Goal: Task Accomplishment & Management: Complete application form

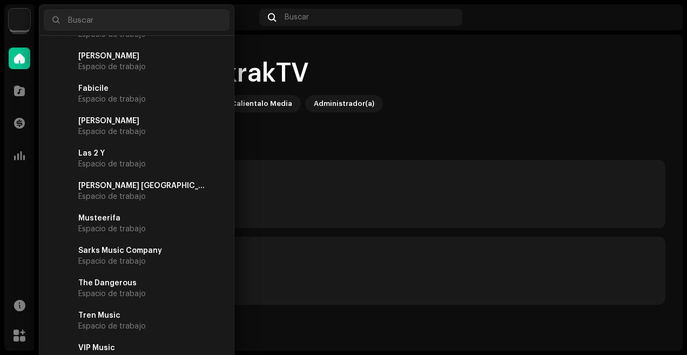
scroll to position [81, 0]
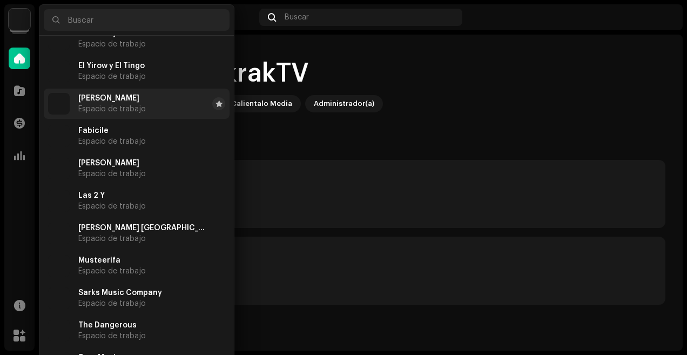
click at [130, 101] on span "[PERSON_NAME]" at bounding box center [108, 98] width 61 height 9
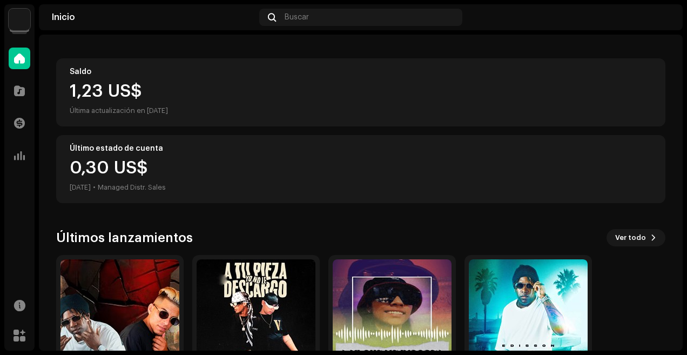
scroll to position [179, 0]
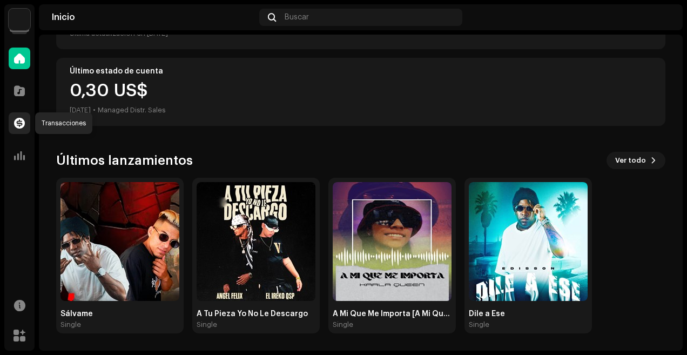
click at [16, 119] on span at bounding box center [19, 123] width 11 height 9
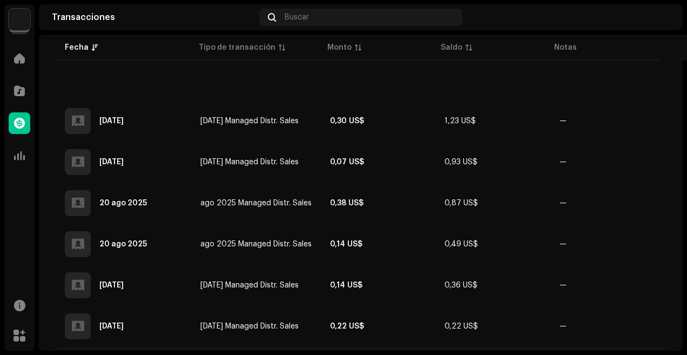
scroll to position [259, 0]
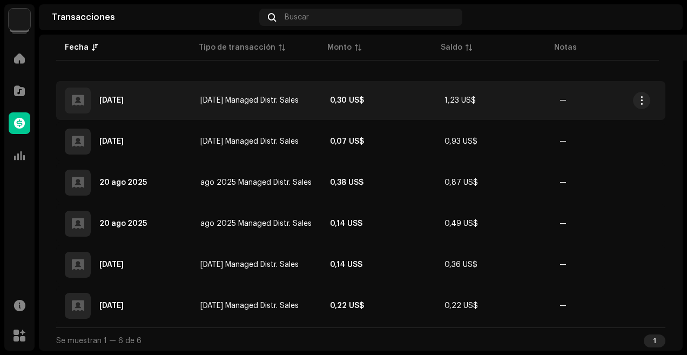
click at [284, 107] on td "[DATE] Managed Distr. Sales" at bounding box center [257, 100] width 130 height 39
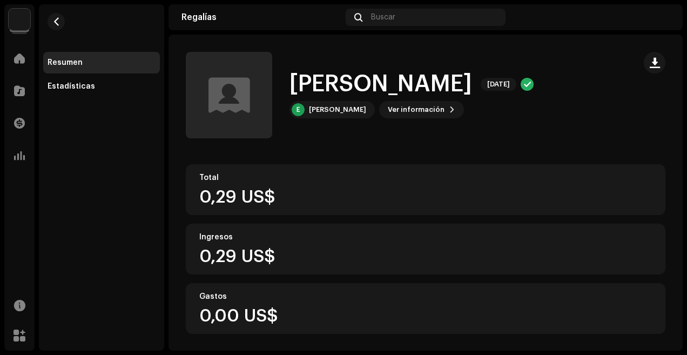
scroll to position [186, 0]
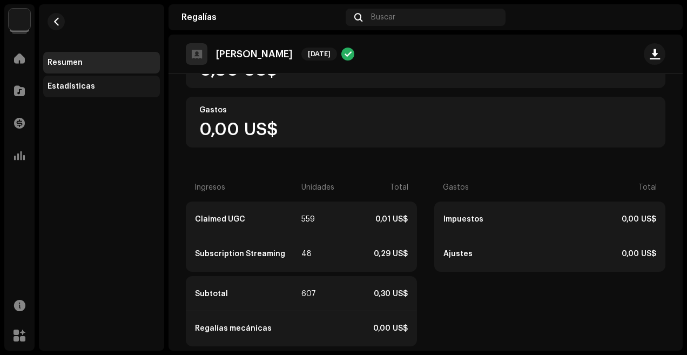
click at [80, 89] on div "Estadísticas" at bounding box center [72, 86] width 48 height 9
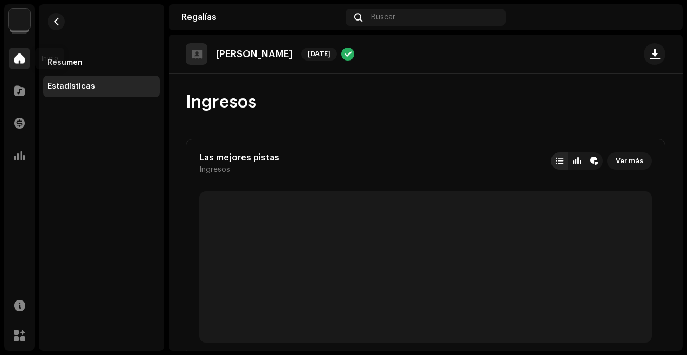
click at [17, 64] on div at bounding box center [20, 59] width 22 height 22
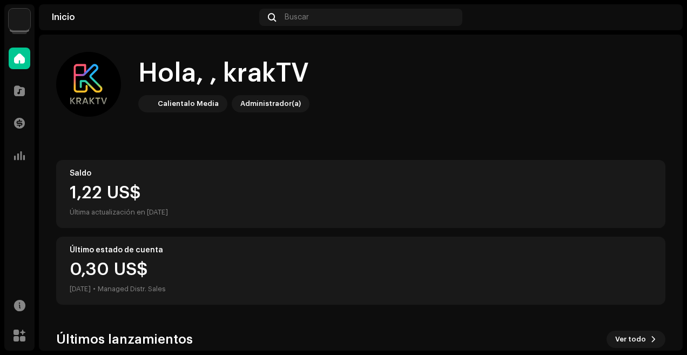
scroll to position [179, 0]
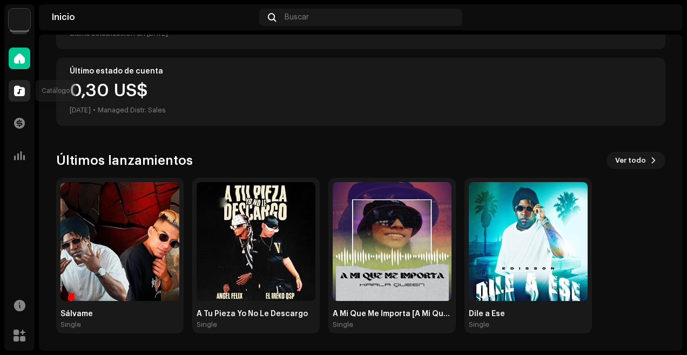
click at [12, 91] on div at bounding box center [20, 91] width 22 height 22
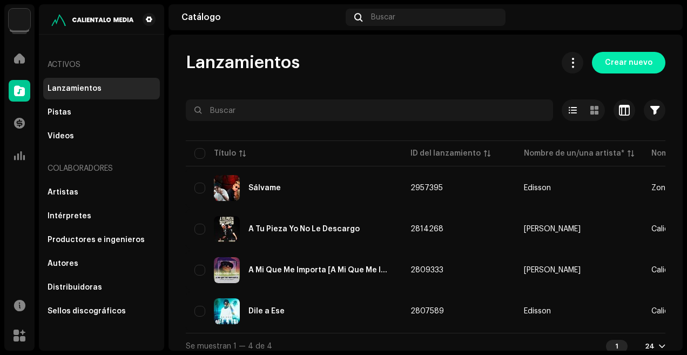
click at [632, 63] on span "Crear nuevo" at bounding box center [629, 63] width 48 height 22
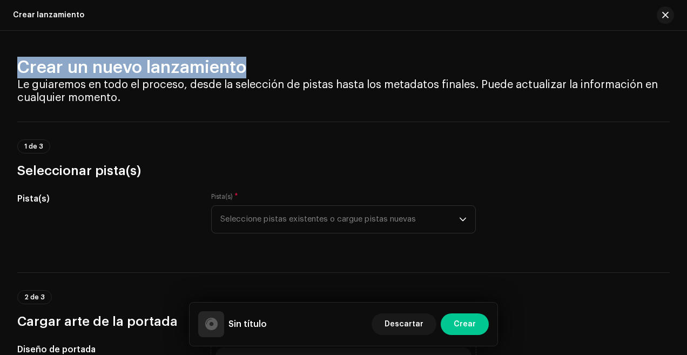
click at [290, 78] on div "Crear un nuevo lanzamiento Le guiaremos en todo el proceso, desde la selección …" at bounding box center [343, 193] width 687 height 324
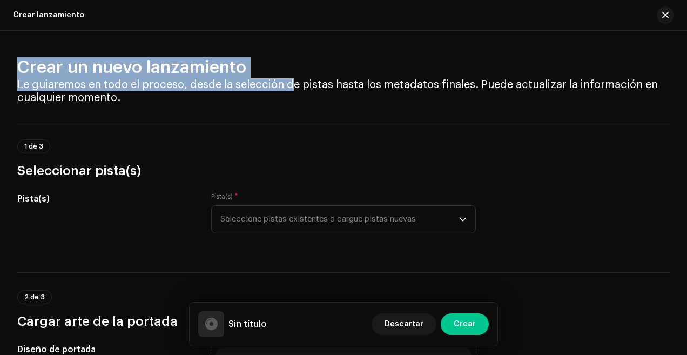
click at [366, 29] on div "Crear lanzamiento" at bounding box center [343, 15] width 687 height 31
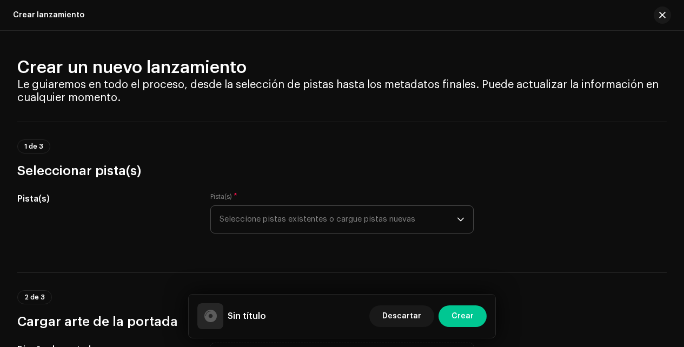
click at [372, 218] on span "Seleccione pistas existentes o cargue pistas nuevas" at bounding box center [337, 219] width 237 height 27
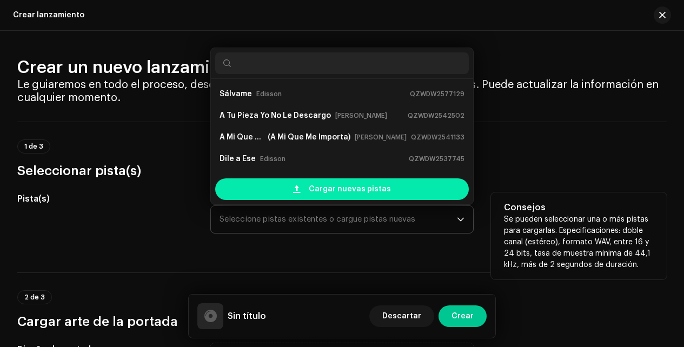
click at [320, 186] on span "Cargar nuevas pistas" at bounding box center [350, 189] width 82 height 22
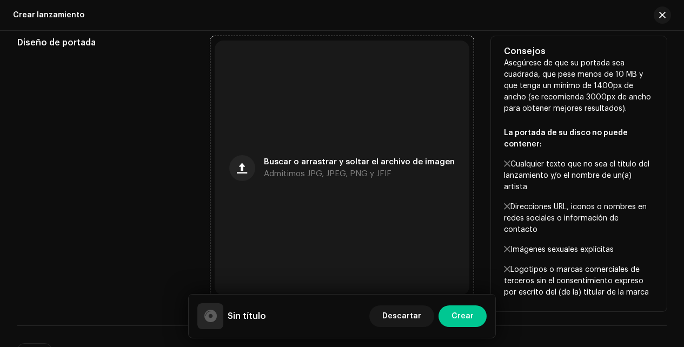
scroll to position [390, 0]
click at [247, 169] on span "button" at bounding box center [242, 167] width 10 height 9
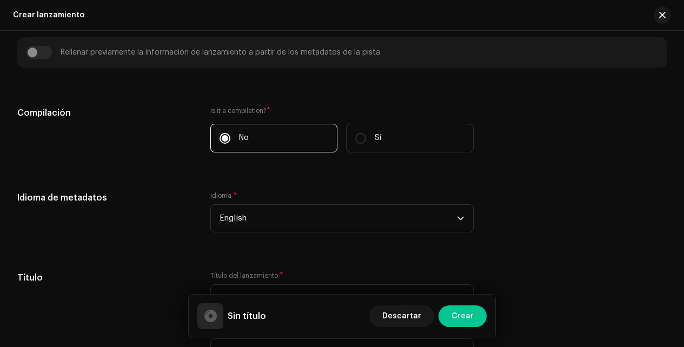
scroll to position [850, 0]
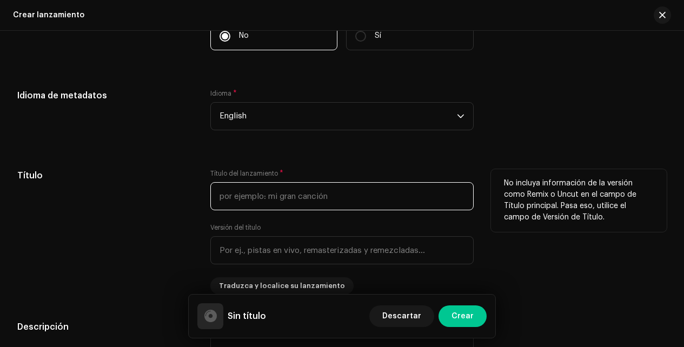
click at [313, 205] on input "text" at bounding box center [341, 196] width 263 height 28
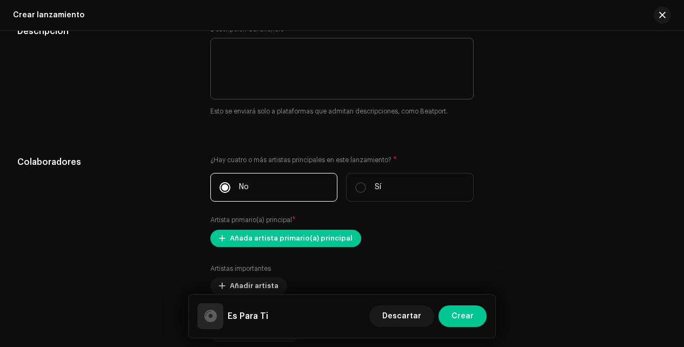
scroll to position [1215, 0]
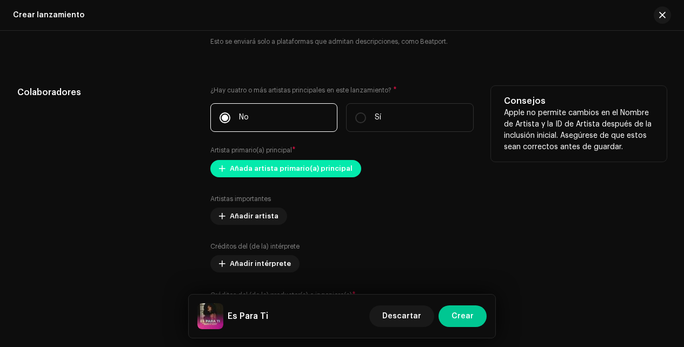
type input "Es Para Ti"
click at [238, 175] on span "Añada artista primario(a) principal" at bounding box center [291, 169] width 123 height 22
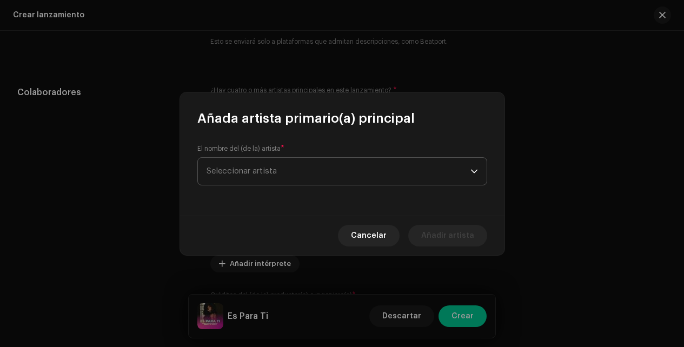
click at [275, 170] on span "Seleccionar artista" at bounding box center [241, 171] width 70 height 8
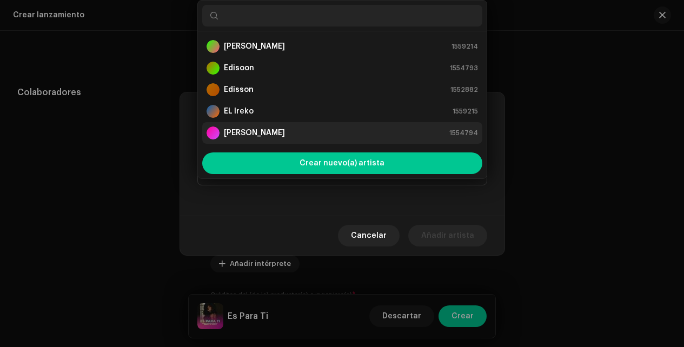
click at [273, 138] on div "[PERSON_NAME]" at bounding box center [245, 132] width 78 height 13
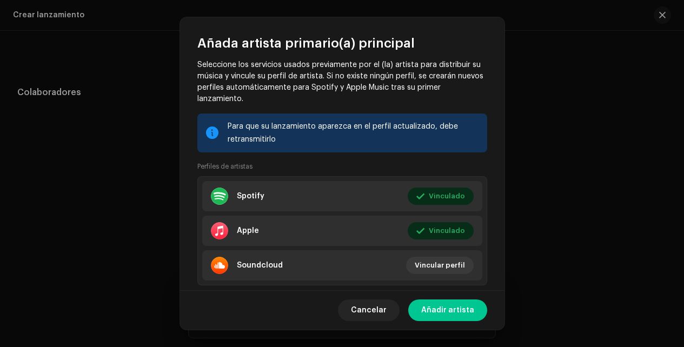
scroll to position [124, 0]
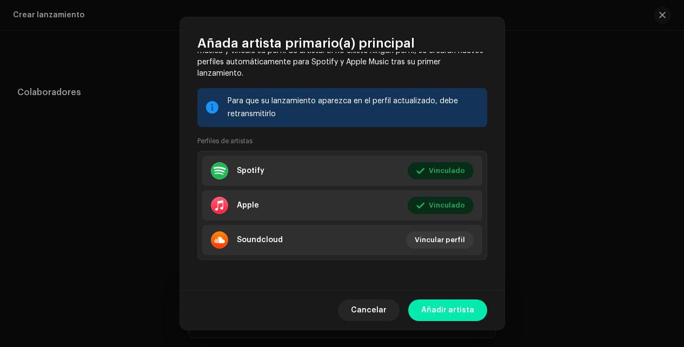
click at [429, 309] on span "Añadir artista" at bounding box center [447, 310] width 53 height 22
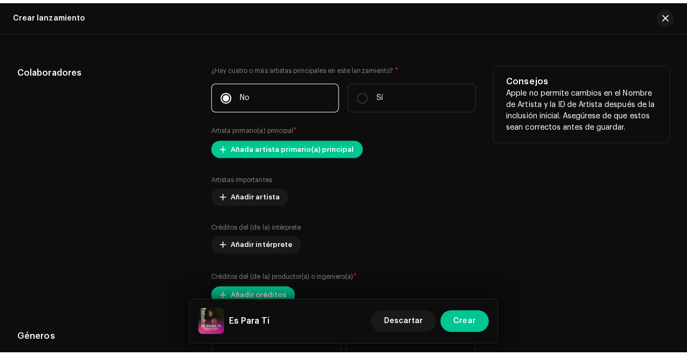
scroll to position [1354, 0]
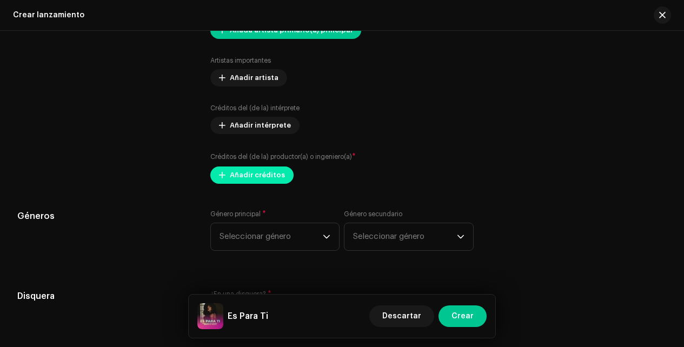
click at [269, 184] on span "Añadir créditos" at bounding box center [257, 175] width 55 height 22
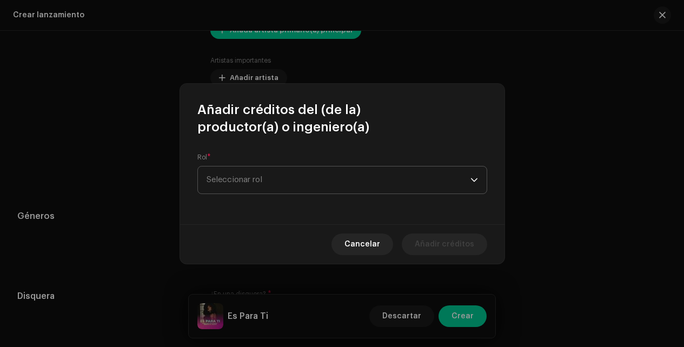
click at [289, 186] on span "Seleccionar rol" at bounding box center [338, 179] width 264 height 27
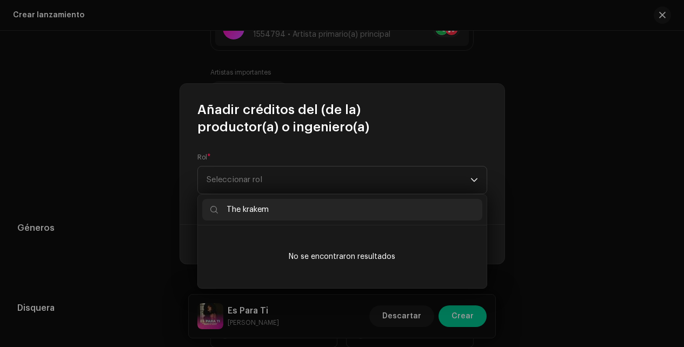
type input "The krakem"
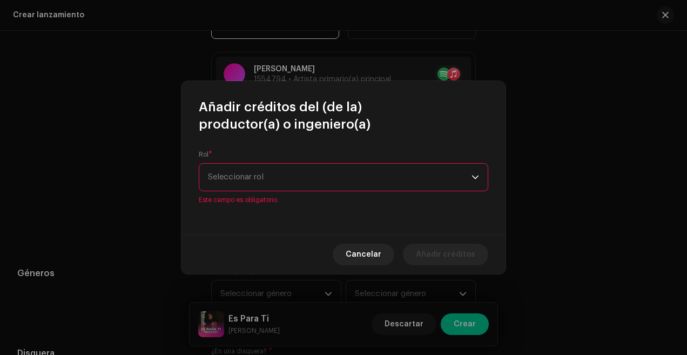
scroll to position [1399, 0]
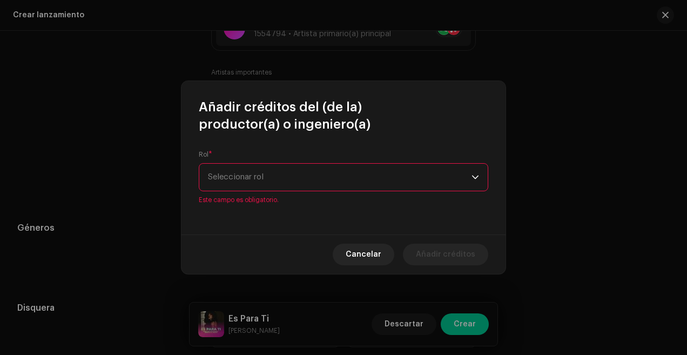
click at [284, 180] on span "Seleccionar rol" at bounding box center [340, 177] width 264 height 27
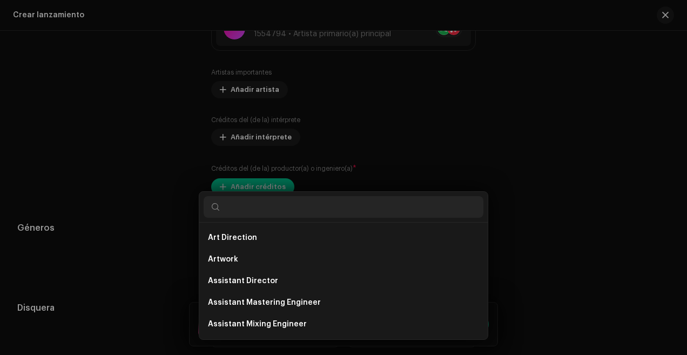
click at [554, 118] on div "Añadir créditos del (de la) productor(a) o ingeniero(a) Rol * Seleccionar rol E…" at bounding box center [343, 177] width 687 height 355
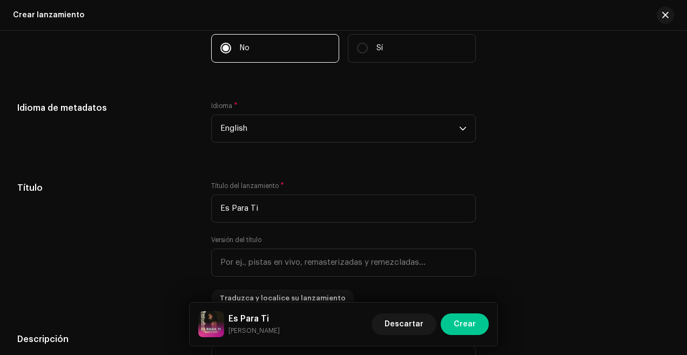
scroll to position [908, 0]
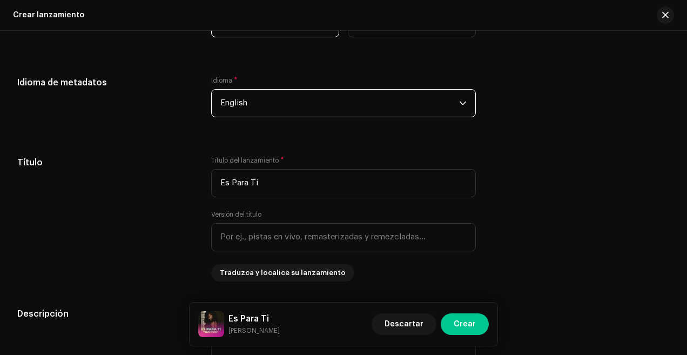
click at [316, 107] on span "English" at bounding box center [339, 103] width 239 height 27
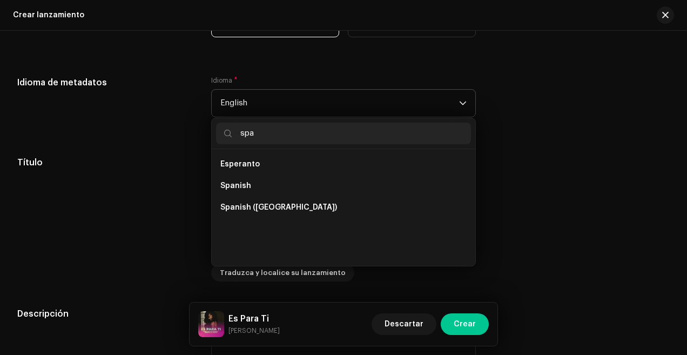
scroll to position [0, 0]
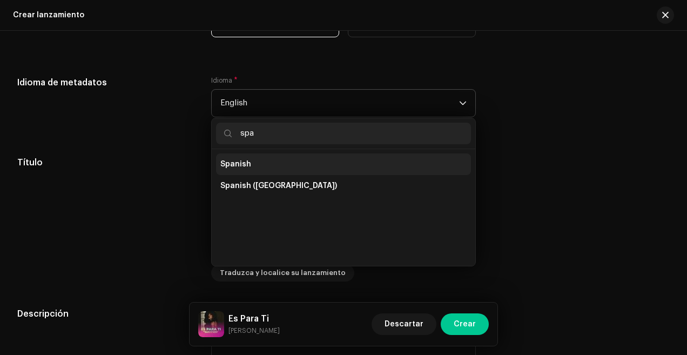
type input "spa"
click at [276, 175] on li "Spanish" at bounding box center [343, 164] width 255 height 22
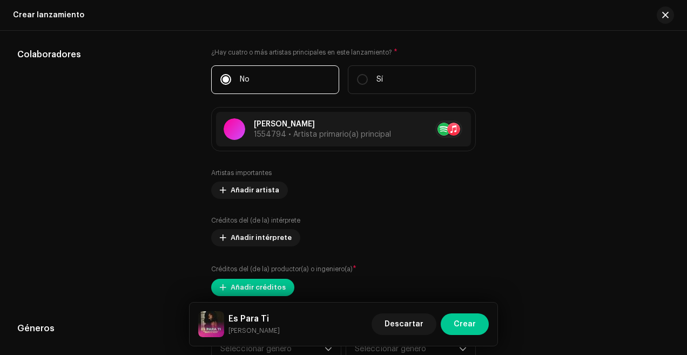
scroll to position [1343, 0]
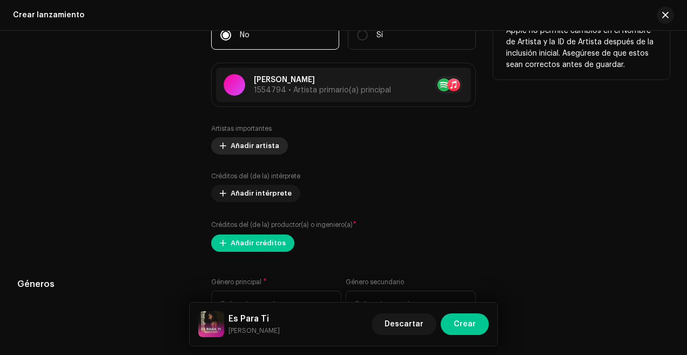
click at [259, 150] on span "Añadir artista" at bounding box center [255, 146] width 49 height 22
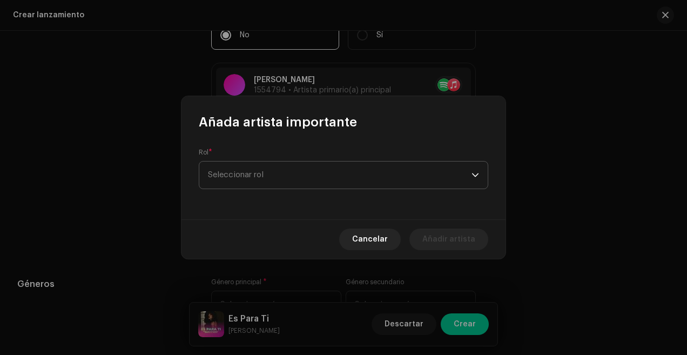
click at [265, 166] on span "Seleccionar rol" at bounding box center [340, 175] width 264 height 27
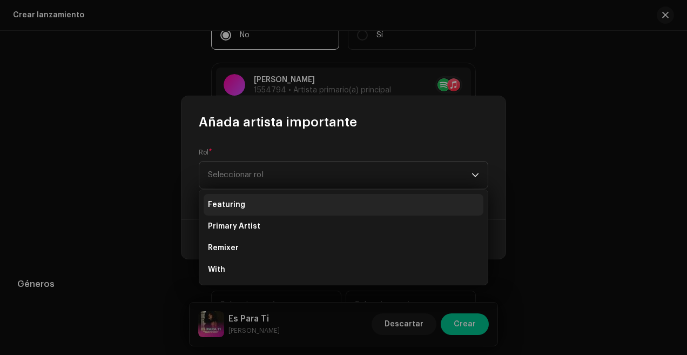
click at [265, 210] on li "Featuring" at bounding box center [344, 205] width 280 height 22
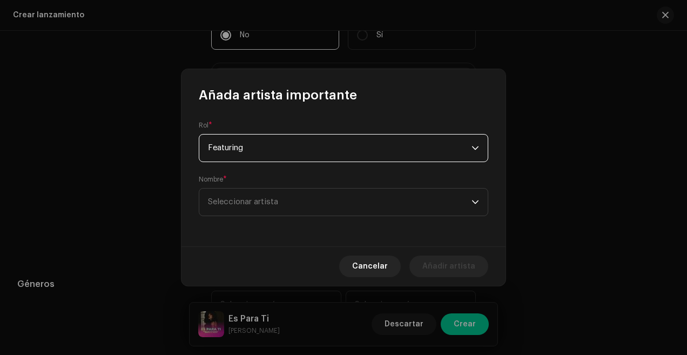
click at [293, 150] on span "Featuring" at bounding box center [340, 148] width 264 height 27
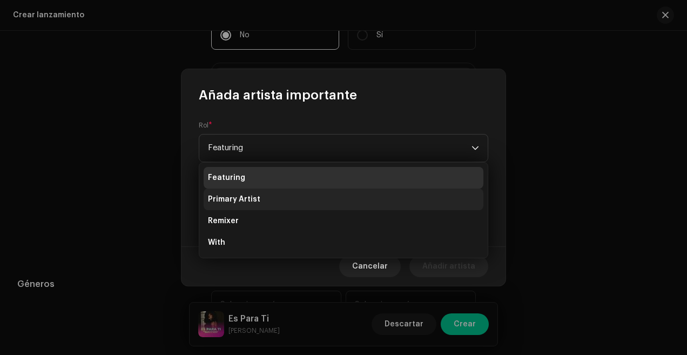
click at [270, 201] on li "Primary Artist" at bounding box center [344, 200] width 280 height 22
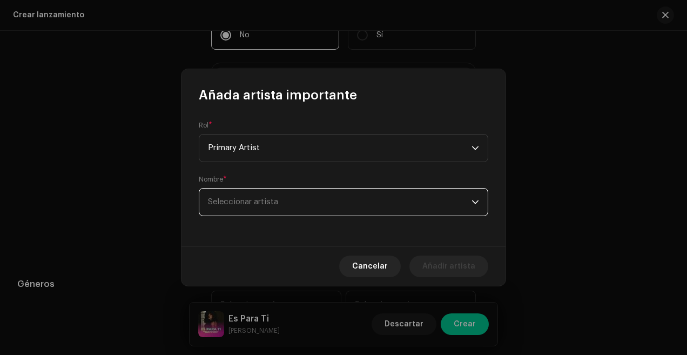
click at [281, 203] on span "Seleccionar artista" at bounding box center [340, 202] width 264 height 27
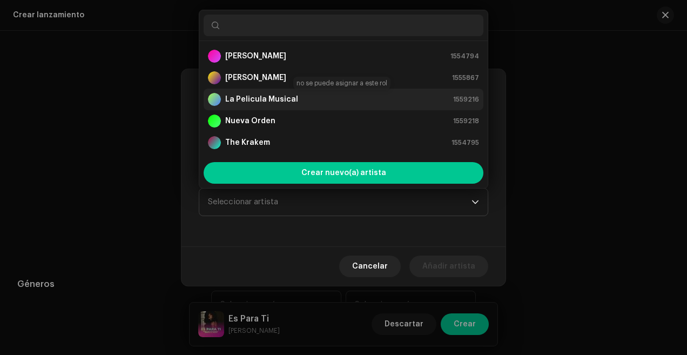
scroll to position [0, 0]
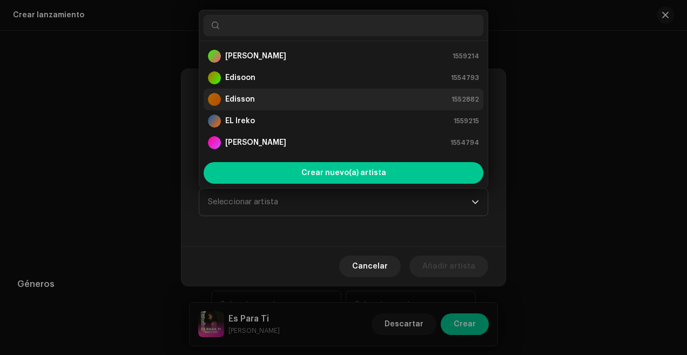
type input "3GoRNewit7AvAWcr2dSuJO"
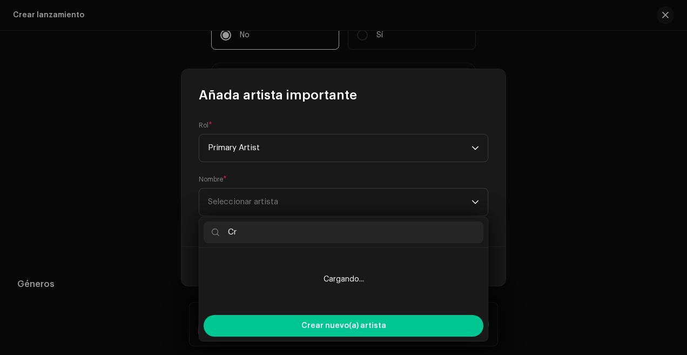
type input "C"
drag, startPoint x: 310, startPoint y: 232, endPoint x: 224, endPoint y: 230, distance: 86.5
click at [224, 230] on input "[DEMOGRAPHIC_DATA][PERSON_NAME]" at bounding box center [344, 233] width 280 height 22
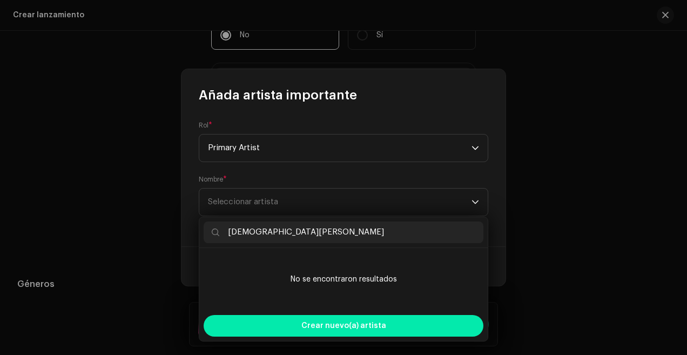
type input "[DEMOGRAPHIC_DATA][PERSON_NAME]"
click at [302, 325] on div "Crear nuevo(a) artista" at bounding box center [344, 326] width 280 height 22
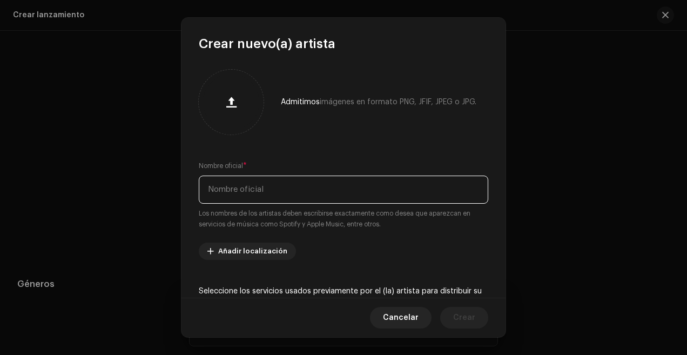
click at [275, 188] on input "text" at bounding box center [344, 190] width 290 height 28
paste input "[DEMOGRAPHIC_DATA][PERSON_NAME]"
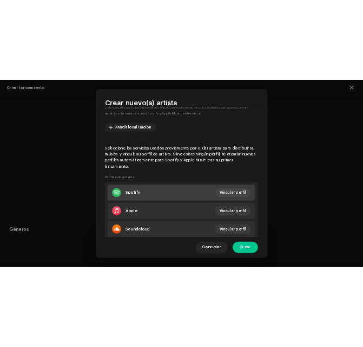
scroll to position [160, 0]
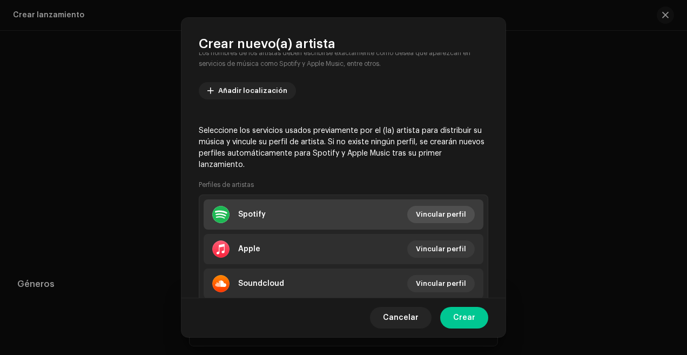
type input "[DEMOGRAPHIC_DATA][PERSON_NAME]"
click at [429, 219] on span "Vincular perfil" at bounding box center [441, 215] width 50 height 22
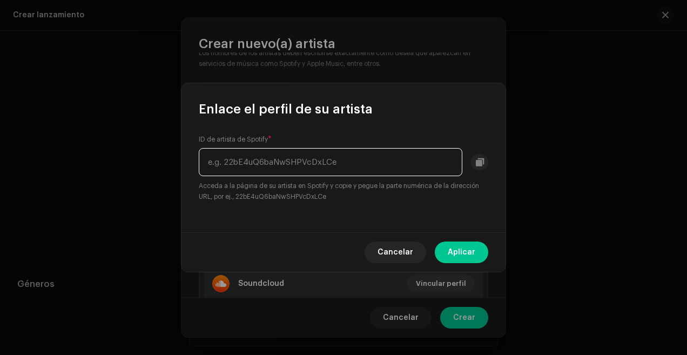
paste input "3GoRNewit7AvAWcr2dSuJO"
type input "3GoRNewit7AvAWcr2dSuJO"
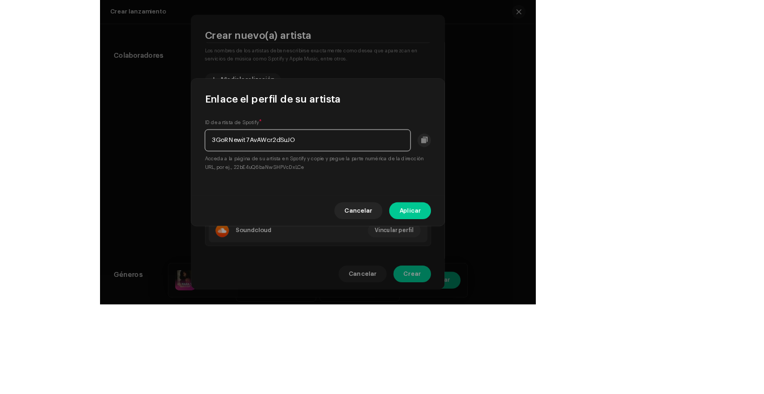
scroll to position [153, 0]
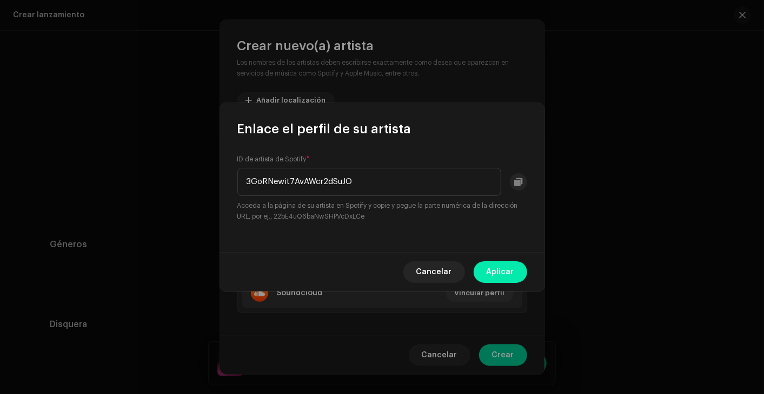
click at [499, 273] on span "Aplicar" at bounding box center [500, 273] width 28 height 22
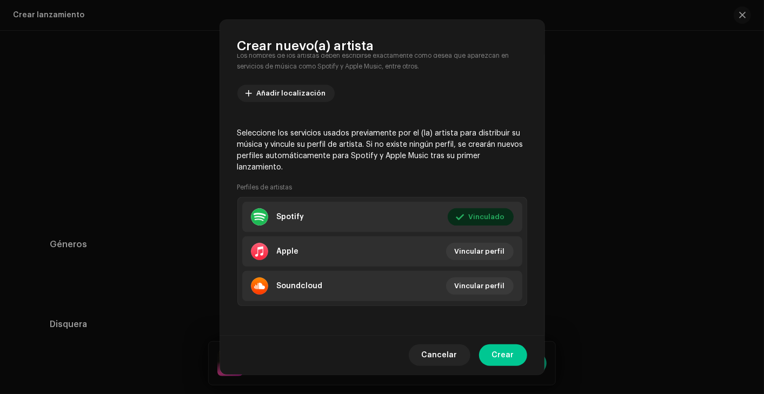
scroll to position [160, 0]
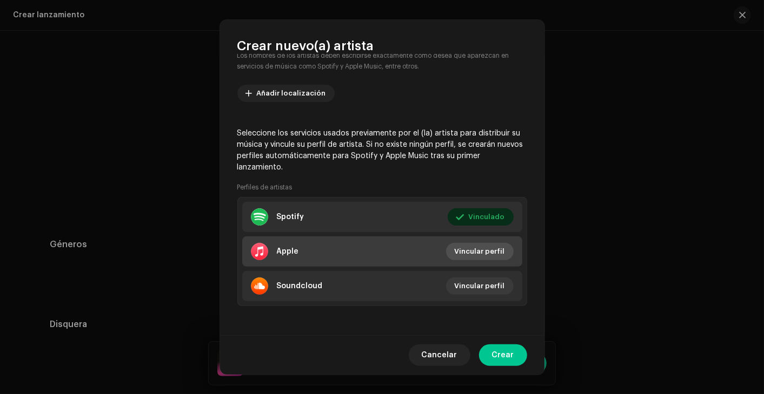
click at [457, 248] on span "Vincular perfil" at bounding box center [479, 252] width 50 height 22
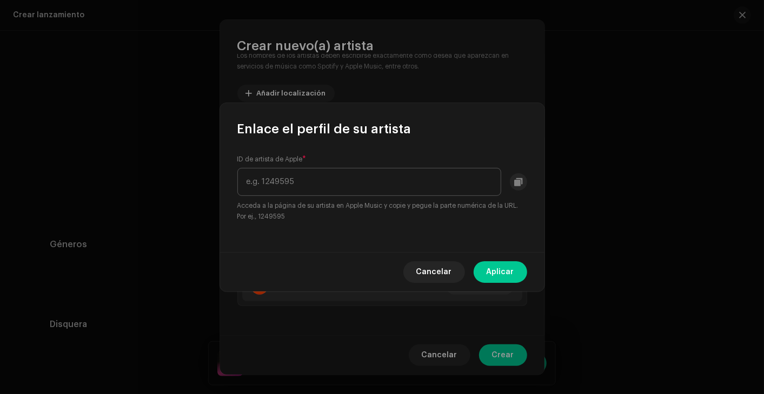
click at [326, 188] on input "text" at bounding box center [369, 182] width 264 height 28
type input "1618590662"
click at [481, 268] on button "Aplicar" at bounding box center [499, 273] width 53 height 22
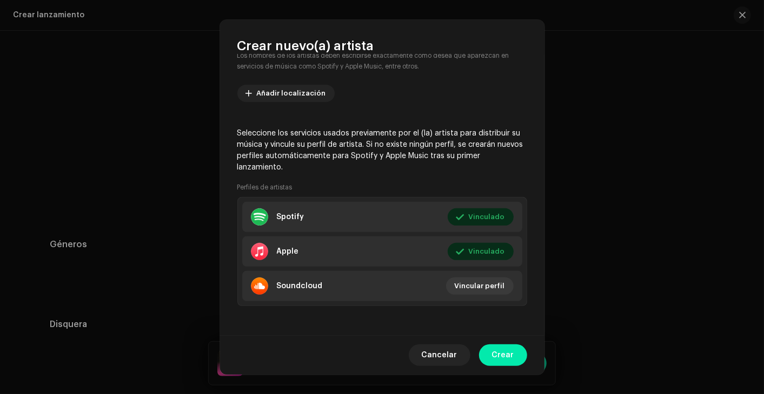
click at [511, 351] on span "Crear" at bounding box center [503, 356] width 22 height 22
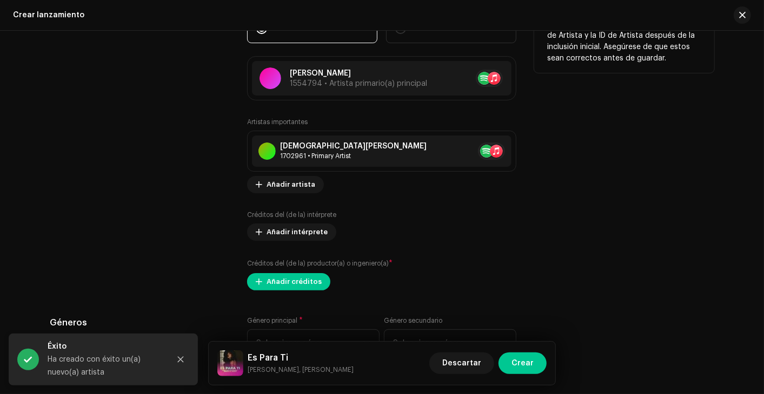
scroll to position [1352, 0]
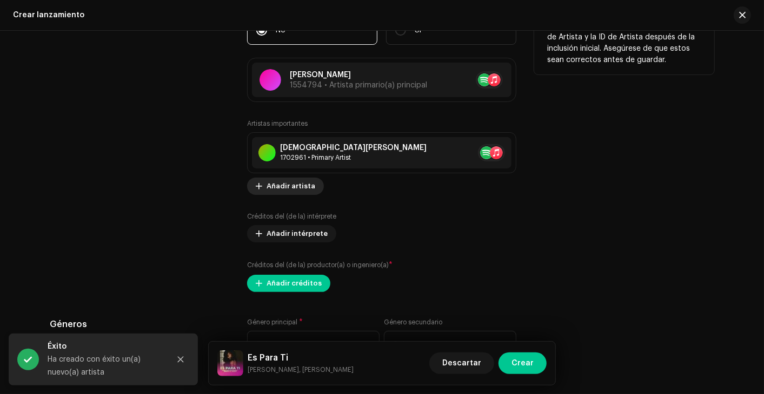
click at [299, 189] on span "Añadir artista" at bounding box center [290, 187] width 49 height 22
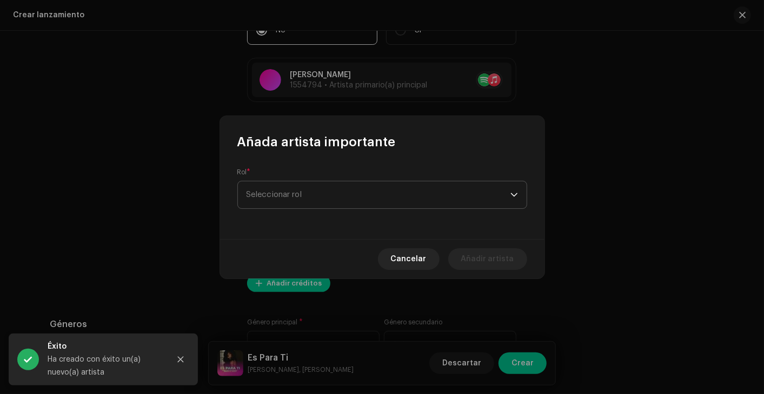
click at [309, 188] on span "Seleccionar rol" at bounding box center [378, 195] width 264 height 27
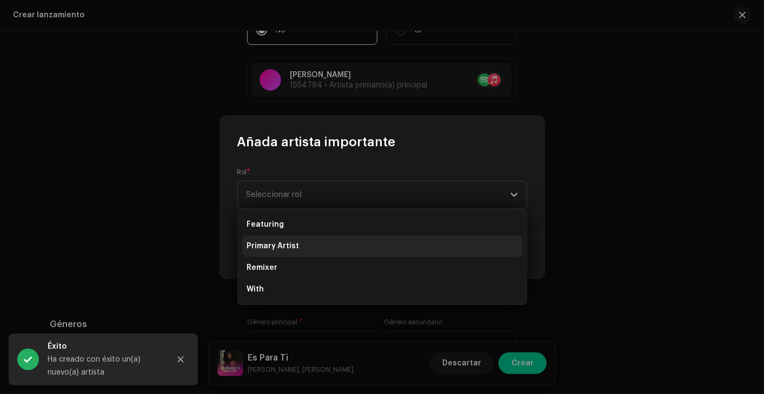
click at [305, 250] on li "Primary Artist" at bounding box center [382, 247] width 280 height 22
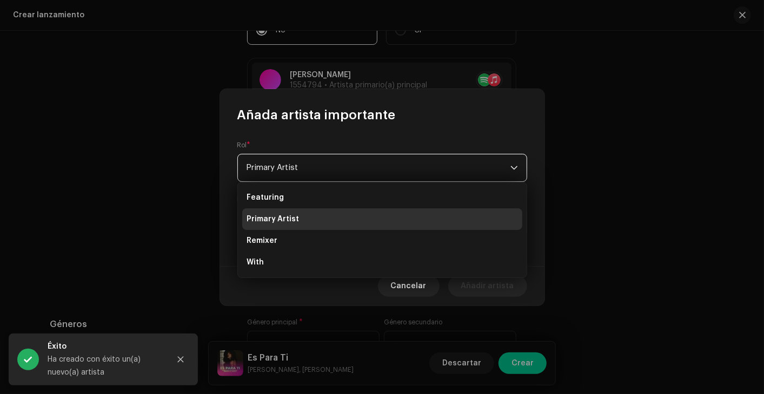
click at [303, 224] on li "Primary Artist" at bounding box center [382, 220] width 280 height 22
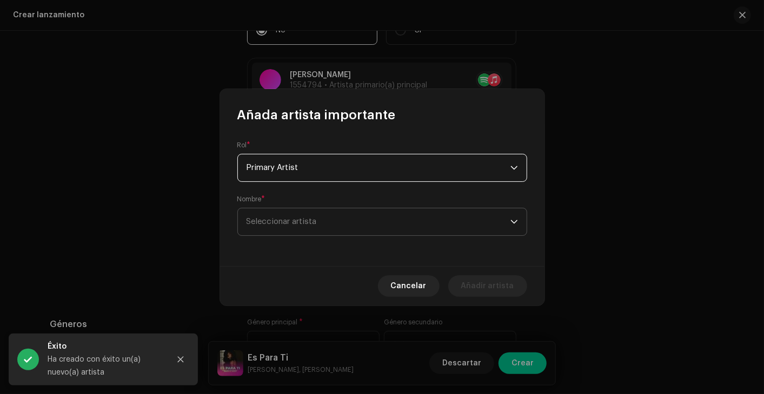
click at [309, 229] on span "Seleccionar artista" at bounding box center [378, 222] width 264 height 27
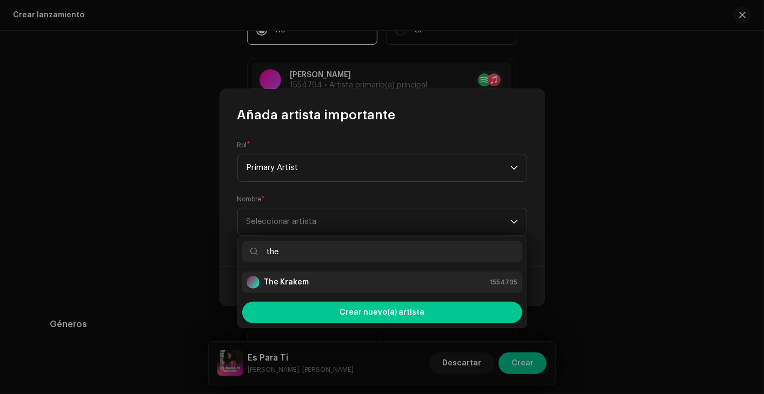
type input "the"
click at [336, 276] on div "The Krakem 1554795" at bounding box center [381, 282] width 271 height 13
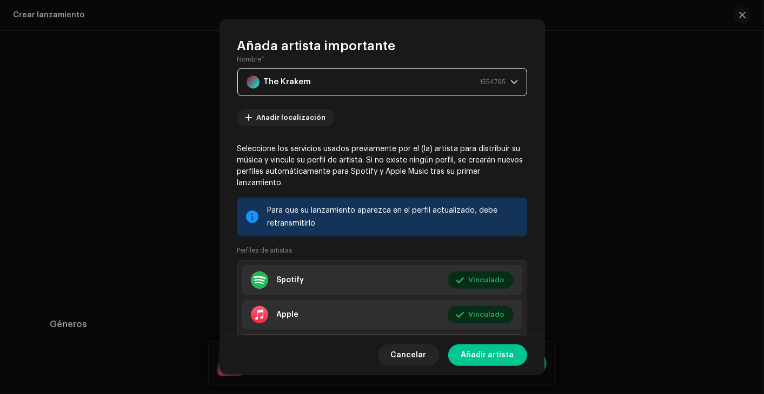
scroll to position [93, 0]
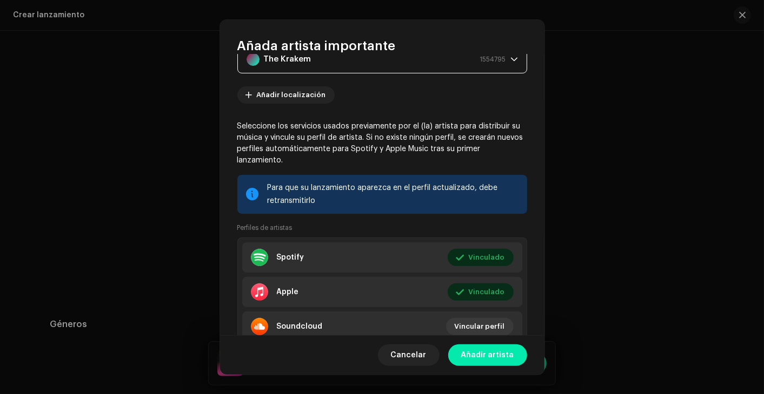
click at [484, 352] on span "Añadir artista" at bounding box center [487, 356] width 53 height 22
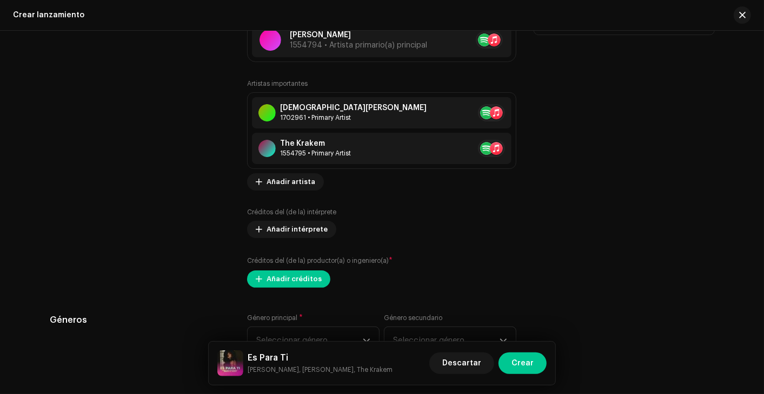
scroll to position [1416, 0]
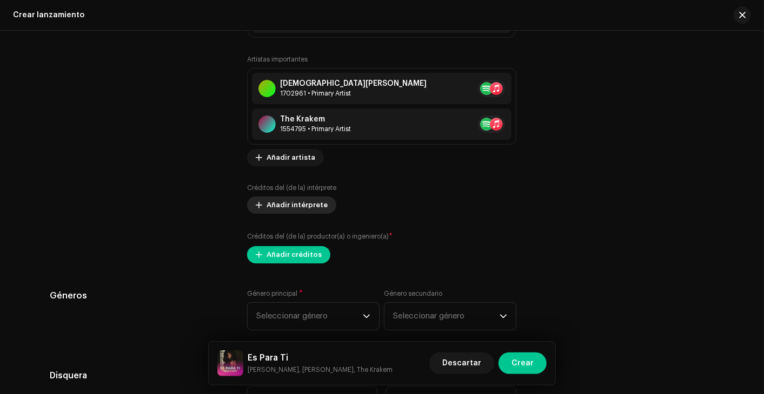
click at [286, 202] on span "Añadir intérprete" at bounding box center [296, 206] width 61 height 22
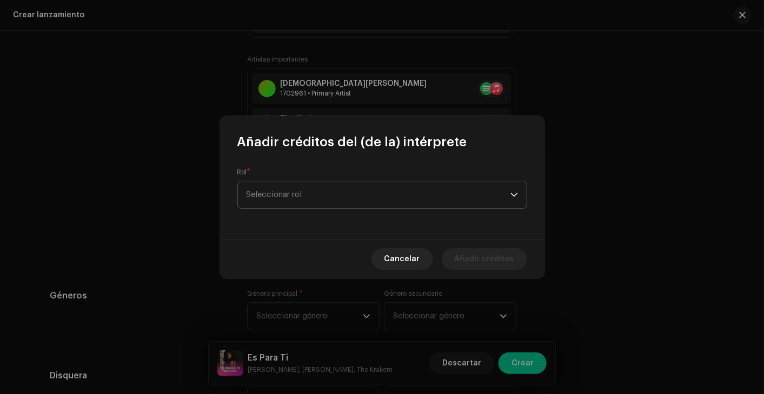
click at [299, 185] on span "Seleccionar rol" at bounding box center [378, 195] width 264 height 27
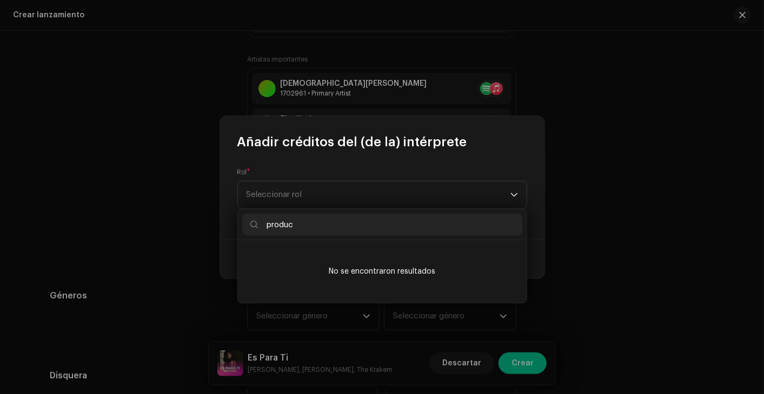
type input "product"
drag, startPoint x: 314, startPoint y: 224, endPoint x: 254, endPoint y: 220, distance: 60.1
click at [254, 220] on p-iconfield "product" at bounding box center [382, 225] width 280 height 22
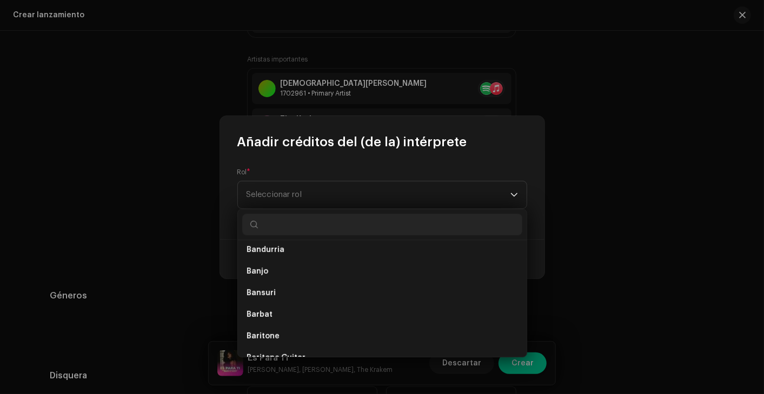
scroll to position [569, 0]
type input "c"
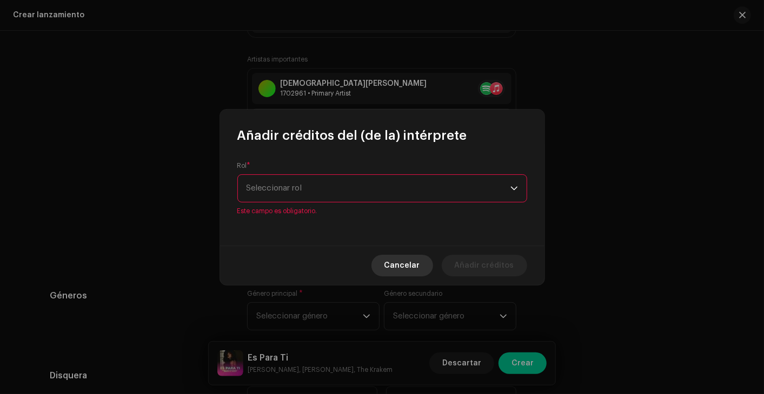
click at [400, 266] on span "Cancelar" at bounding box center [402, 266] width 36 height 22
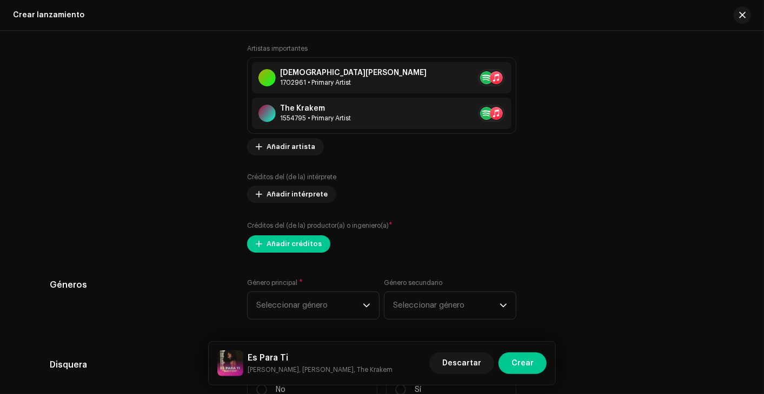
scroll to position [1429, 0]
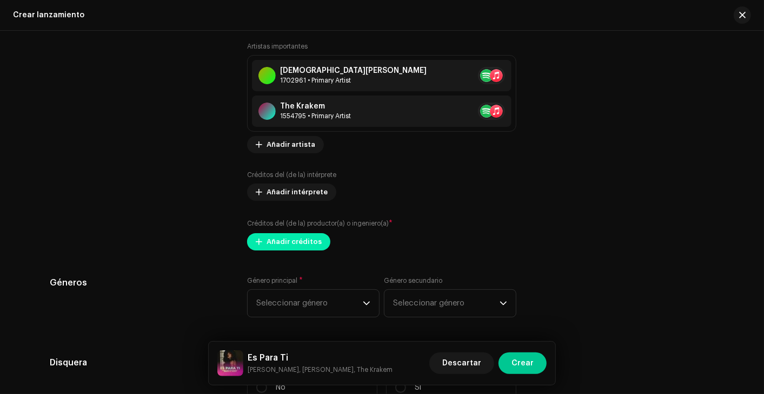
click at [313, 242] on span "Añadir créditos" at bounding box center [293, 242] width 55 height 22
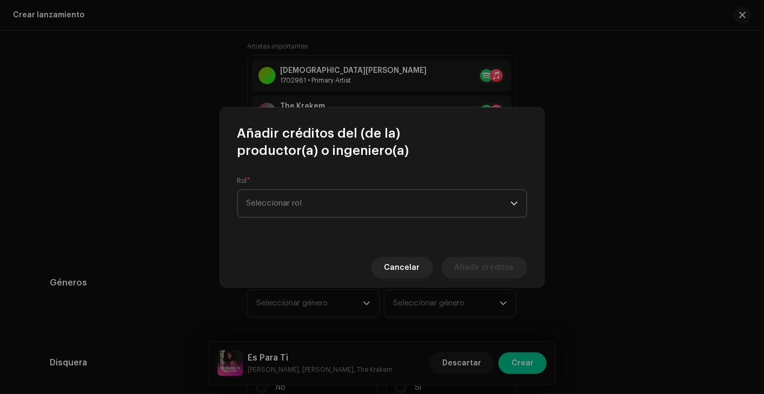
click at [347, 198] on span "Seleccionar rol" at bounding box center [378, 203] width 264 height 27
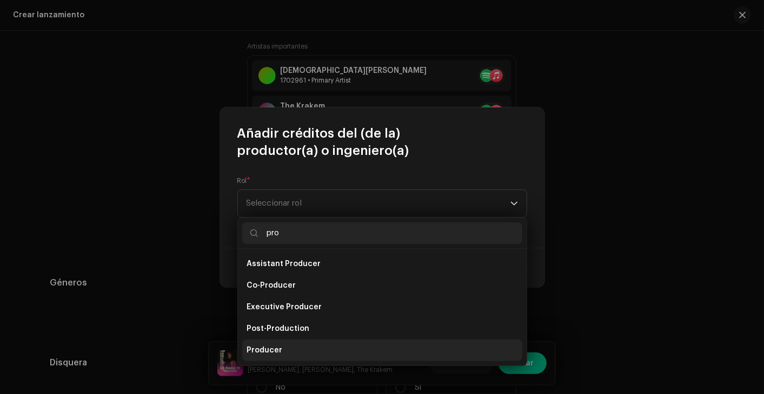
type input "pro"
click at [286, 350] on li "Producer" at bounding box center [382, 351] width 280 height 22
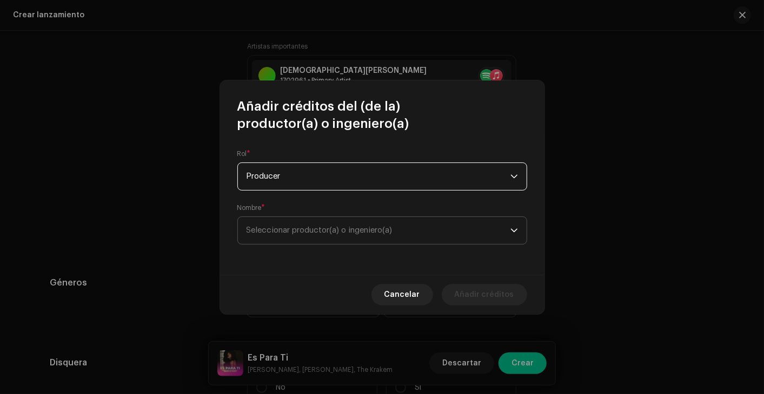
click at [363, 235] on span "Seleccionar productor(a) o ingeniero(a)" at bounding box center [378, 230] width 264 height 27
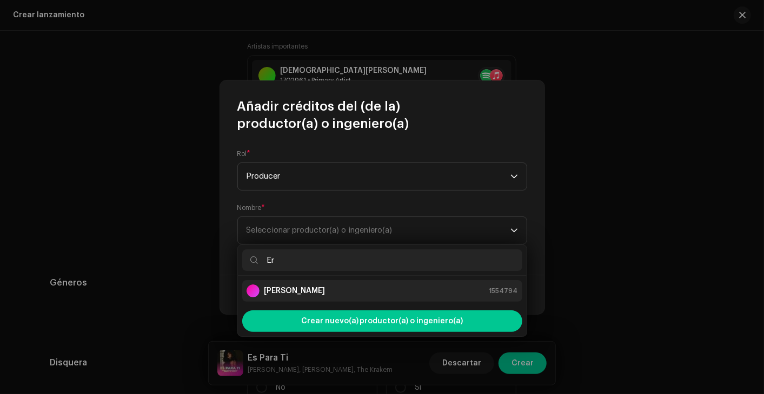
type input "Er"
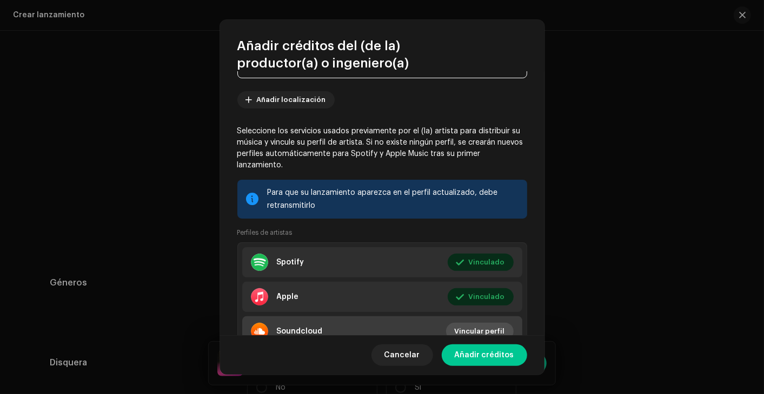
scroll to position [105, 0]
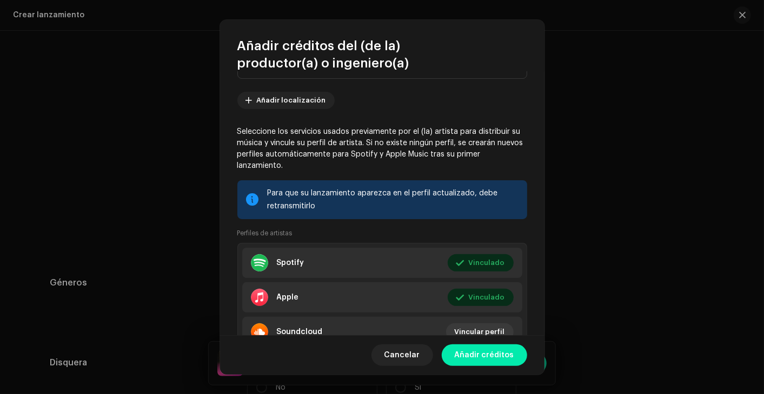
click at [476, 355] on span "Añadir créditos" at bounding box center [483, 356] width 59 height 22
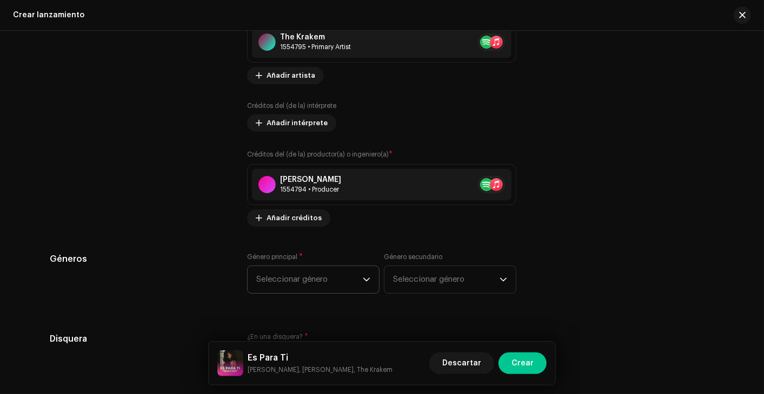
scroll to position [1501, 0]
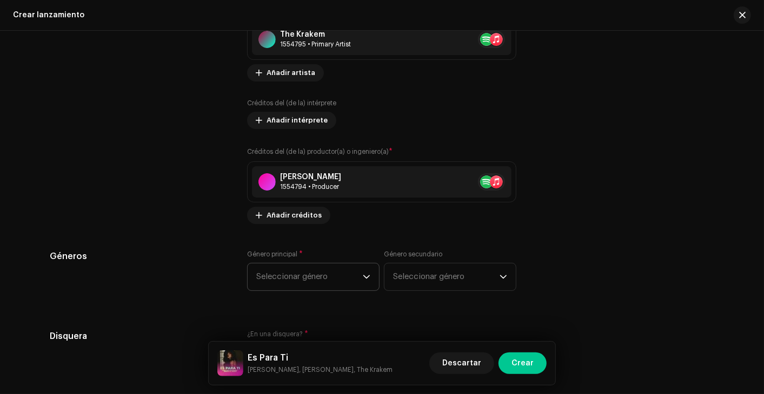
click at [356, 278] on span "Seleccionar género" at bounding box center [309, 277] width 106 height 27
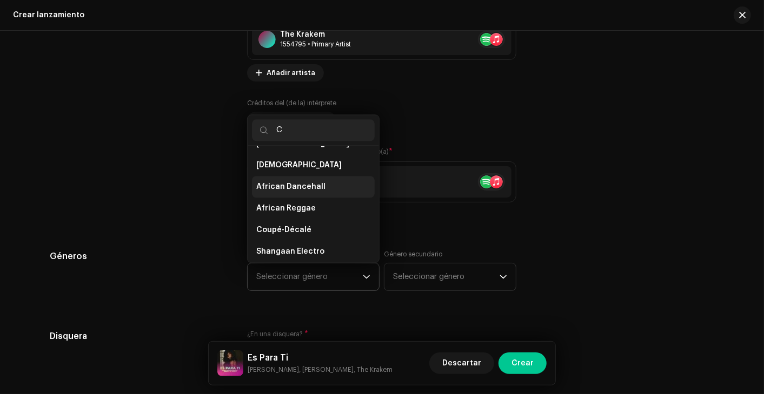
scroll to position [0, 0]
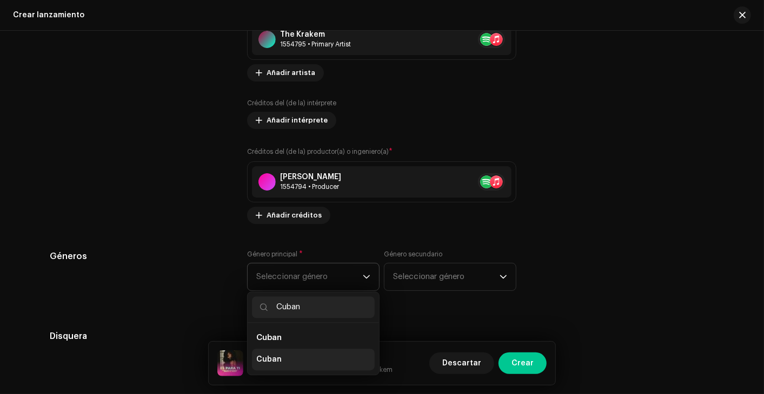
type input "Cuban"
click at [273, 355] on li "Cuban" at bounding box center [313, 360] width 123 height 22
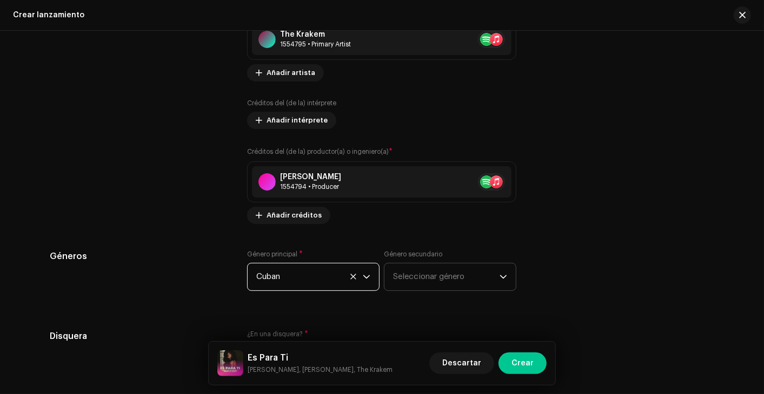
click at [472, 283] on span "Seleccionar género" at bounding box center [446, 277] width 106 height 27
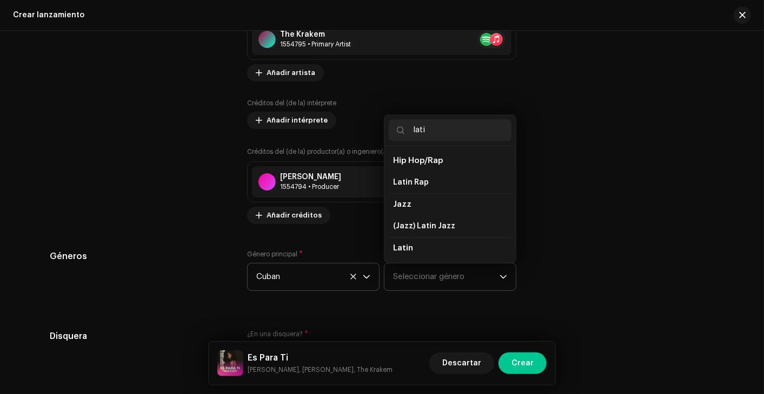
type input "latin"
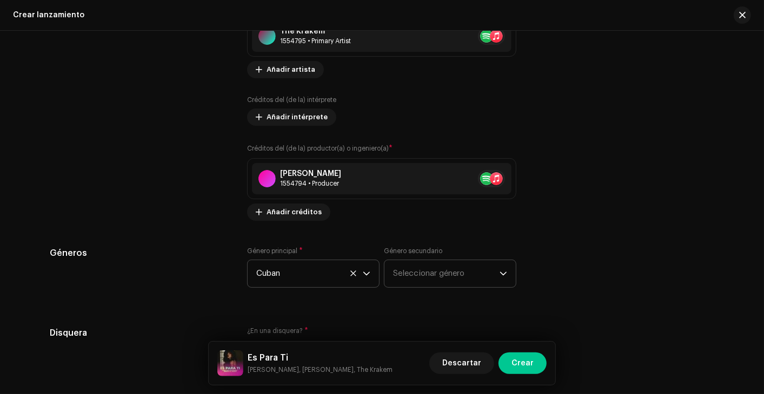
scroll to position [1506, 0]
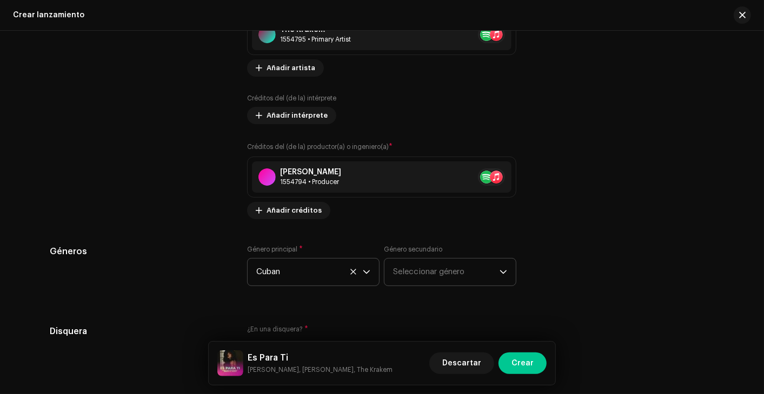
click at [452, 267] on span "Seleccionar género" at bounding box center [446, 272] width 106 height 27
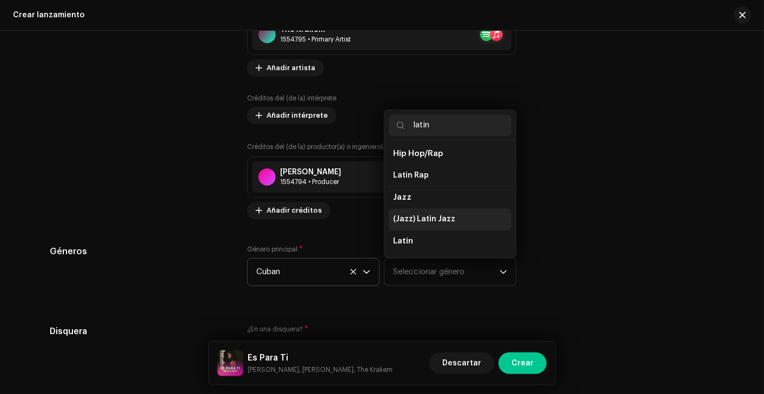
scroll to position [42, 0]
type input "latin"
click at [419, 226] on li "Latin" at bounding box center [450, 224] width 123 height 22
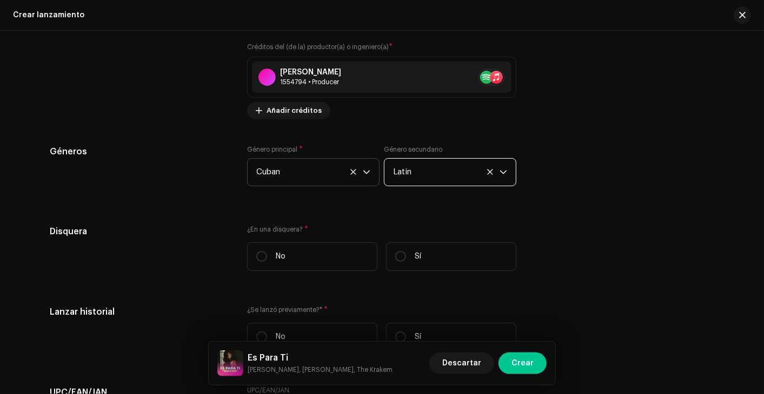
scroll to position [1624, 0]
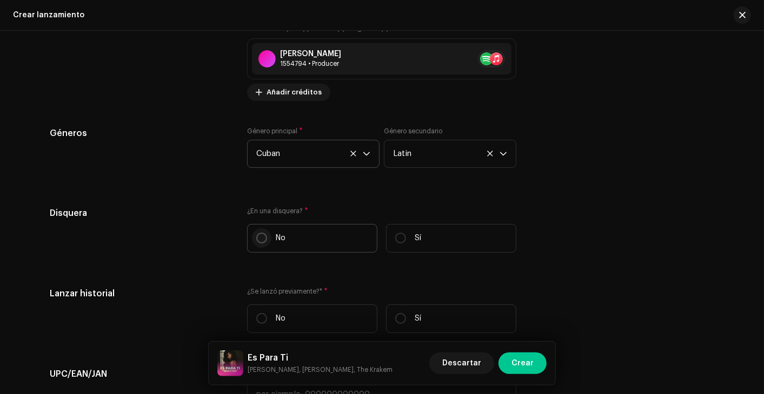
click at [262, 239] on input "No" at bounding box center [261, 238] width 11 height 11
radio input "true"
click at [390, 236] on label "Sí" at bounding box center [451, 238] width 130 height 29
click at [395, 236] on input "Sí" at bounding box center [400, 238] width 11 height 11
radio input "true"
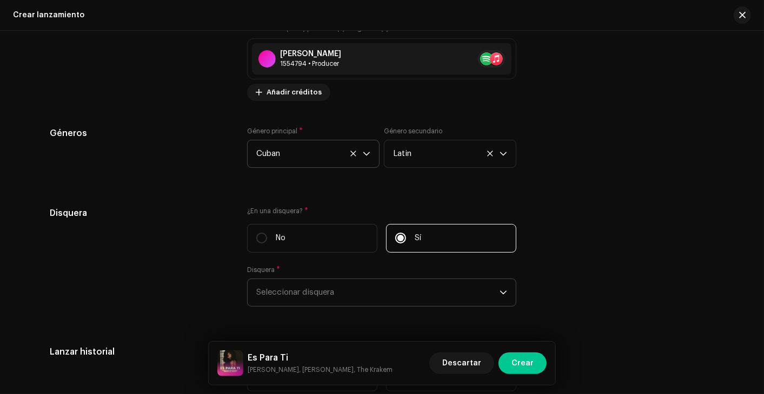
click at [356, 284] on span "Seleccionar disquera" at bounding box center [377, 292] width 243 height 27
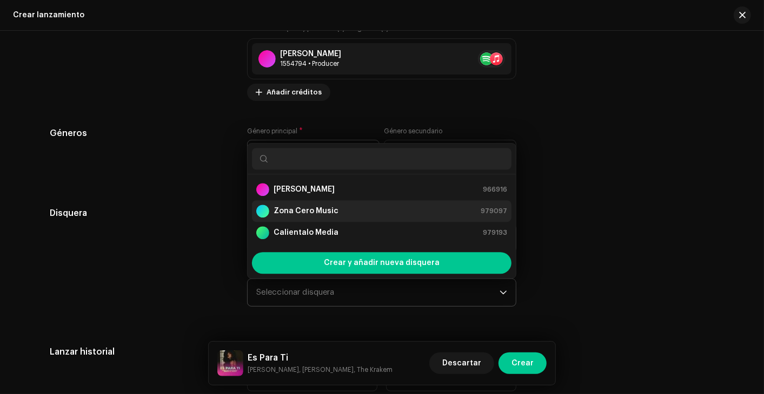
click at [349, 206] on div "[PERSON_NAME] Music 979097" at bounding box center [381, 211] width 251 height 13
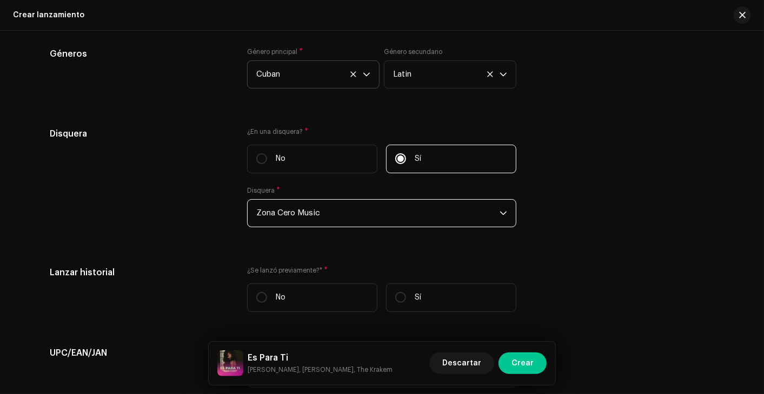
scroll to position [1850, 0]
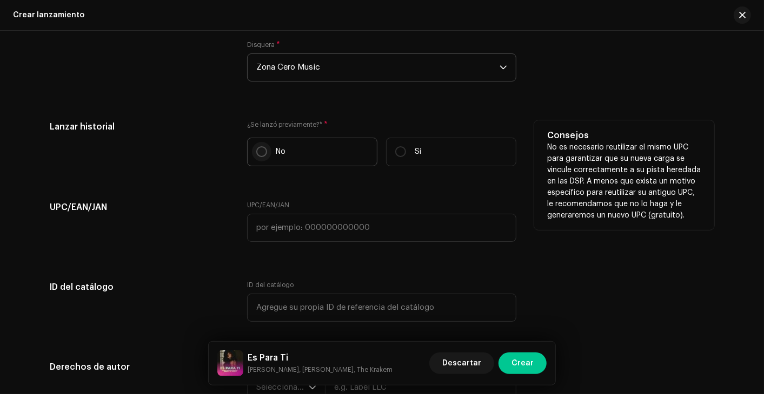
click at [263, 150] on input "No" at bounding box center [261, 151] width 11 height 11
radio input "true"
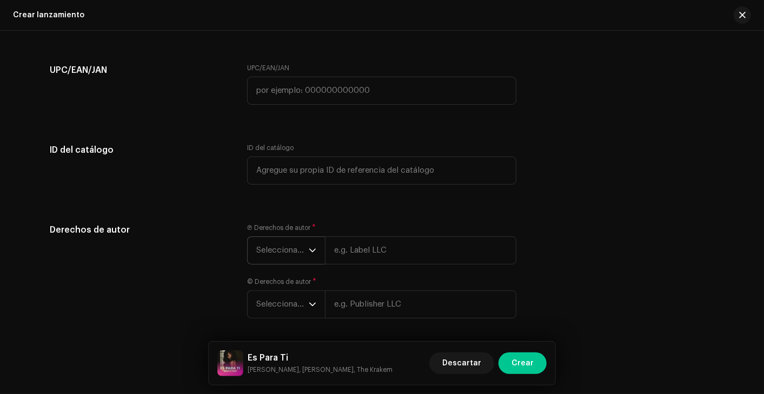
scroll to position [1988, 0]
click at [297, 255] on span "Seleccionar año" at bounding box center [282, 250] width 52 height 27
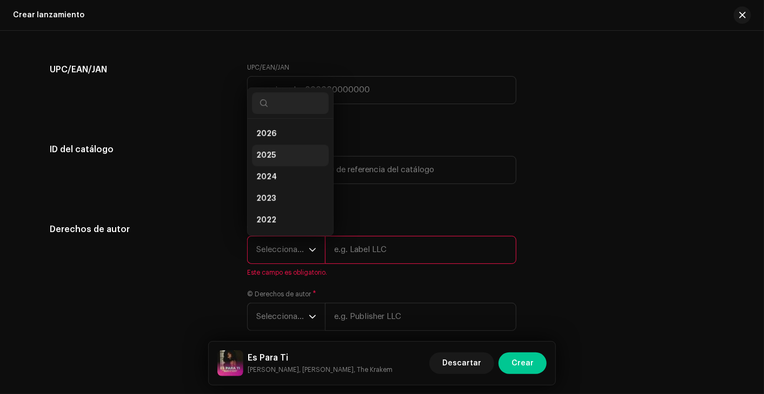
click at [287, 156] on li "2025" at bounding box center [290, 156] width 77 height 22
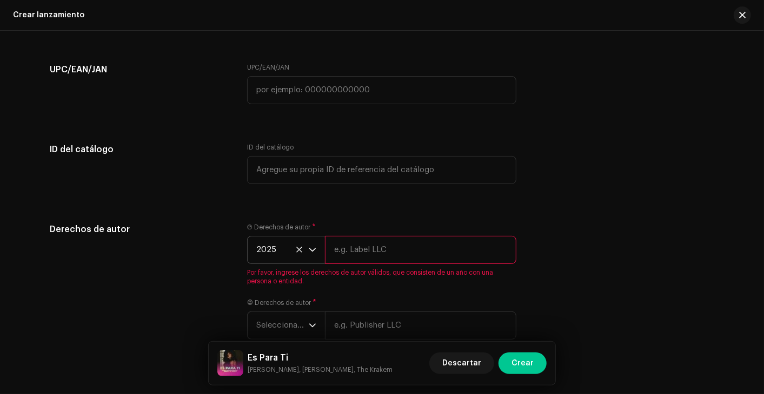
click at [377, 249] on input "text" at bounding box center [420, 250] width 191 height 28
click at [376, 249] on input "text" at bounding box center [420, 250] width 191 height 28
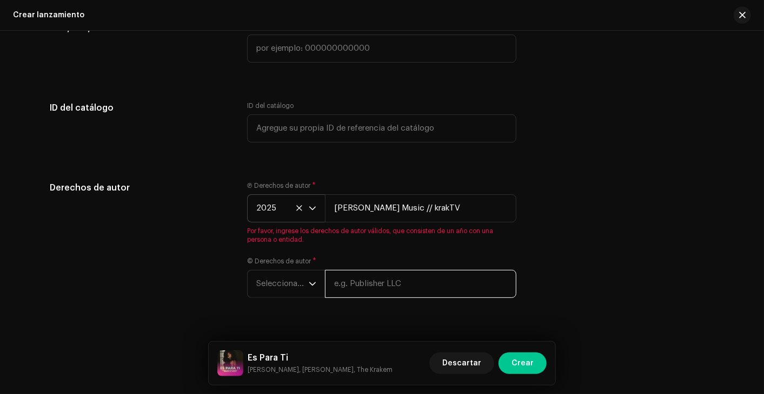
type input "[PERSON_NAME] Music // krakTV"
click at [379, 288] on div "Ⓟ Derechos de autor * 2025 [PERSON_NAME] Music // krakTV Por favor, ingrese los…" at bounding box center [381, 247] width 269 height 130
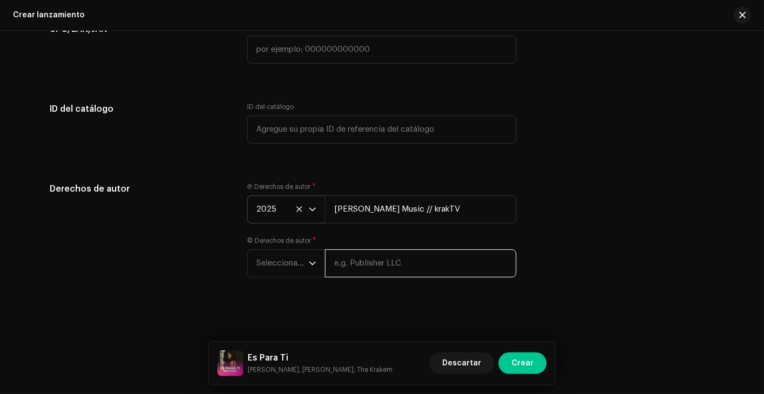
scroll to position [2027, 0]
paste input "[PERSON_NAME] Music // krakTV"
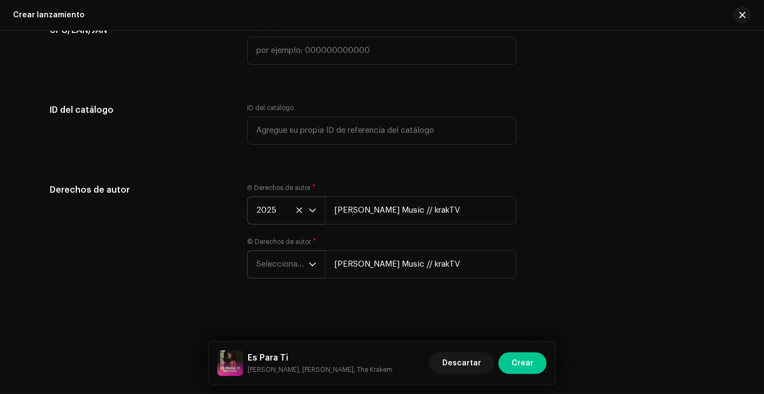
type input "[PERSON_NAME] Music // krakTV"
click at [291, 263] on span "Seleccionar año" at bounding box center [282, 264] width 52 height 27
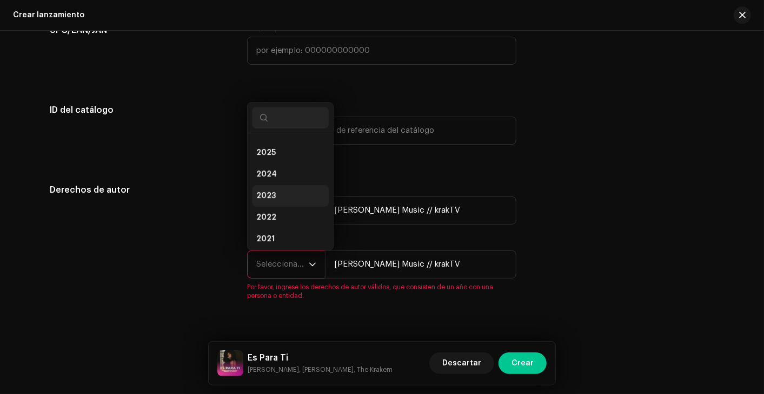
scroll to position [15, 0]
click at [282, 150] on li "2025" at bounding box center [290, 156] width 77 height 22
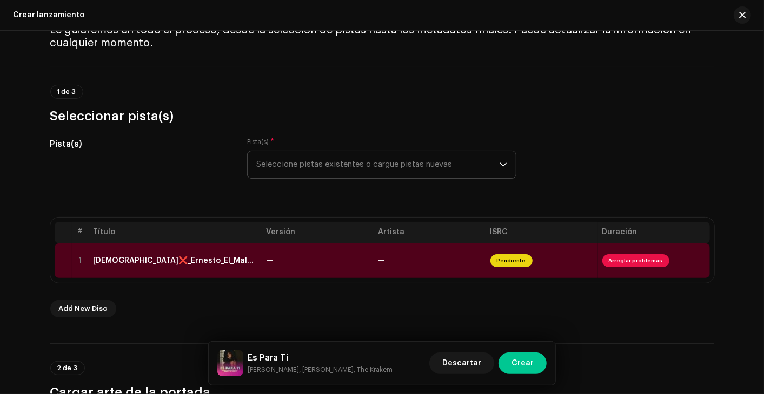
scroll to position [49, 0]
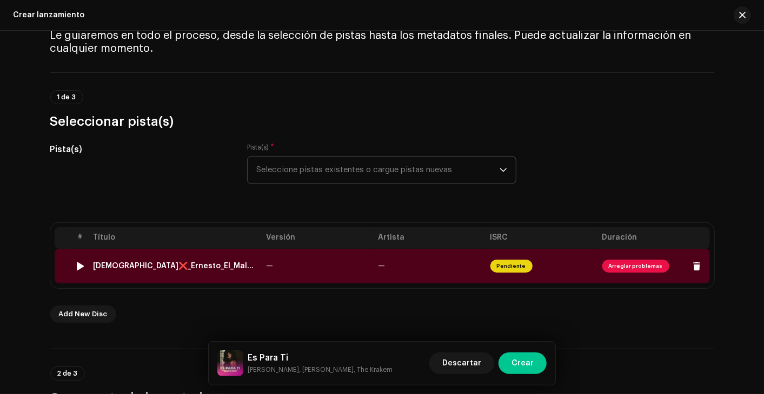
click at [536, 265] on td "Pendiente" at bounding box center [542, 266] width 112 height 35
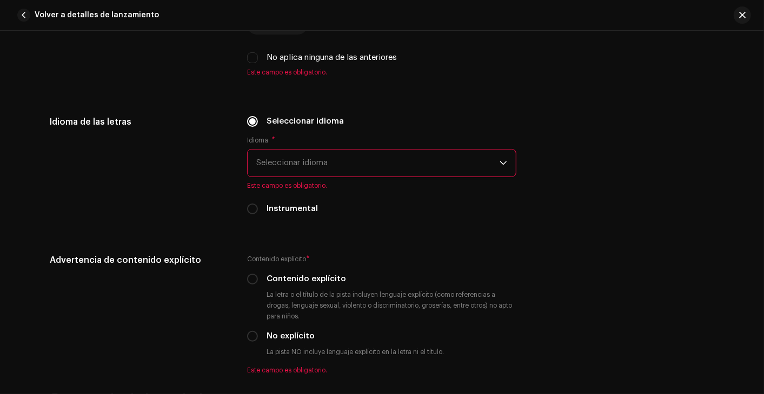
scroll to position [1711, 0]
click at [309, 168] on span "Seleccionar idioma" at bounding box center [377, 163] width 243 height 27
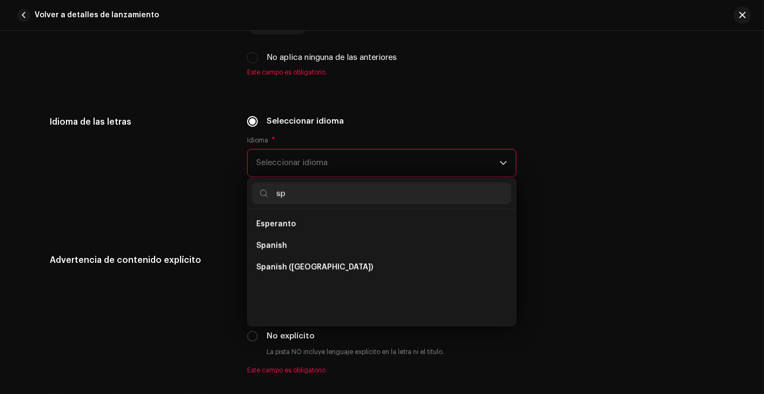
scroll to position [0, 0]
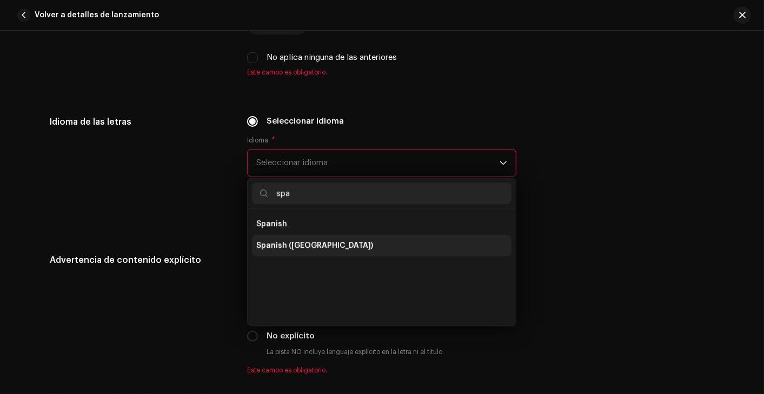
type input "spa"
click at [299, 246] on span "Spanish ([GEOGRAPHIC_DATA])" at bounding box center [314, 245] width 117 height 11
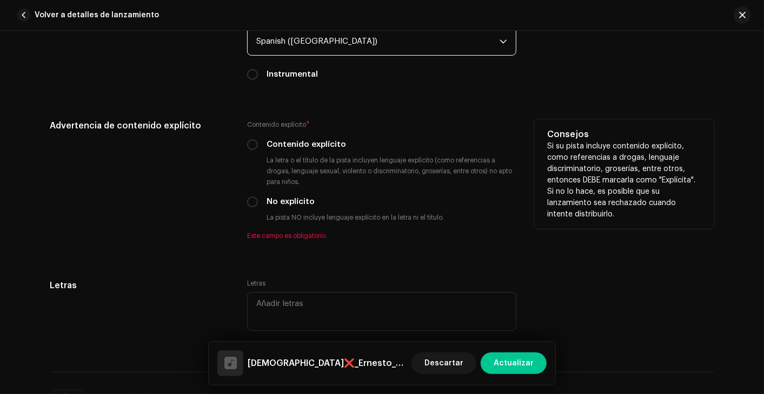
scroll to position [1833, 0]
click at [251, 139] on input "Contenido explícito" at bounding box center [252, 144] width 11 height 11
radio input "true"
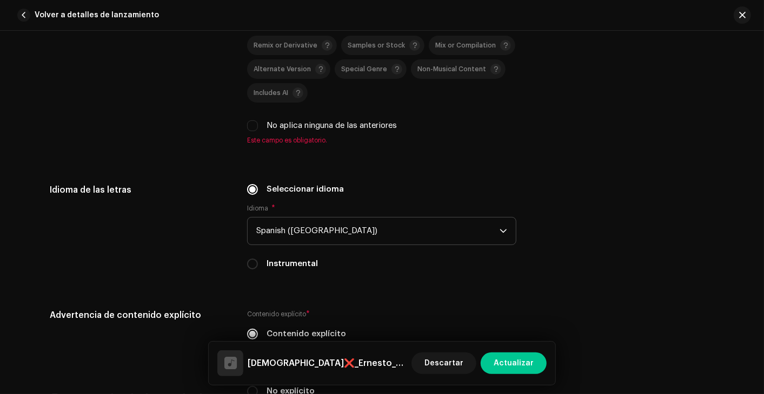
scroll to position [1600, 0]
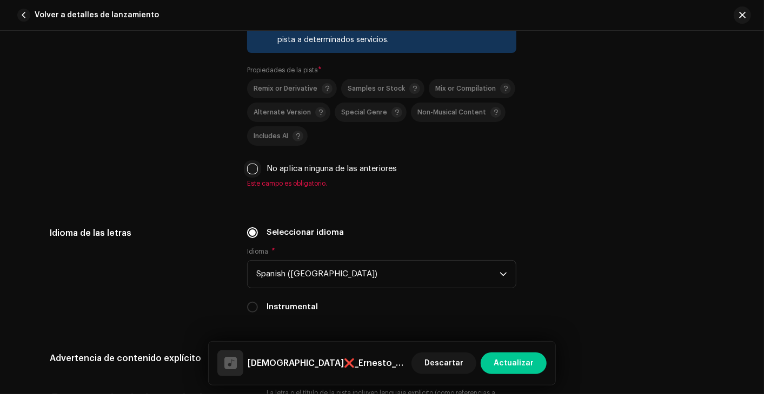
click at [249, 169] on input "No aplica ninguna de las anteriores" at bounding box center [252, 169] width 11 height 11
checkbox input "true"
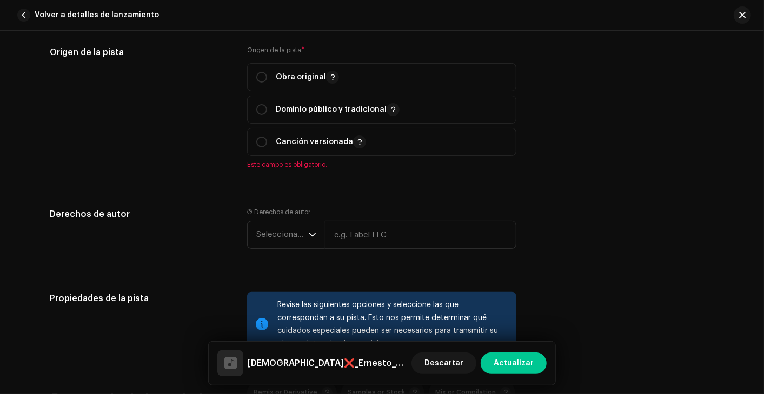
scroll to position [1295, 0]
drag, startPoint x: 258, startPoint y: 82, endPoint x: 263, endPoint y: 92, distance: 11.1
click at [258, 82] on input "radio" at bounding box center [261, 77] width 11 height 11
radio input "true"
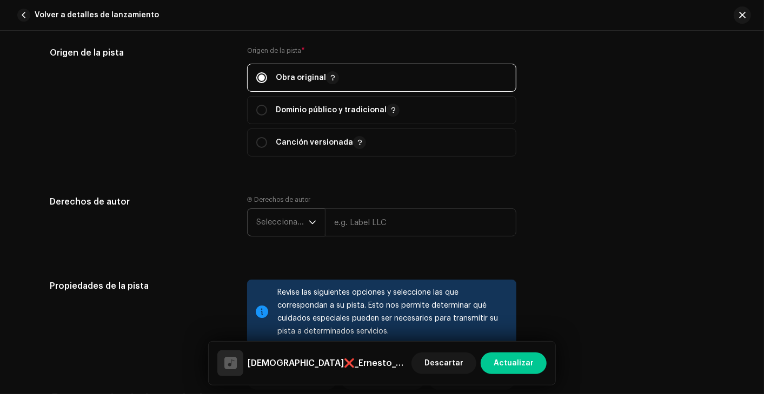
click at [304, 221] on span "Seleccionar año" at bounding box center [282, 222] width 52 height 27
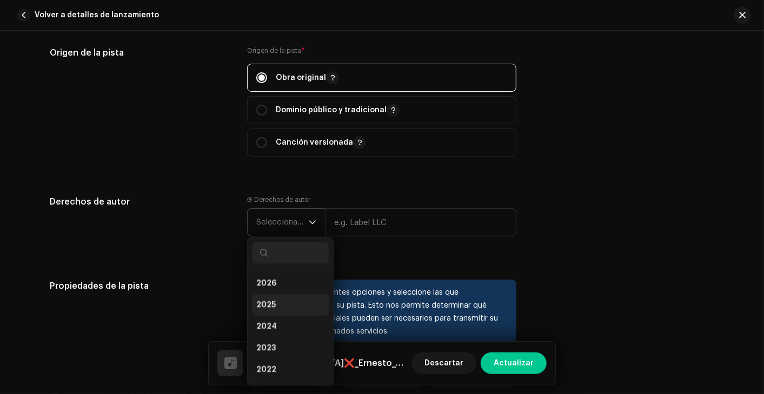
click at [275, 298] on li "2025" at bounding box center [290, 306] width 77 height 22
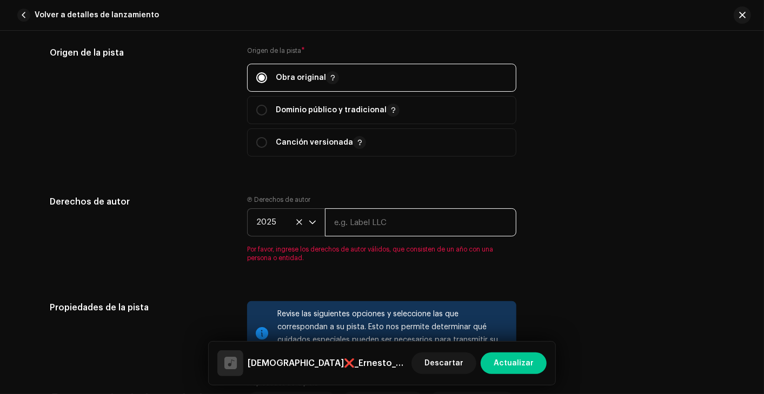
click at [374, 228] on input "text" at bounding box center [420, 223] width 191 height 28
paste input "[PERSON_NAME] Music // krakTV"
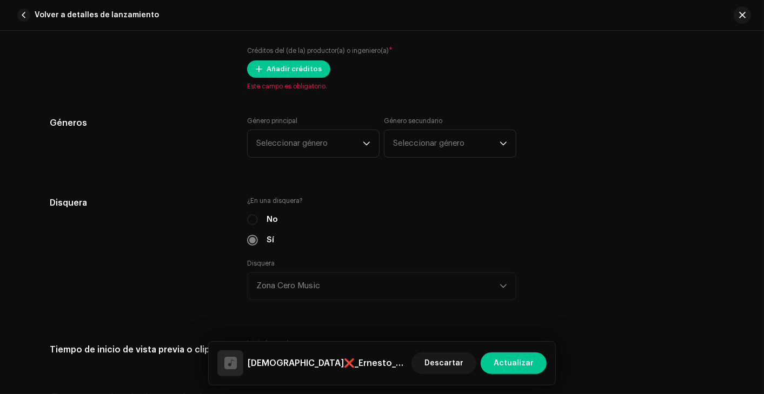
scroll to position [817, 0]
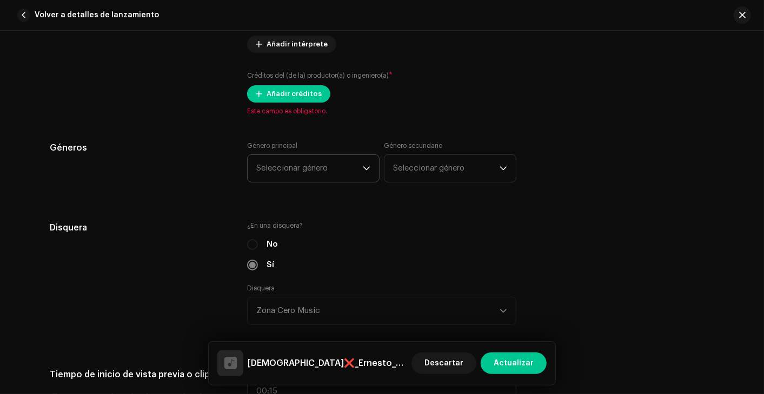
type input "[PERSON_NAME] Music // krakTV"
click at [353, 170] on span "Seleccionar género" at bounding box center [309, 168] width 106 height 27
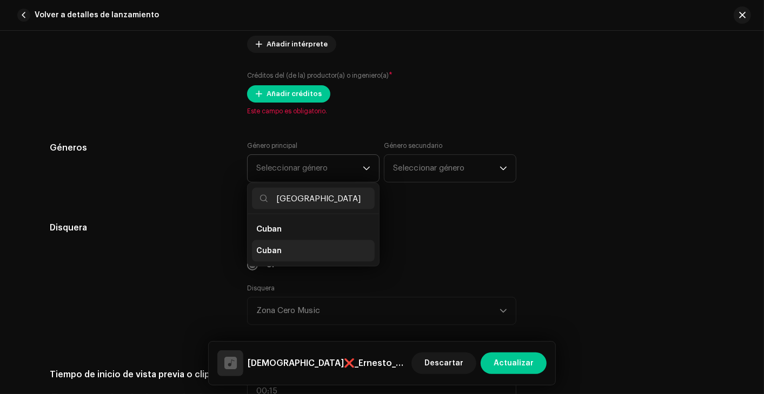
type input "[GEOGRAPHIC_DATA]"
click at [298, 250] on li "Cuban" at bounding box center [313, 251] width 123 height 22
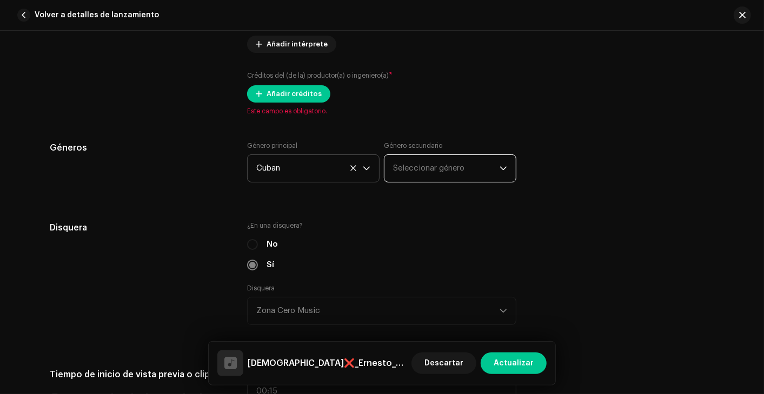
click at [439, 172] on span "Seleccionar género" at bounding box center [446, 168] width 106 height 27
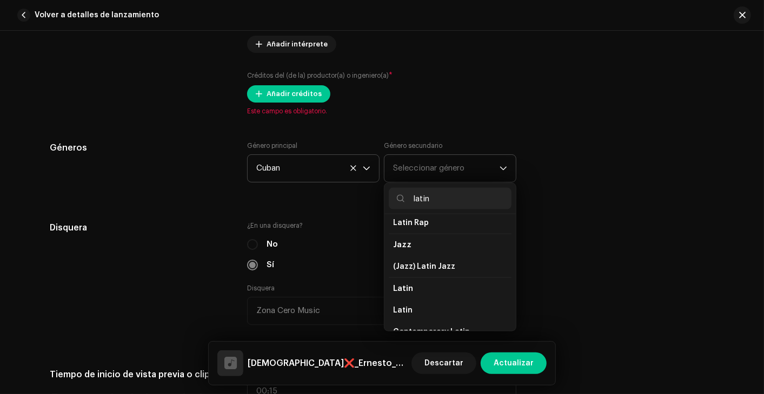
scroll to position [28, 0]
type input "latin"
click at [414, 307] on li "Latin" at bounding box center [450, 311] width 123 height 22
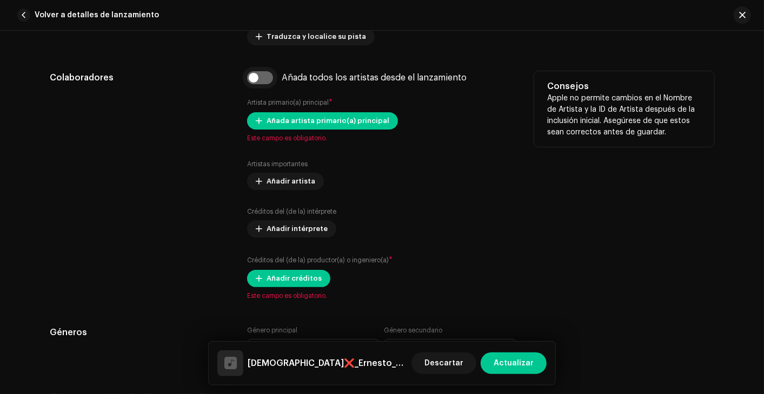
click at [257, 79] on input "checkbox" at bounding box center [260, 77] width 26 height 13
checkbox input "true"
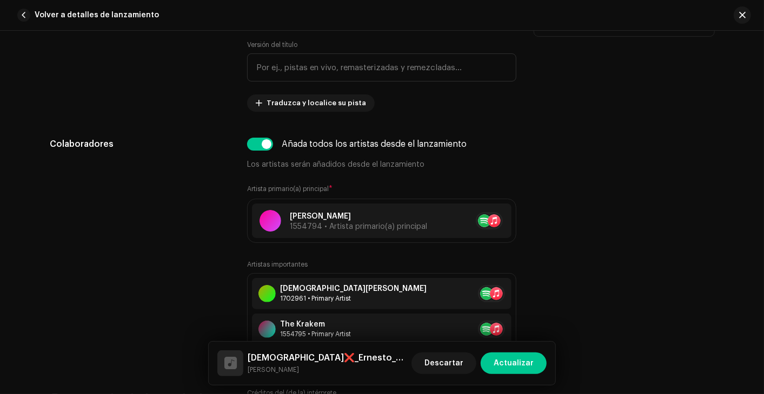
scroll to position [423, 0]
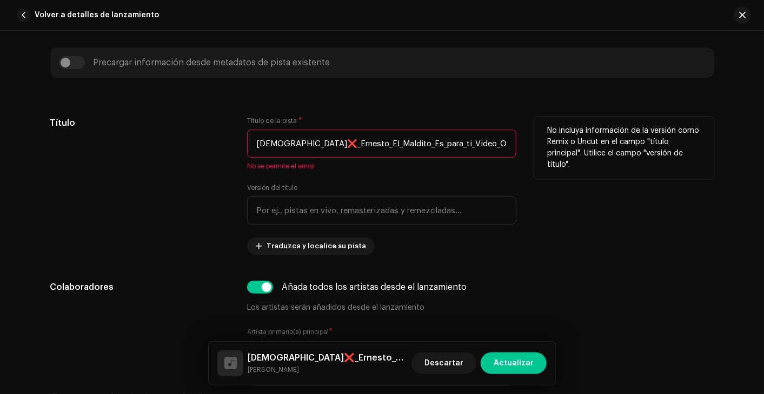
click at [342, 150] on input "[DEMOGRAPHIC_DATA]❌_Ernesto_El_Maldito_Es_para_ti_Video_OfficialMP3.wav" at bounding box center [381, 144] width 269 height 28
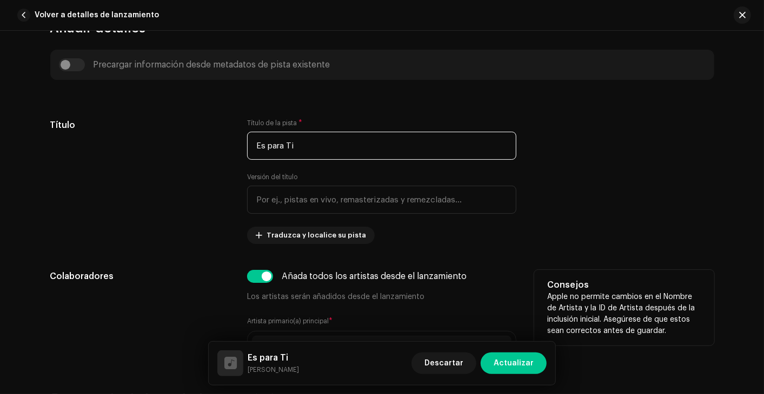
scroll to position [420, 0]
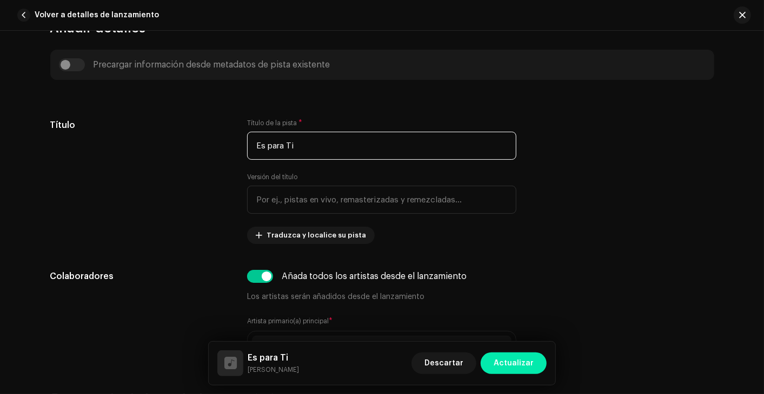
type input "Es para Ti"
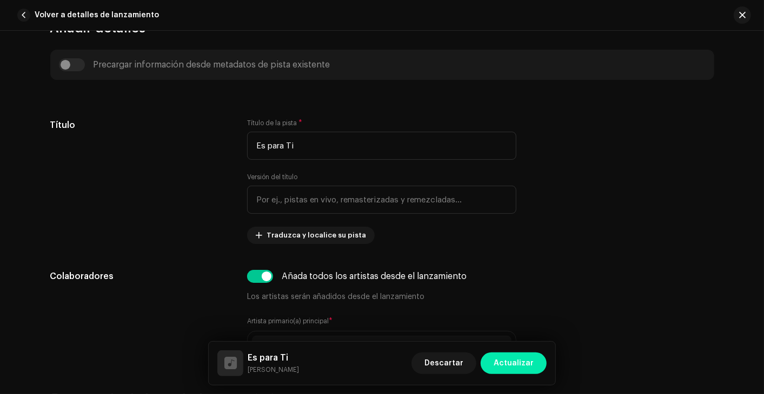
click at [516, 355] on span "Actualizar" at bounding box center [513, 364] width 40 height 22
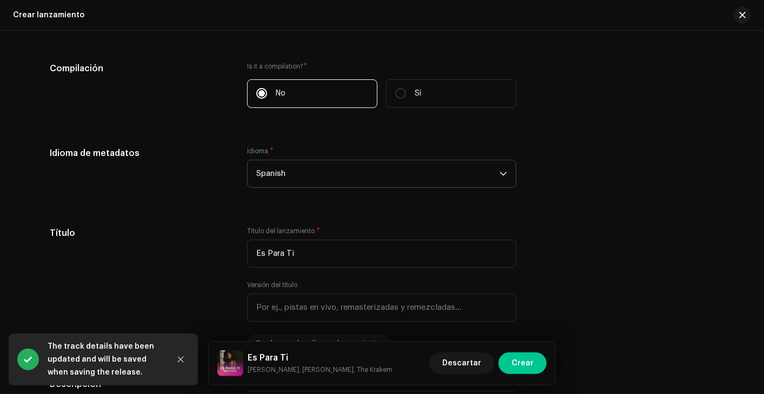
scroll to position [915, 0]
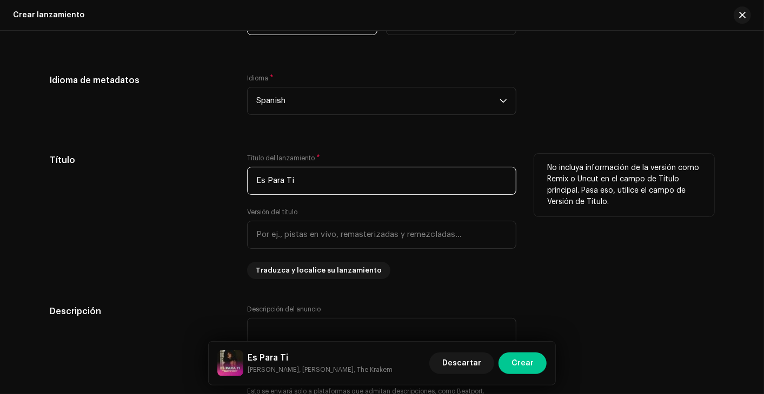
drag, startPoint x: 263, startPoint y: 181, endPoint x: 201, endPoint y: 182, distance: 61.6
click at [201, 182] on div "Título Título del lanzamiento * Es Para Ti Versión del título Traduzca y locali…" at bounding box center [382, 216] width 664 height 125
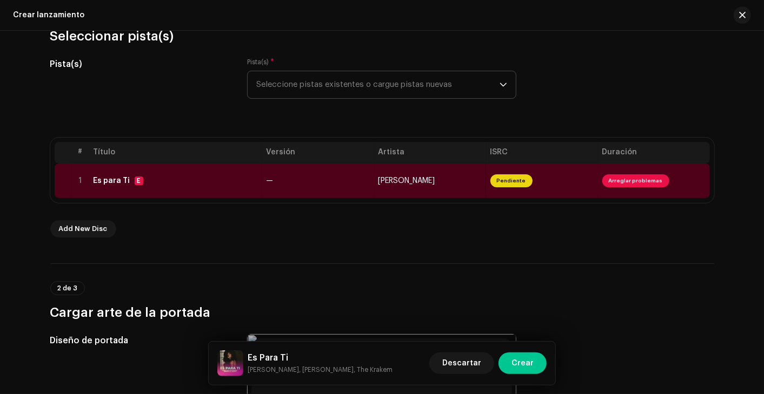
scroll to position [0, 0]
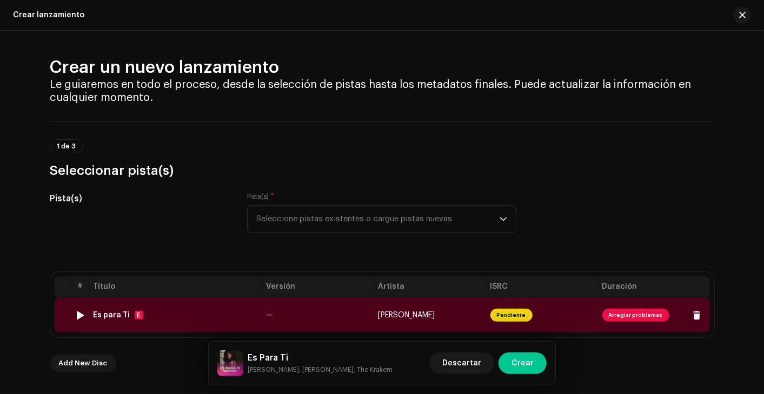
click at [427, 304] on td "[PERSON_NAME]" at bounding box center [430, 315] width 112 height 35
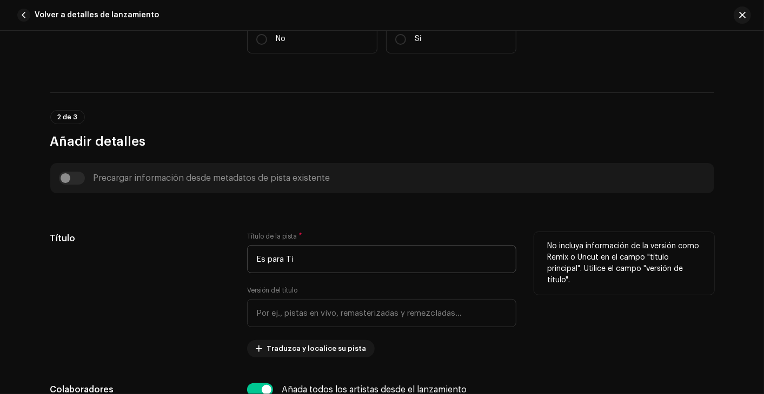
scroll to position [312, 0]
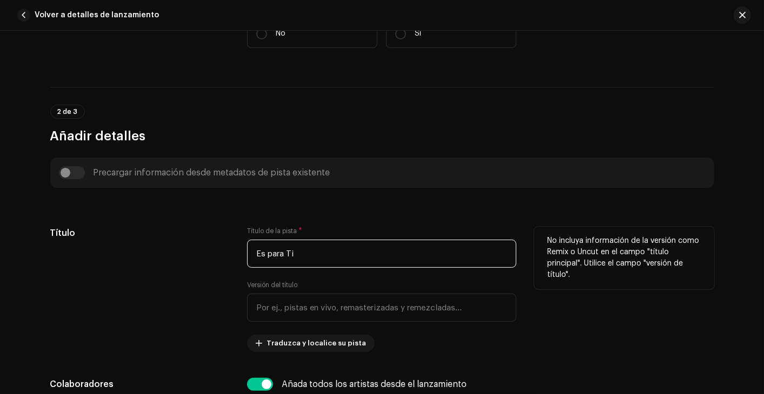
drag, startPoint x: 306, startPoint y: 257, endPoint x: 228, endPoint y: 257, distance: 78.4
click at [228, 257] on div "Título Título de la pista * Es para Ti Versión del título Traduzca y localice s…" at bounding box center [382, 289] width 664 height 125
drag, startPoint x: 309, startPoint y: 245, endPoint x: 212, endPoint y: 252, distance: 97.0
click at [212, 252] on div "Título Título de la pista * Es para Ti Versión del título Traduzca y localice s…" at bounding box center [382, 289] width 664 height 125
drag, startPoint x: 324, startPoint y: 251, endPoint x: 229, endPoint y: 251, distance: 95.7
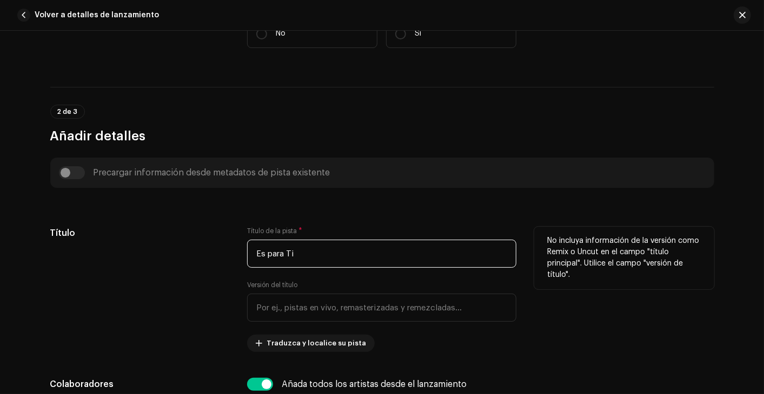
click at [229, 251] on div "Título Título de la pista * Es para Ti Versión del título Traduzca y localice s…" at bounding box center [382, 289] width 664 height 125
paste input "P"
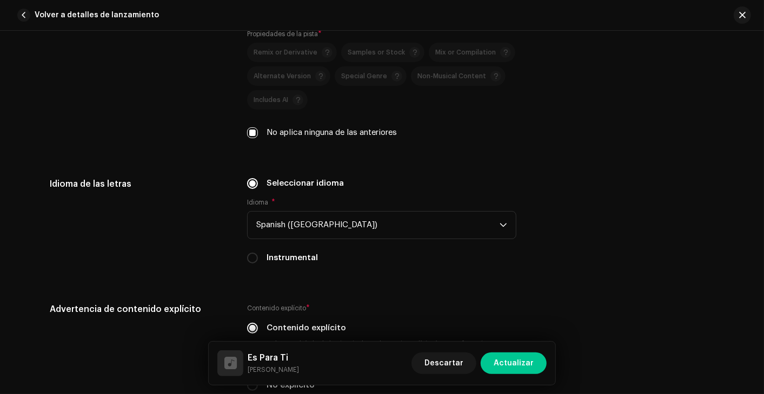
scroll to position [2254, 0]
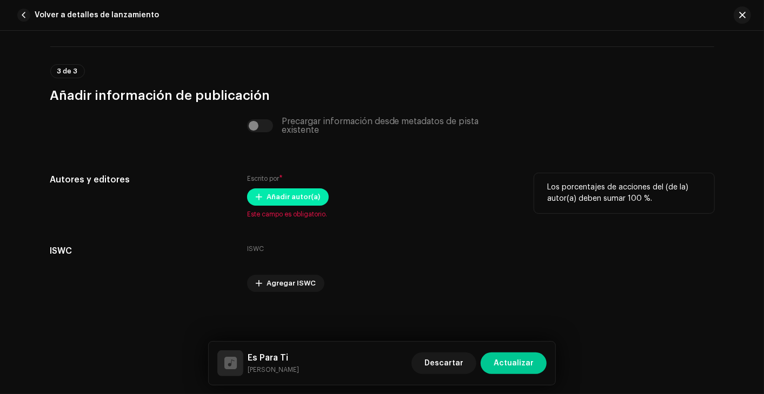
type input "Es Para Ti"
click at [285, 197] on span "Añadir autor(a)" at bounding box center [292, 197] width 53 height 22
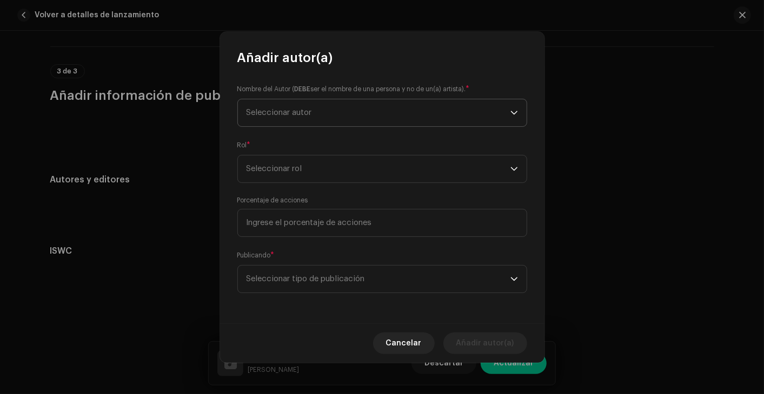
click at [345, 113] on span "Seleccionar autor" at bounding box center [378, 112] width 264 height 27
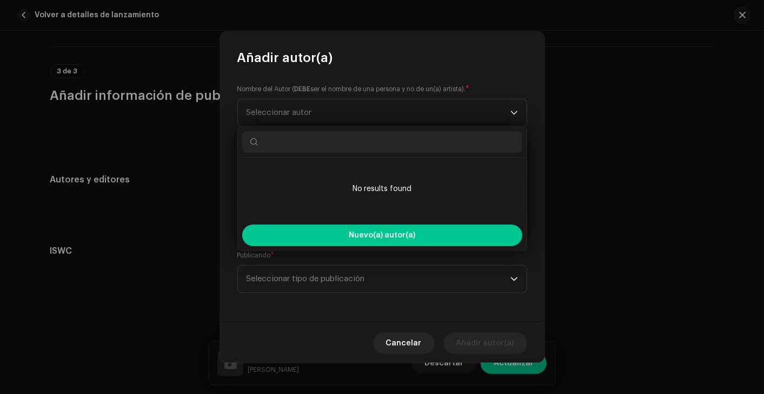
paste input "[PERSON_NAME] [PERSON_NAME] Bouly"
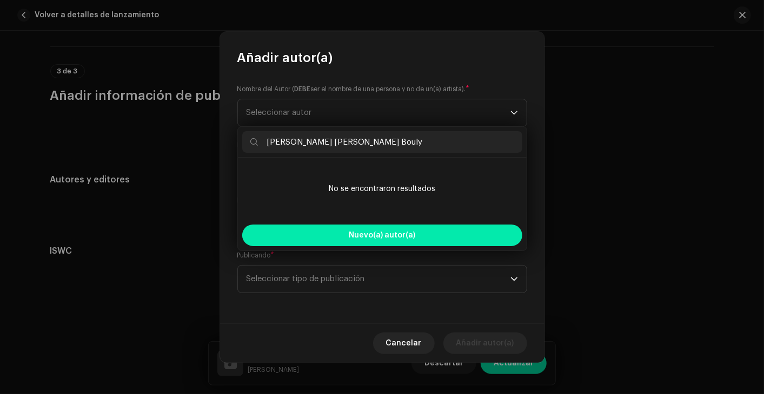
type input "[PERSON_NAME] [PERSON_NAME] Bouly"
click at [388, 237] on span "Nuevo(a) autor(a)" at bounding box center [382, 236] width 66 height 8
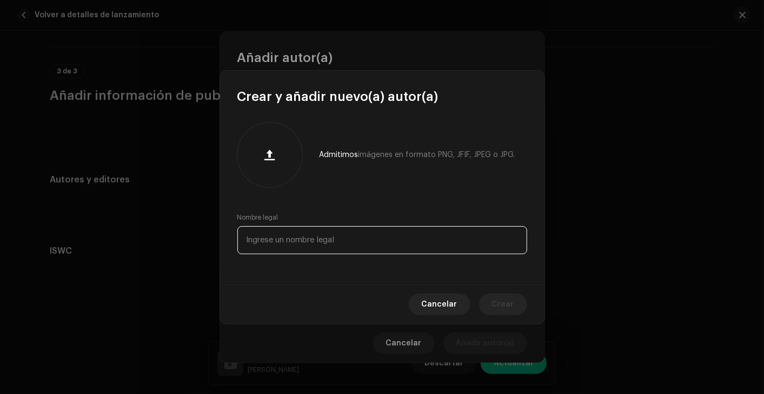
click at [393, 245] on input "text" at bounding box center [382, 240] width 290 height 28
paste input "[PERSON_NAME] [PERSON_NAME] Bouly"
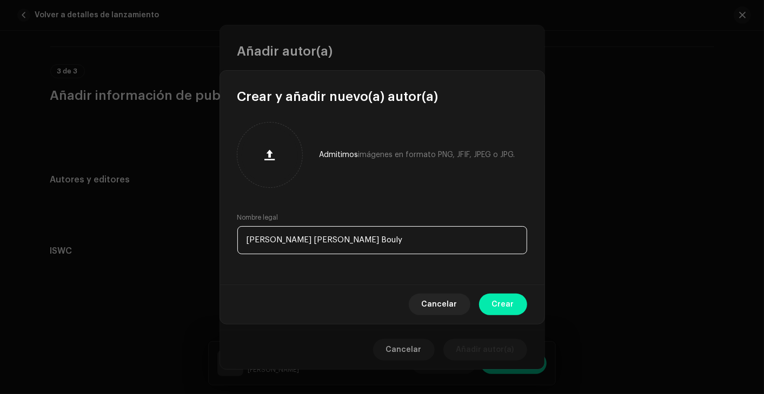
type input "[PERSON_NAME] [PERSON_NAME] Bouly"
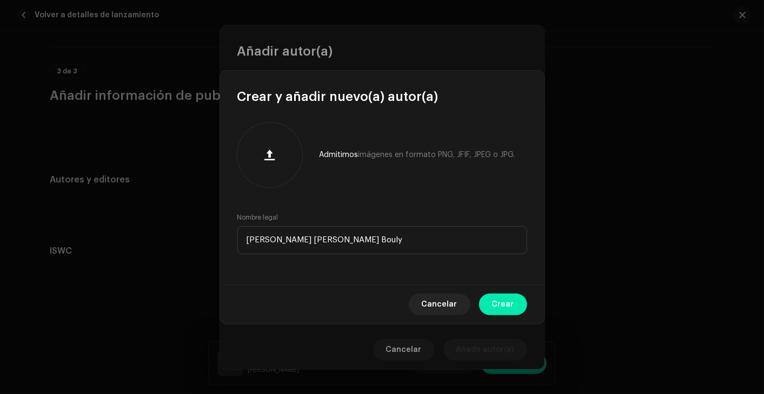
click at [515, 304] on button "Crear" at bounding box center [503, 305] width 48 height 22
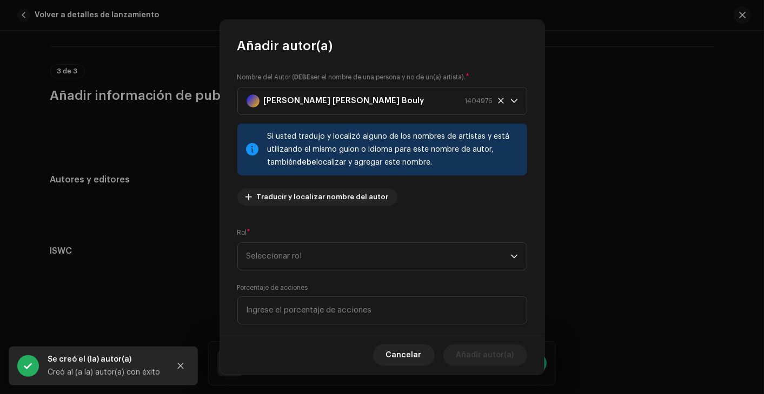
click at [399, 271] on div "Nombre del Autor ( DEBE ser el nombre de una persona y no de un(a) artista). * …" at bounding box center [382, 195] width 324 height 281
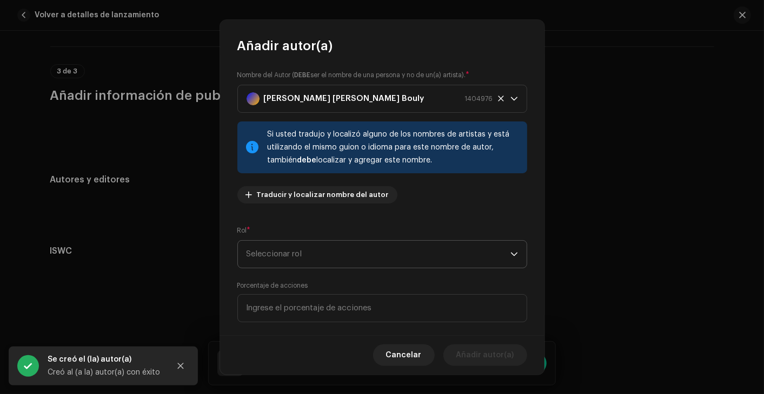
click at [402, 260] on span "Seleccionar rol" at bounding box center [378, 254] width 264 height 27
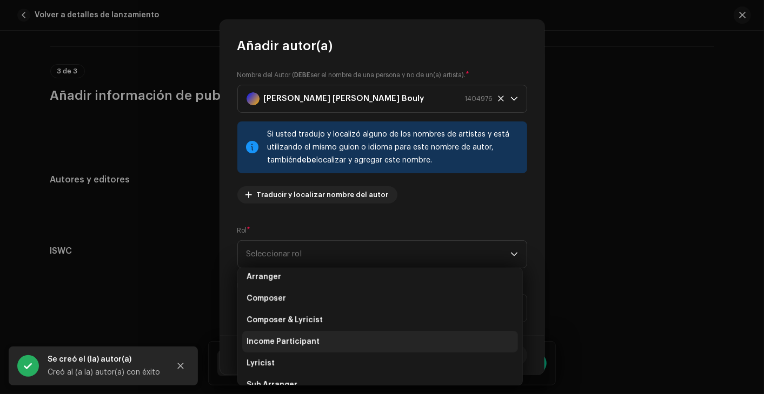
scroll to position [28, 0]
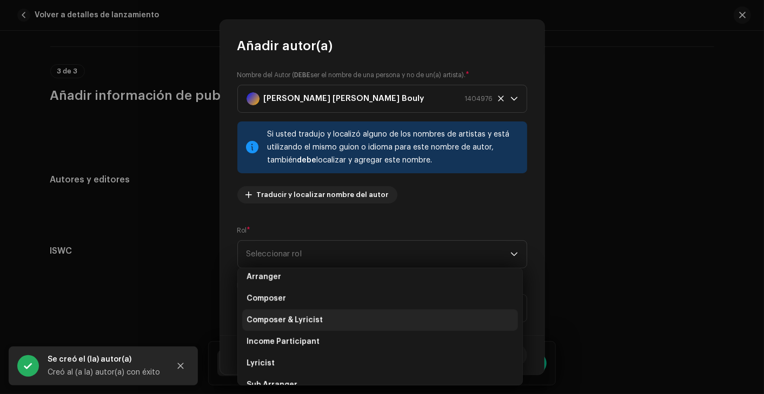
click at [317, 327] on li "Composer & Lyricist" at bounding box center [380, 321] width 276 height 22
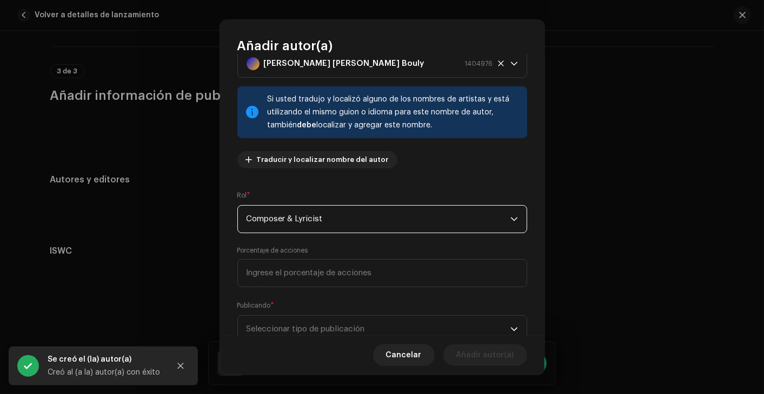
scroll to position [38, 0]
click at [351, 277] on input at bounding box center [382, 273] width 290 height 28
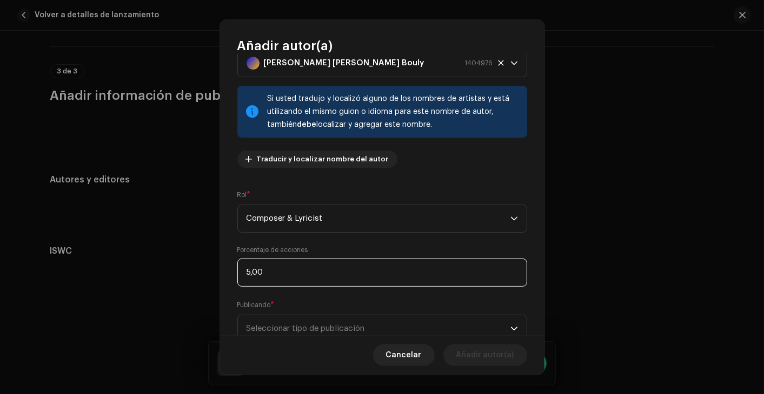
type input "50,00"
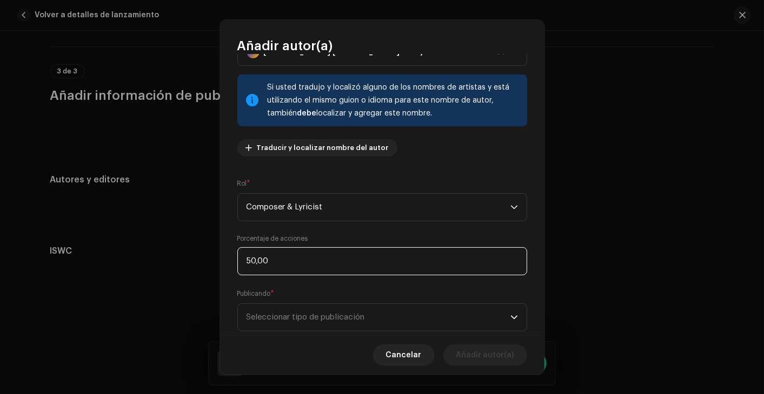
scroll to position [76, 0]
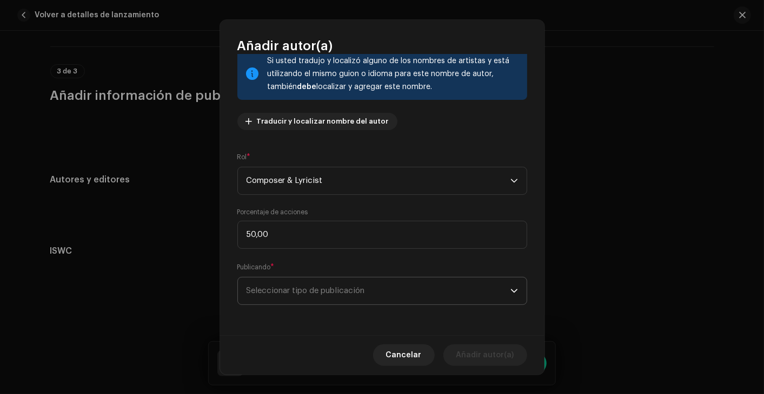
click at [402, 282] on span "Seleccionar tipo de publicación" at bounding box center [378, 291] width 264 height 27
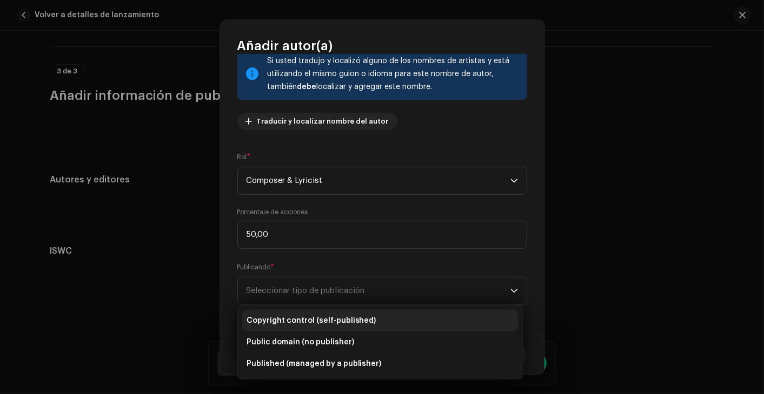
click at [346, 326] on span "Copyright control (self-published)" at bounding box center [311, 321] width 130 height 11
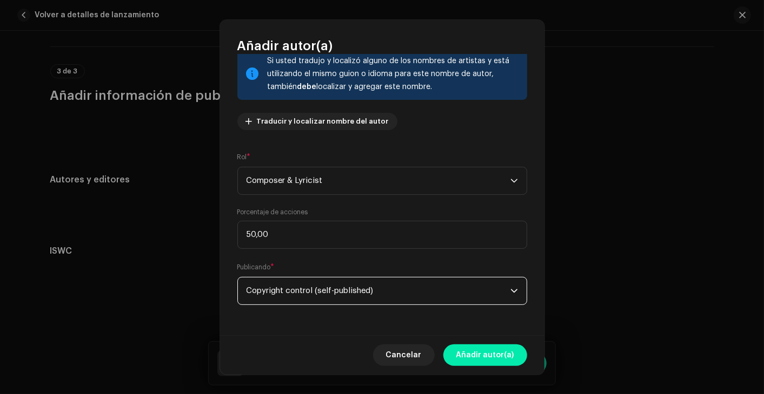
click at [480, 355] on span "Añadir autor(a)" at bounding box center [485, 356] width 58 height 22
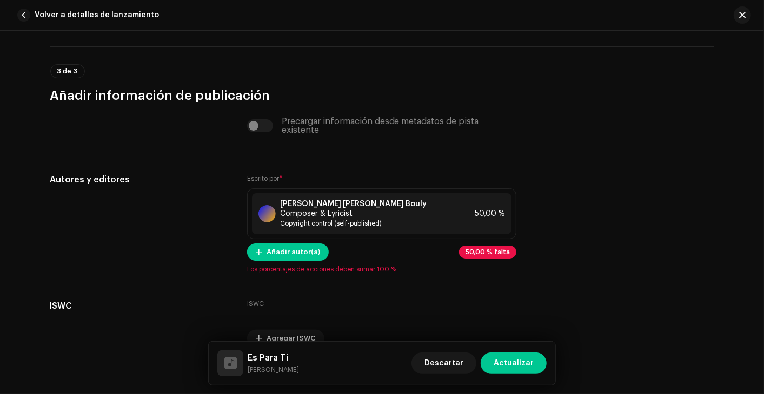
scroll to position [2282, 0]
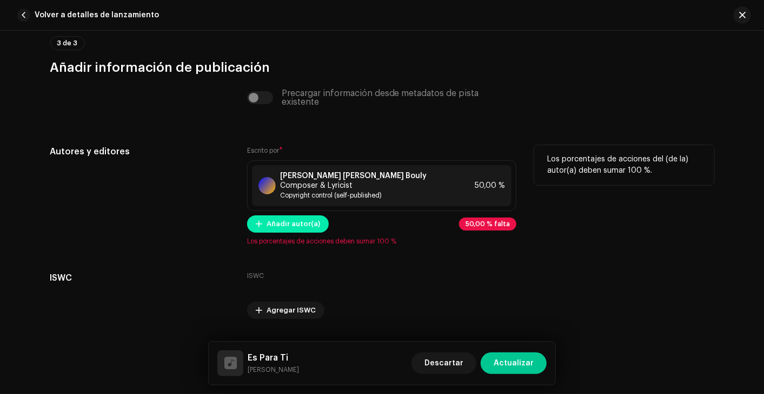
click at [303, 226] on span "Añadir autor(a)" at bounding box center [292, 224] width 53 height 22
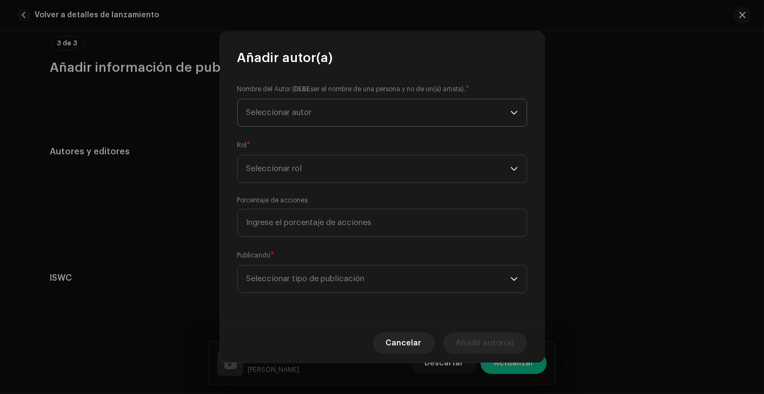
click at [320, 109] on span "Seleccionar autor" at bounding box center [378, 112] width 264 height 27
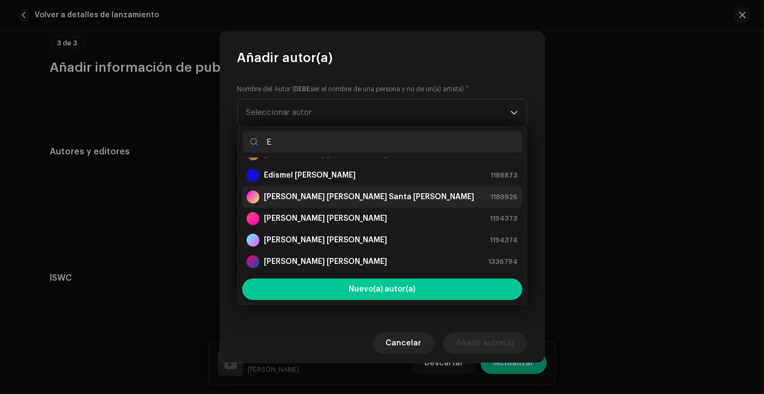
scroll to position [22, 0]
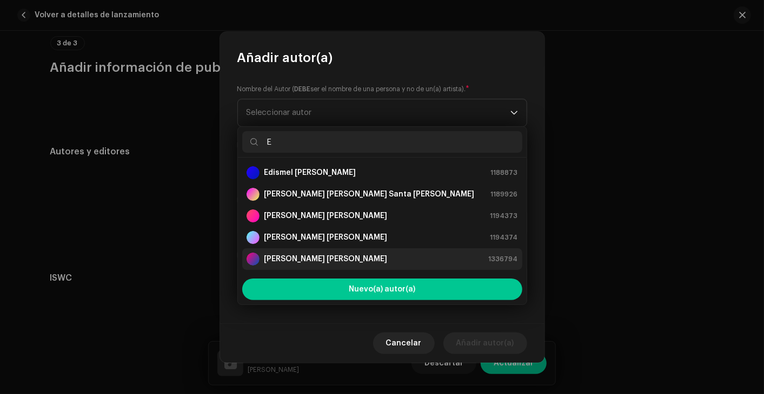
type input "E"
click at [320, 258] on strong "[PERSON_NAME] [PERSON_NAME]" at bounding box center [326, 259] width 124 height 11
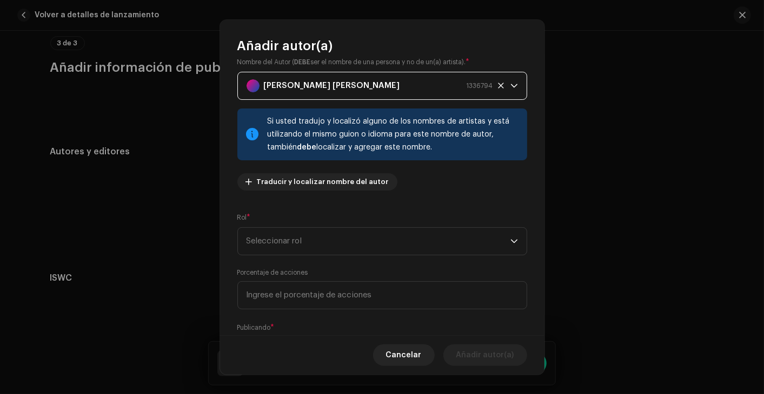
scroll to position [39, 0]
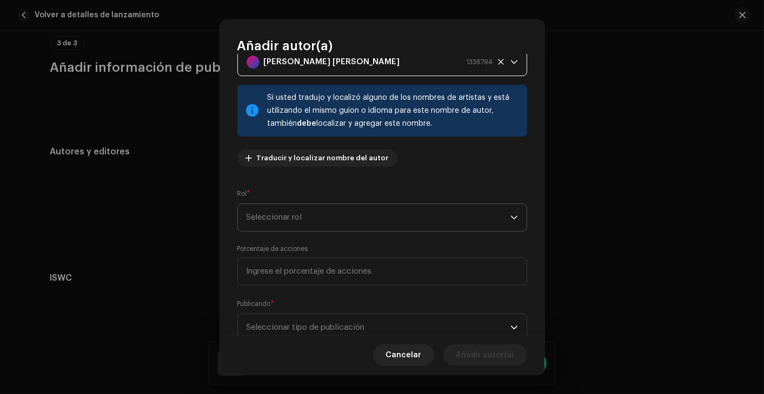
click at [364, 215] on span "Seleccionar rol" at bounding box center [378, 217] width 264 height 27
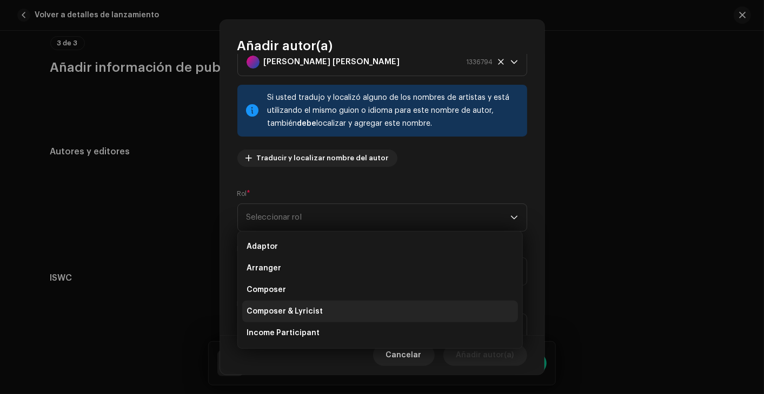
click at [301, 317] on li "Composer & Lyricist" at bounding box center [380, 312] width 276 height 22
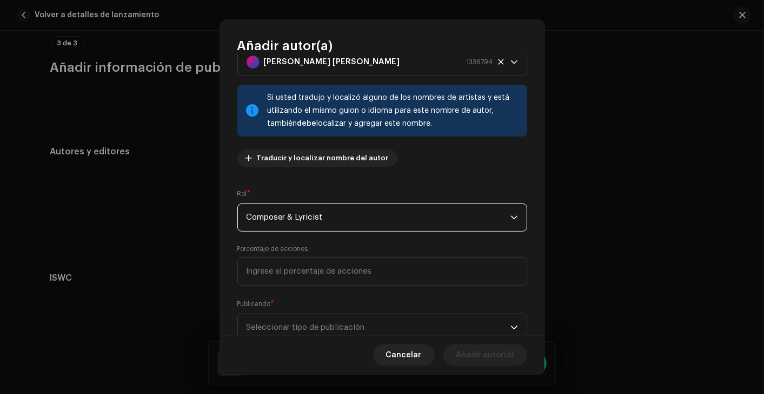
scroll to position [76, 0]
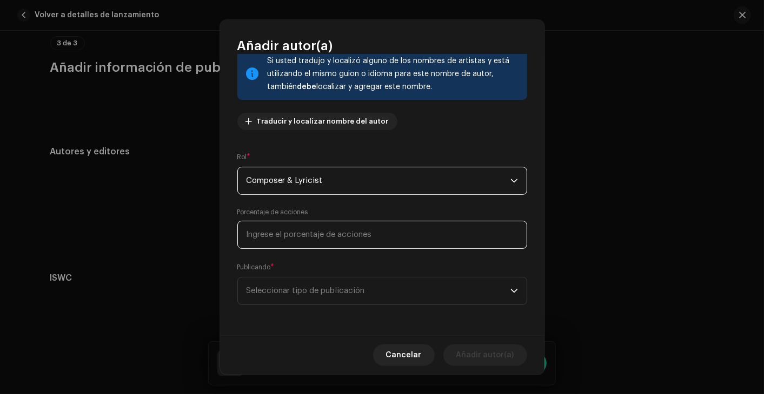
click at [342, 232] on input at bounding box center [382, 235] width 290 height 28
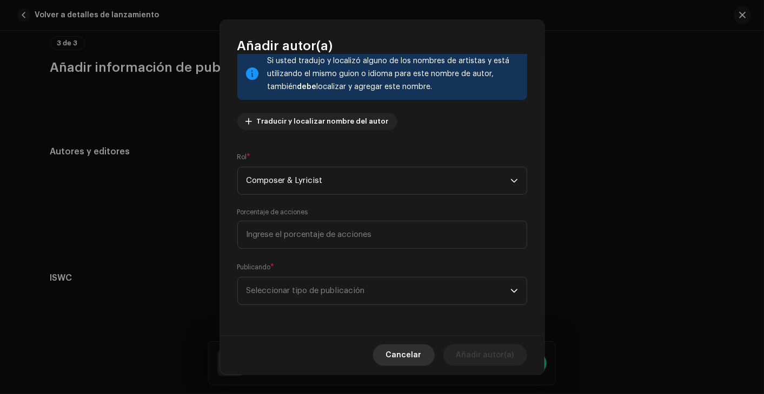
click at [396, 355] on span "Cancelar" at bounding box center [404, 356] width 36 height 22
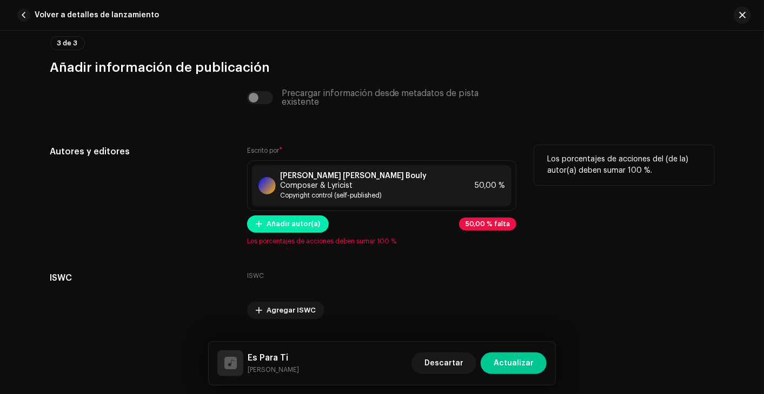
click at [306, 217] on span "Añadir autor(a)" at bounding box center [292, 224] width 53 height 22
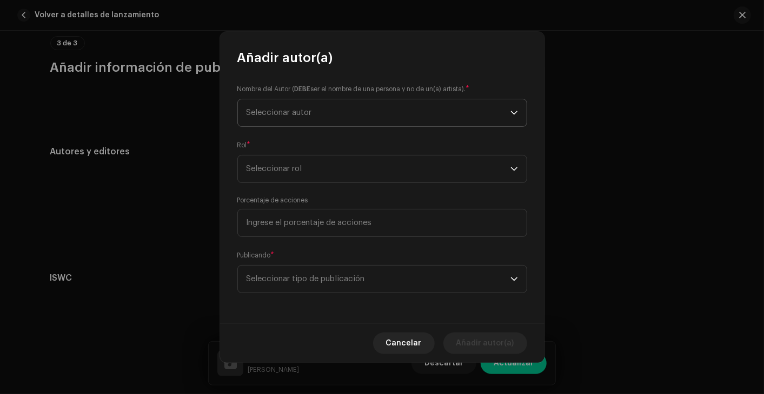
click at [304, 113] on span "Seleccionar autor" at bounding box center [278, 113] width 65 height 8
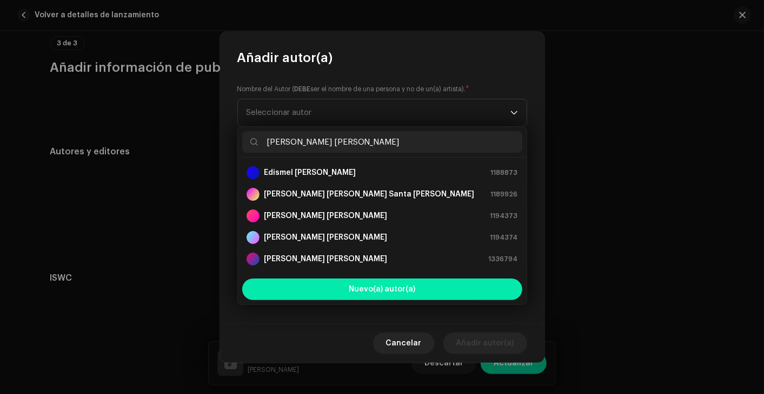
scroll to position [0, 0]
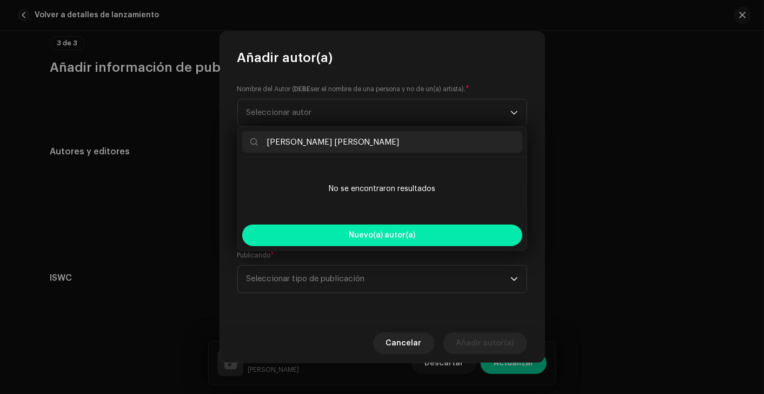
type input "[PERSON_NAME] [PERSON_NAME]"
click at [338, 239] on button "Nuevo(a) autor(a)" at bounding box center [382, 236] width 280 height 22
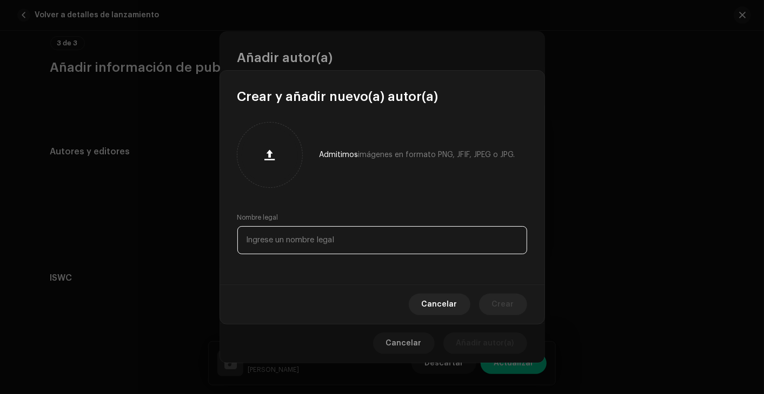
click at [332, 240] on input "text" at bounding box center [382, 240] width 290 height 28
paste input "[PERSON_NAME] [PERSON_NAME]"
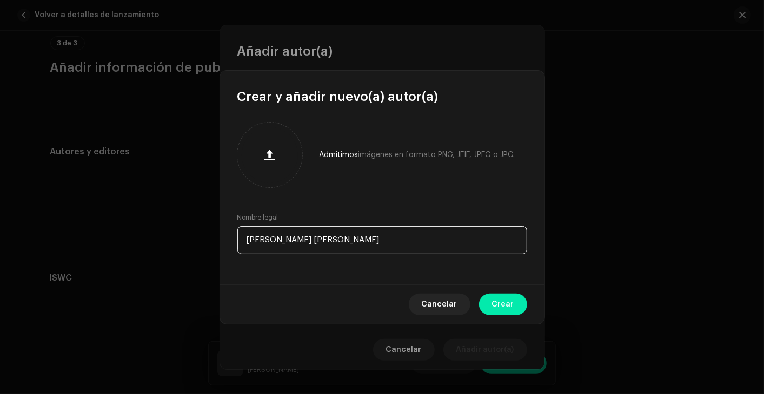
type input "[PERSON_NAME] [PERSON_NAME]"
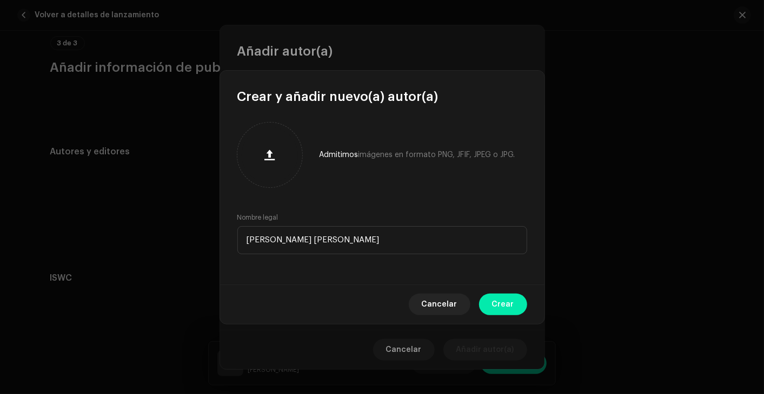
click at [514, 304] on button "Crear" at bounding box center [503, 305] width 48 height 22
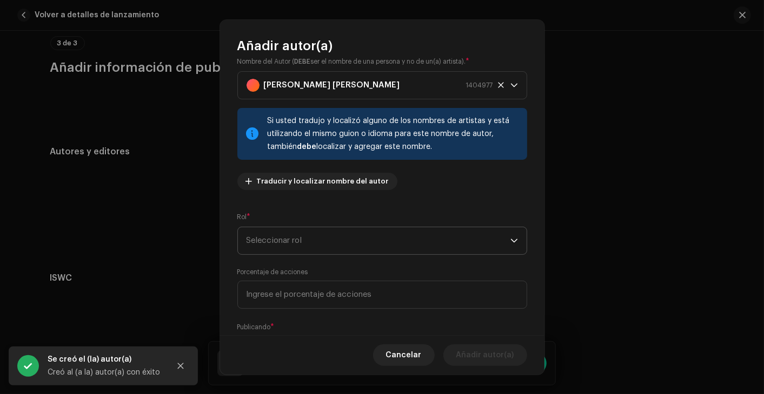
scroll to position [39, 0]
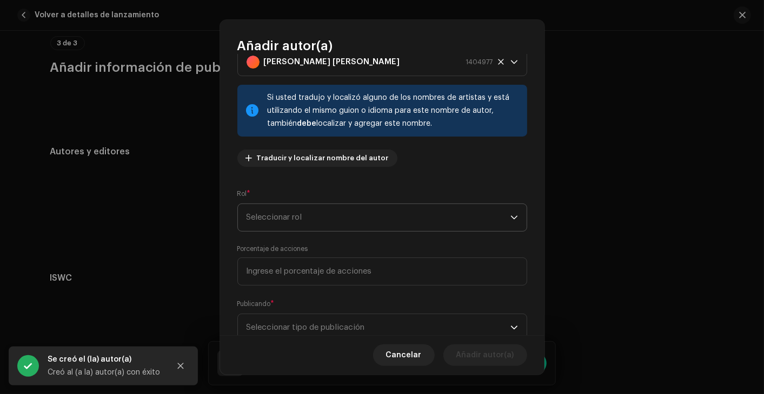
click at [359, 205] on span "Seleccionar rol" at bounding box center [378, 217] width 264 height 27
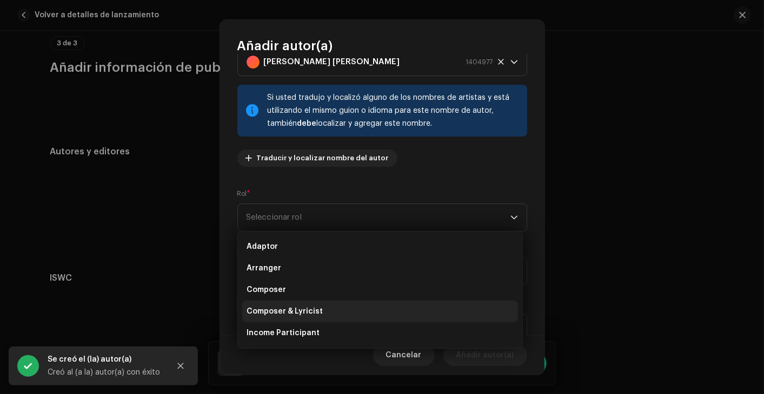
click at [313, 315] on span "Composer & Lyricist" at bounding box center [284, 311] width 76 height 11
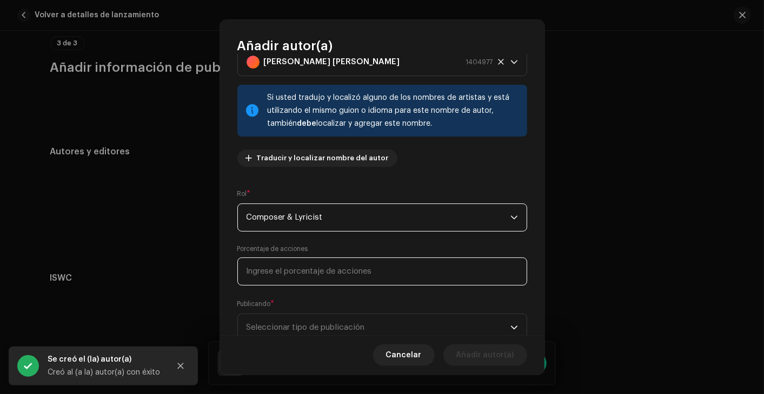
click at [325, 280] on input at bounding box center [382, 272] width 290 height 28
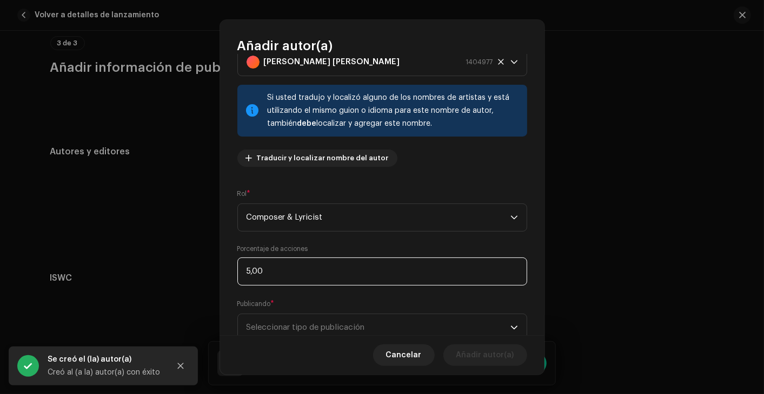
type input "50,00"
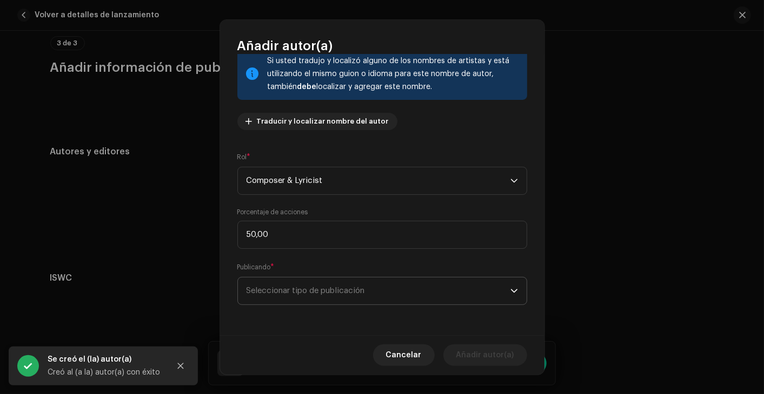
click at [321, 291] on span "Seleccionar tipo de publicación" at bounding box center [378, 291] width 264 height 27
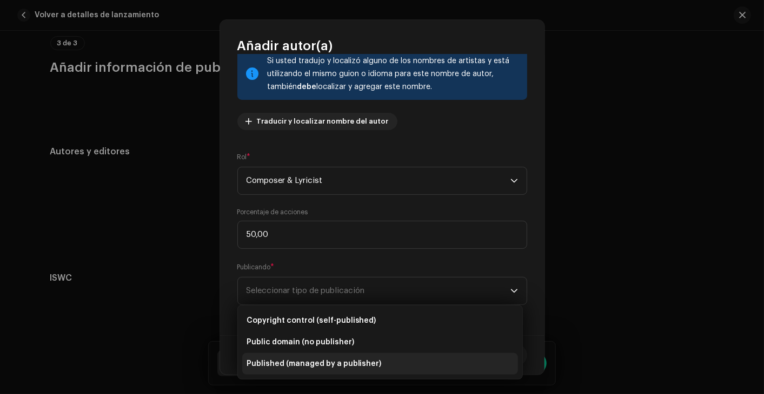
click at [317, 355] on span "Published (managed by a publisher)" at bounding box center [313, 364] width 135 height 11
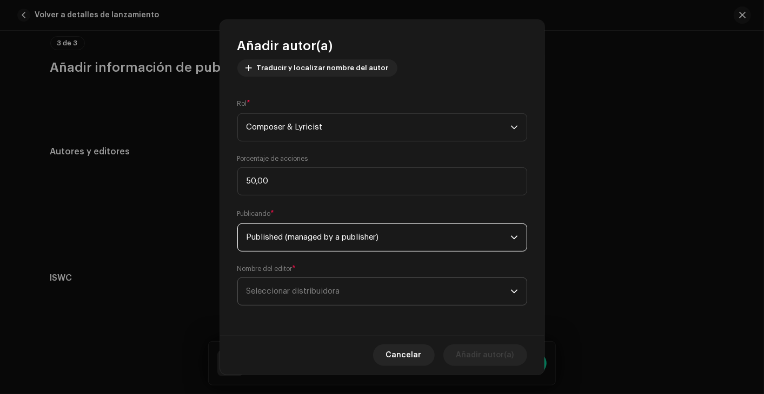
scroll to position [130, 0]
click at [316, 293] on span "Seleccionar distribuidora" at bounding box center [292, 291] width 93 height 8
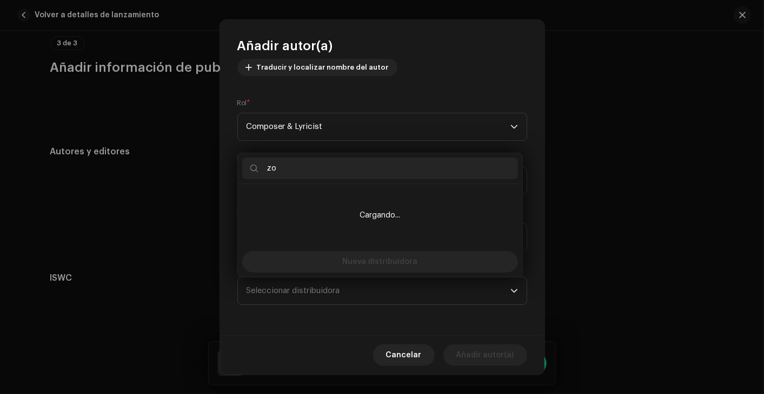
type input "z"
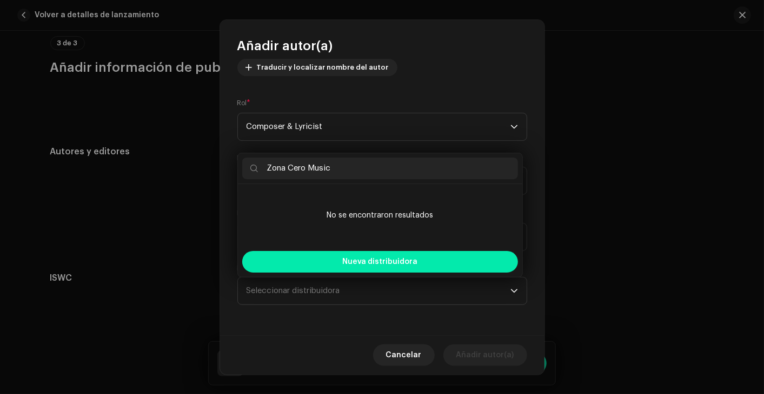
type input "Zona Cero Music"
click at [329, 252] on button "Nueva distribuidora" at bounding box center [380, 262] width 276 height 22
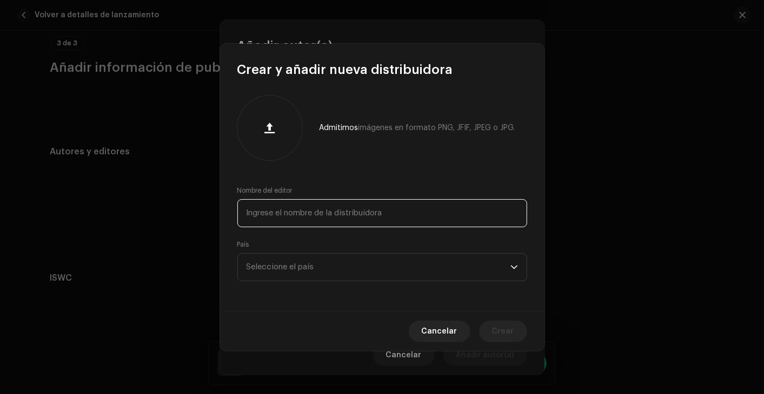
click at [314, 213] on input "text" at bounding box center [382, 213] width 290 height 28
type input "Zona Cero Music"
click at [323, 269] on span "Seleccione el país" at bounding box center [378, 267] width 264 height 27
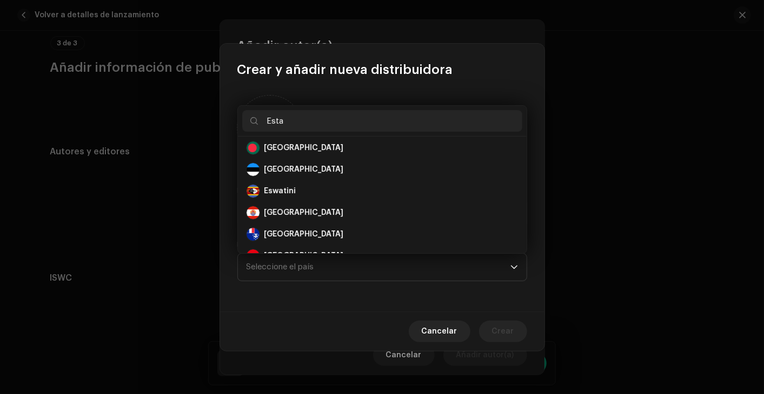
scroll to position [0, 0]
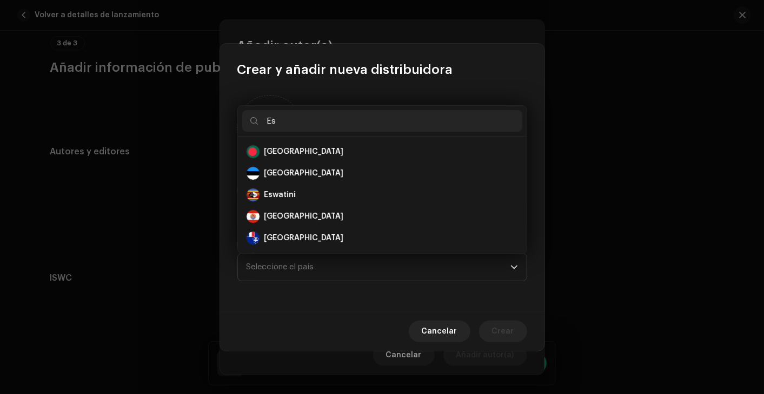
type input "E"
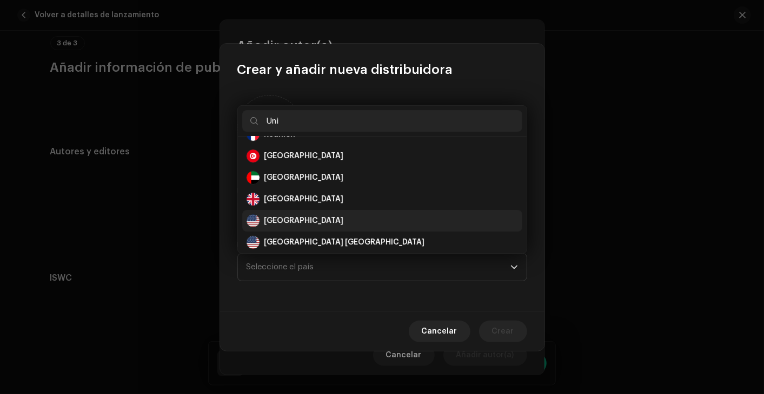
type input "Uni"
click at [318, 227] on li "[GEOGRAPHIC_DATA]" at bounding box center [382, 221] width 280 height 22
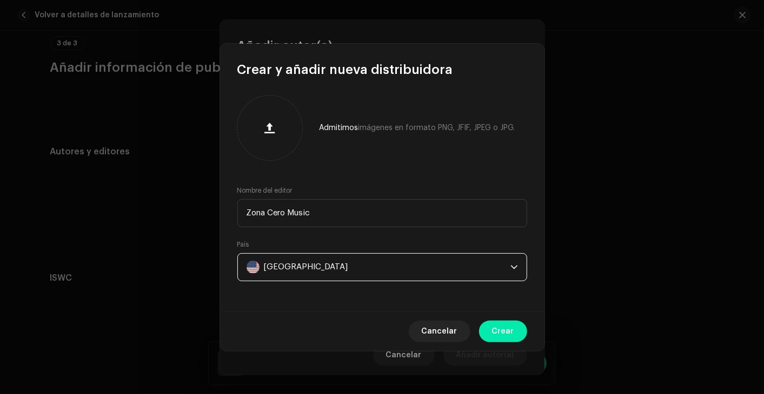
click at [498, 327] on span "Crear" at bounding box center [503, 332] width 22 height 22
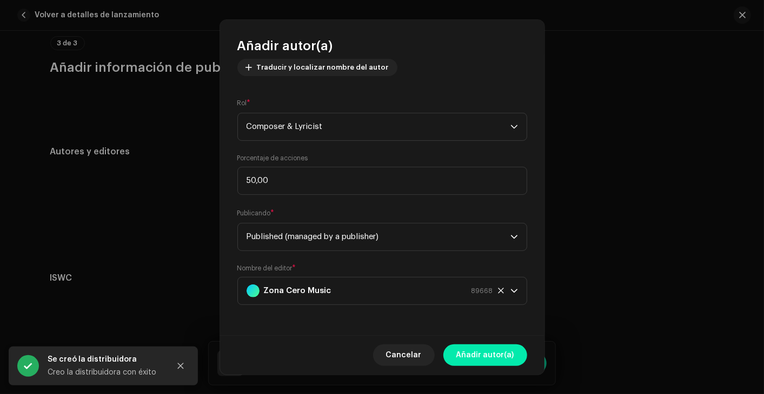
click at [474, 355] on span "Añadir autor(a)" at bounding box center [485, 356] width 58 height 22
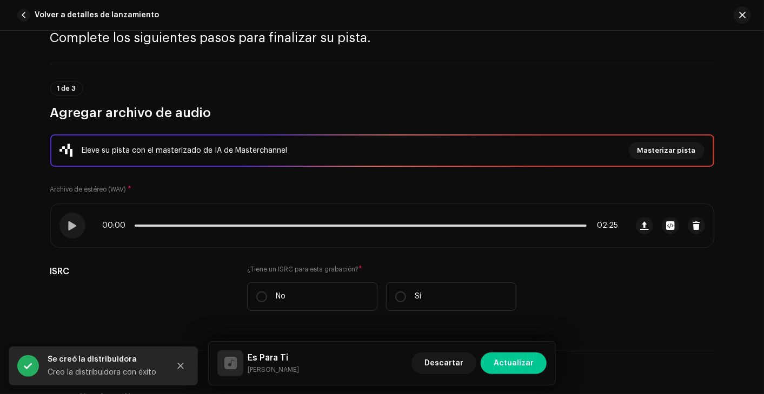
scroll to position [263, 0]
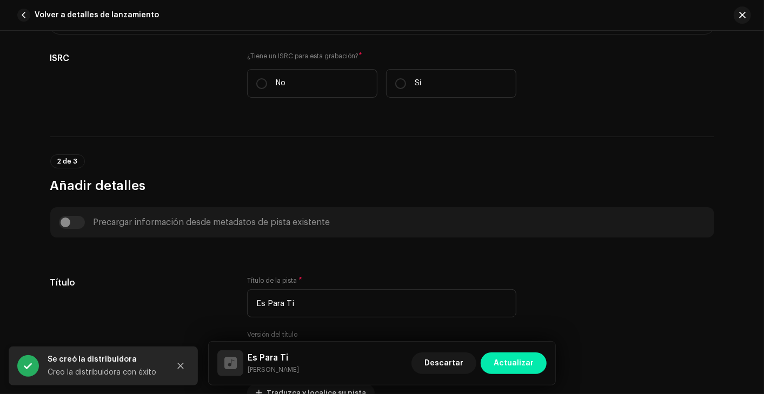
click at [532, 355] on span "Actualizar" at bounding box center [513, 364] width 40 height 22
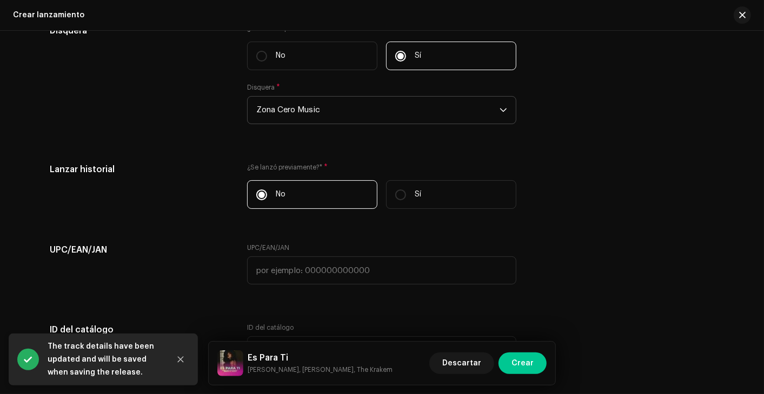
scroll to position [2027, 0]
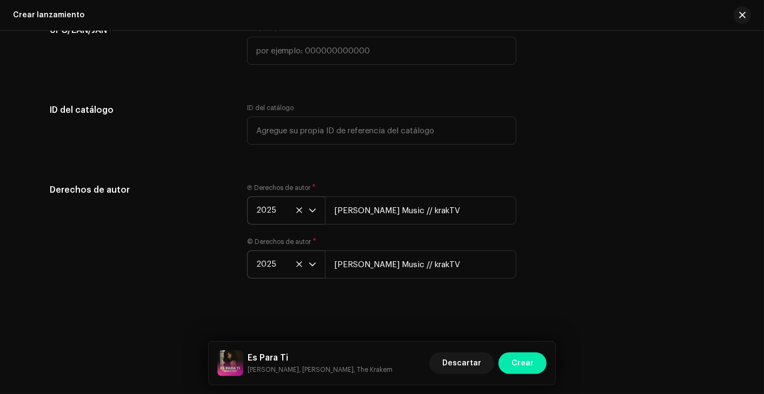
click at [521, 355] on span "Crear" at bounding box center [522, 364] width 22 height 22
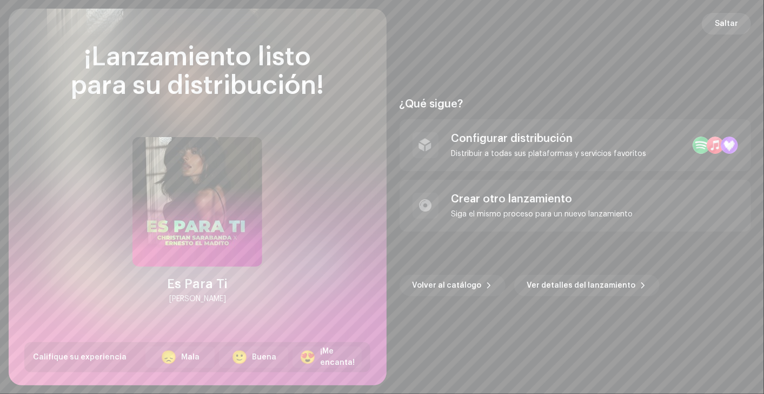
click at [687, 32] on span "Saltar" at bounding box center [725, 24] width 23 height 22
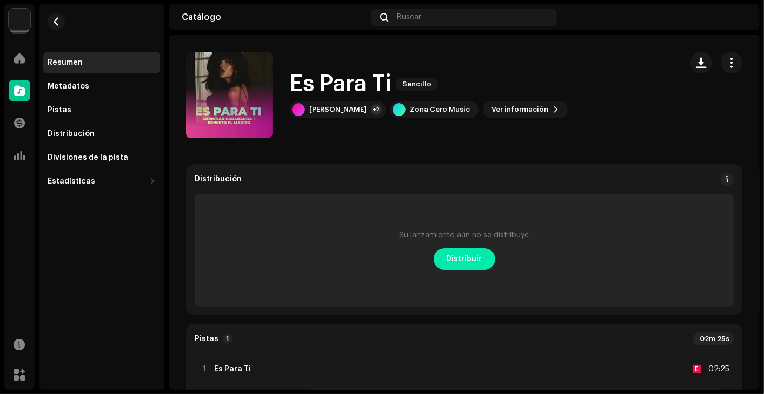
click at [465, 263] on span "Distribuir" at bounding box center [464, 260] width 36 height 22
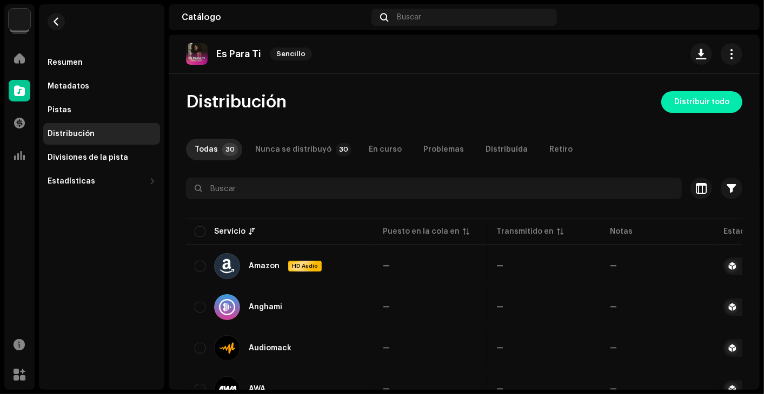
click at [679, 102] on span "Distribuir todo" at bounding box center [701, 102] width 55 height 22
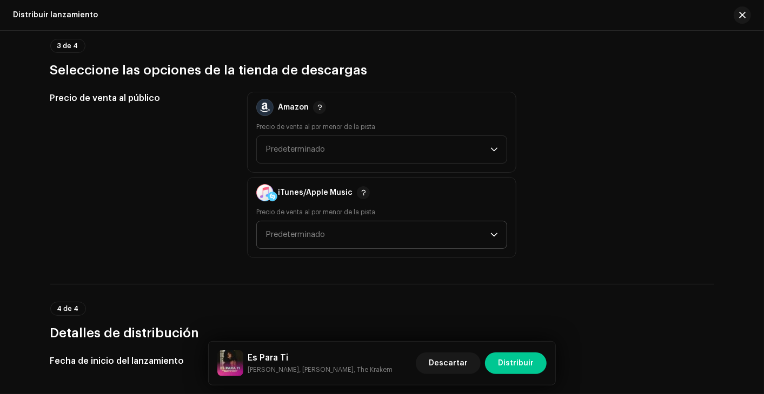
scroll to position [1480, 0]
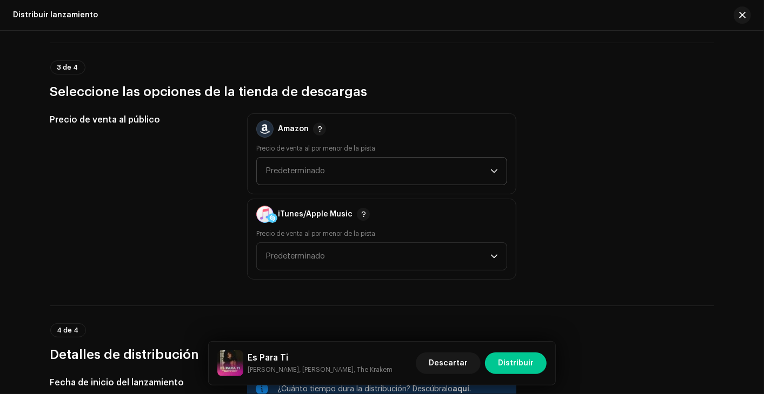
click at [367, 178] on span "Predeterminado" at bounding box center [377, 171] width 225 height 27
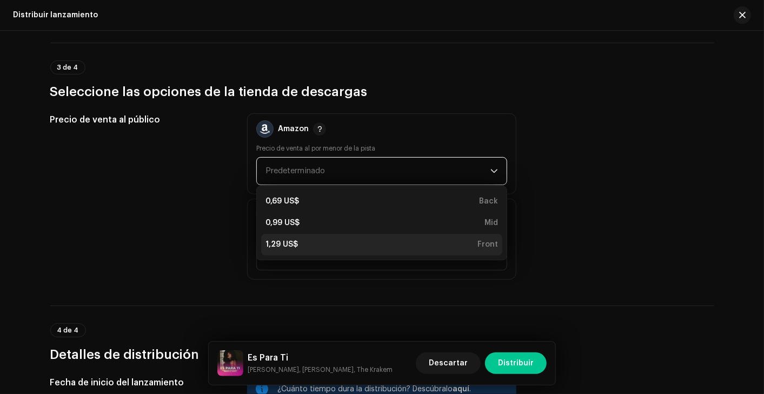
click at [326, 240] on div "1,29 US$ Front" at bounding box center [381, 244] width 232 height 11
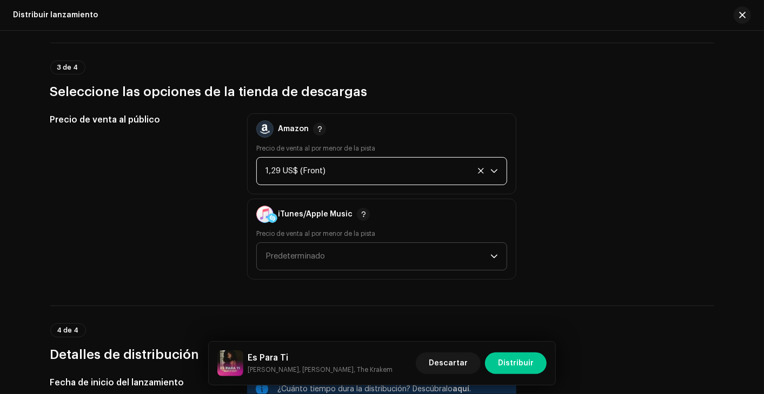
click at [324, 252] on span "Predeterminado" at bounding box center [294, 256] width 59 height 8
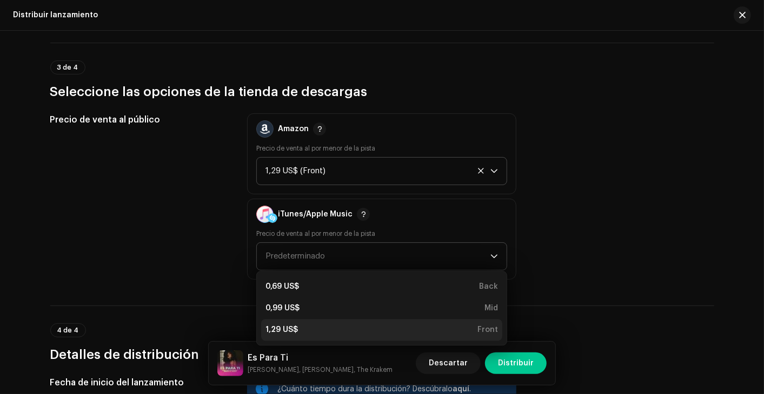
click at [298, 325] on div "1,29 US$ Front" at bounding box center [381, 330] width 232 height 11
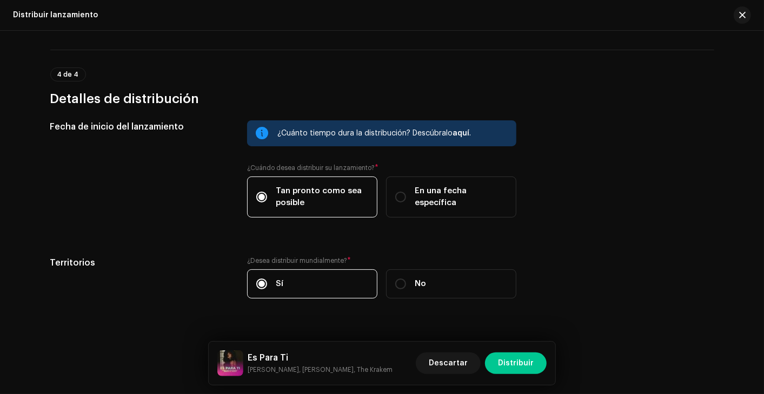
scroll to position [1750, 0]
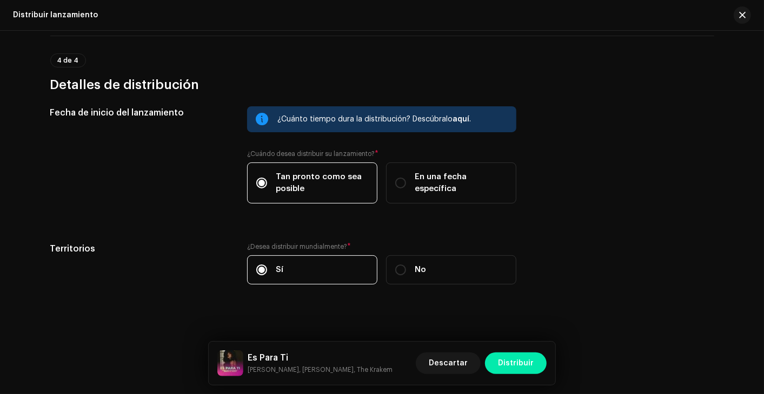
click at [514, 355] on span "Distribuir" at bounding box center [516, 364] width 36 height 22
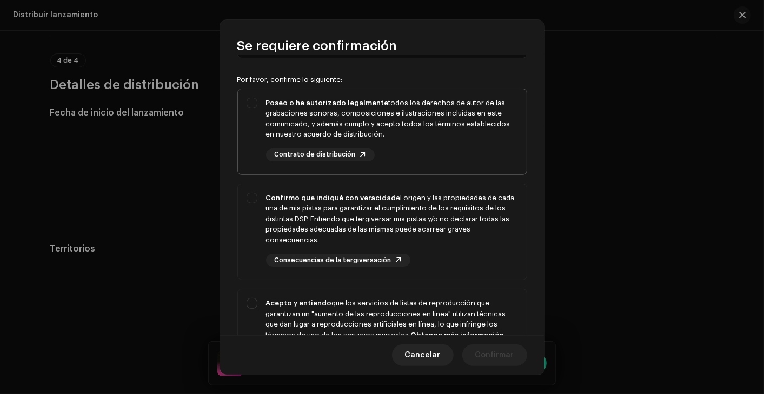
scroll to position [0, 0]
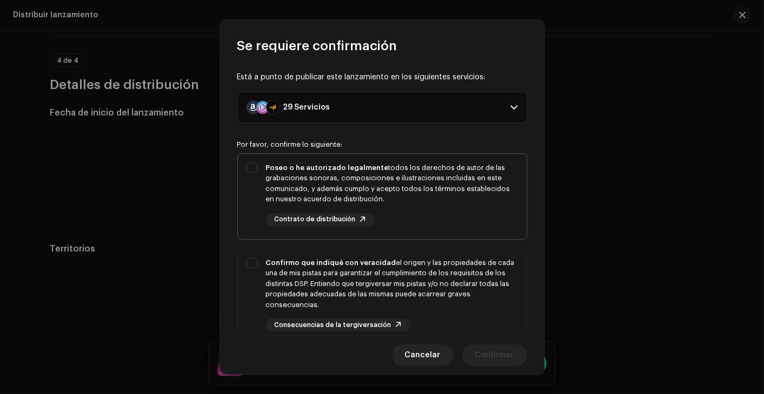
click at [251, 180] on div "Poseo o he autorizado legalmente todos los derechos de autor de las grabaciones…" at bounding box center [382, 194] width 289 height 81
checkbox input "true"
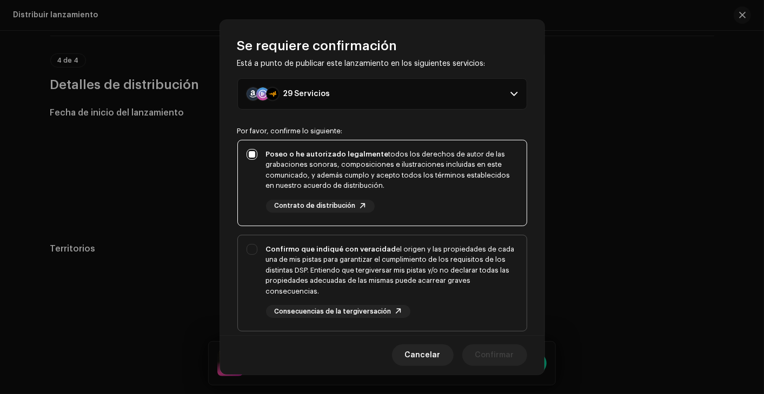
scroll to position [117, 0]
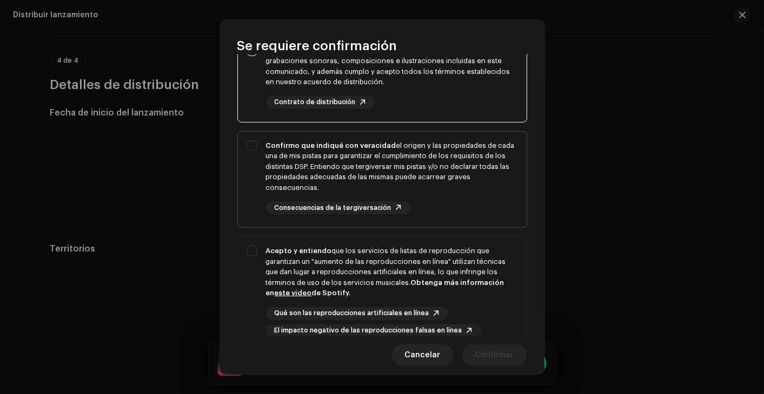
click at [253, 164] on div "Confirmo que indiqué con veracidad el origen y las propiedades de cada una de m…" at bounding box center [382, 178] width 289 height 92
checkbox input "true"
click at [249, 246] on div "Acepto y entiendo que los servicios de listas de reproducción que garantizan un…" at bounding box center [382, 291] width 289 height 109
checkbox input "true"
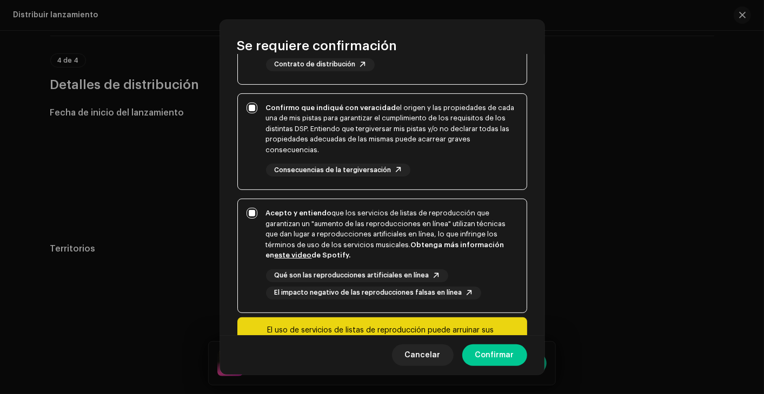
scroll to position [217, 0]
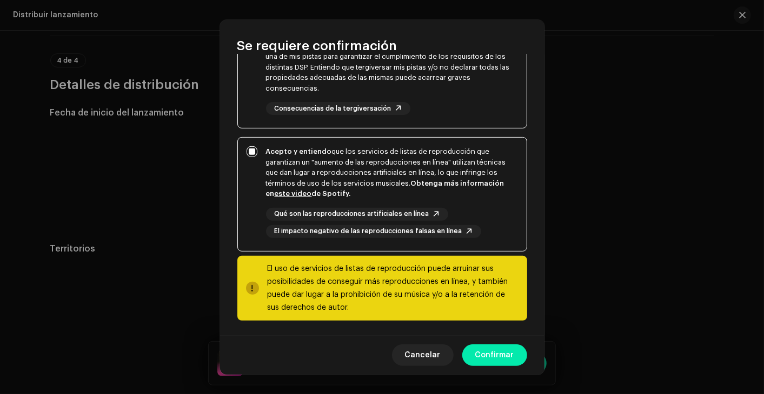
click at [496, 355] on span "Confirmar" at bounding box center [494, 356] width 39 height 22
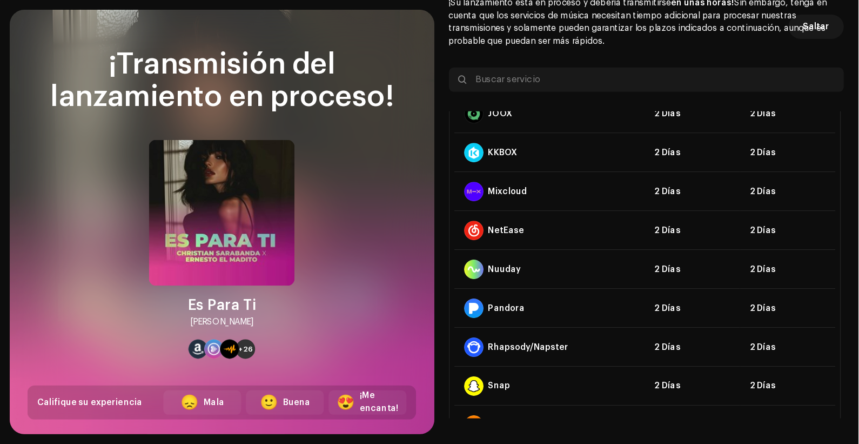
scroll to position [499, 0]
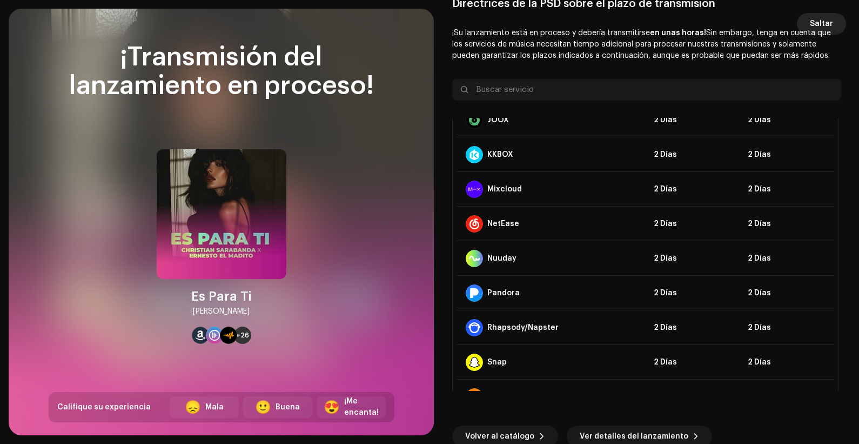
click at [687, 16] on button "Saltar" at bounding box center [821, 24] width 49 height 22
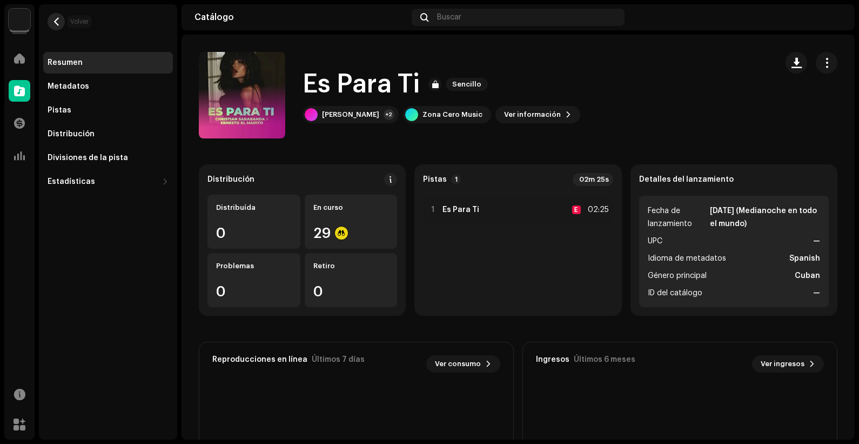
click at [59, 22] on span "button" at bounding box center [56, 21] width 8 height 9
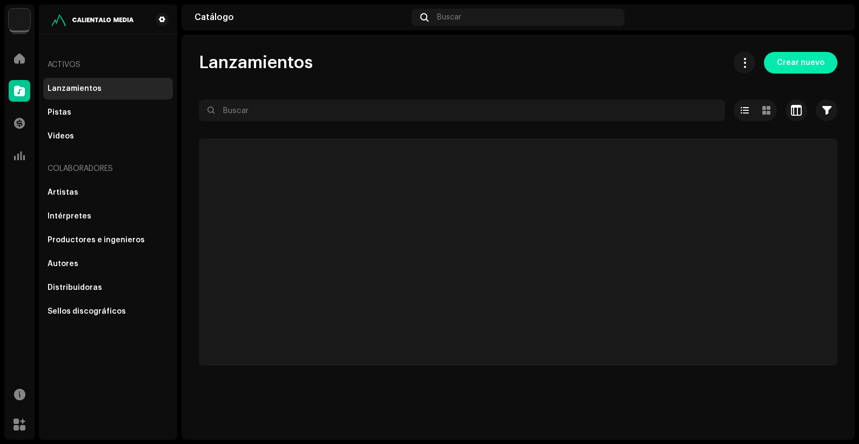
click at [687, 62] on span "Crear nuevo" at bounding box center [801, 63] width 48 height 22
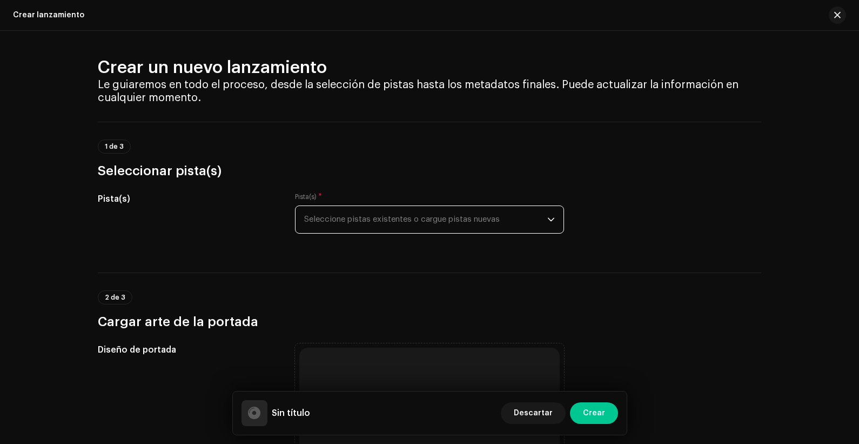
click at [452, 225] on span "Seleccione pistas existentes o cargue pistas nuevas" at bounding box center [425, 219] width 243 height 27
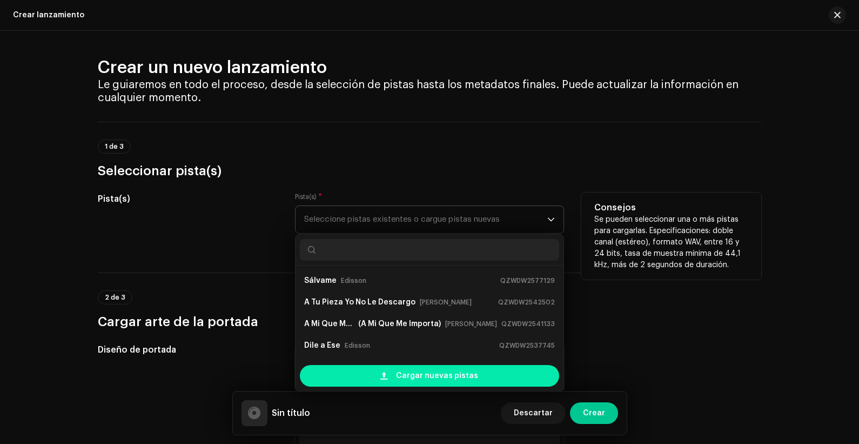
click at [388, 355] on div "Cargar nuevas pistas" at bounding box center [429, 376] width 259 height 22
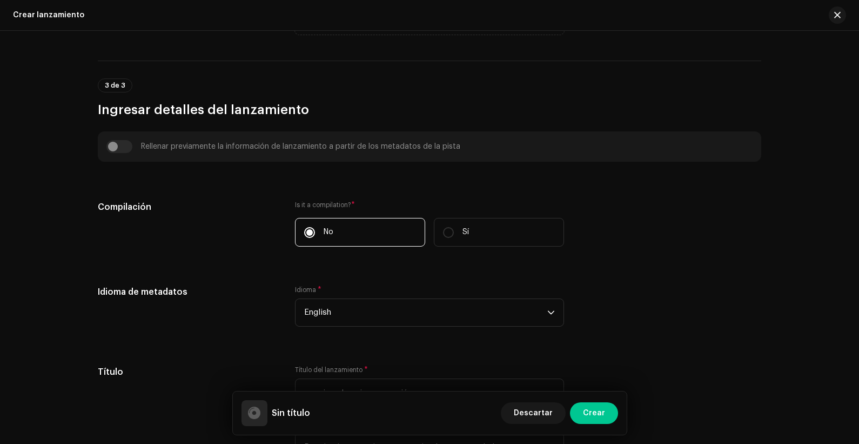
scroll to position [337, 0]
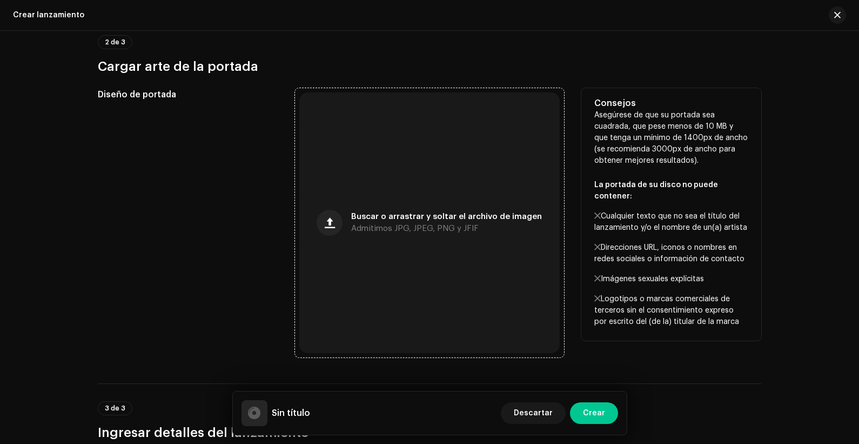
click at [424, 233] on div "Buscar o arrastrar y soltar el archivo de imagen Admitimos JPG, JPEG, PNG y JFIF" at bounding box center [429, 222] width 260 height 260
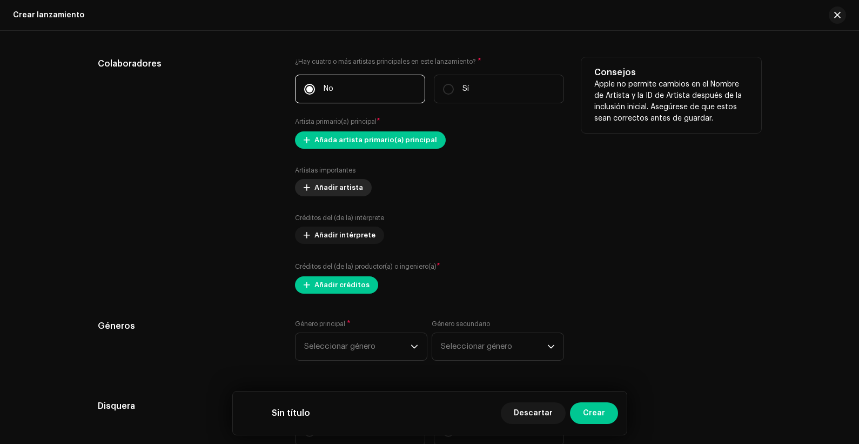
scroll to position [1250, 0]
click at [372, 144] on span "Añada artista primario(a) principal" at bounding box center [376, 140] width 123 height 22
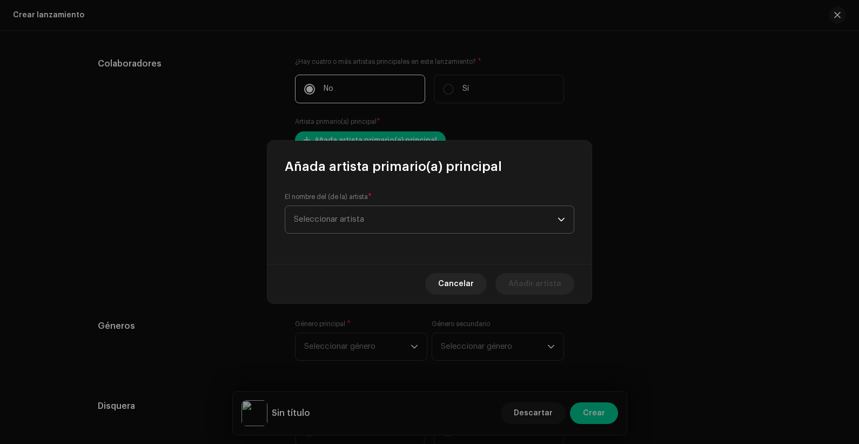
click at [403, 221] on span "Seleccionar artista" at bounding box center [426, 219] width 264 height 27
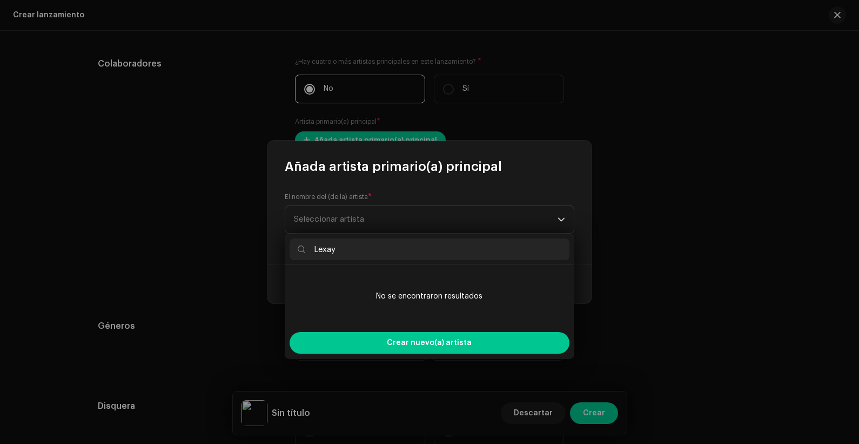
type input "Lexay"
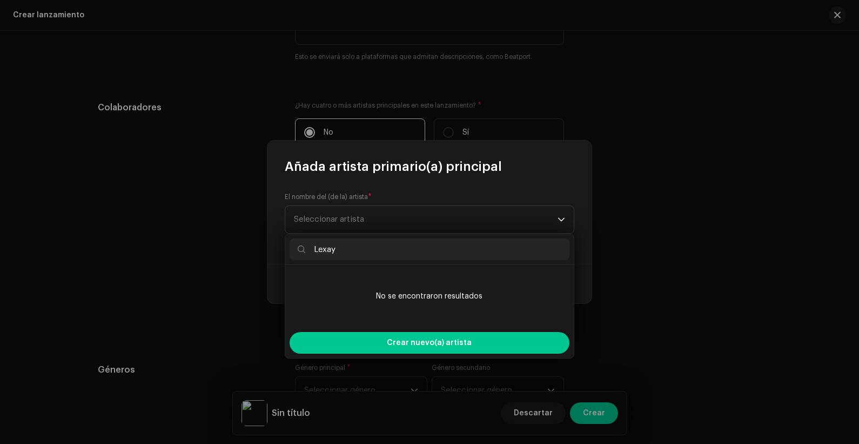
scroll to position [1294, 0]
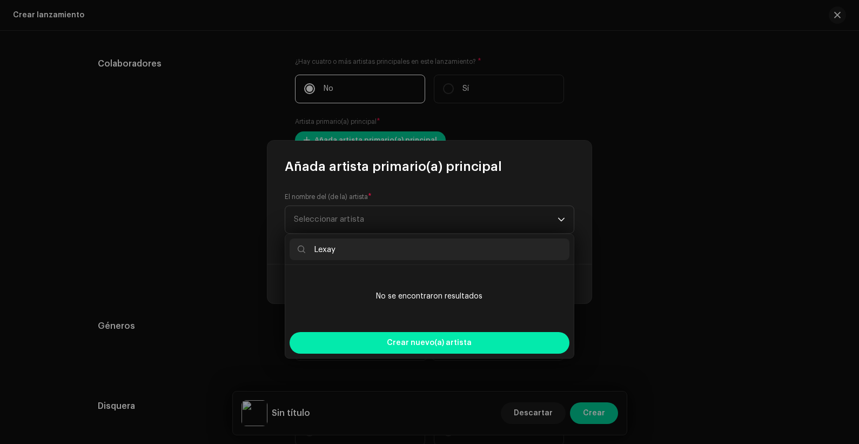
click at [385, 347] on div "Crear nuevo(a) artista" at bounding box center [430, 343] width 280 height 22
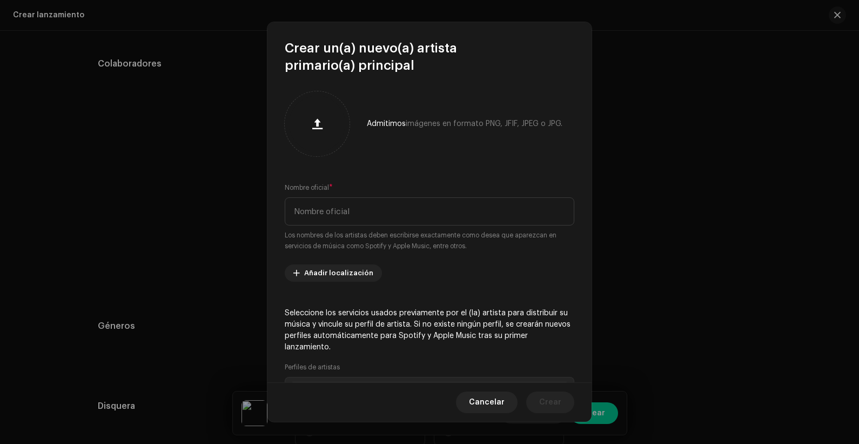
scroll to position [52, 0]
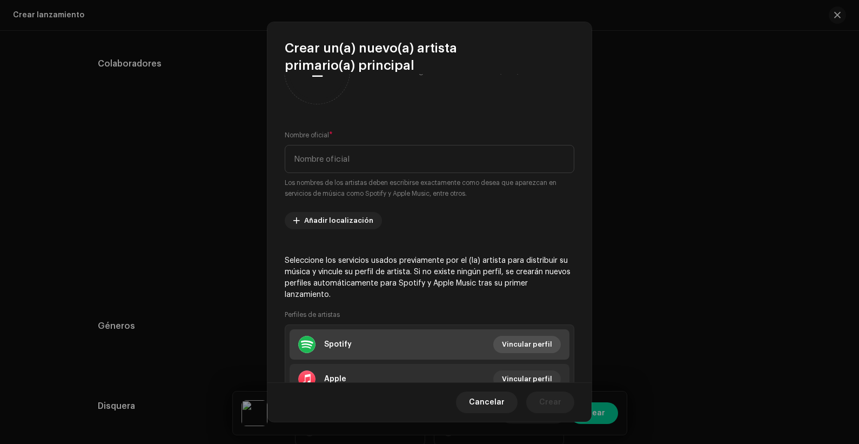
click at [516, 340] on span "Vincular perfil" at bounding box center [527, 344] width 50 height 22
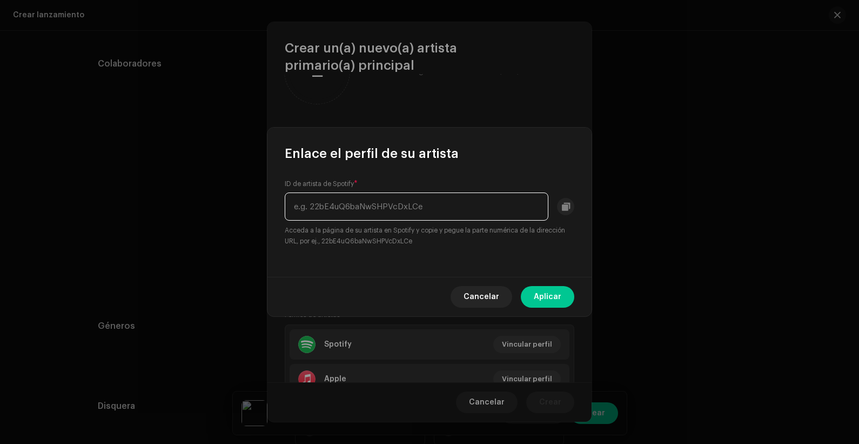
paste input "44mow7pMvGg11y6jLRVJuI"
type input "44mow7pMvGg11y6jLRVJuI"
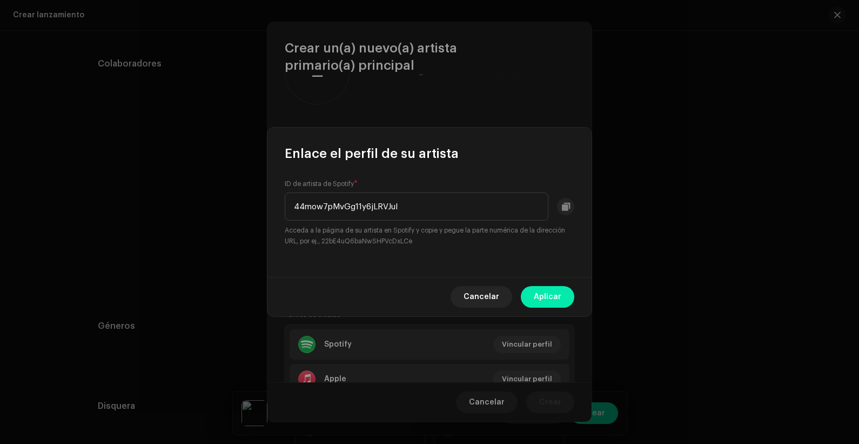
click at [542, 296] on span "Aplicar" at bounding box center [548, 297] width 28 height 22
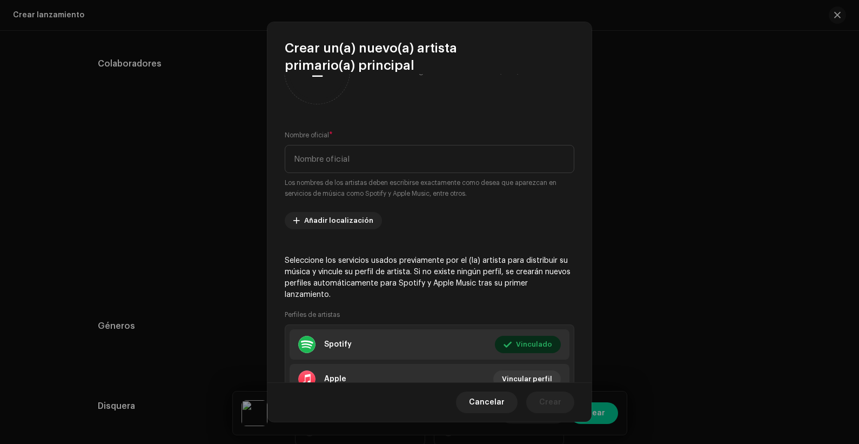
scroll to position [133, 0]
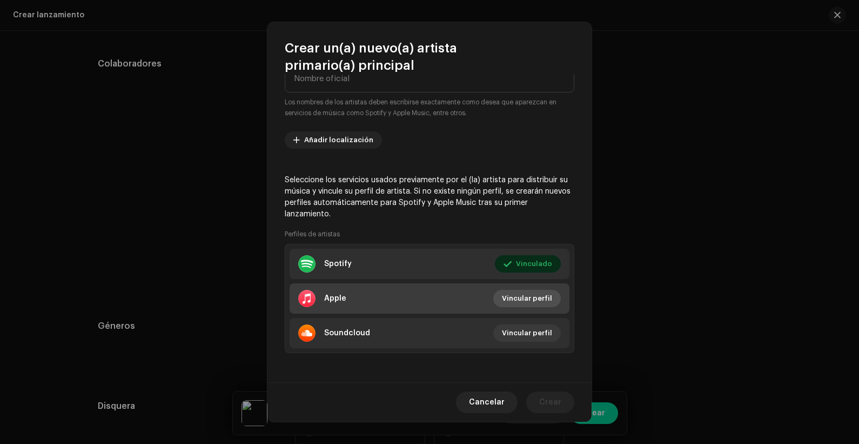
click at [529, 300] on span "Vincular perfil" at bounding box center [527, 298] width 50 height 22
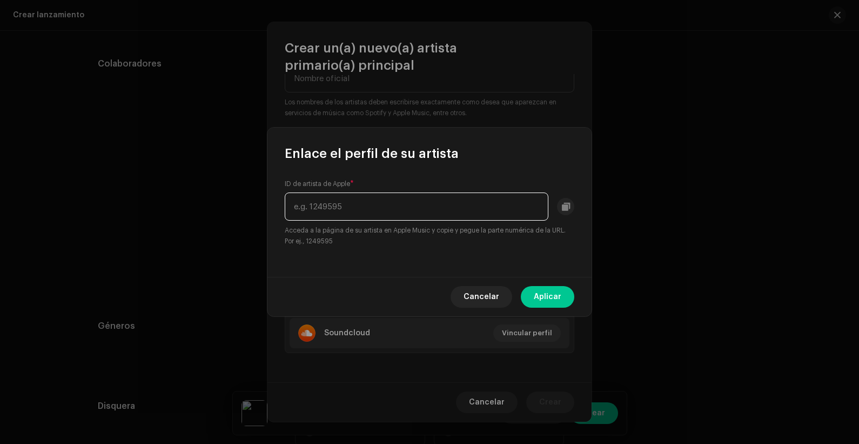
paste input "1779827701"
type input "1779827701"
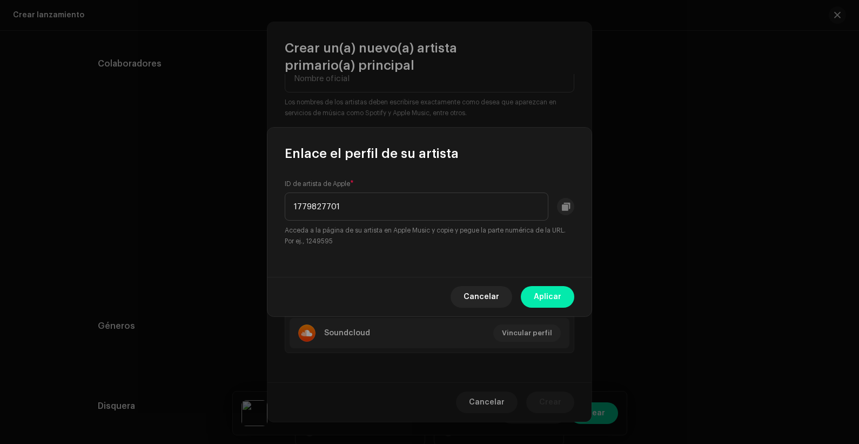
click at [543, 293] on span "Aplicar" at bounding box center [548, 297] width 28 height 22
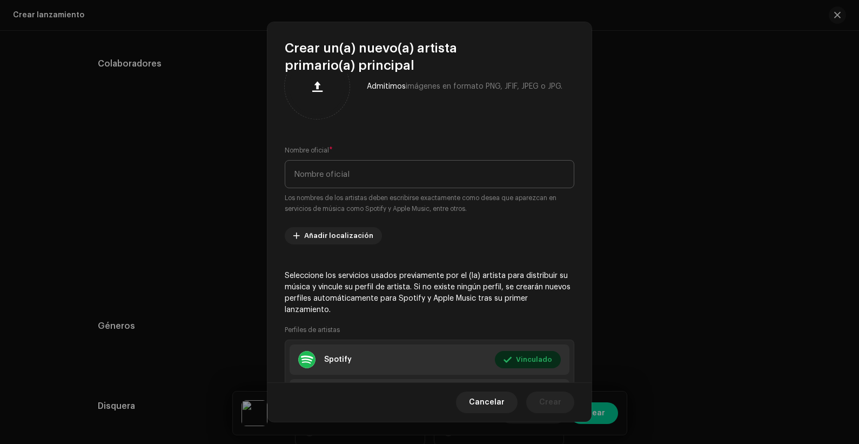
scroll to position [0, 0]
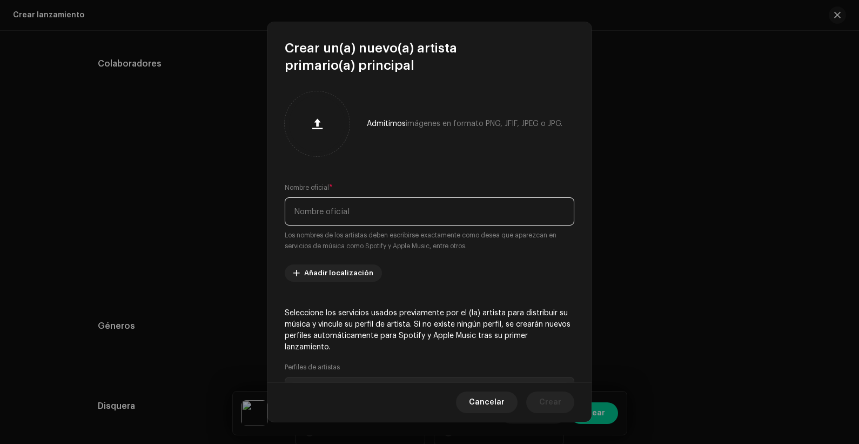
click at [359, 210] on input "text" at bounding box center [430, 211] width 290 height 28
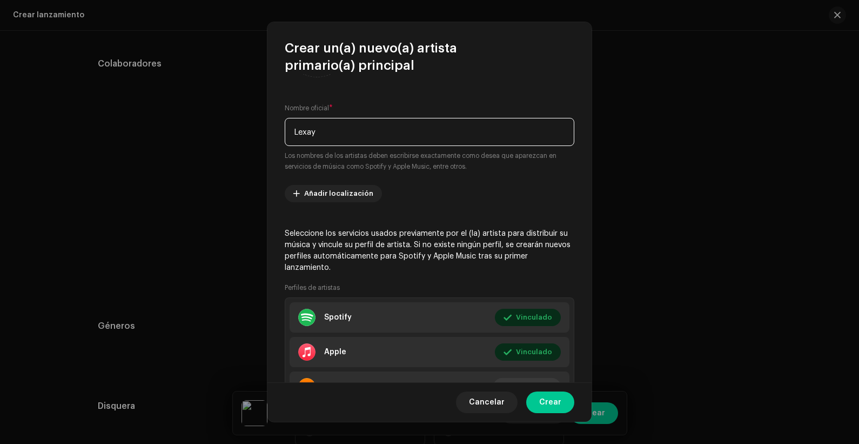
scroll to position [133, 0]
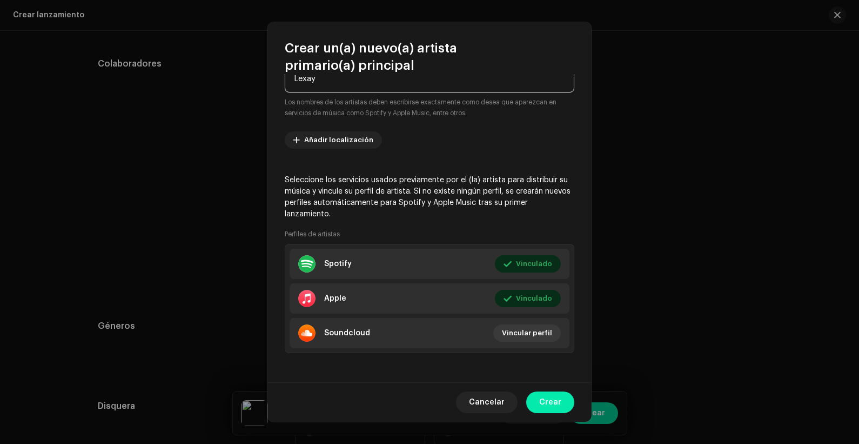
type input "Lexay"
click at [541, 355] on span "Crear" at bounding box center [550, 402] width 22 height 22
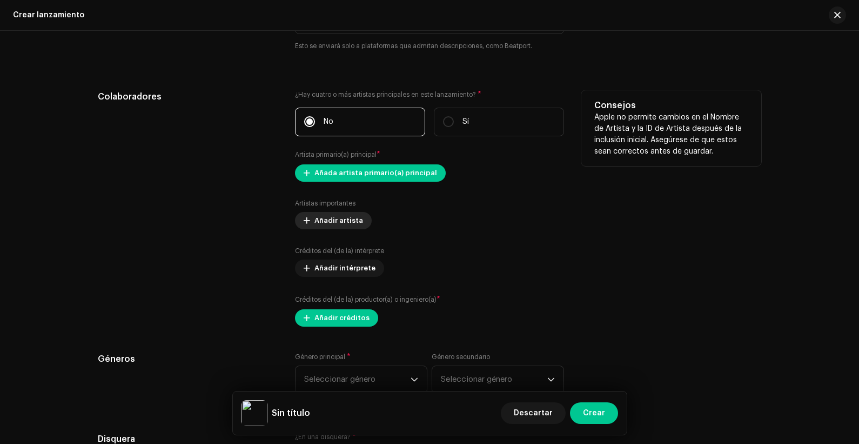
scroll to position [1260, 0]
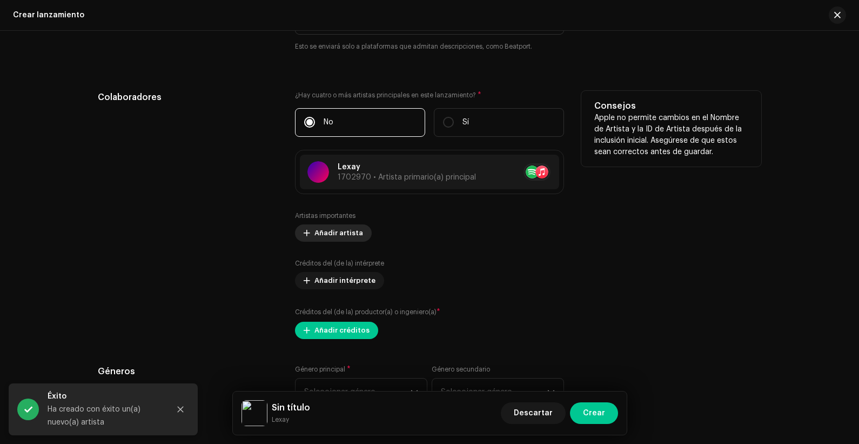
click at [347, 229] on span "Añadir artista" at bounding box center [339, 233] width 49 height 22
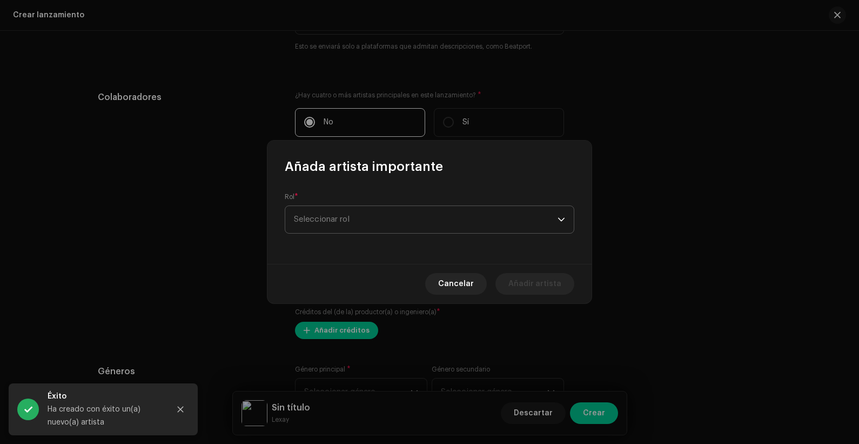
click at [374, 212] on span "Seleccionar rol" at bounding box center [426, 219] width 264 height 27
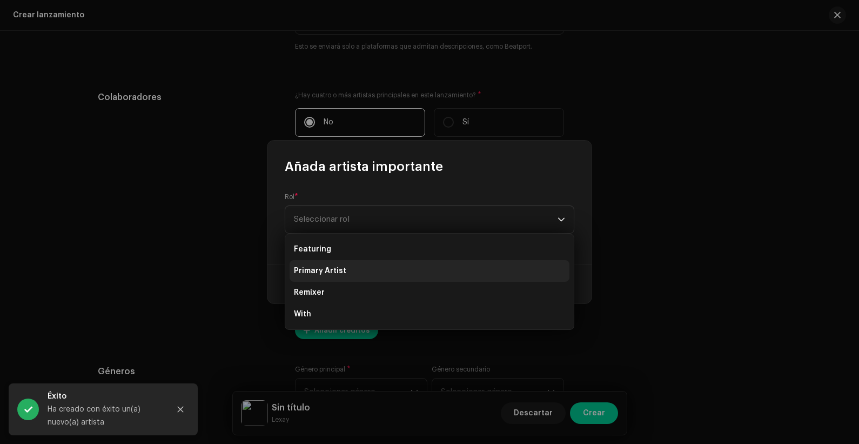
click at [354, 275] on li "Primary Artist" at bounding box center [430, 271] width 280 height 22
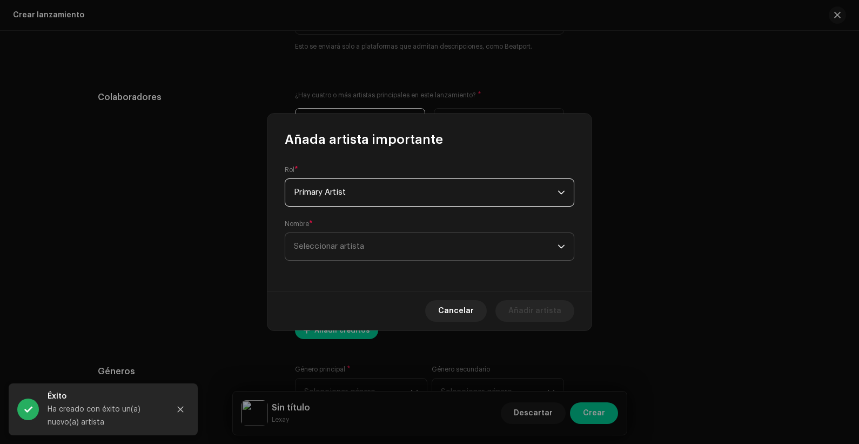
click at [353, 251] on span "Seleccionar artista" at bounding box center [426, 246] width 264 height 27
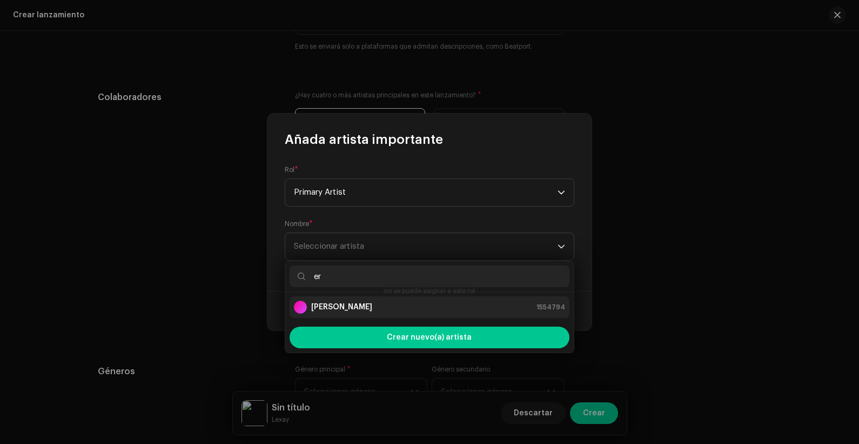
type input "er"
click at [359, 304] on strong "[PERSON_NAME]" at bounding box center [341, 307] width 61 height 11
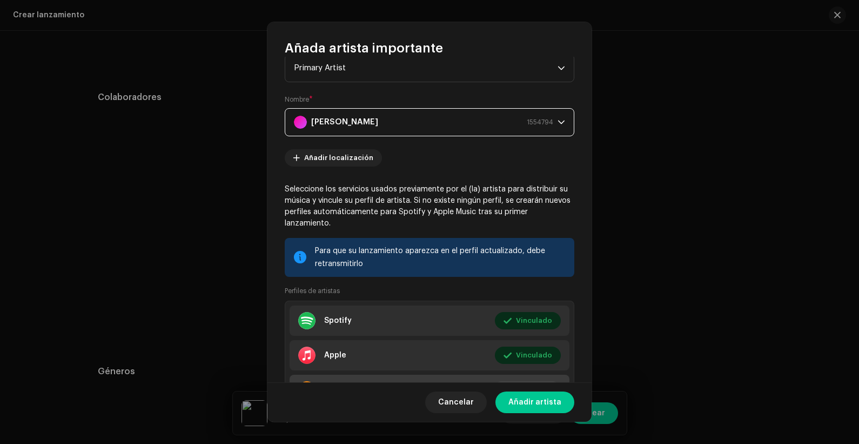
scroll to position [90, 0]
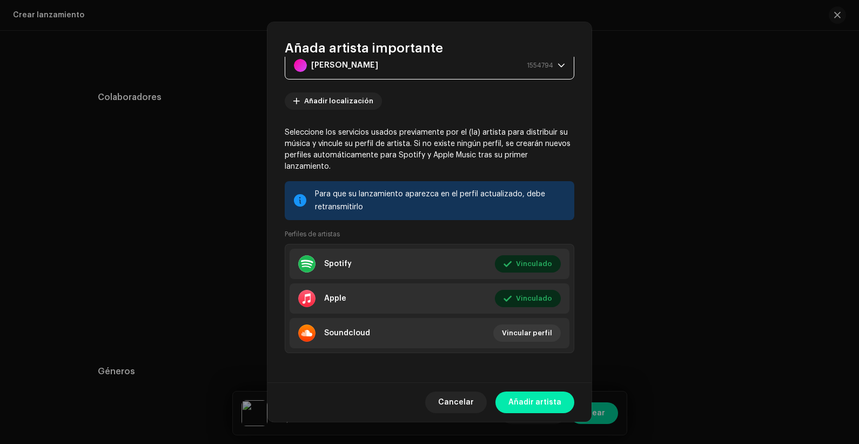
click at [519, 355] on span "Añadir artista" at bounding box center [535, 402] width 53 height 22
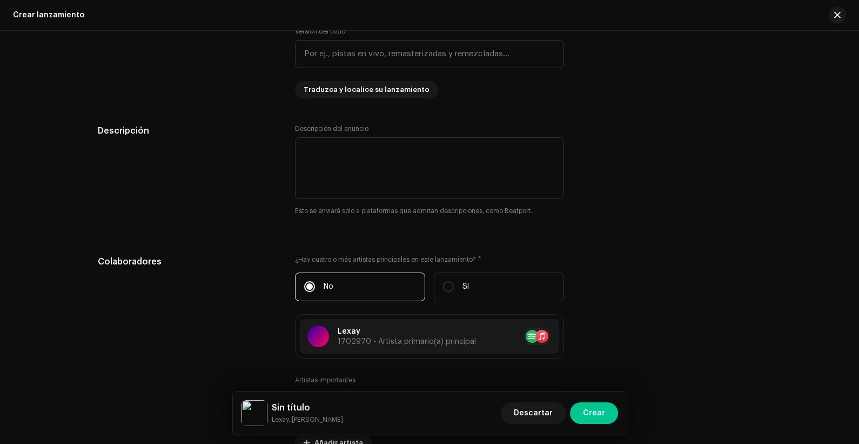
scroll to position [1143, 0]
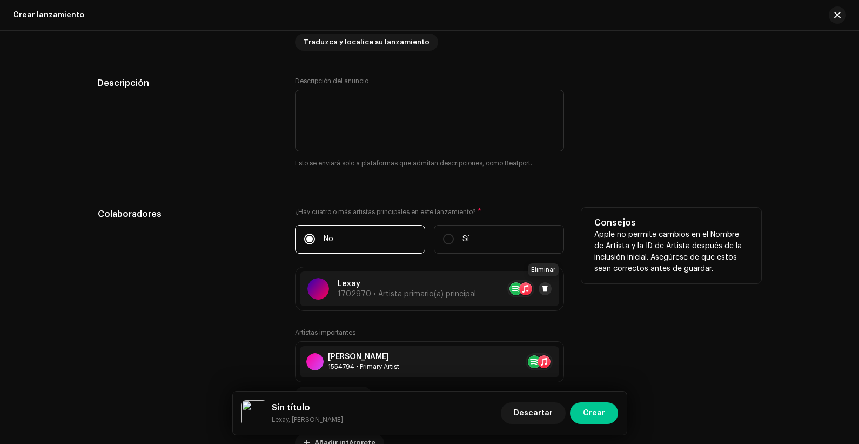
click at [542, 287] on span at bounding box center [545, 288] width 6 height 9
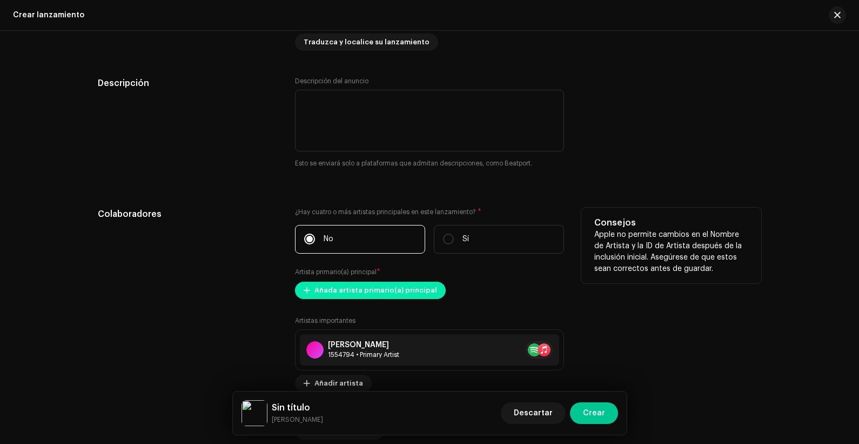
click at [394, 283] on span "Añada artista primario(a) principal" at bounding box center [376, 290] width 123 height 22
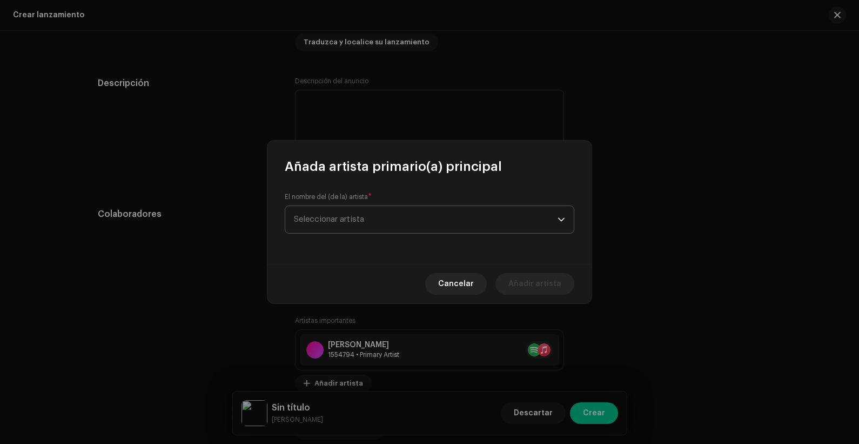
click at [405, 215] on span "Seleccionar artista" at bounding box center [426, 219] width 264 height 27
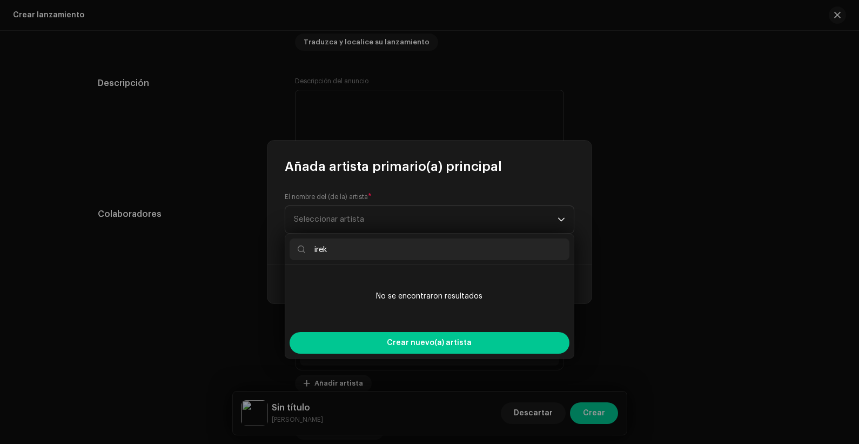
type input "ireko"
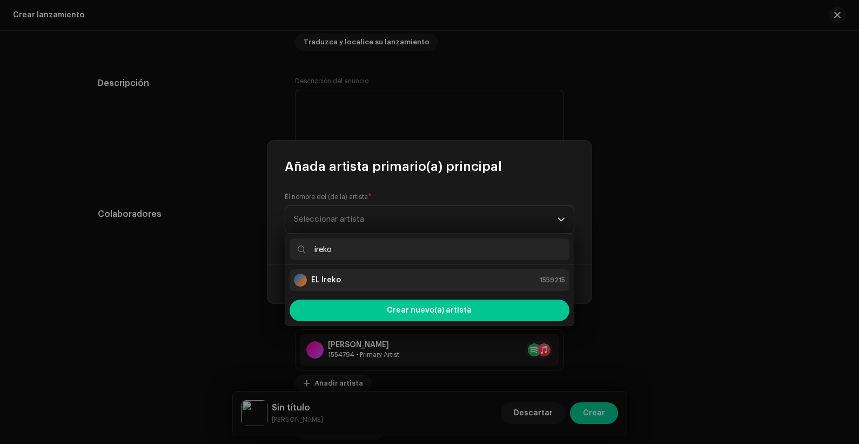
click at [386, 281] on div "EL Ireko 1559215" at bounding box center [429, 279] width 271 height 13
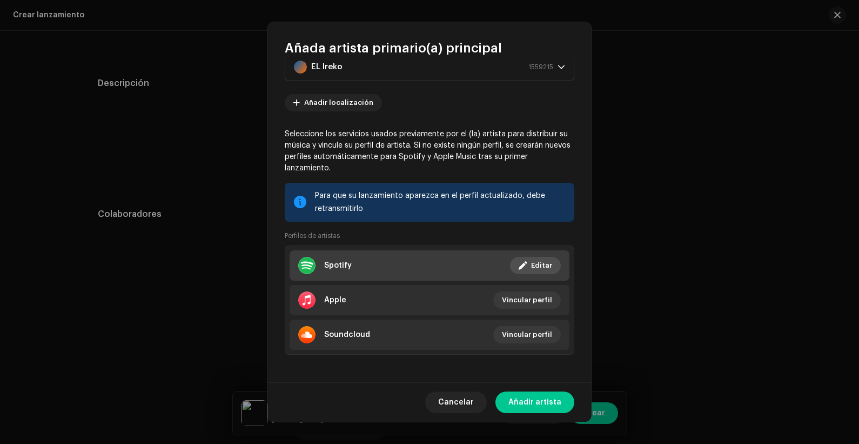
scroll to position [36, 0]
click at [524, 263] on span at bounding box center [523, 263] width 8 height 9
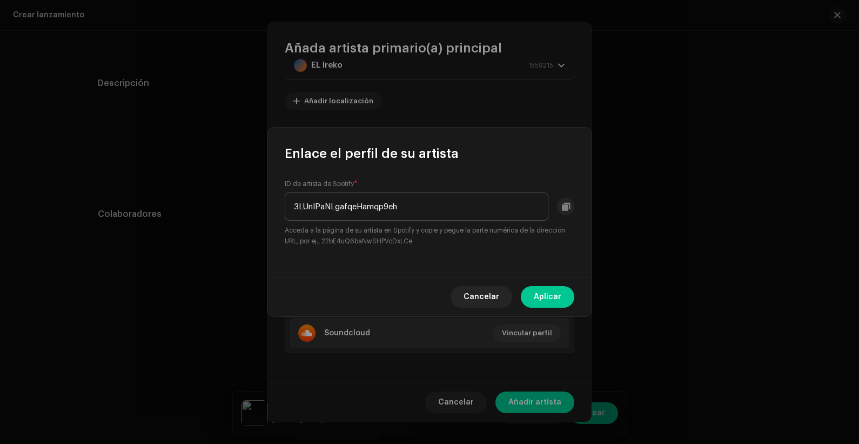
drag, startPoint x: 429, startPoint y: 208, endPoint x: 307, endPoint y: 207, distance: 121.6
click at [384, 207] on input "3LUnIPaNLgafqeHamqp9eh" at bounding box center [417, 206] width 264 height 28
drag, startPoint x: 307, startPoint y: 207, endPoint x: 284, endPoint y: 207, distance: 23.8
click at [284, 207] on div "ID de artista de Spotify * 3LUnIPaNLgafqeHamqp9eh Acceda a la página de su arti…" at bounding box center [429, 219] width 324 height 115
click at [532, 297] on button "Aplicar" at bounding box center [547, 297] width 53 height 22
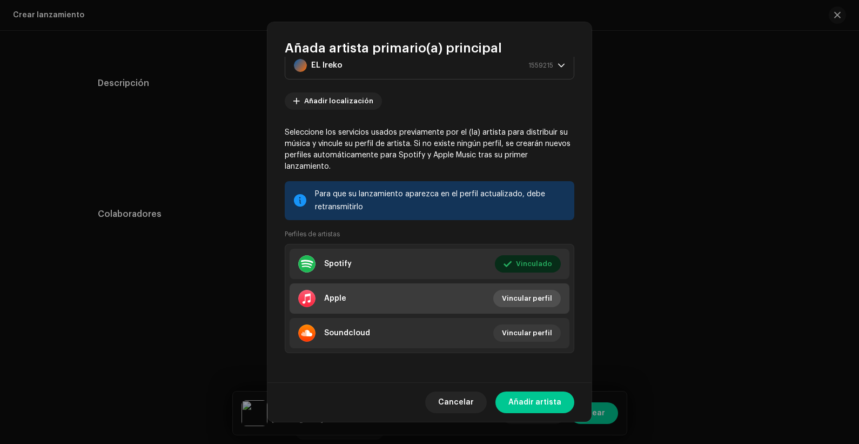
click at [534, 295] on span "Vincular perfil" at bounding box center [527, 298] width 50 height 22
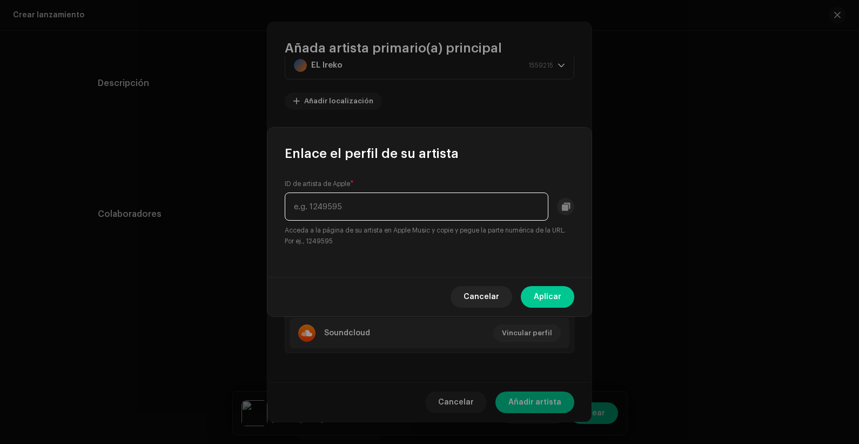
paste input "1816318198"
type input "1816318198"
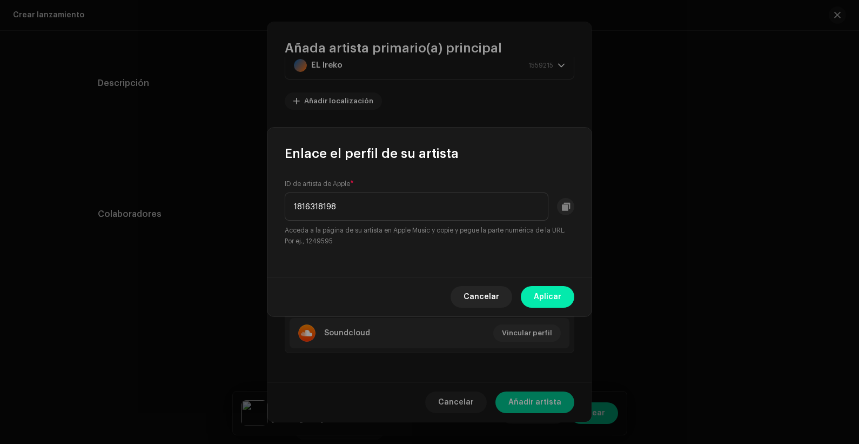
click at [546, 297] on span "Aplicar" at bounding box center [548, 297] width 28 height 22
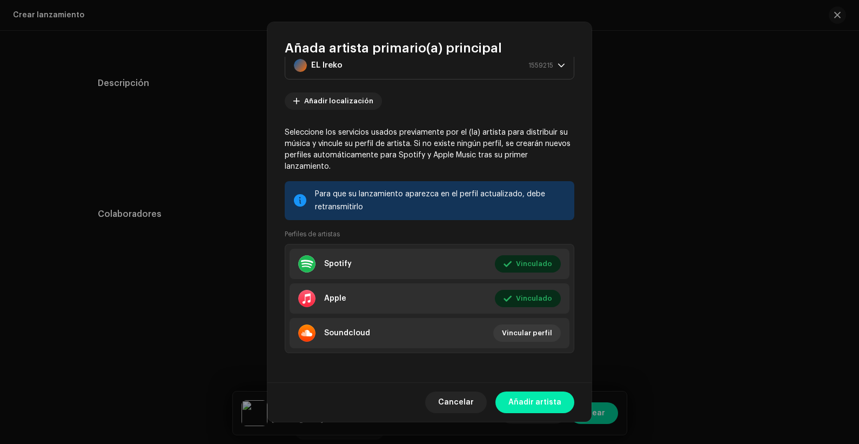
click at [530, 355] on span "Añadir artista" at bounding box center [535, 402] width 53 height 22
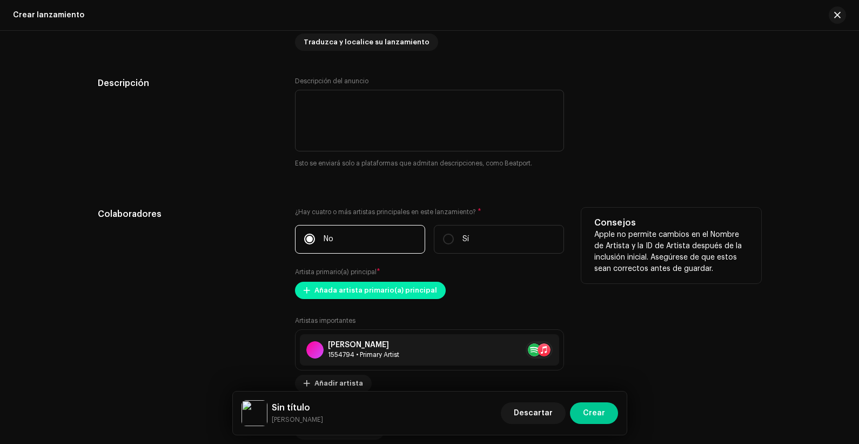
click at [367, 285] on span "Añada artista primario(a) principal" at bounding box center [376, 290] width 123 height 22
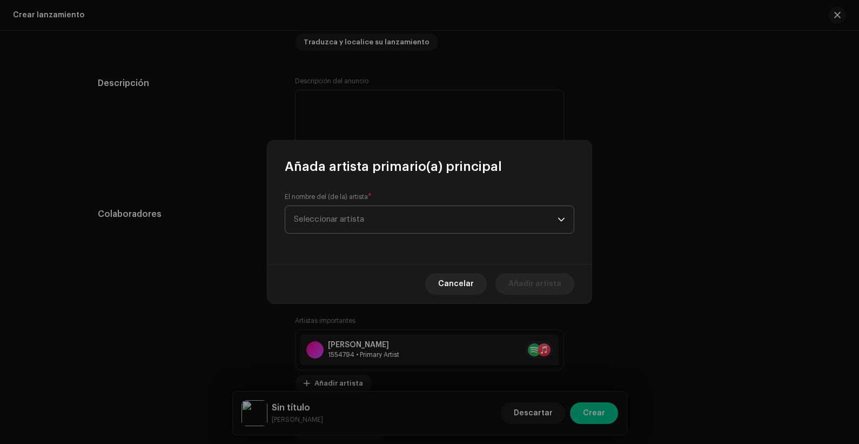
click at [365, 215] on span "Seleccionar artista" at bounding box center [426, 219] width 264 height 27
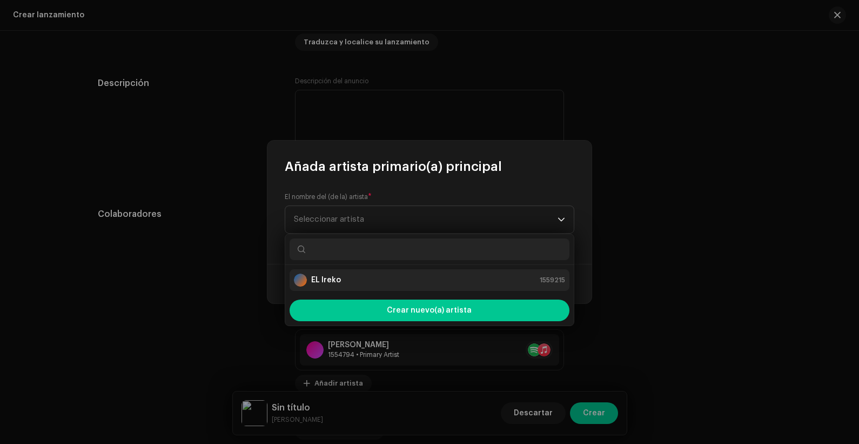
click at [332, 285] on div "EL Ireko" at bounding box center [317, 279] width 47 height 13
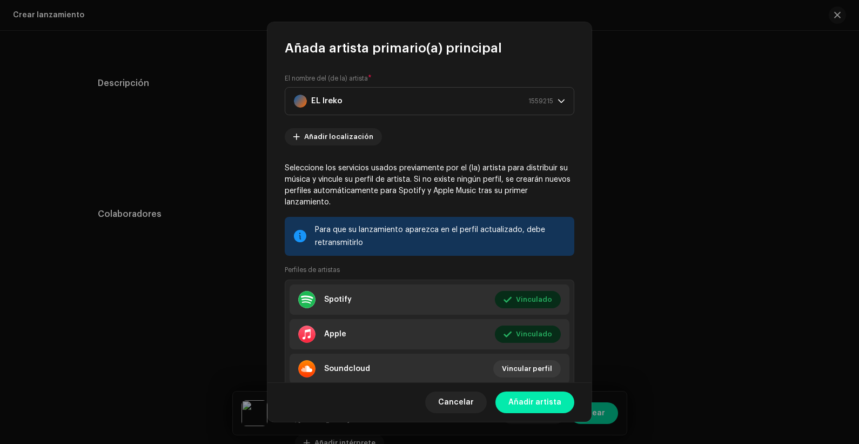
click at [528, 355] on span "Añadir artista" at bounding box center [535, 402] width 53 height 22
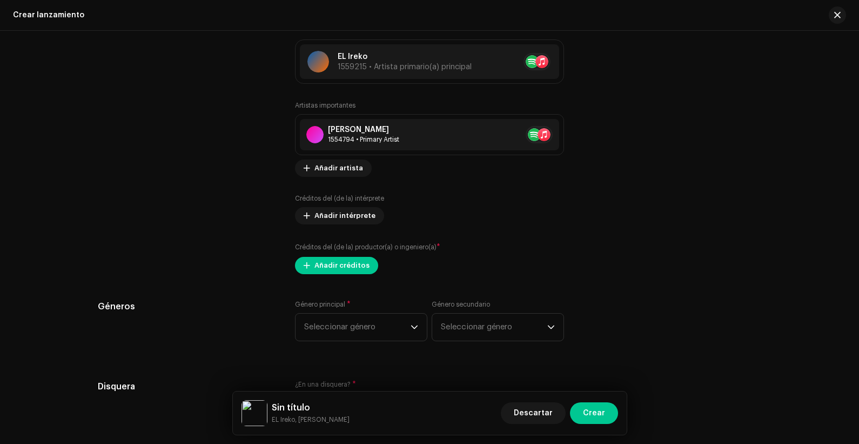
scroll to position [1372, 0]
click at [351, 266] on span "Añadir créditos" at bounding box center [342, 264] width 55 height 22
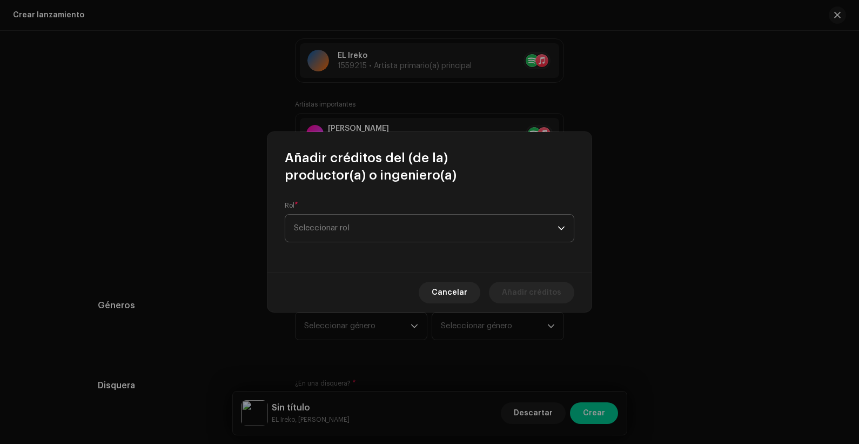
click at [374, 239] on span "Seleccionar rol" at bounding box center [426, 228] width 264 height 27
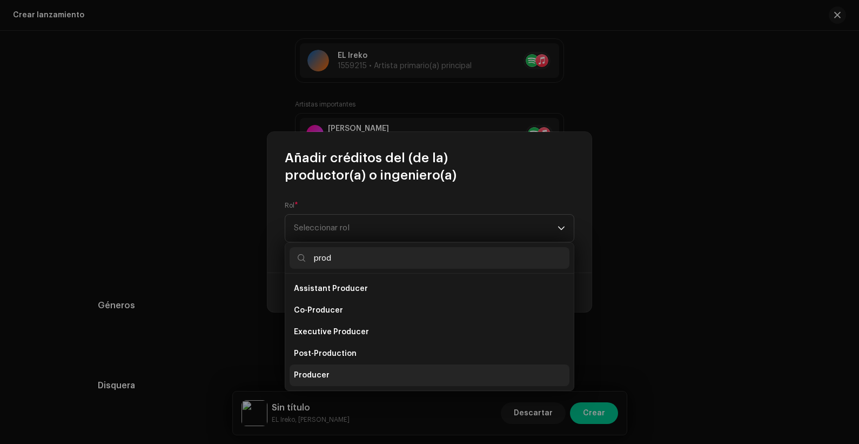
type input "prod"
click at [341, 355] on li "Producer" at bounding box center [430, 375] width 280 height 22
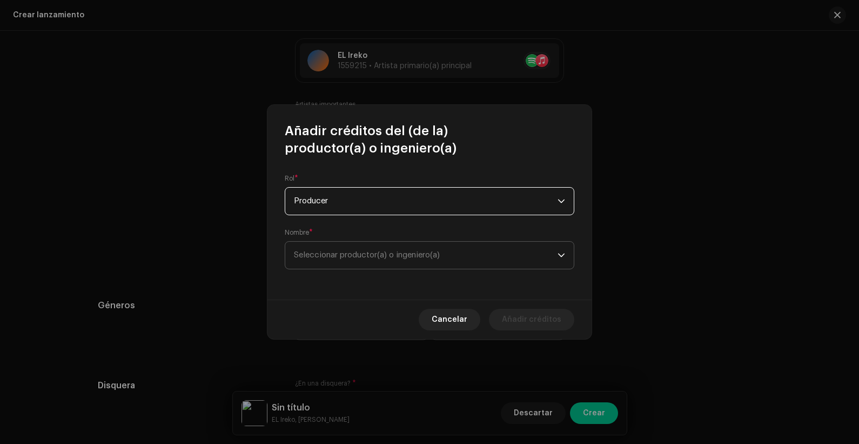
click at [425, 256] on span "Seleccionar productor(a) o ingeniero(a)" at bounding box center [367, 255] width 146 height 8
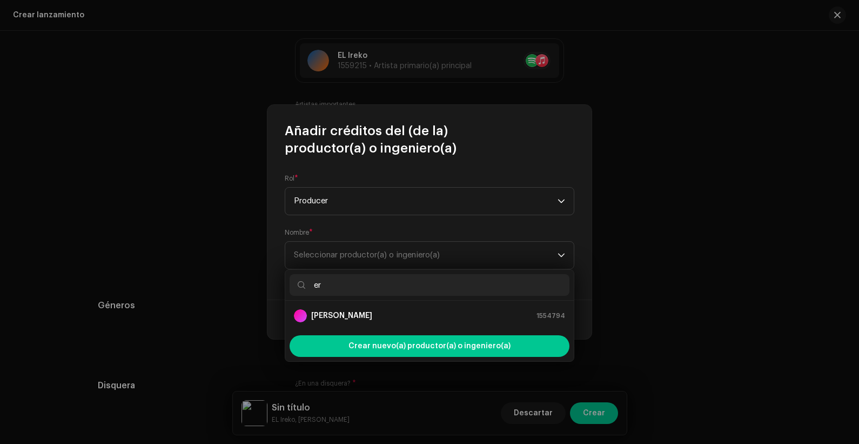
type input "er"
click at [391, 320] on div "[PERSON_NAME] 1554794" at bounding box center [429, 315] width 271 height 13
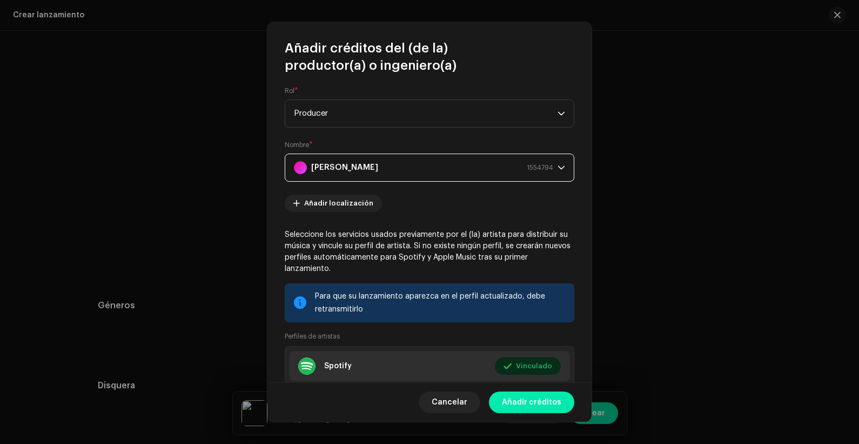
scroll to position [5, 0]
click at [513, 355] on span "Añadir créditos" at bounding box center [531, 402] width 59 height 22
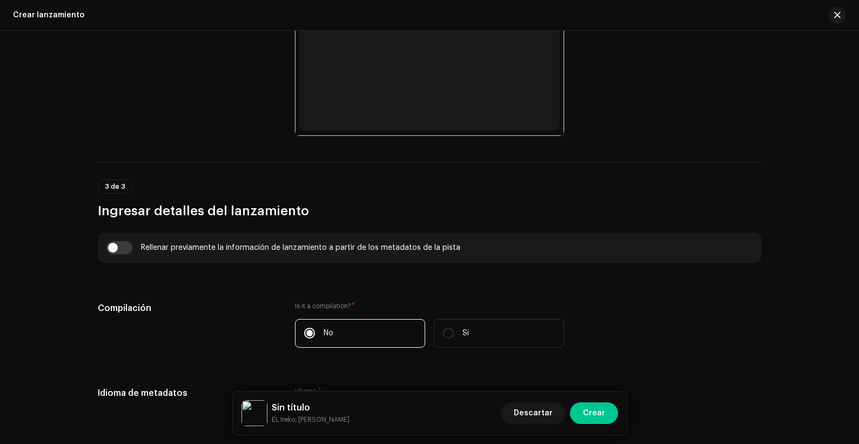
scroll to position [822, 0]
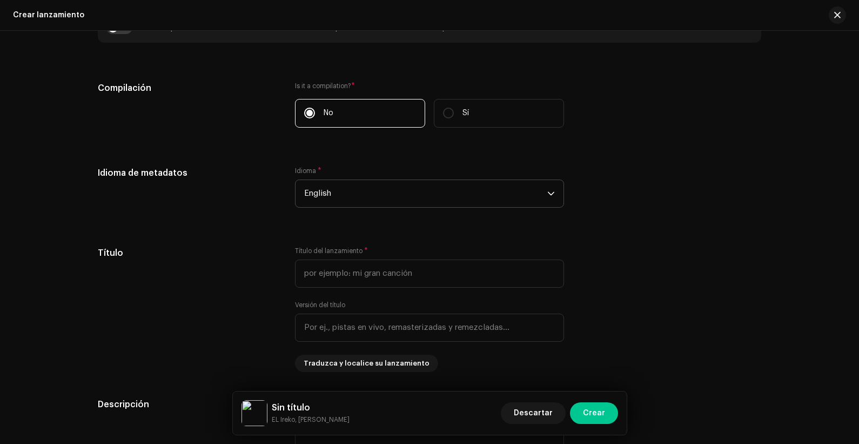
click at [376, 192] on span "English" at bounding box center [425, 193] width 243 height 27
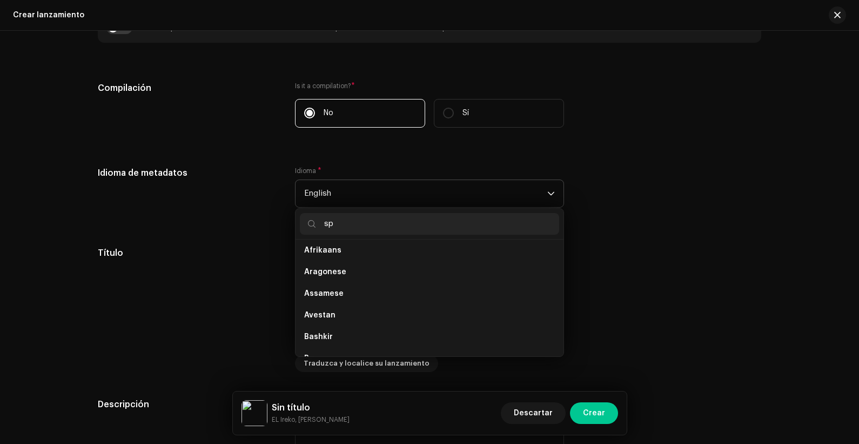
scroll to position [0, 0]
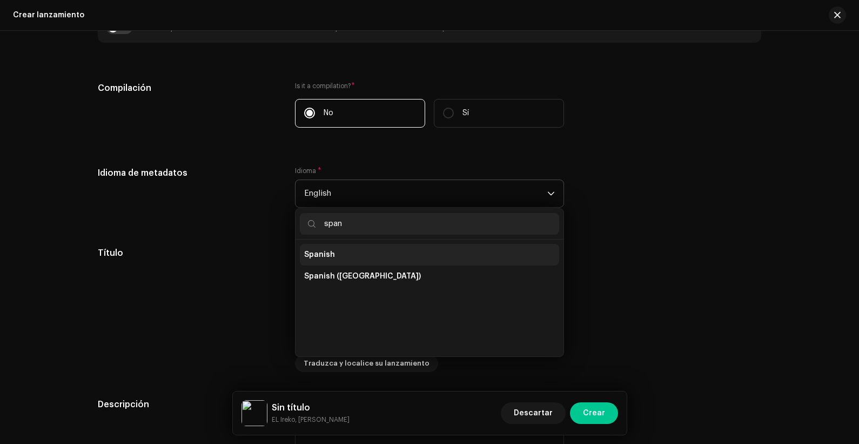
type input "span"
click at [344, 253] on li "Spanish" at bounding box center [429, 255] width 259 height 22
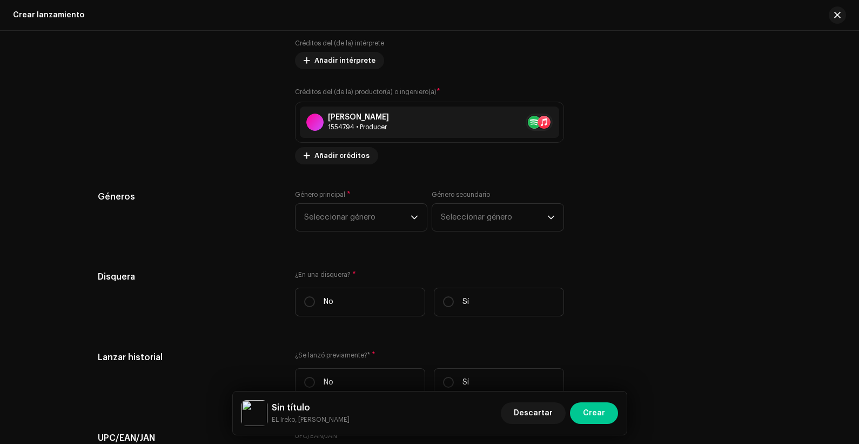
scroll to position [1551, 0]
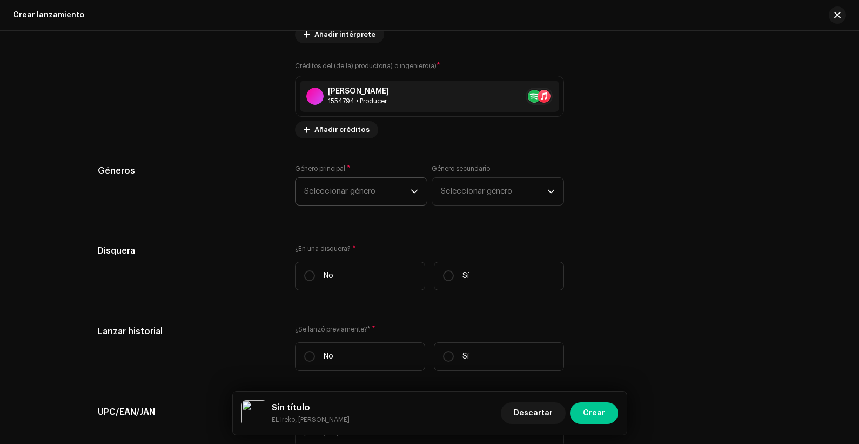
click at [364, 178] on span "Seleccionar género" at bounding box center [357, 191] width 106 height 27
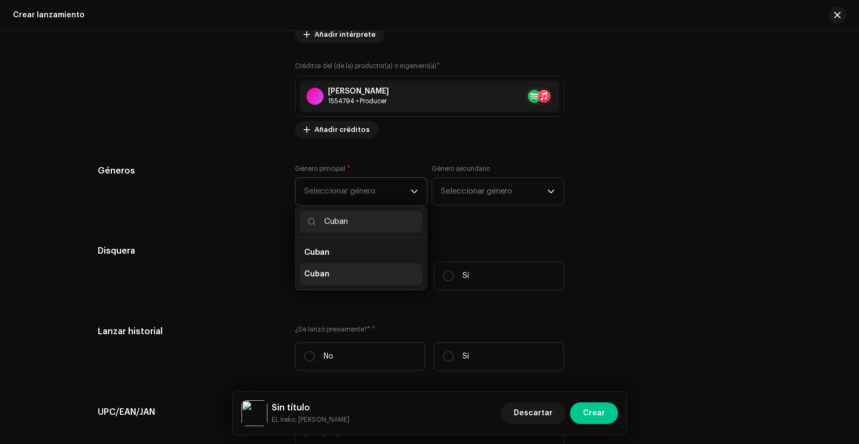
type input "Cuban"
click at [342, 266] on li "Cuban" at bounding box center [361, 274] width 123 height 22
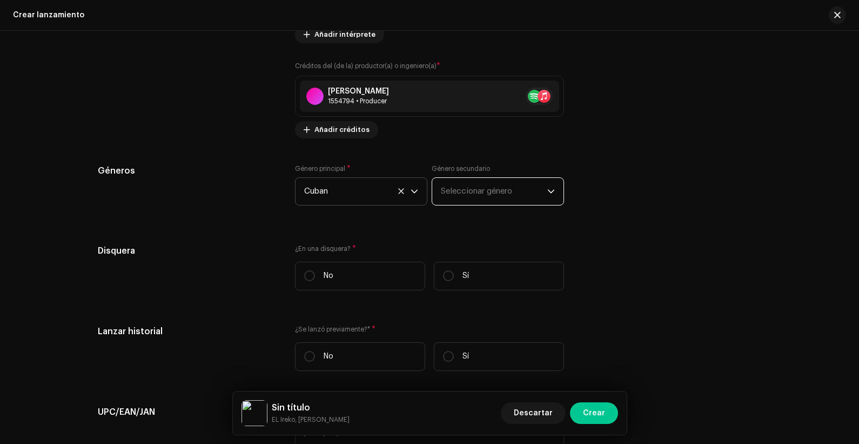
click at [482, 191] on span "Seleccionar género" at bounding box center [494, 191] width 106 height 27
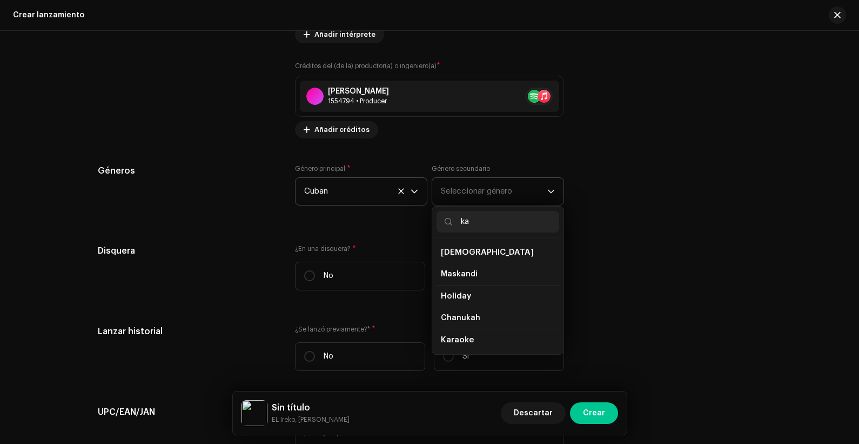
type input "k"
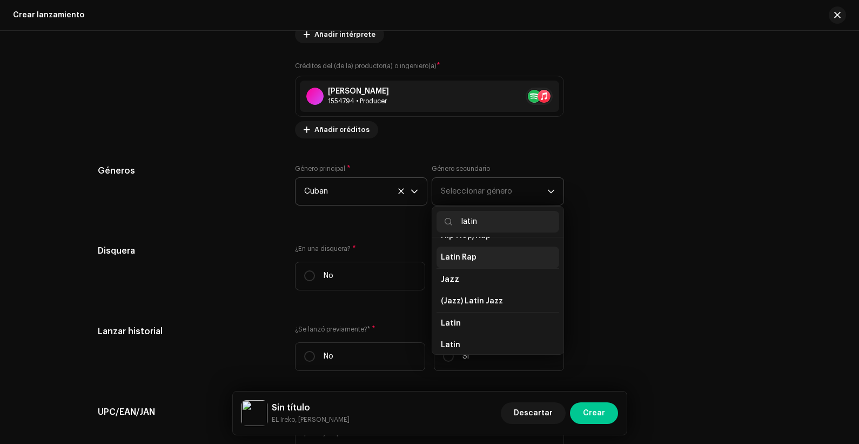
scroll to position [39, 0]
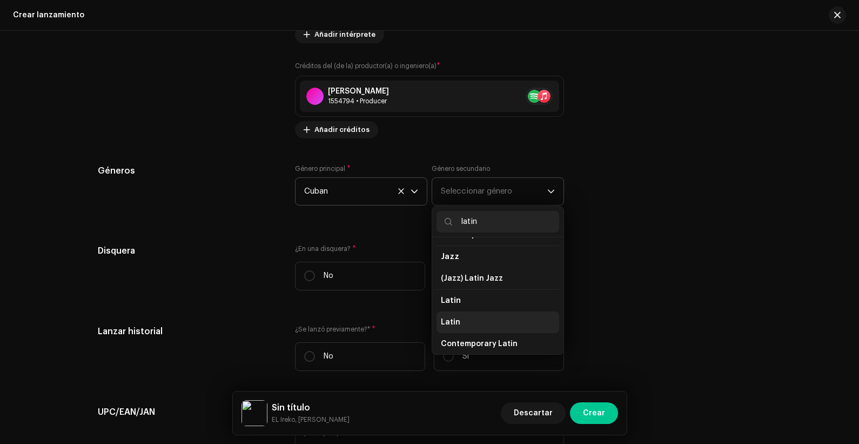
type input "latin"
click at [470, 315] on li "Latin" at bounding box center [498, 322] width 123 height 22
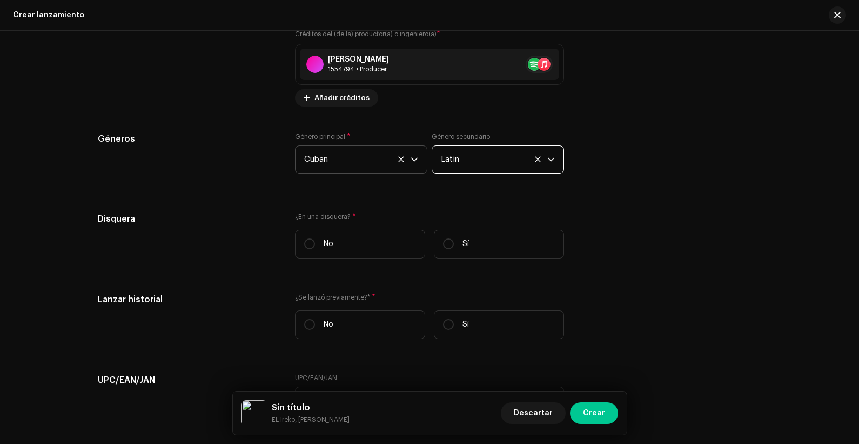
scroll to position [1584, 0]
click at [444, 243] on input "Sí" at bounding box center [448, 243] width 11 height 11
radio input "true"
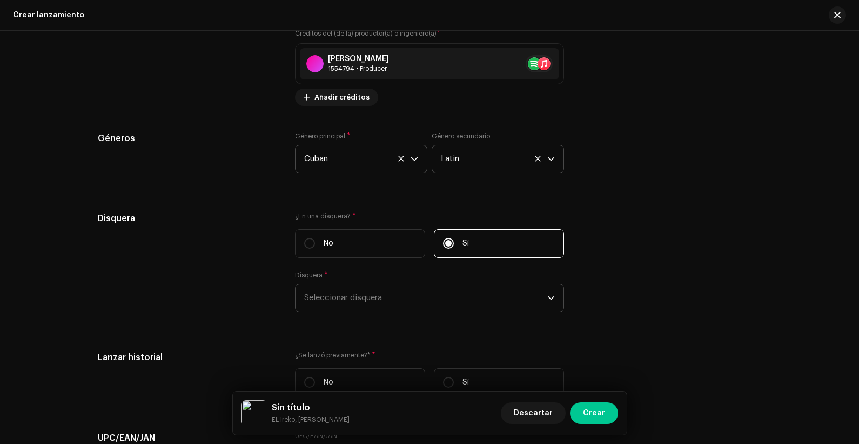
click at [356, 297] on span "Seleccionar disquera" at bounding box center [425, 297] width 243 height 27
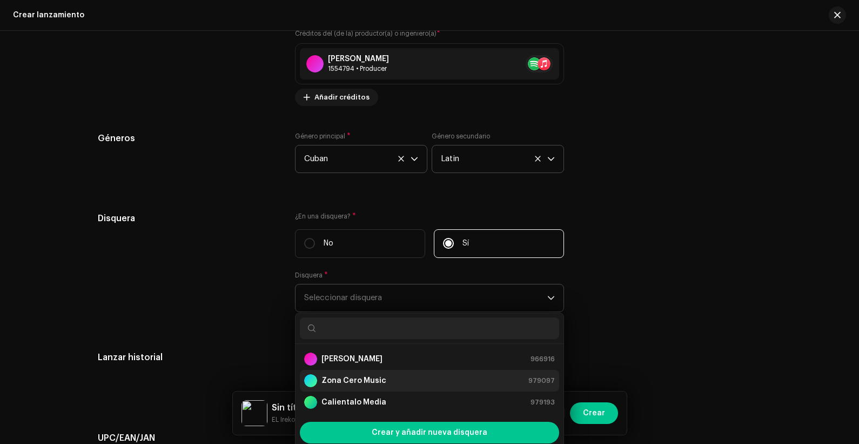
click at [362, 355] on li "[PERSON_NAME] Music 979097" at bounding box center [429, 381] width 259 height 22
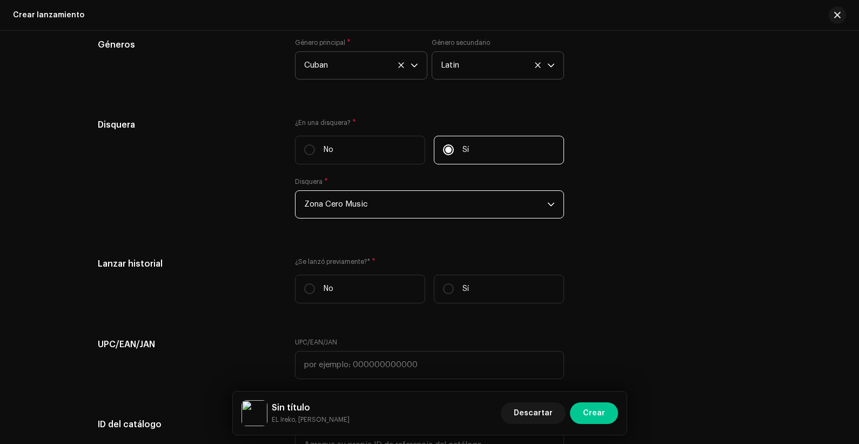
scroll to position [1680, 0]
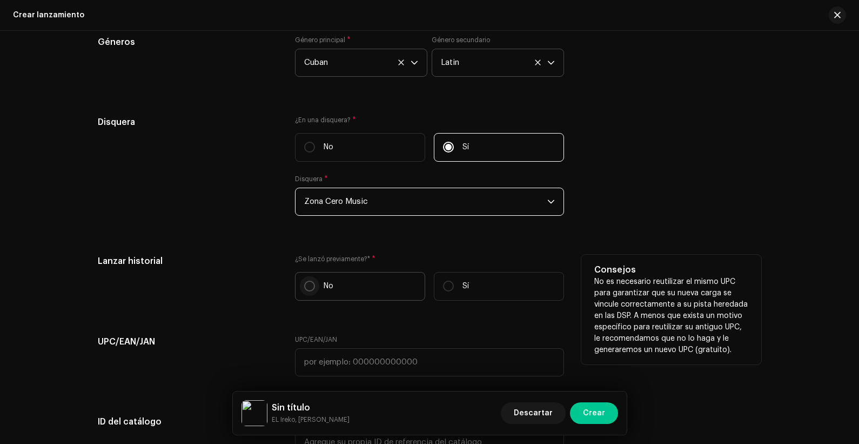
click at [304, 280] on input "No" at bounding box center [309, 285] width 11 height 11
radio input "true"
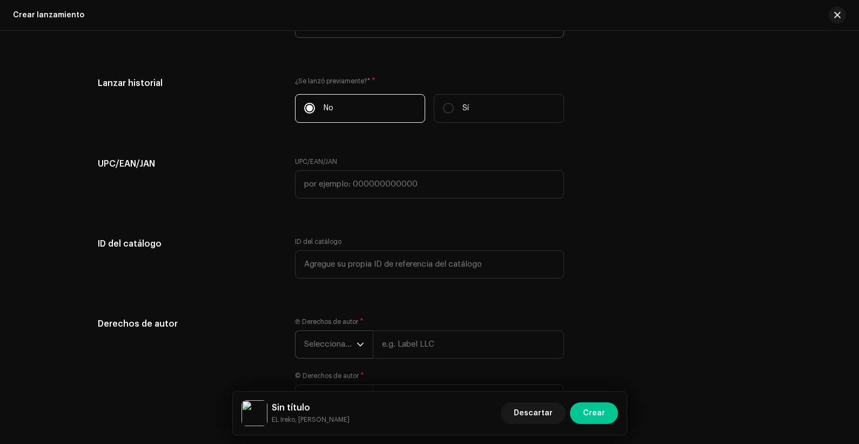
scroll to position [1878, 0]
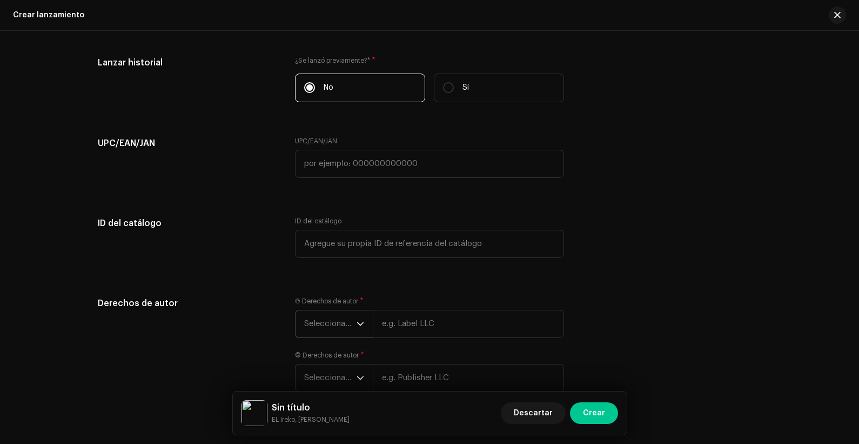
click at [336, 330] on span "Seleccionar año" at bounding box center [330, 323] width 52 height 27
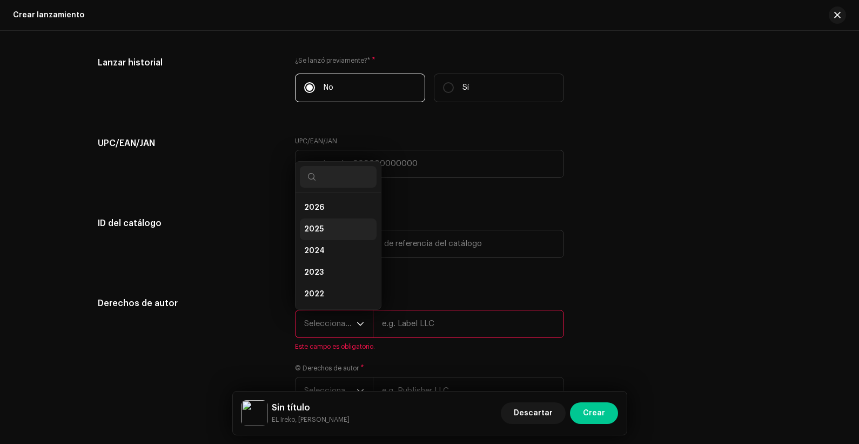
click at [337, 223] on li "2025" at bounding box center [338, 229] width 77 height 22
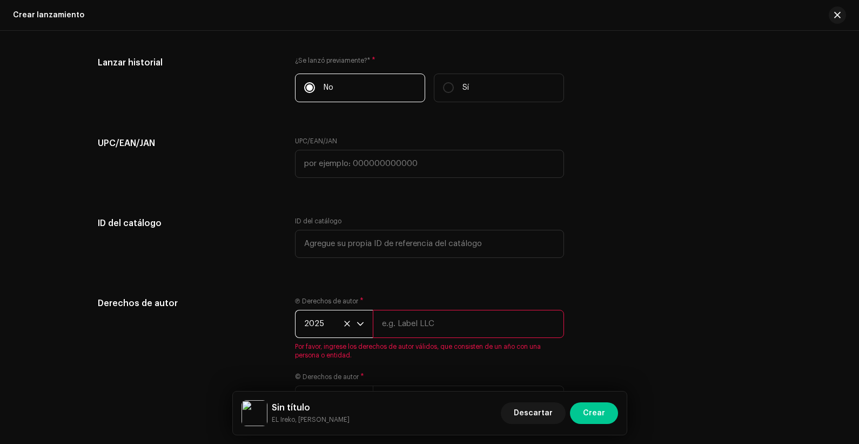
click at [420, 327] on input "text" at bounding box center [468, 324] width 191 height 28
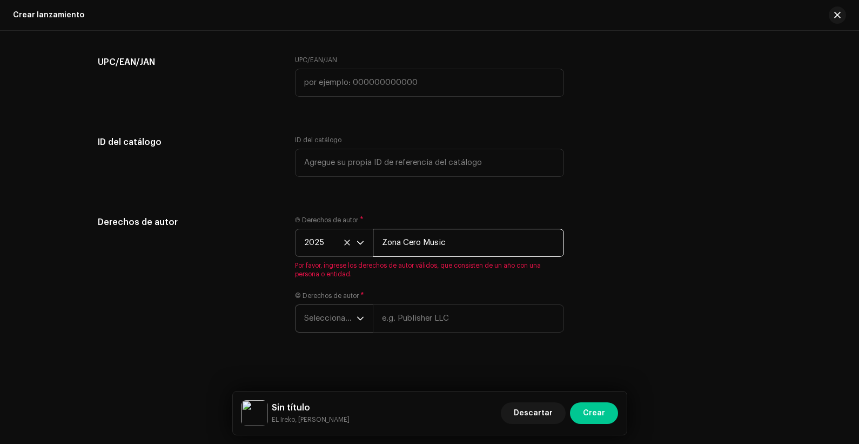
type input "Zona Cero Music"
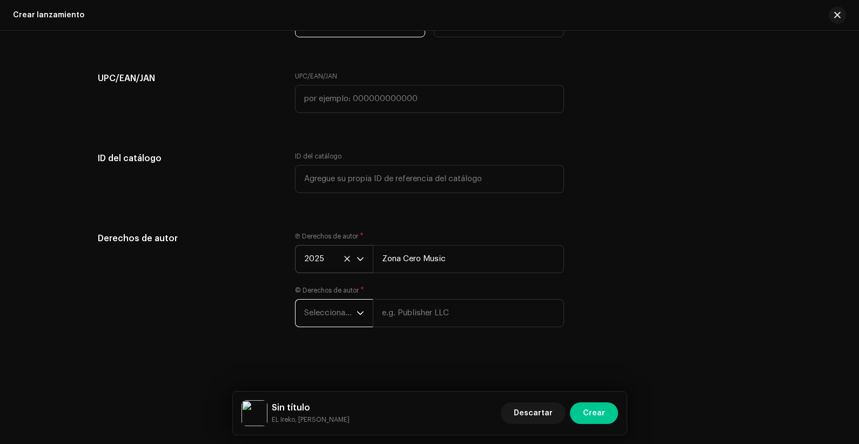
click at [320, 313] on span "Seleccionar año" at bounding box center [330, 312] width 52 height 27
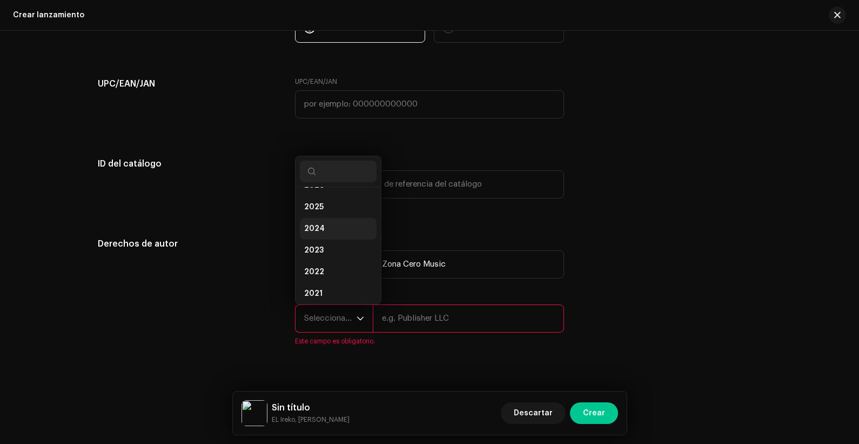
scroll to position [0, 0]
click at [327, 224] on li "2025" at bounding box center [338, 224] width 77 height 22
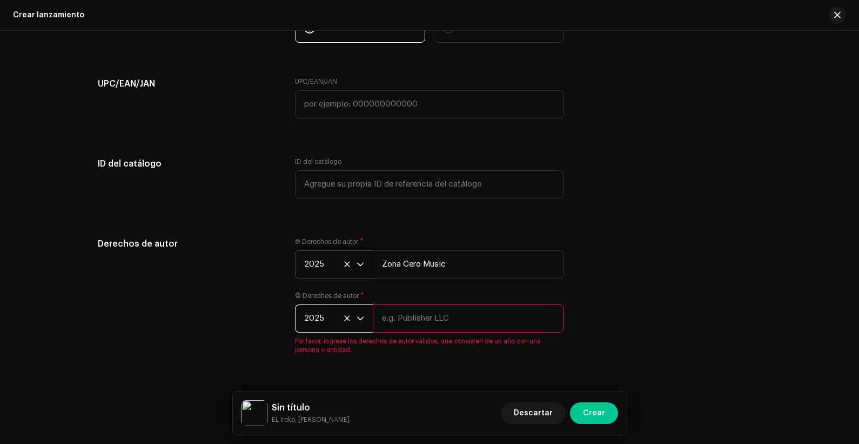
click at [419, 326] on input "text" at bounding box center [468, 318] width 191 height 28
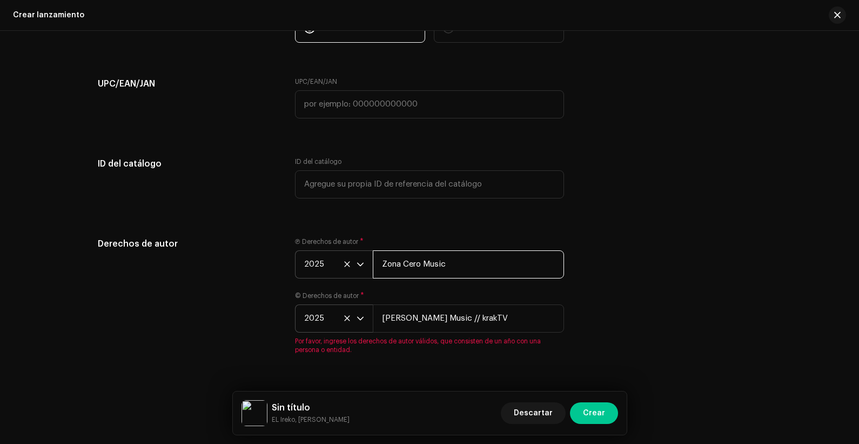
type input "[PERSON_NAME] Music // krakTV"
drag, startPoint x: 501, startPoint y: 255, endPoint x: 366, endPoint y: 256, distance: 135.1
click at [366, 256] on div "2025 [PERSON_NAME] Music" at bounding box center [429, 264] width 269 height 28
paste input "// krakTV"
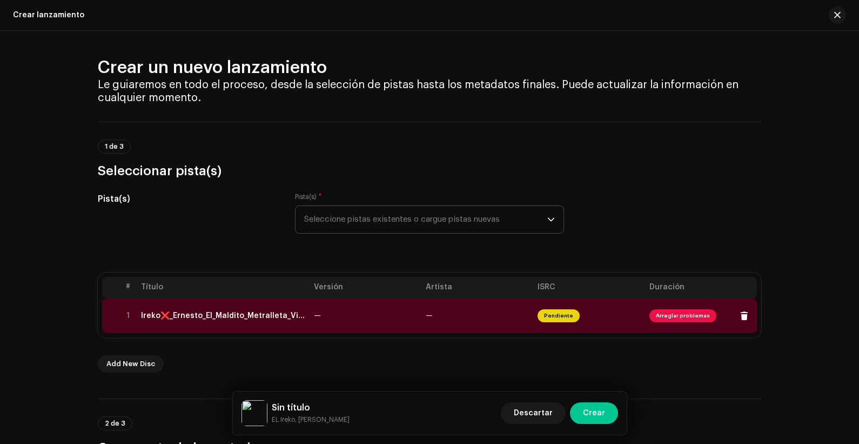
type input "[PERSON_NAME] Music // krakTV"
click at [459, 311] on td "—" at bounding box center [478, 315] width 112 height 35
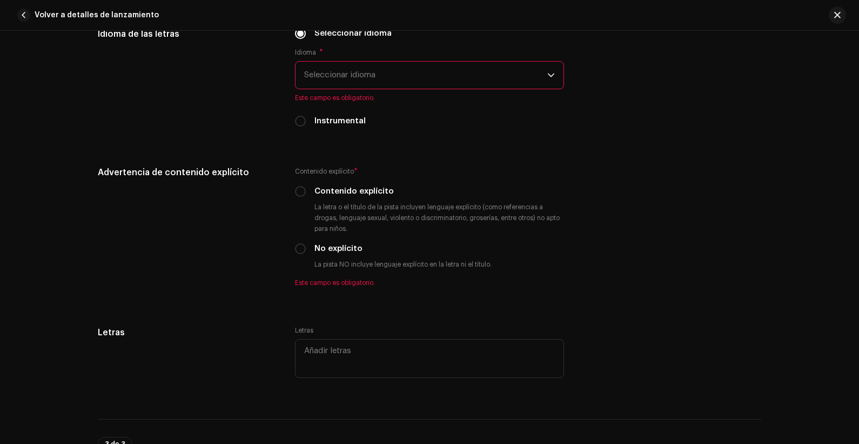
scroll to position [1727, 0]
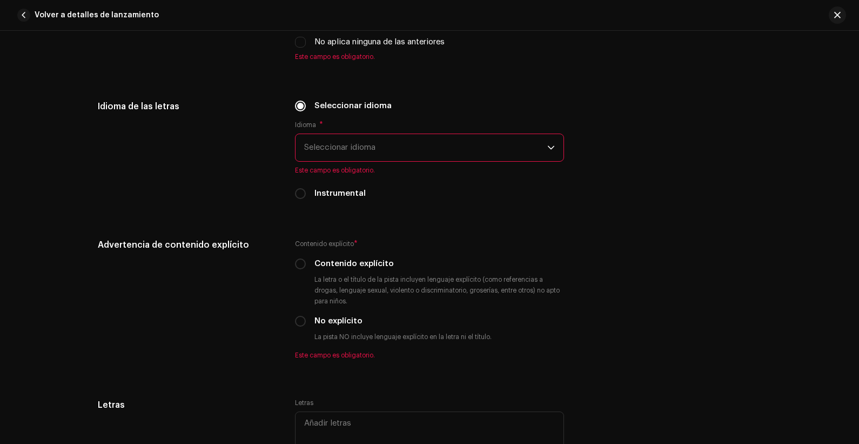
click at [343, 153] on span "Seleccionar idioma" at bounding box center [425, 147] width 243 height 27
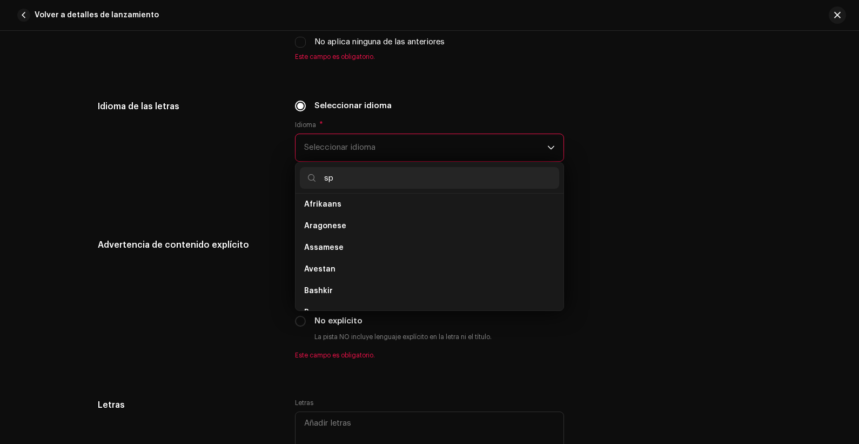
scroll to position [0, 0]
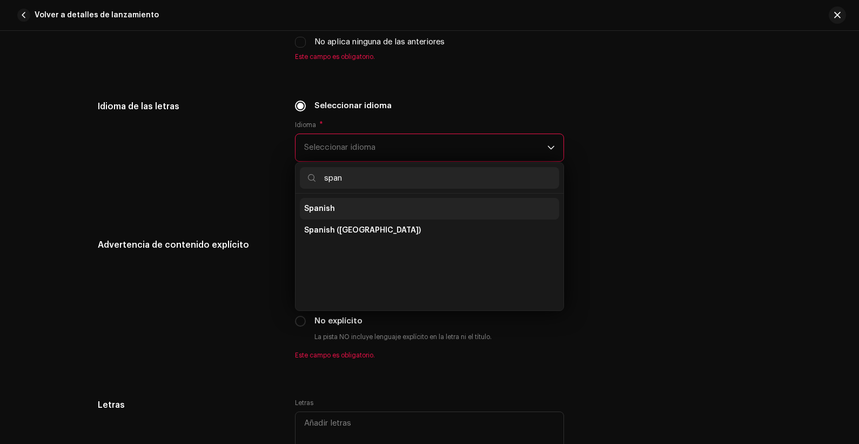
type input "span"
click at [360, 206] on li "Spanish" at bounding box center [429, 209] width 259 height 22
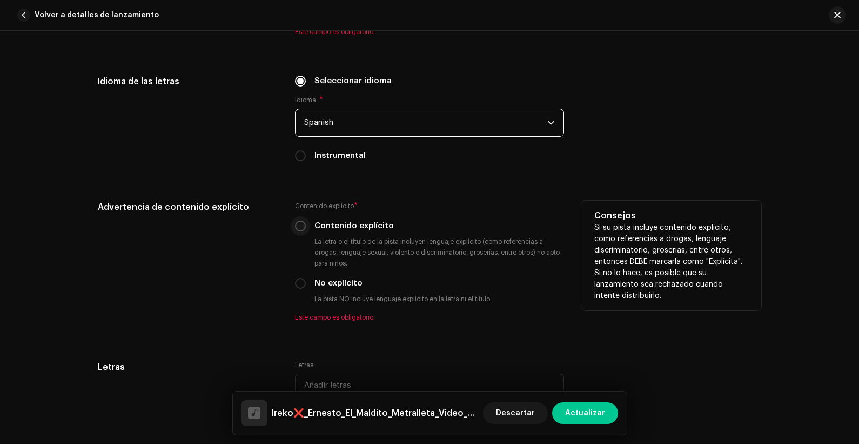
click at [302, 226] on input "Contenido explícito" at bounding box center [300, 225] width 11 height 11
radio input "true"
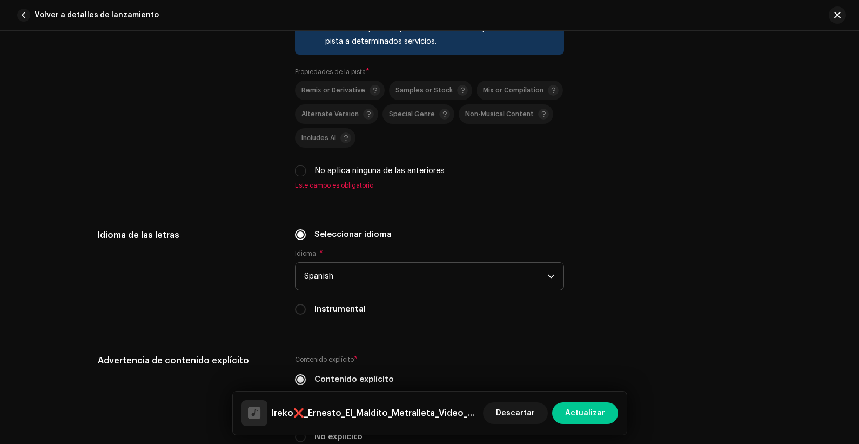
scroll to position [1567, 0]
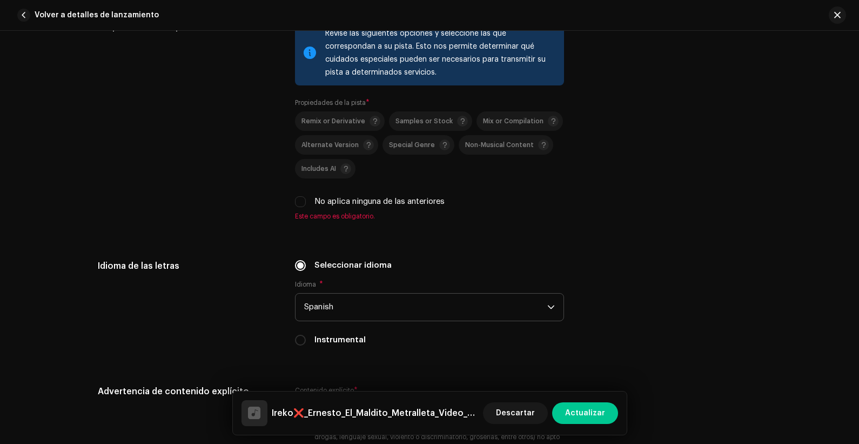
click at [305, 191] on div "Remix or Derivative Samples or Stock Mix or Compilation Alternate Version Speci…" at bounding box center [429, 159] width 269 height 96
click at [302, 196] on input "No aplica ninguna de las anteriores" at bounding box center [300, 201] width 11 height 11
checkbox input "true"
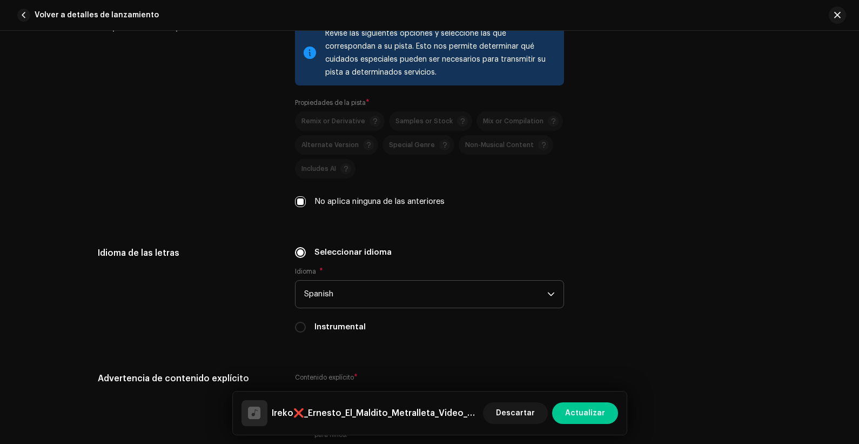
scroll to position [1306, 0]
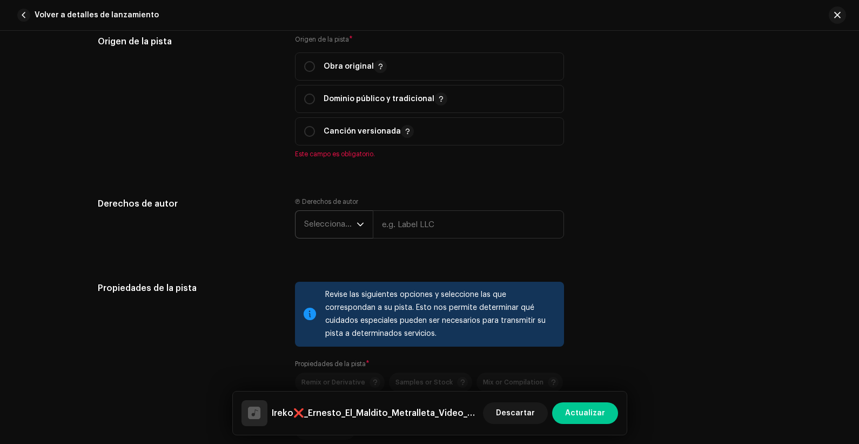
click at [330, 229] on span "Seleccionar año" at bounding box center [330, 224] width 52 height 27
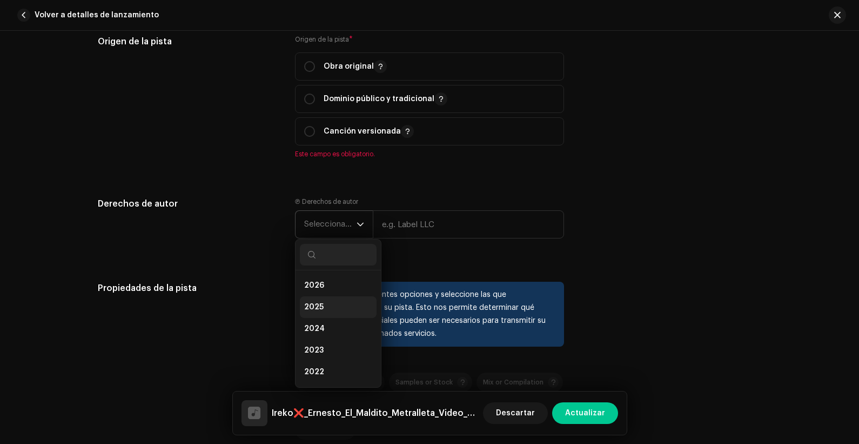
drag, startPoint x: 332, startPoint y: 305, endPoint x: 350, endPoint y: 289, distance: 24.1
click at [332, 305] on li "2025" at bounding box center [338, 307] width 77 height 22
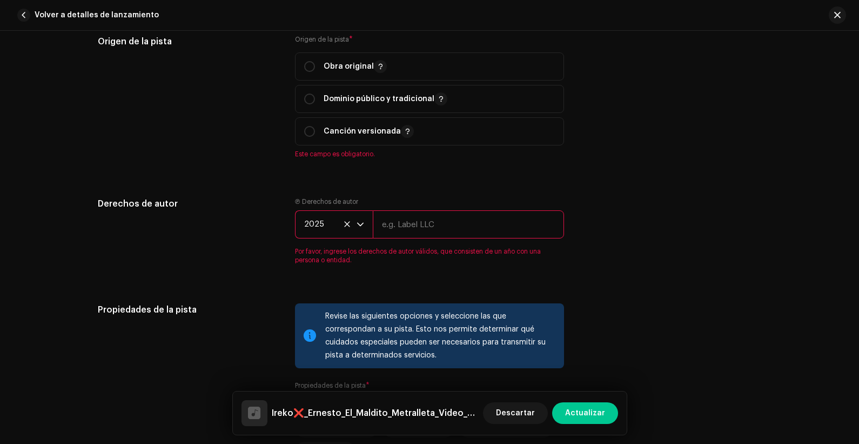
click at [419, 221] on input "text" at bounding box center [468, 224] width 191 height 28
paste input "[PERSON_NAME] Music // krakTV"
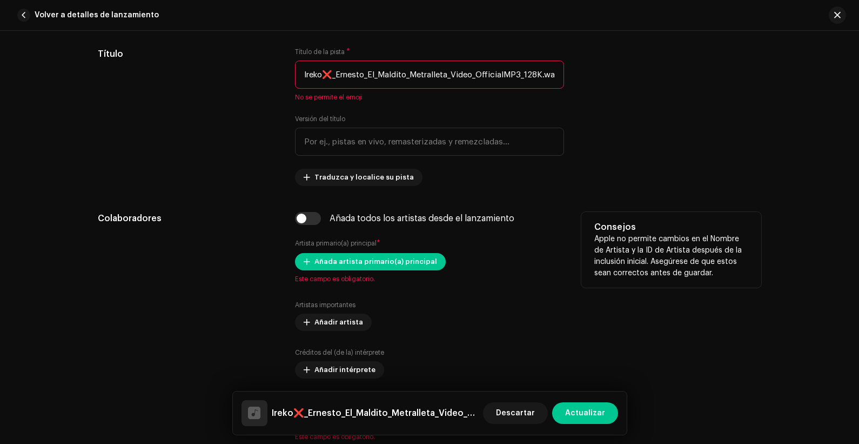
scroll to position [573, 0]
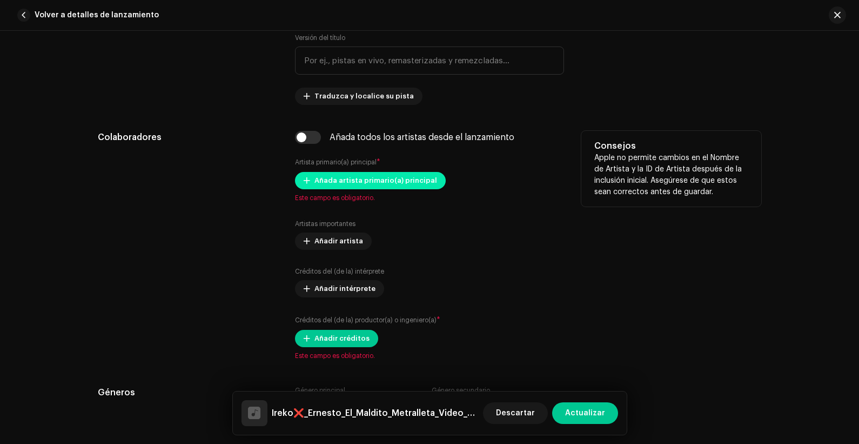
type input "[PERSON_NAME] Music // krakTV"
click at [366, 183] on span "Añada artista primario(a) principal" at bounding box center [376, 181] width 123 height 22
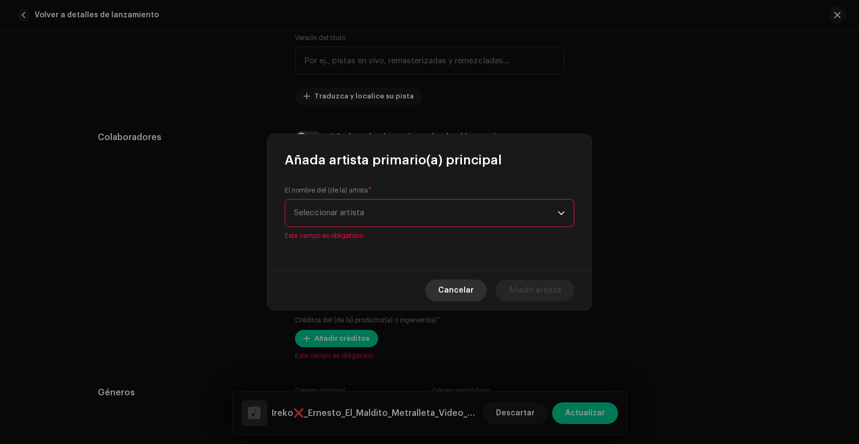
click at [465, 293] on span "Cancelar" at bounding box center [456, 290] width 36 height 22
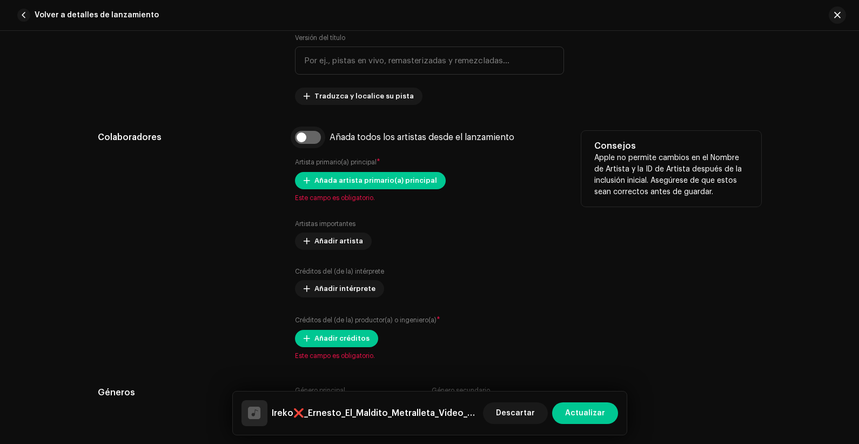
drag, startPoint x: 292, startPoint y: 133, endPoint x: 300, endPoint y: 135, distance: 7.7
click at [295, 133] on input "checkbox" at bounding box center [308, 137] width 26 height 13
checkbox input "true"
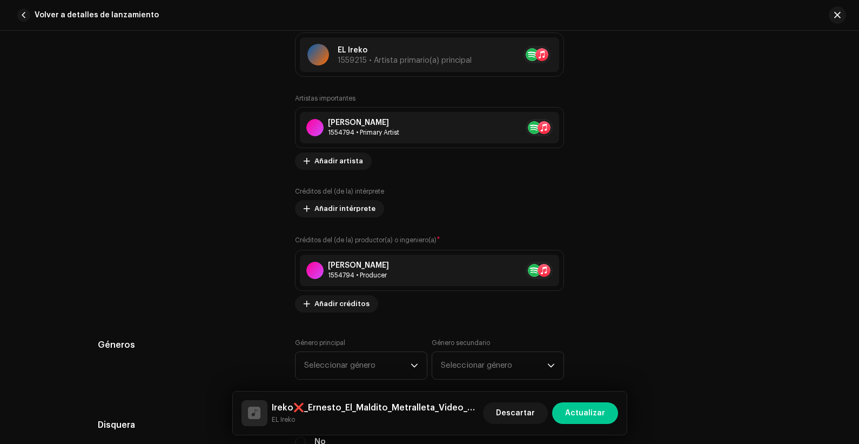
scroll to position [1021, 0]
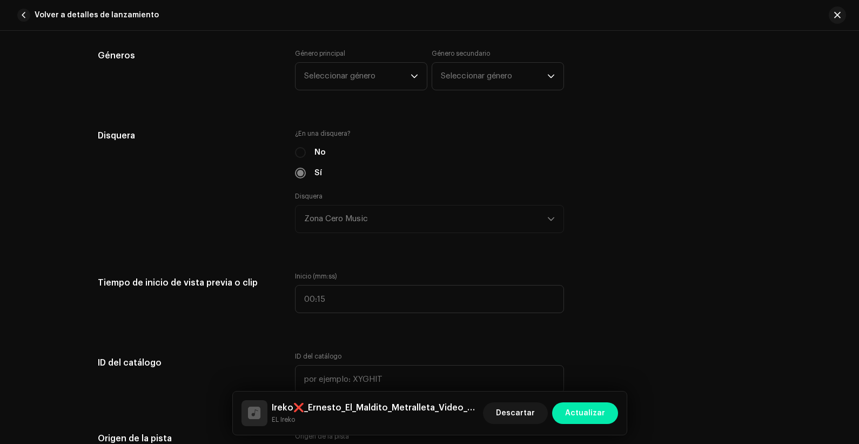
click at [586, 355] on span "Actualizar" at bounding box center [585, 413] width 40 height 22
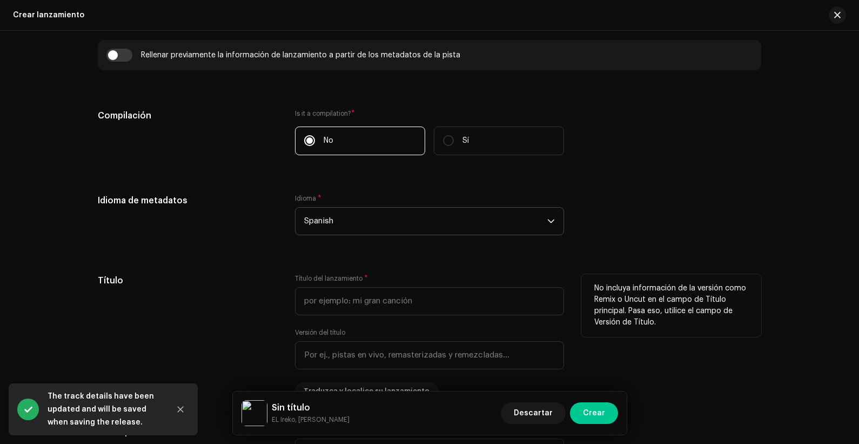
scroll to position [796, 0]
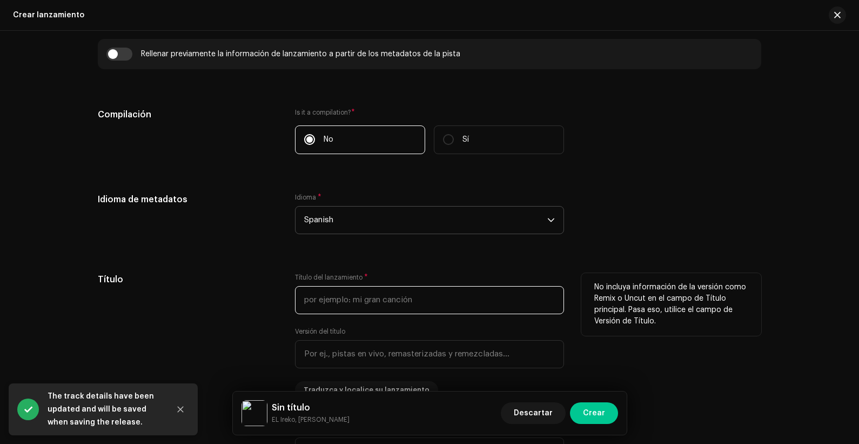
click at [357, 296] on input "text" at bounding box center [429, 300] width 269 height 28
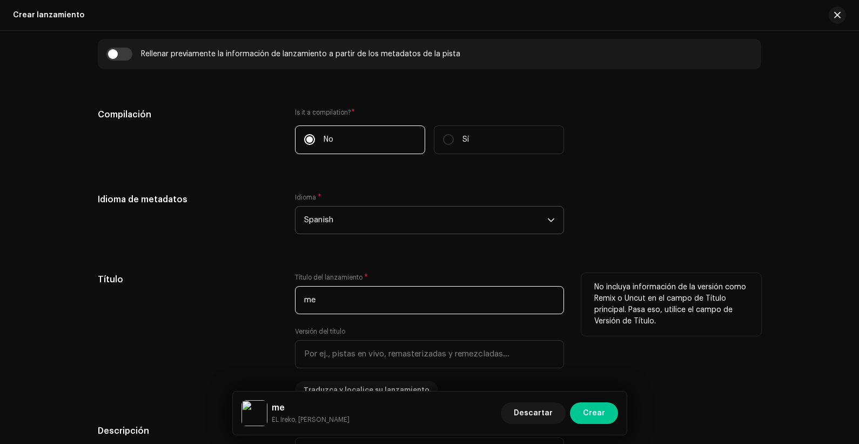
type input "m"
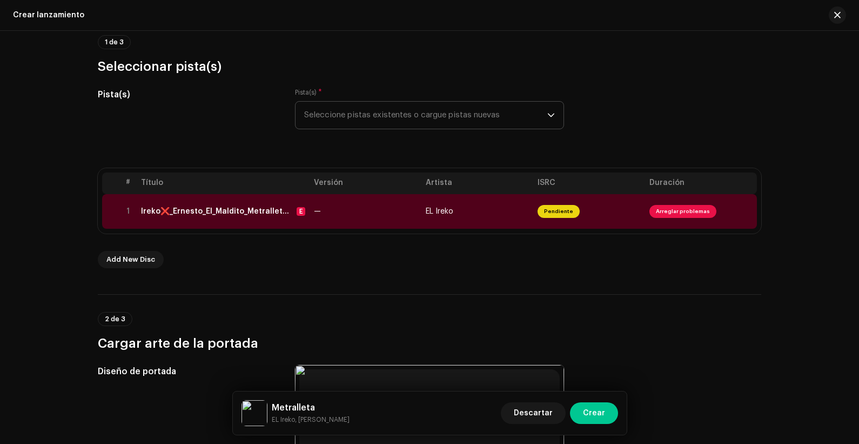
scroll to position [0, 0]
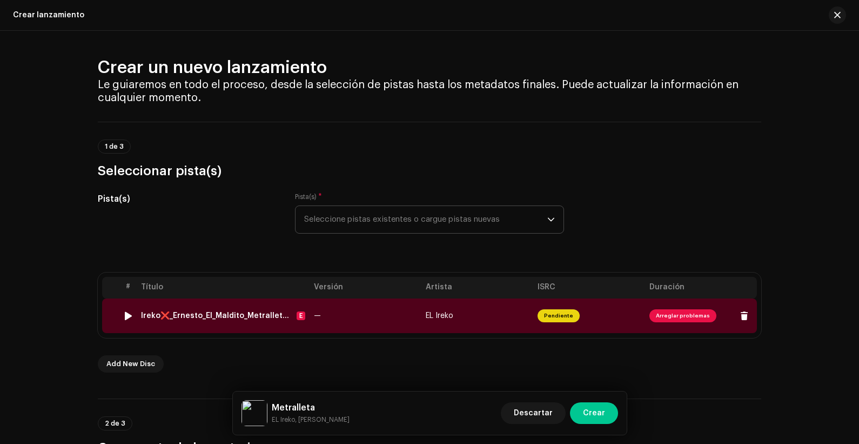
type input "Metralleta"
click at [489, 326] on td "EL Ireko" at bounding box center [478, 315] width 112 height 35
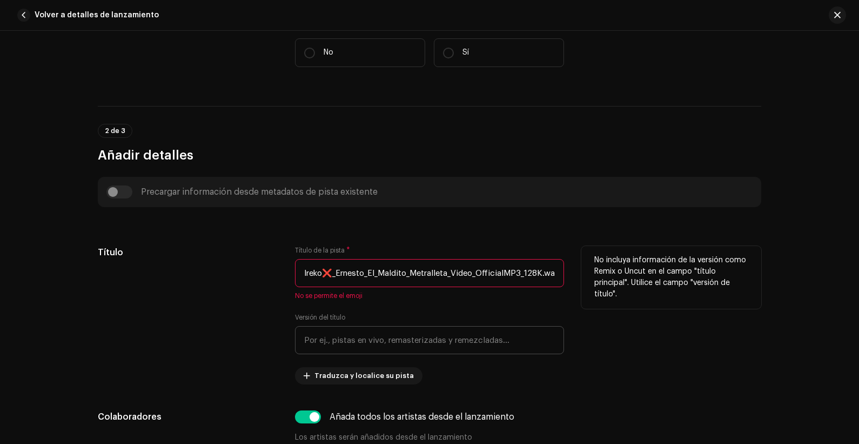
scroll to position [295, 0]
click at [411, 273] on input "Ireko❌_Ernesto_El_Maldito_Metralleta_Video_OfficialMP3_128K.wav" at bounding box center [429, 272] width 269 height 28
paste input "Metralleta"
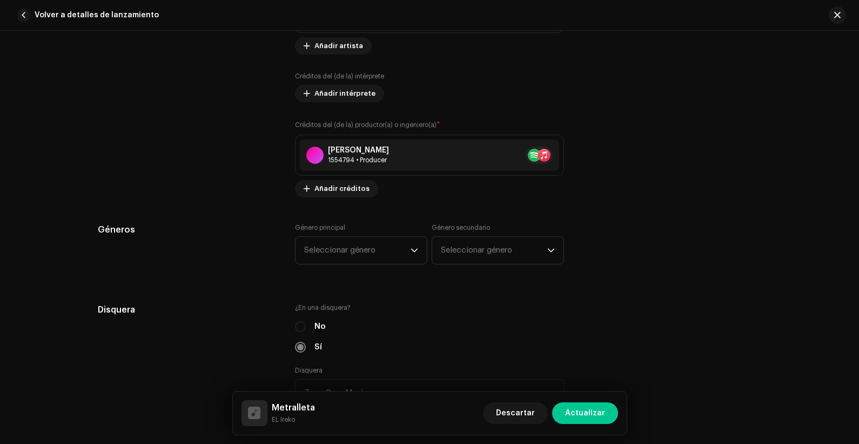
scroll to position [837, 0]
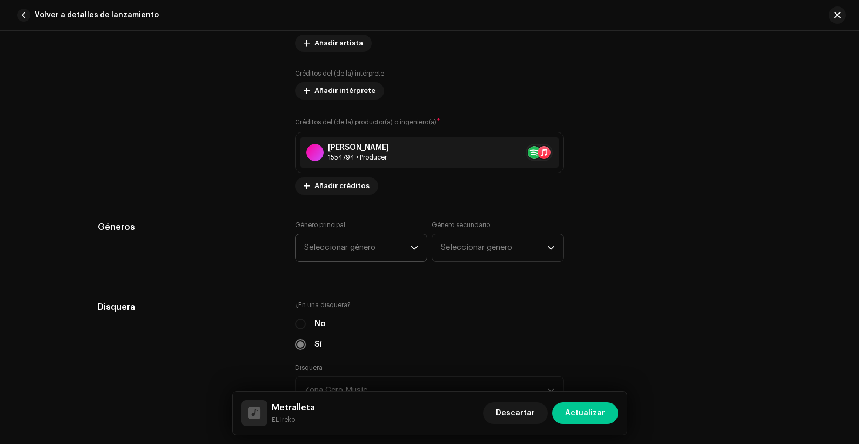
type input "Metralleta"
click at [399, 234] on span "Seleccionar género" at bounding box center [357, 247] width 106 height 27
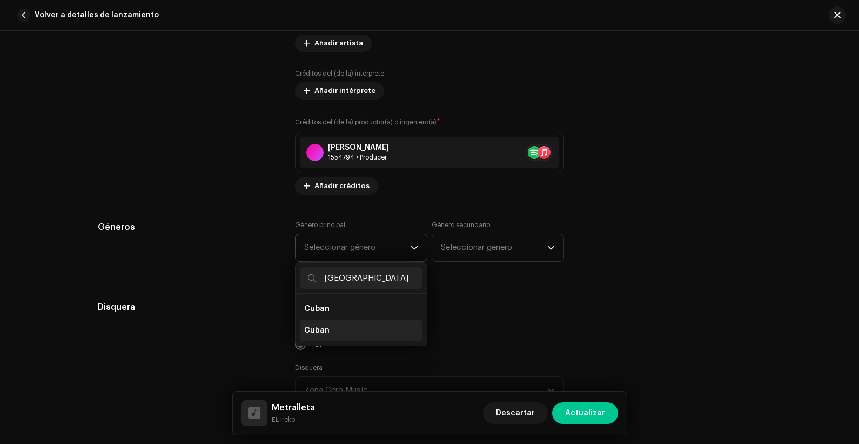
type input "[GEOGRAPHIC_DATA]"
click at [326, 329] on li "Cuban" at bounding box center [361, 330] width 123 height 22
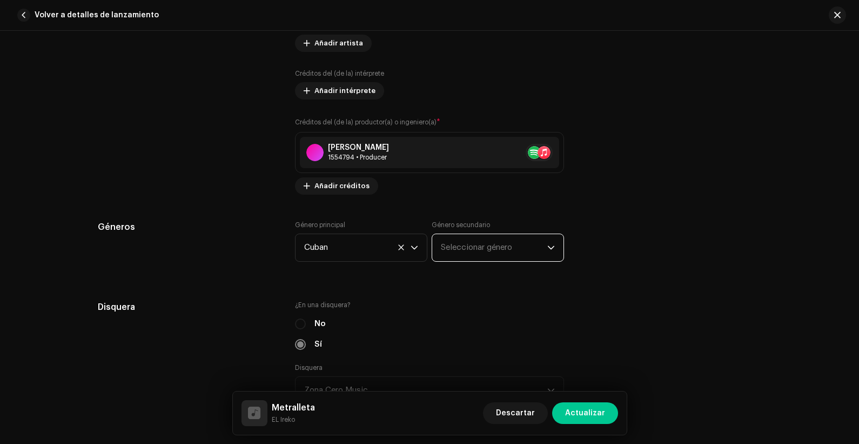
click at [482, 242] on span "Seleccionar género" at bounding box center [494, 247] width 106 height 27
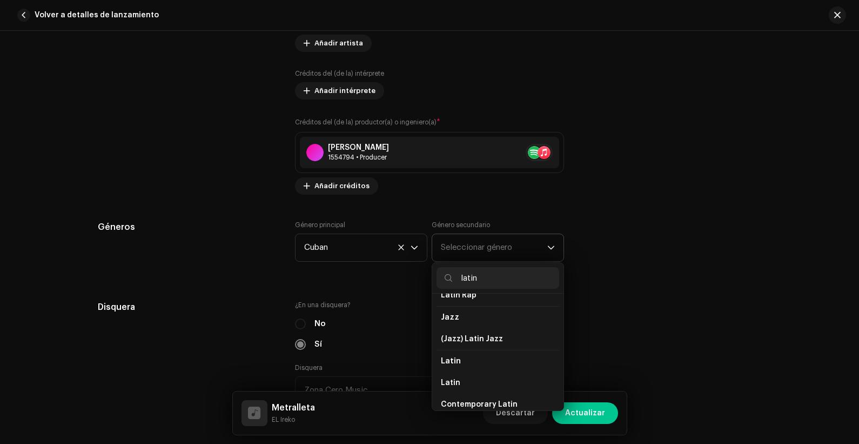
scroll to position [36, 0]
type input "latin"
click at [465, 355] on li "Latin" at bounding box center [498, 382] width 123 height 22
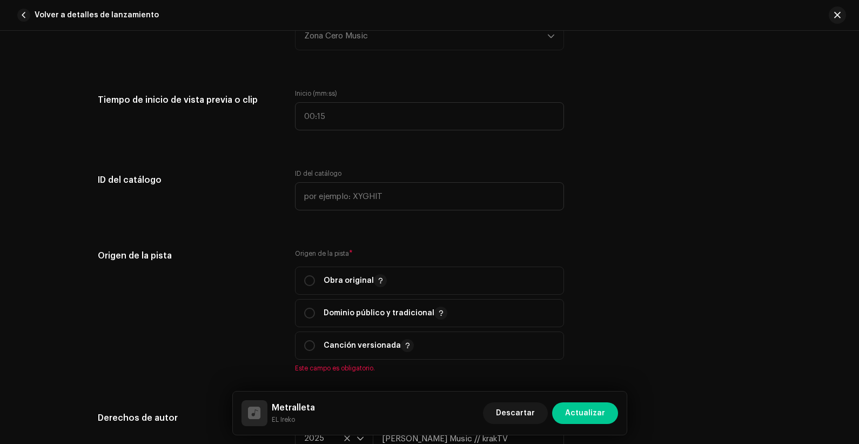
scroll to position [1220, 0]
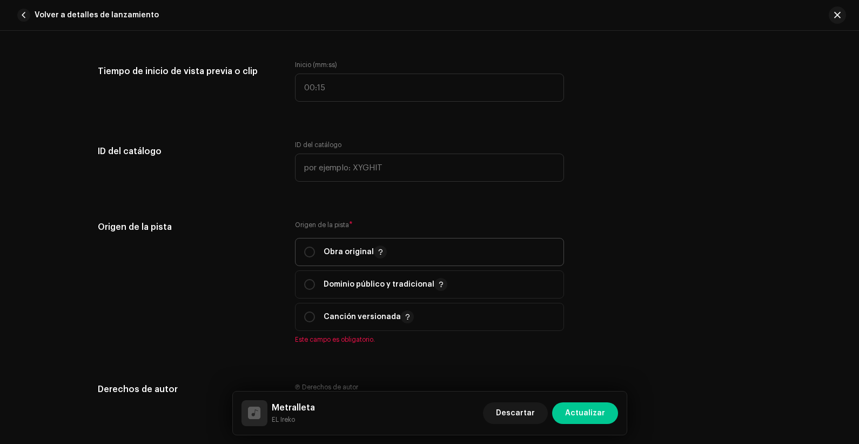
click at [327, 245] on p "Obra original" at bounding box center [355, 251] width 63 height 13
radio input "true"
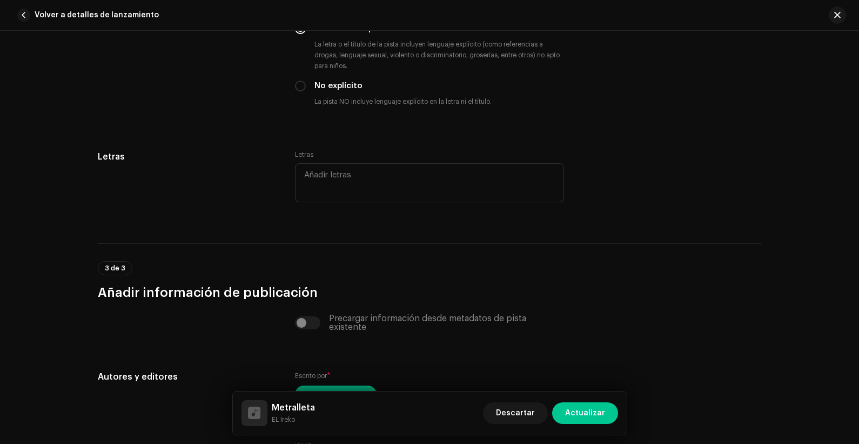
scroll to position [2167, 0]
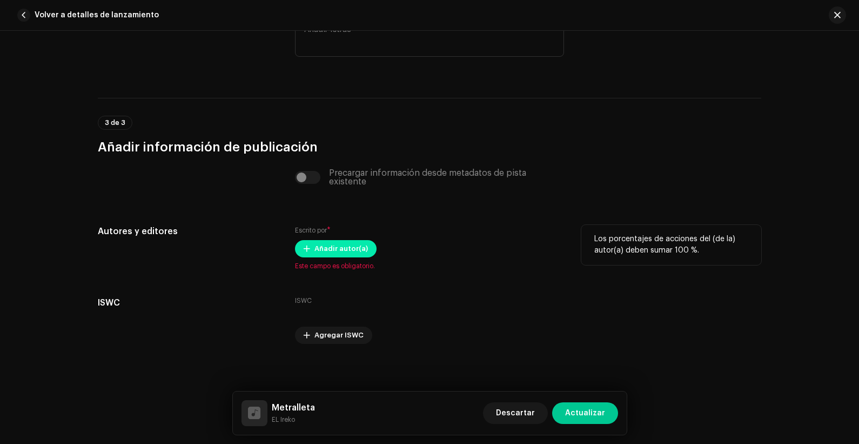
click at [343, 248] on span "Añadir autor(a)" at bounding box center [341, 249] width 53 height 22
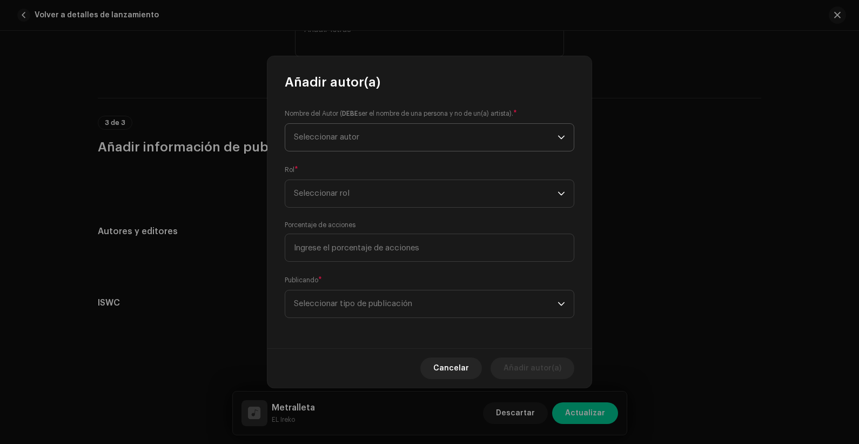
click at [389, 137] on span "Seleccionar autor" at bounding box center [426, 137] width 264 height 27
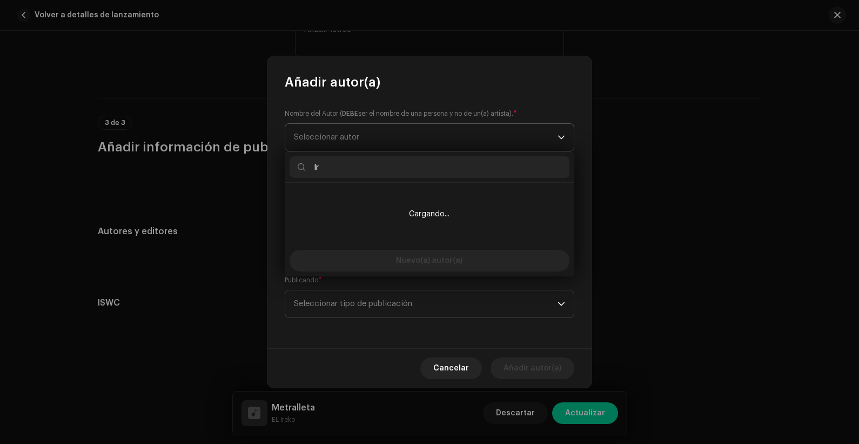
type input "I"
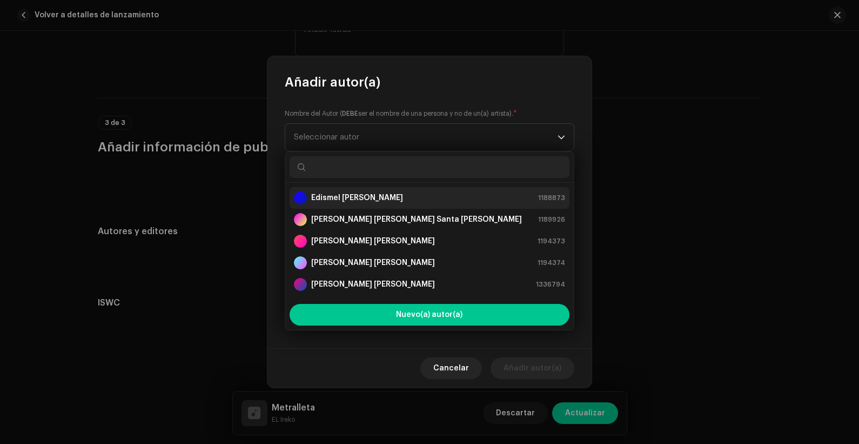
paste input "[PERSON_NAME] [PERSON_NAME]"
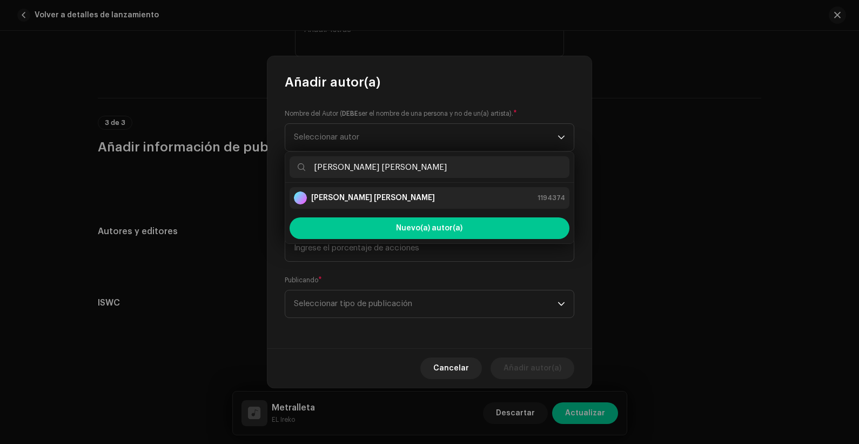
type input "[PERSON_NAME] [PERSON_NAME]"
click at [406, 199] on div "[PERSON_NAME] [PERSON_NAME] 1194374" at bounding box center [429, 197] width 271 height 13
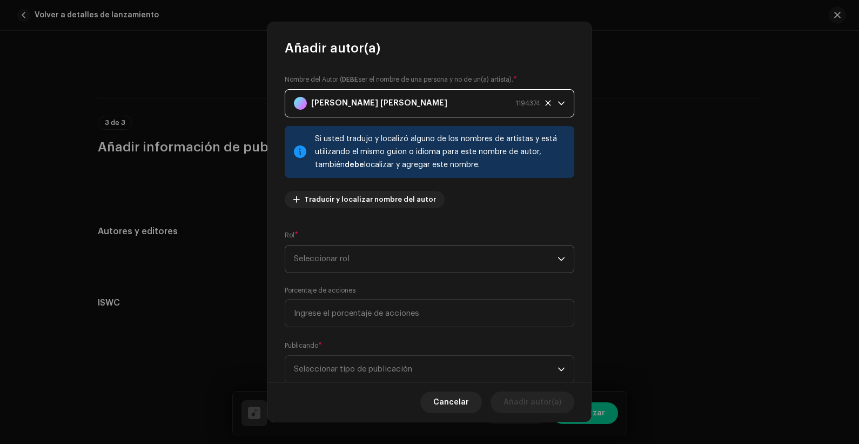
click at [437, 259] on span "Seleccionar rol" at bounding box center [426, 258] width 264 height 27
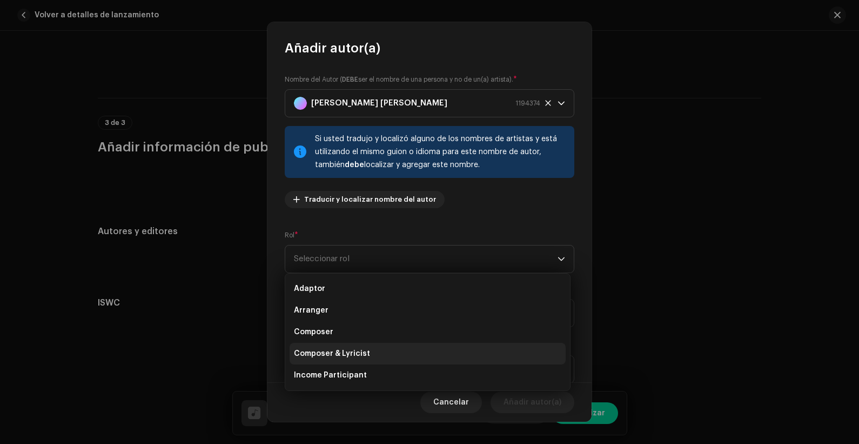
click at [342, 352] on span "Composer & Lyricist" at bounding box center [332, 353] width 76 height 11
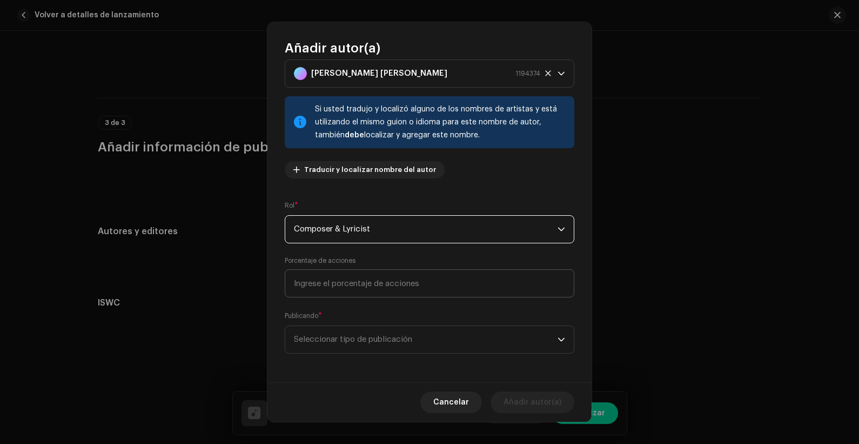
scroll to position [31, 0]
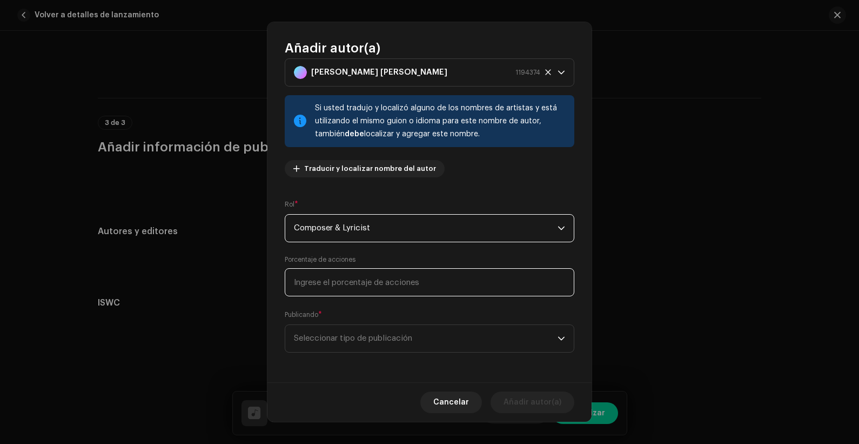
click at [365, 283] on input at bounding box center [430, 282] width 290 height 28
type input "50,00"
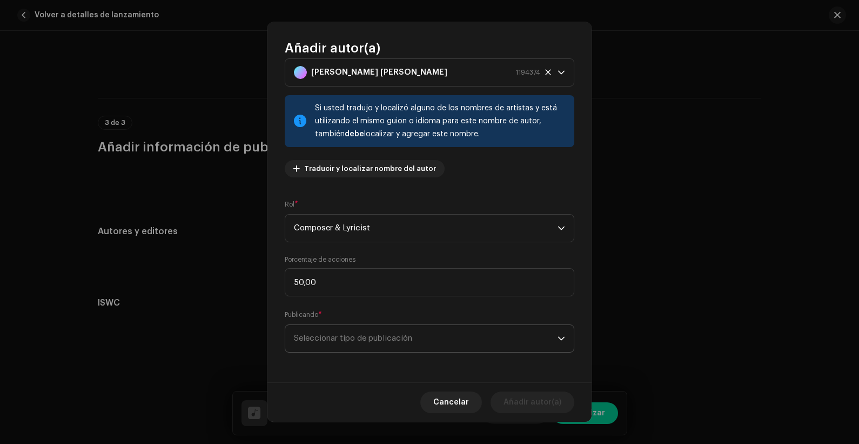
click at [382, 344] on span "Seleccionar tipo de publicación" at bounding box center [426, 338] width 264 height 27
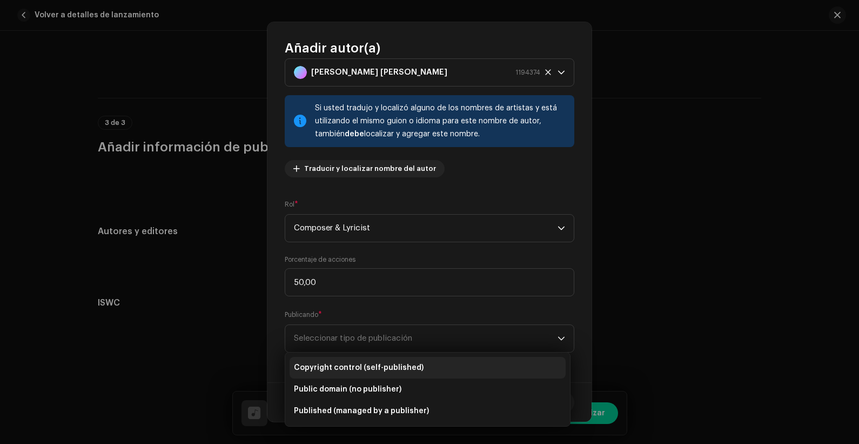
click at [383, 355] on span "Copyright control (self-published)" at bounding box center [359, 367] width 130 height 11
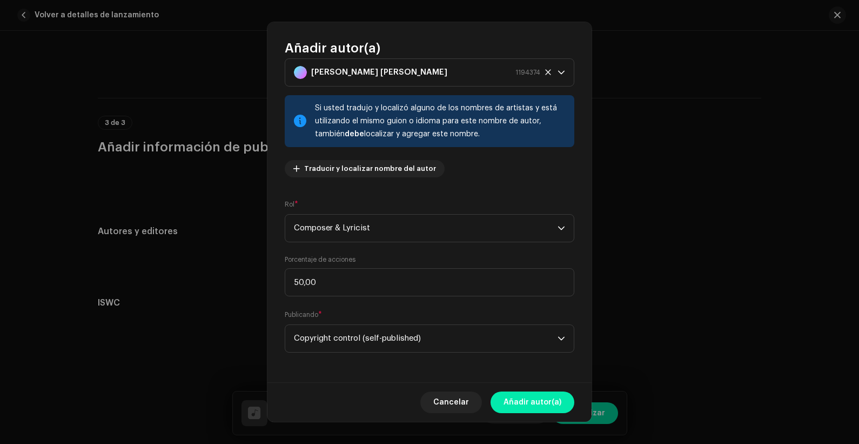
click at [526, 355] on span "Añadir autor(a)" at bounding box center [533, 402] width 58 height 22
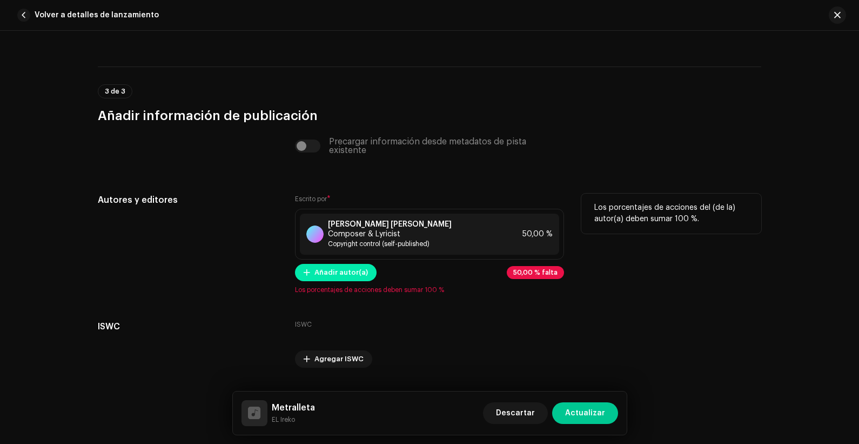
scroll to position [2199, 0]
click at [349, 262] on span "Añadir autor(a)" at bounding box center [341, 272] width 53 height 22
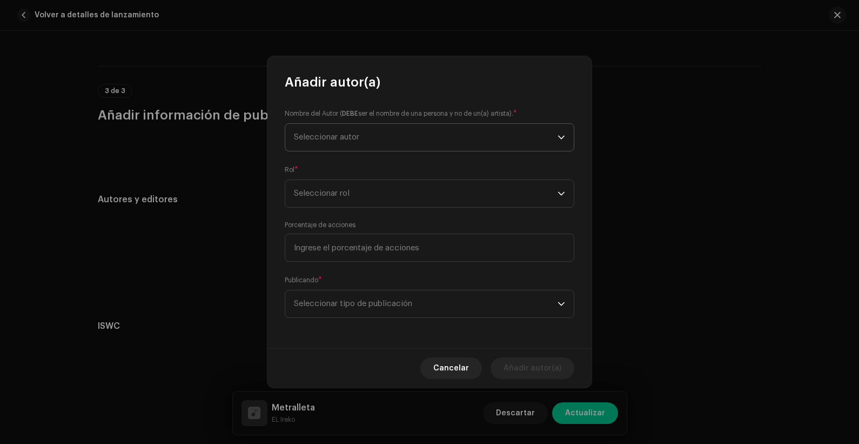
click at [404, 138] on span "Seleccionar autor" at bounding box center [426, 137] width 264 height 27
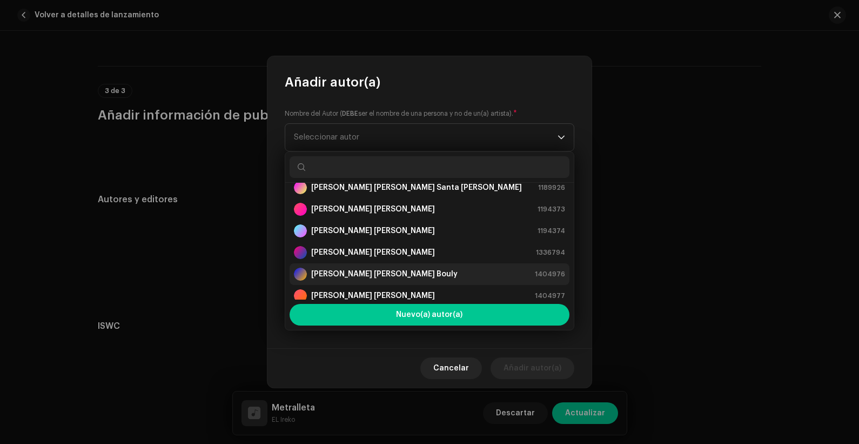
scroll to position [43, 0]
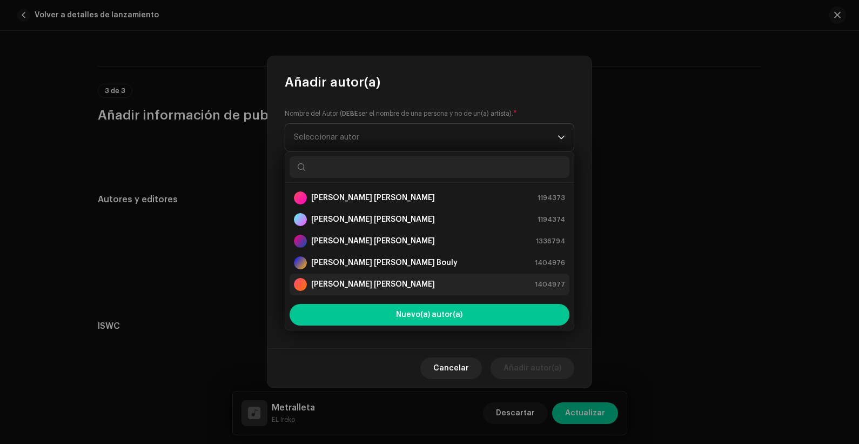
click at [382, 284] on strong "[PERSON_NAME] [PERSON_NAME]" at bounding box center [373, 284] width 124 height 11
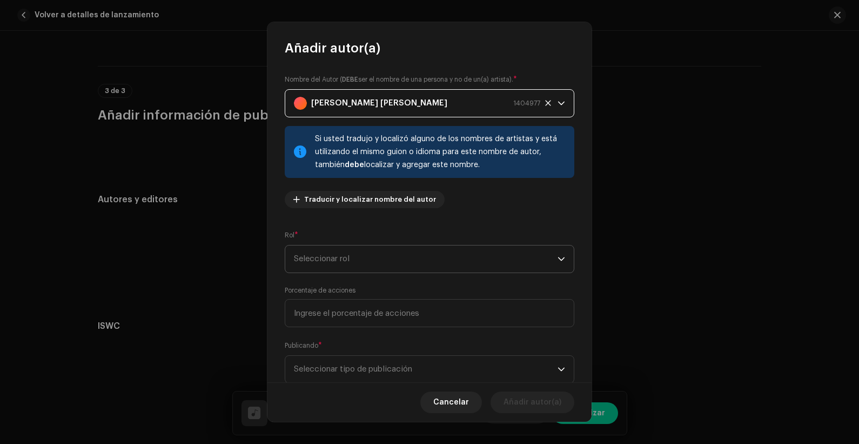
click at [409, 261] on span "Seleccionar rol" at bounding box center [426, 258] width 264 height 27
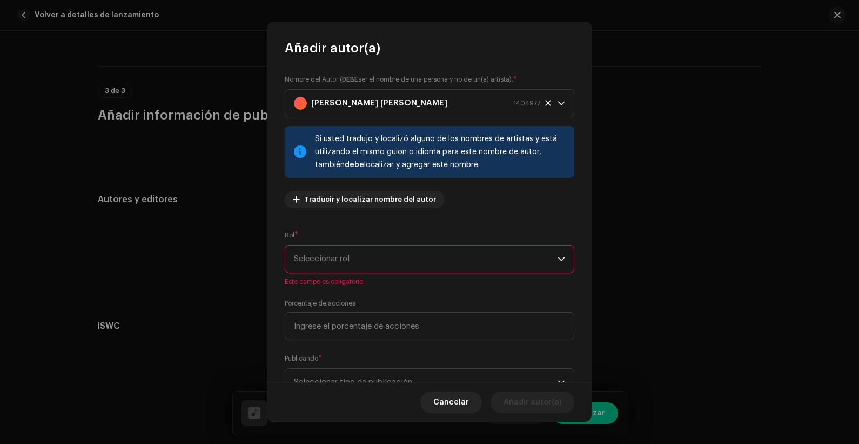
click at [401, 257] on span "Seleccionar rol" at bounding box center [426, 258] width 264 height 27
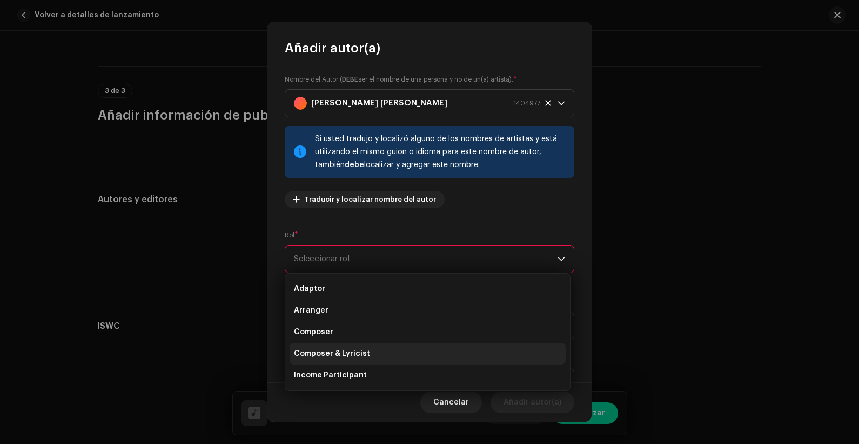
click at [364, 355] on span "Composer & Lyricist" at bounding box center [332, 353] width 76 height 11
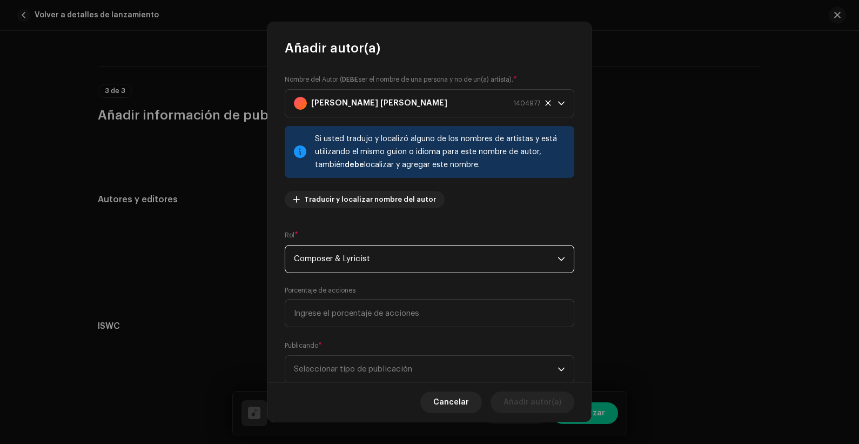
scroll to position [31, 0]
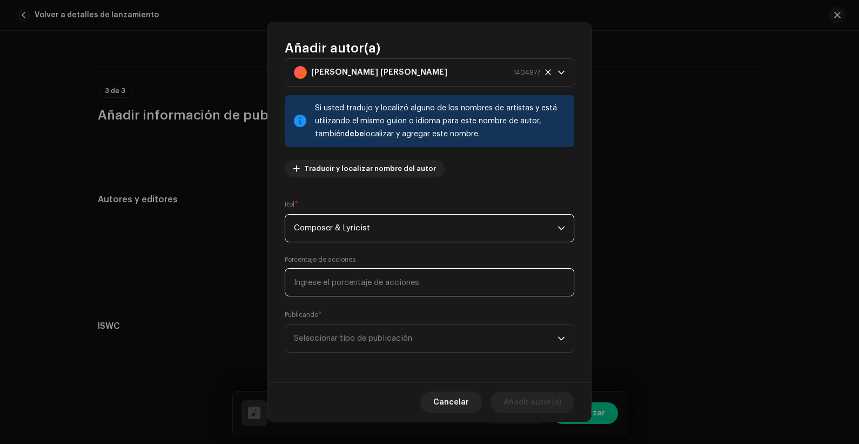
click at [396, 277] on input at bounding box center [430, 282] width 290 height 28
type input "50,00"
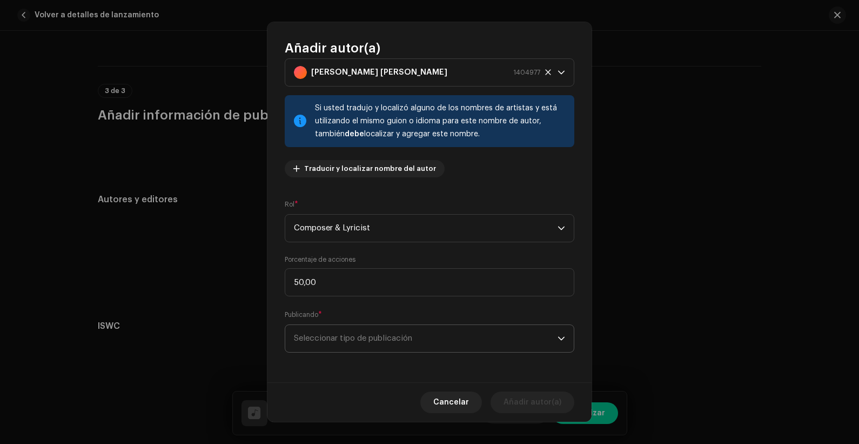
click at [389, 332] on span "Seleccionar tipo de publicación" at bounding box center [426, 338] width 264 height 27
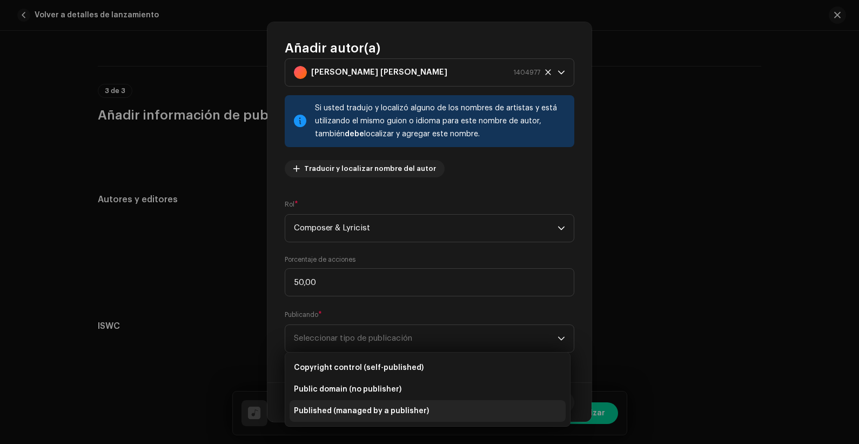
click at [377, 355] on span "Published (managed by a publisher)" at bounding box center [361, 410] width 135 height 11
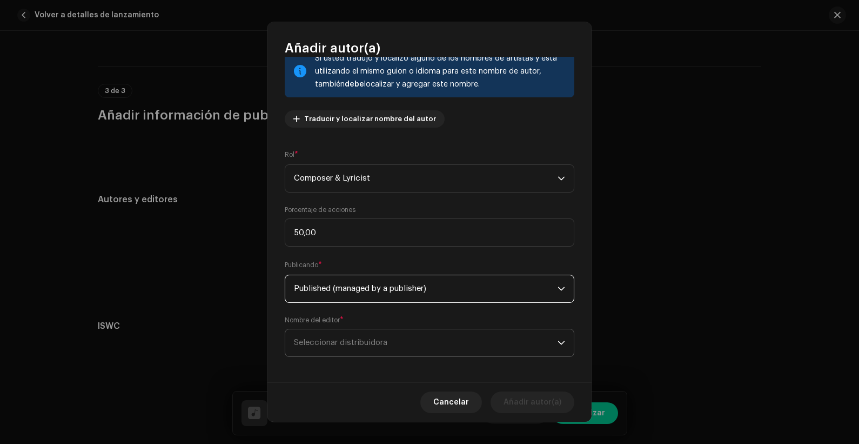
scroll to position [85, 0]
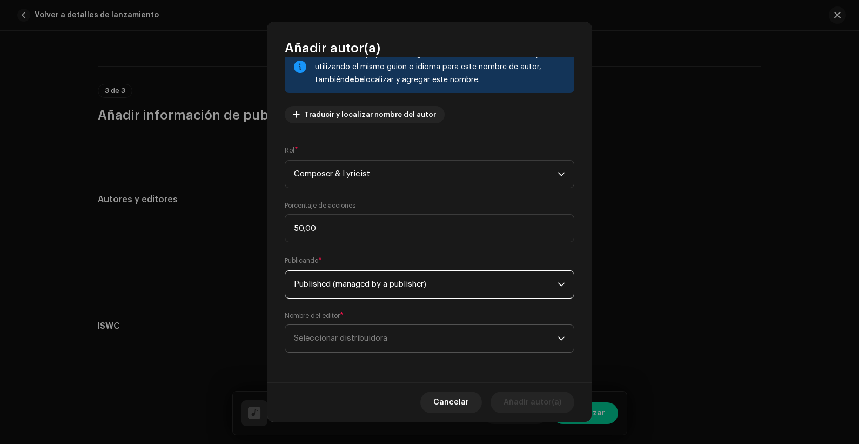
click at [384, 331] on span "Seleccionar distribuidora" at bounding box center [426, 338] width 264 height 27
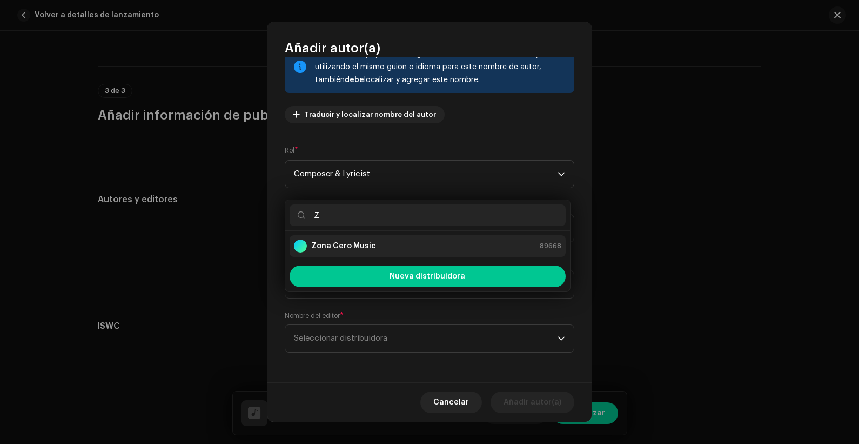
type input "Z"
click at [389, 239] on div "[PERSON_NAME] Music 89668" at bounding box center [427, 245] width 267 height 13
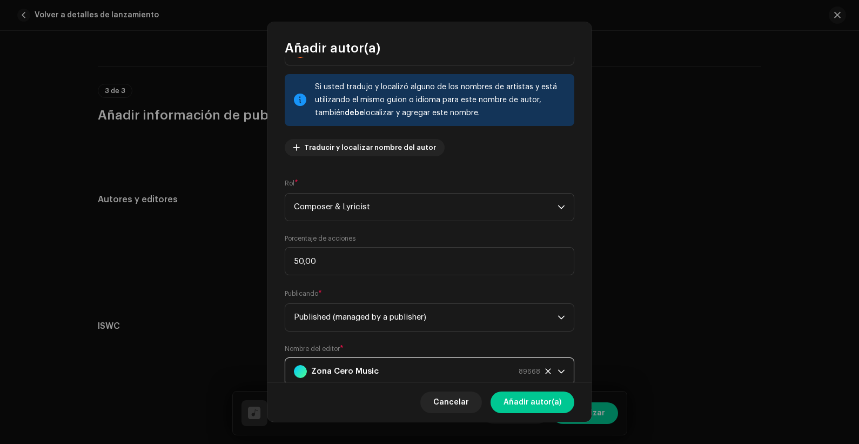
scroll to position [37, 0]
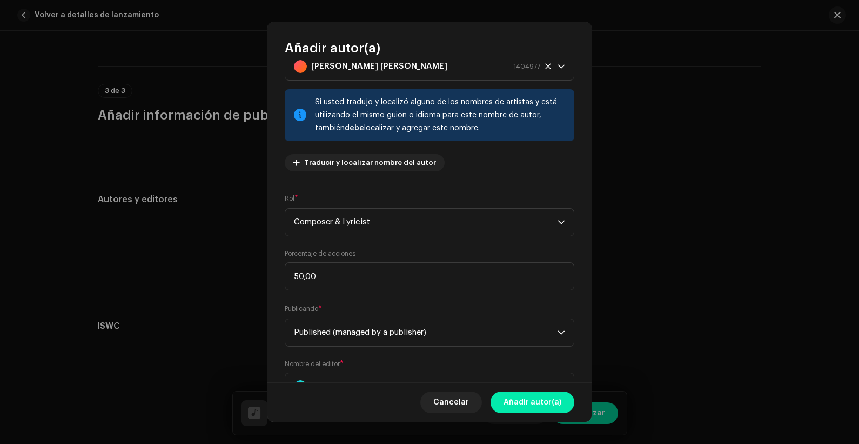
click at [520, 355] on span "Añadir autor(a)" at bounding box center [533, 402] width 58 height 22
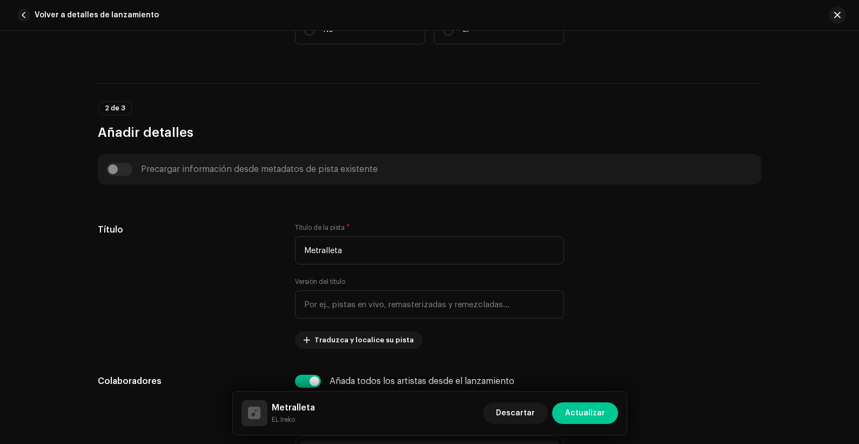
scroll to position [316, 0]
click at [570, 355] on span "Actualizar" at bounding box center [585, 413] width 40 height 22
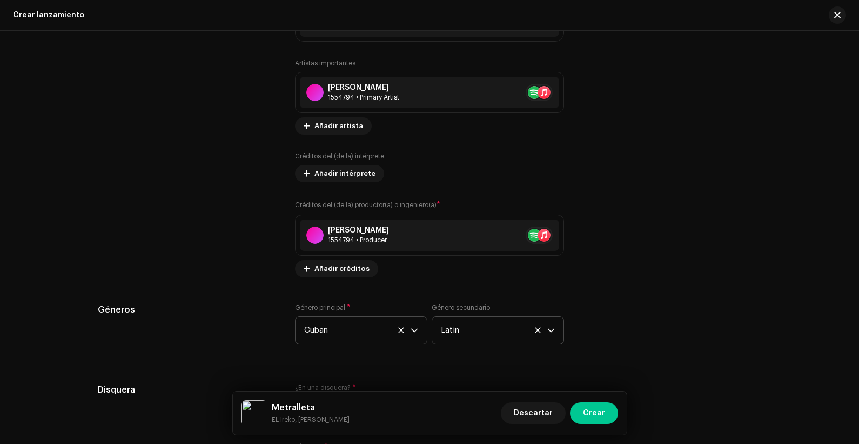
scroll to position [1411, 0]
click at [612, 355] on button "Crear" at bounding box center [594, 413] width 48 height 22
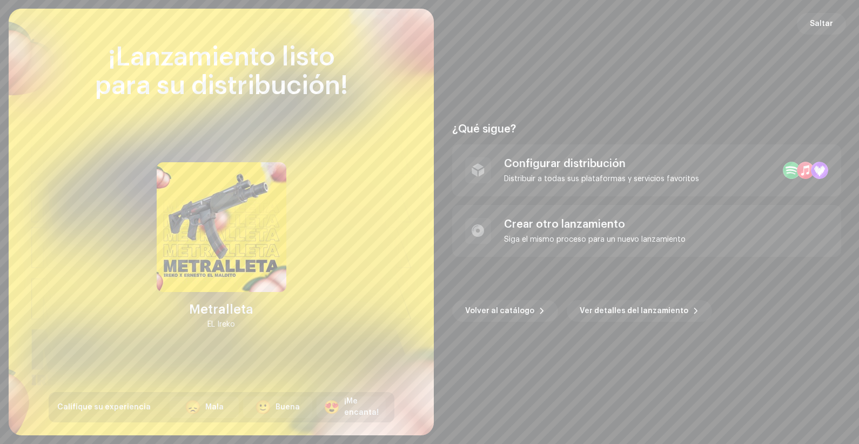
click at [687, 36] on div "¿Qué sigue? Configurar distribución Distribuir a todas sus plataformas y servic…" at bounding box center [646, 222] width 399 height 400
click at [687, 28] on span "Saltar" at bounding box center [821, 24] width 23 height 22
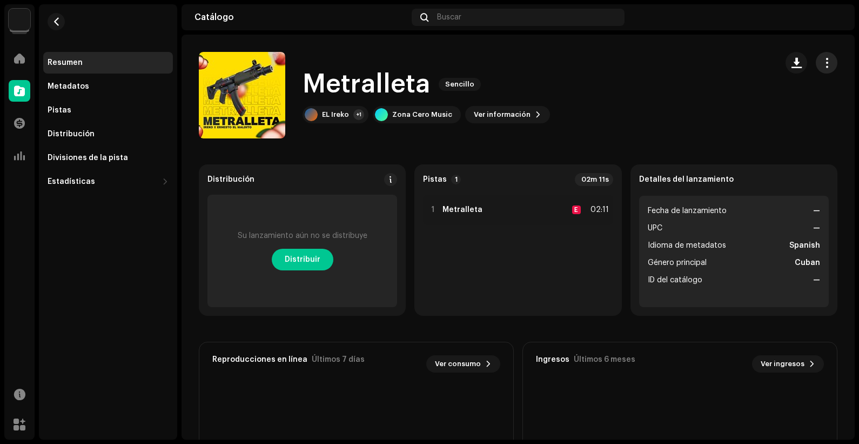
click at [687, 66] on span "button" at bounding box center [827, 62] width 10 height 9
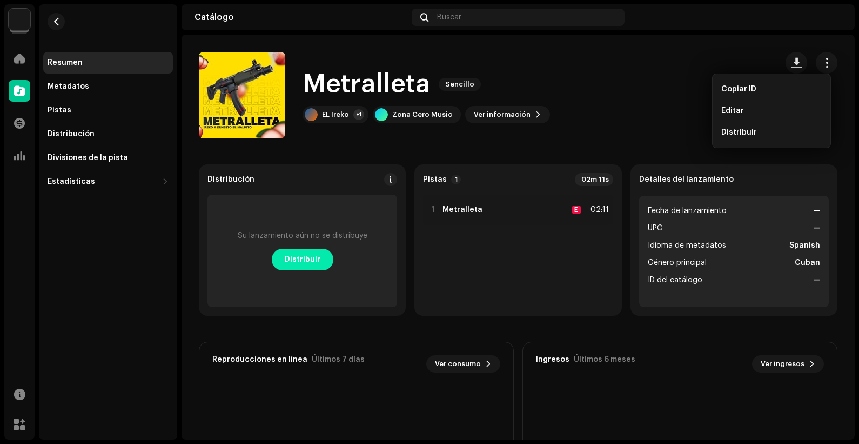
click at [314, 264] on span "Distribuir" at bounding box center [303, 260] width 36 height 22
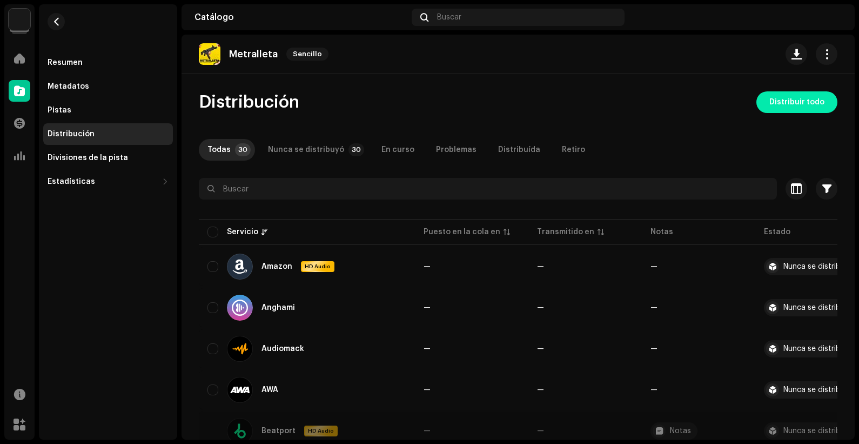
click at [687, 111] on span "Distribuir todo" at bounding box center [797, 102] width 55 height 22
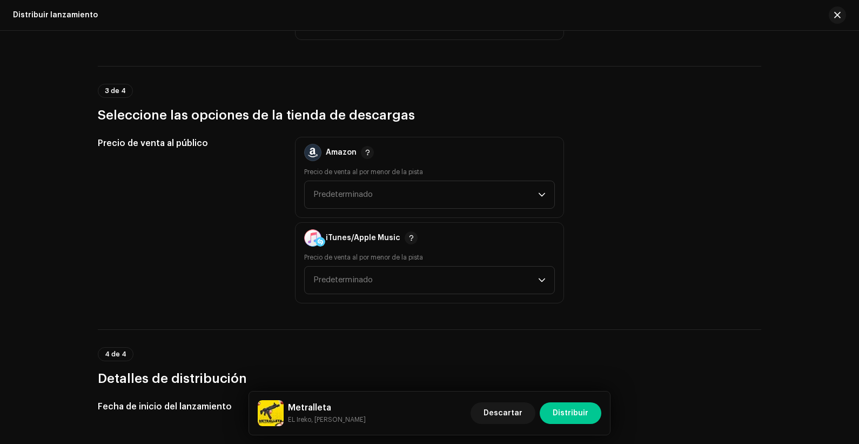
scroll to position [1448, 0]
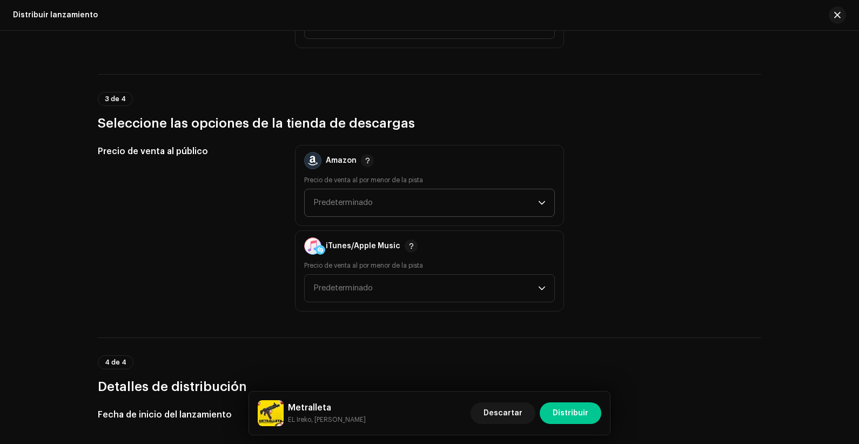
click at [430, 199] on span "Predeterminado" at bounding box center [425, 202] width 225 height 27
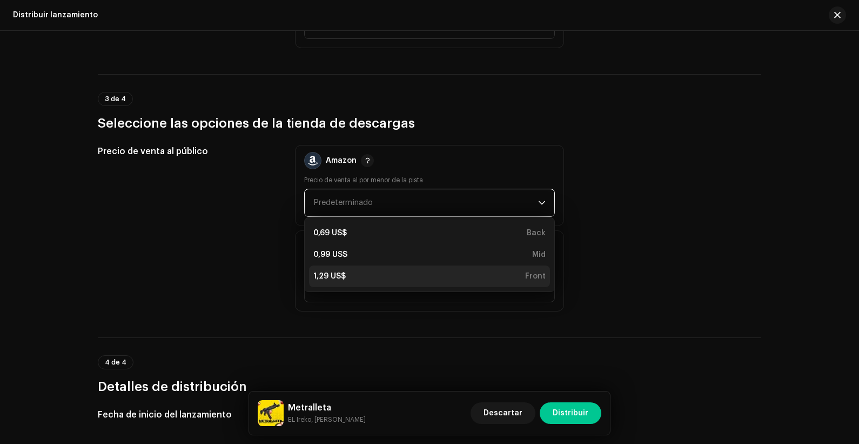
click at [382, 272] on div "1,29 US$ Front" at bounding box center [429, 276] width 232 height 11
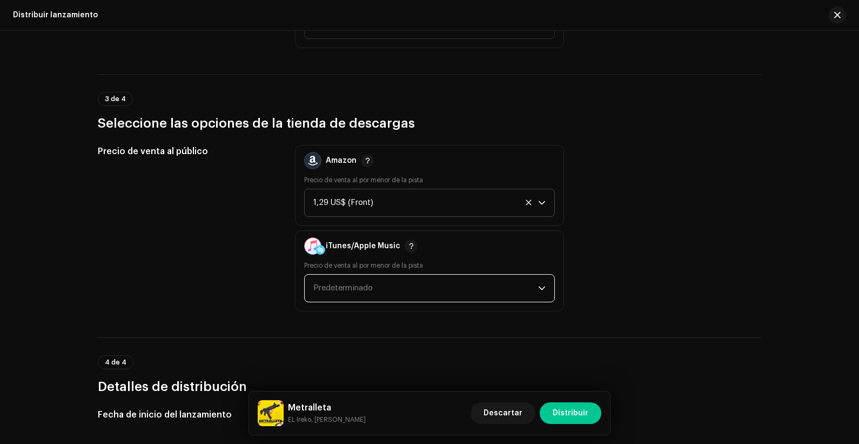
click at [380, 285] on span "Predeterminado" at bounding box center [425, 288] width 225 height 27
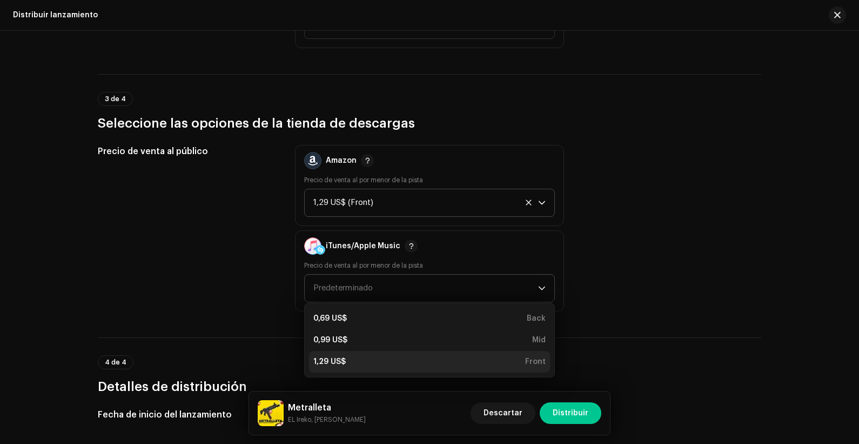
click at [362, 355] on div "1,29 US$ Front" at bounding box center [429, 361] width 232 height 11
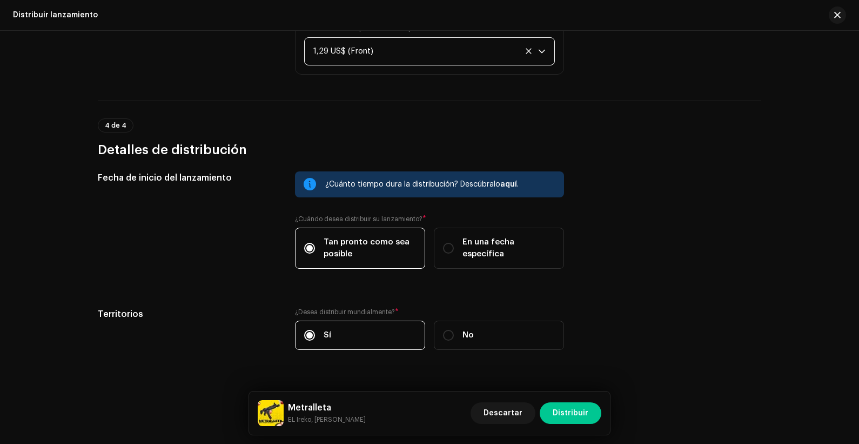
scroll to position [1697, 0]
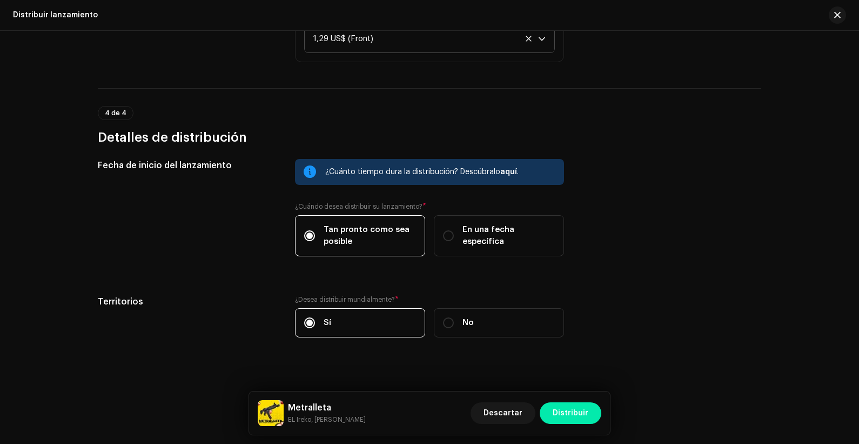
click at [565, 355] on span "Distribuir" at bounding box center [571, 413] width 36 height 22
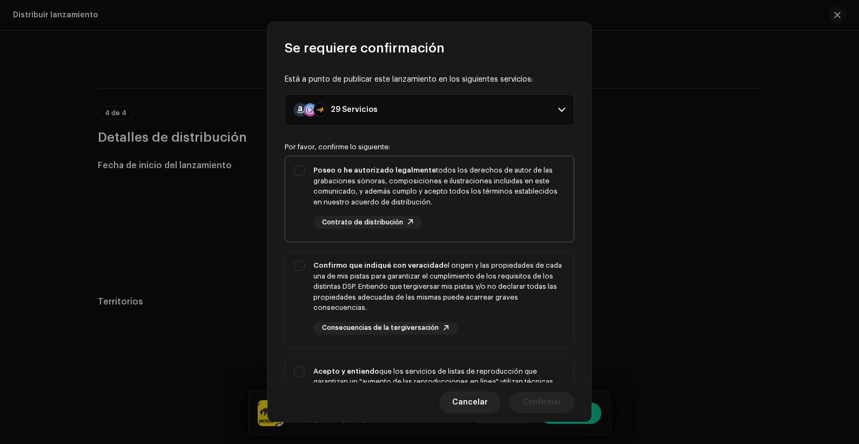
click at [307, 178] on div "Poseo o he autorizado legalmente todos los derechos de autor de las grabaciones…" at bounding box center [429, 196] width 289 height 81
checkbox input "true"
click at [305, 301] on div "Confirmo que indiqué con veracidad el origen y las propiedades de cada una de m…" at bounding box center [429, 297] width 289 height 92
checkbox input "true"
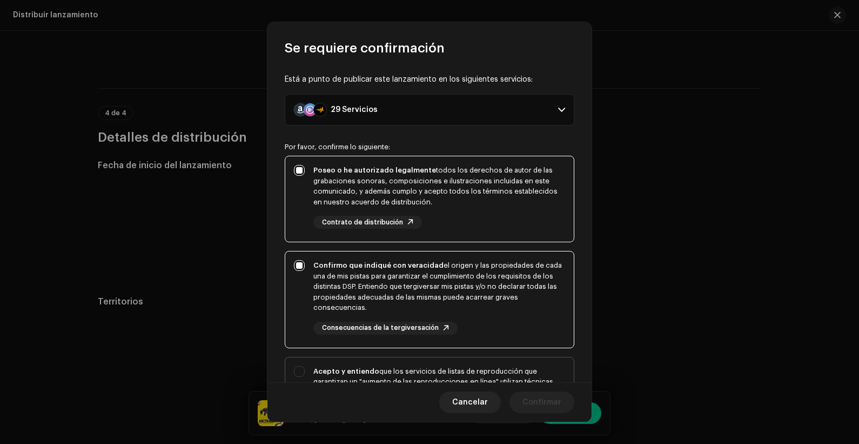
click at [299, 355] on div "Acepto y entiendo que los servicios de listas de reproducción que garantizan un…" at bounding box center [429, 411] width 289 height 109
checkbox input "true"
click at [523, 355] on button "Confirmar" at bounding box center [542, 402] width 65 height 22
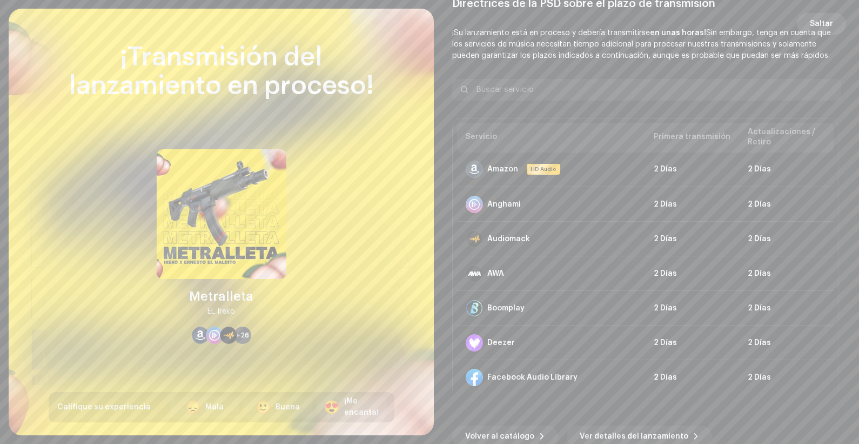
click at [687, 28] on span "Saltar" at bounding box center [821, 24] width 23 height 22
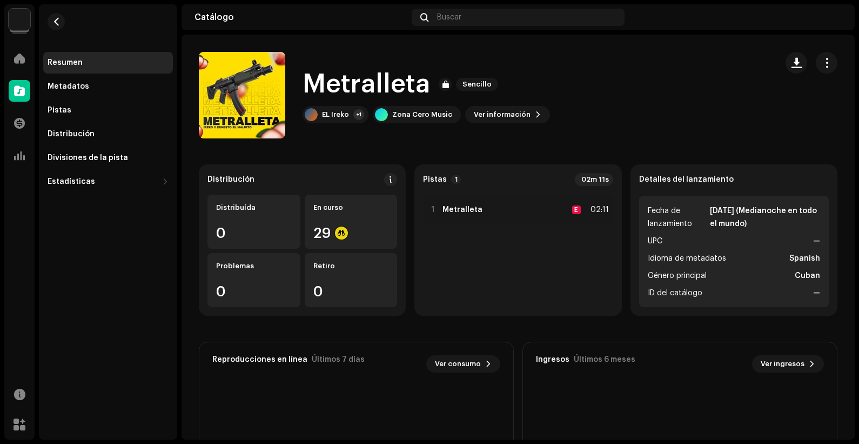
click at [31, 88] on div "Catálogo" at bounding box center [19, 91] width 30 height 30
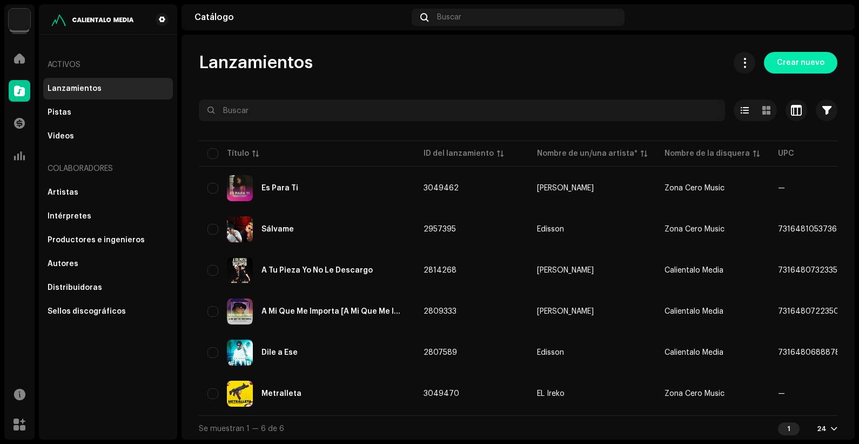
click at [687, 59] on span "Crear nuevo" at bounding box center [801, 63] width 48 height 22
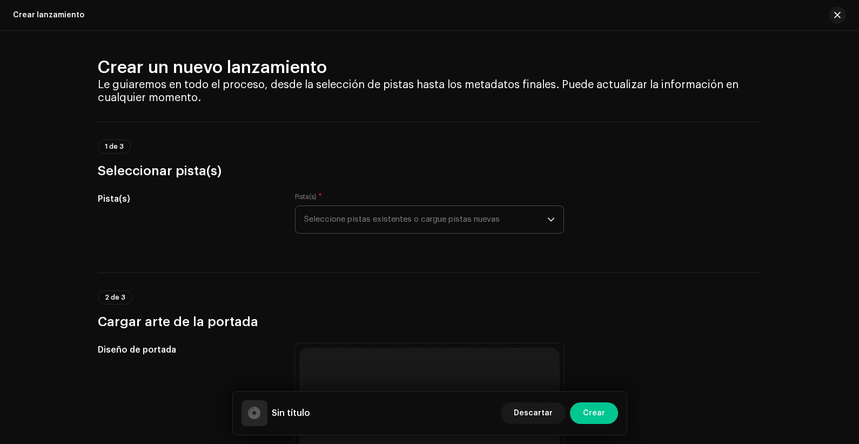
click at [460, 220] on span "Seleccione pistas existentes o cargue pistas nuevas" at bounding box center [425, 219] width 243 height 27
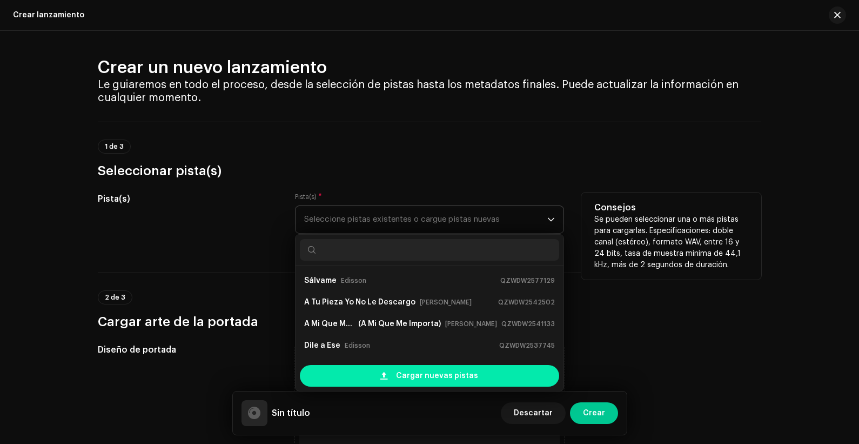
click at [376, 355] on div "Cargar nuevas pistas" at bounding box center [429, 376] width 259 height 22
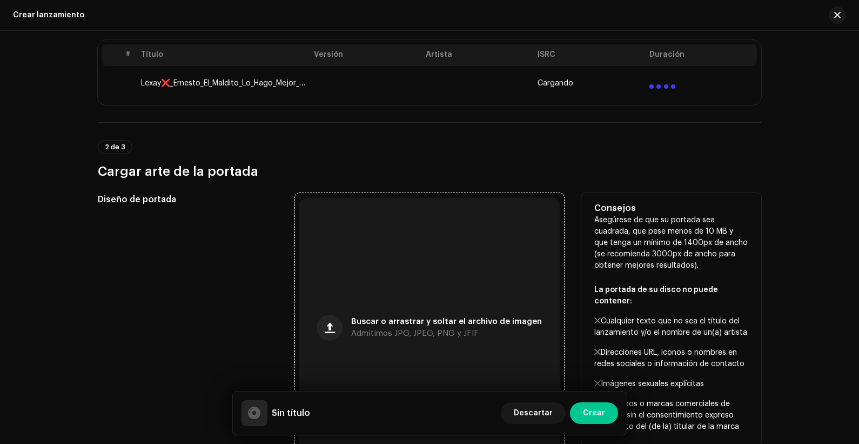
scroll to position [256, 0]
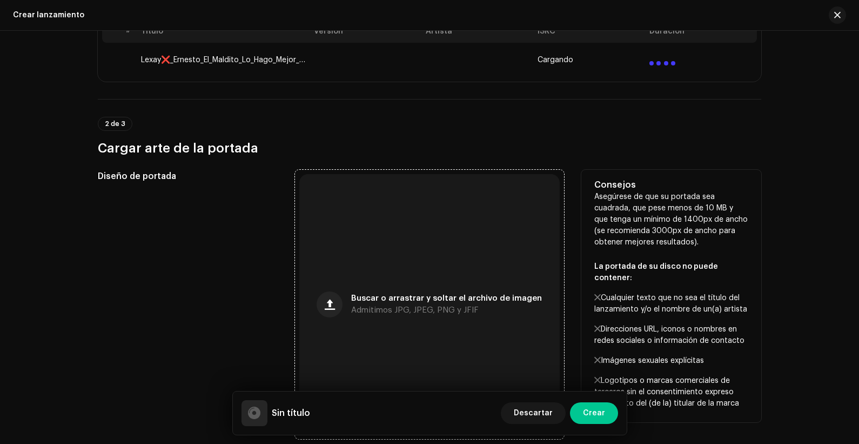
click at [379, 313] on div "Buscar o arrastrar y soltar el archivo de imagen Admitimos JPG, JPEG, PNG y JFIF" at bounding box center [429, 304] width 260 height 260
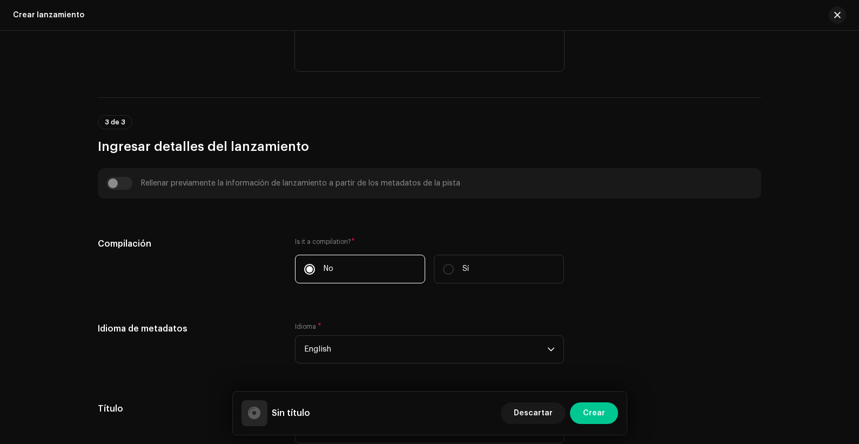
scroll to position [805, 0]
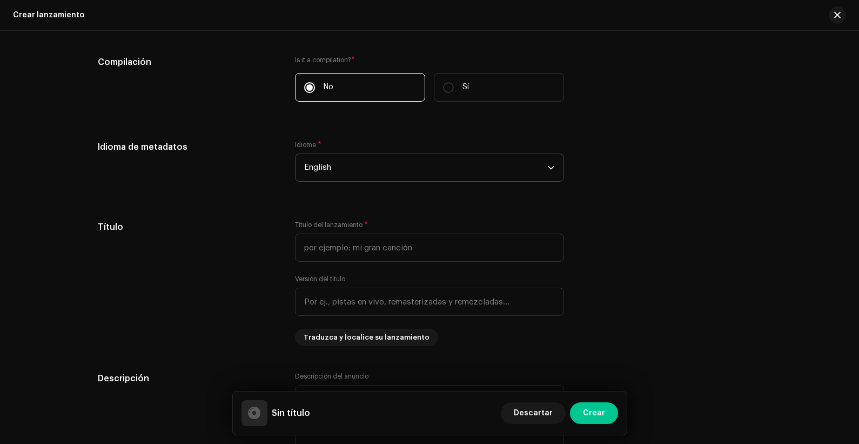
click at [380, 165] on span "English" at bounding box center [425, 167] width 243 height 27
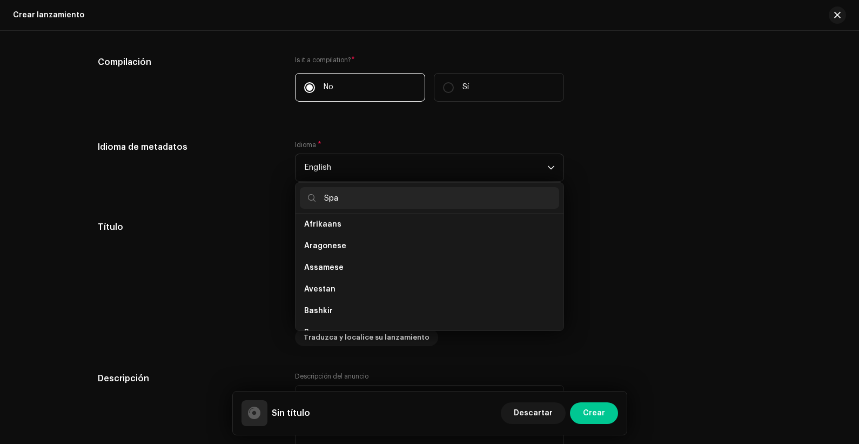
scroll to position [0, 0]
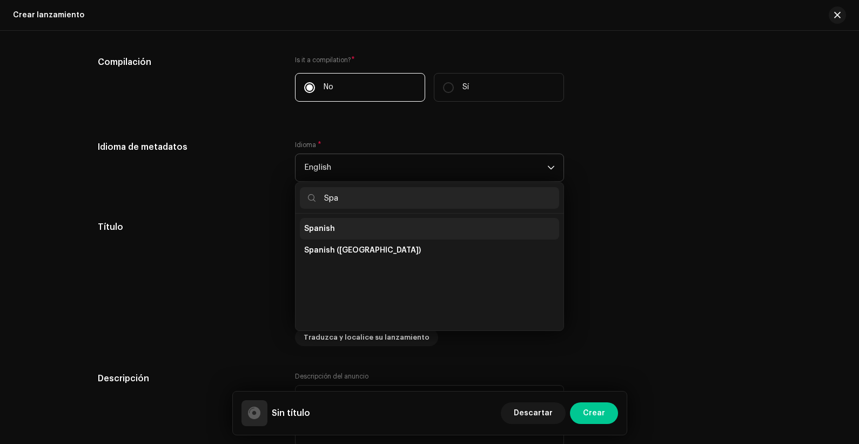
type input "Spa"
click at [355, 230] on li "Spanish" at bounding box center [429, 229] width 259 height 22
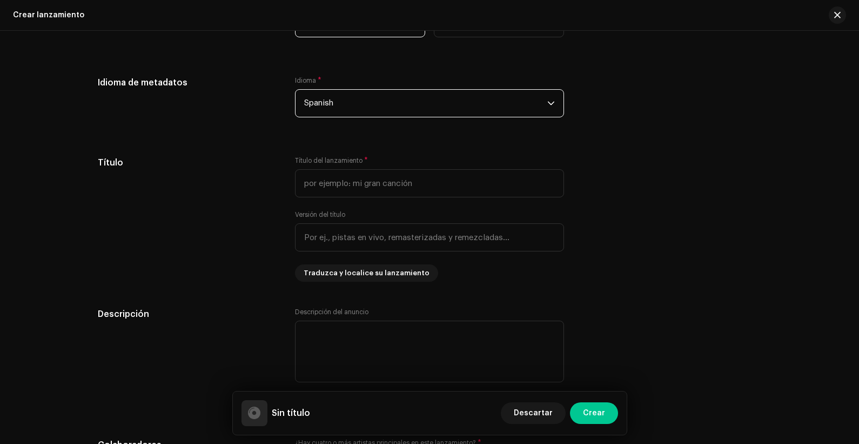
scroll to position [872, 0]
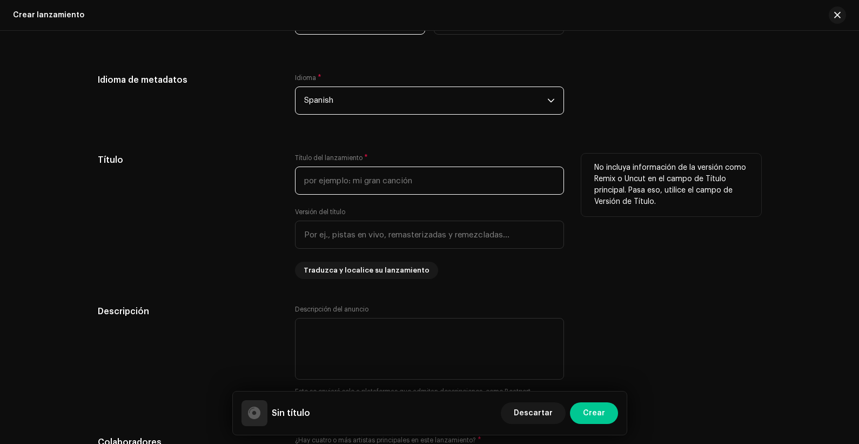
click at [364, 183] on input "text" at bounding box center [429, 180] width 269 height 28
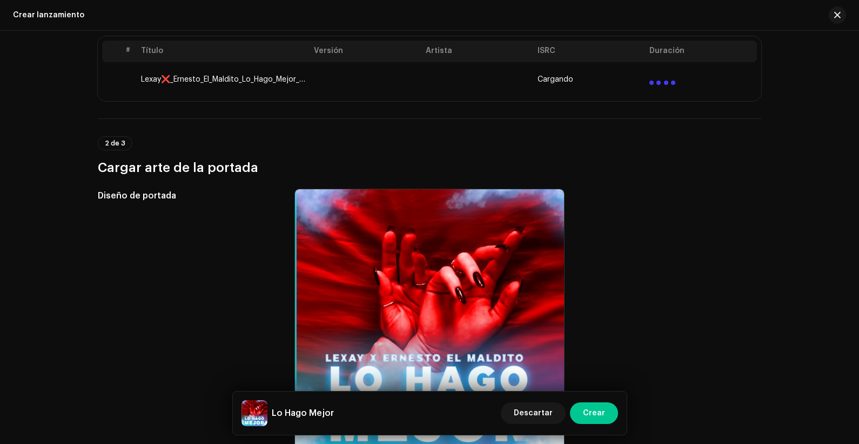
scroll to position [391, 0]
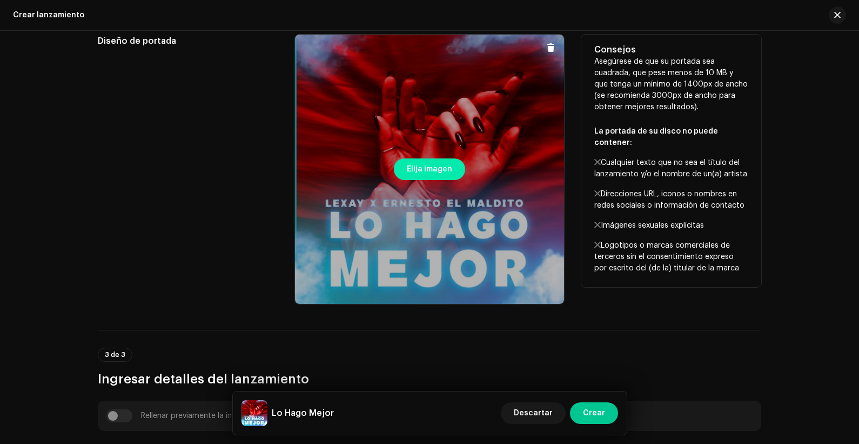
type input "Lo Hago Mejor"
click at [440, 169] on span "Elija imagen" at bounding box center [429, 169] width 45 height 22
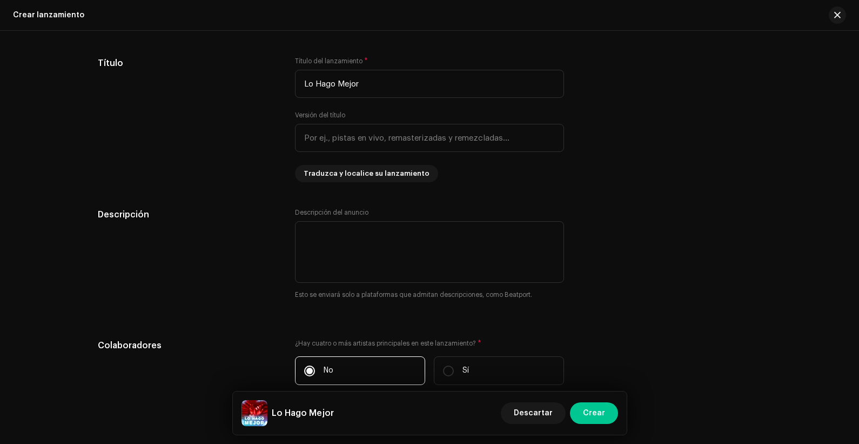
scroll to position [1243, 0]
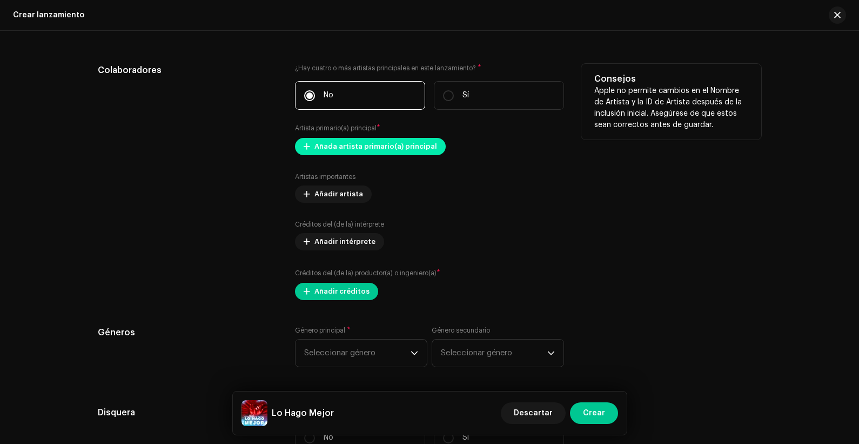
click at [372, 143] on span "Añada artista primario(a) principal" at bounding box center [376, 147] width 123 height 22
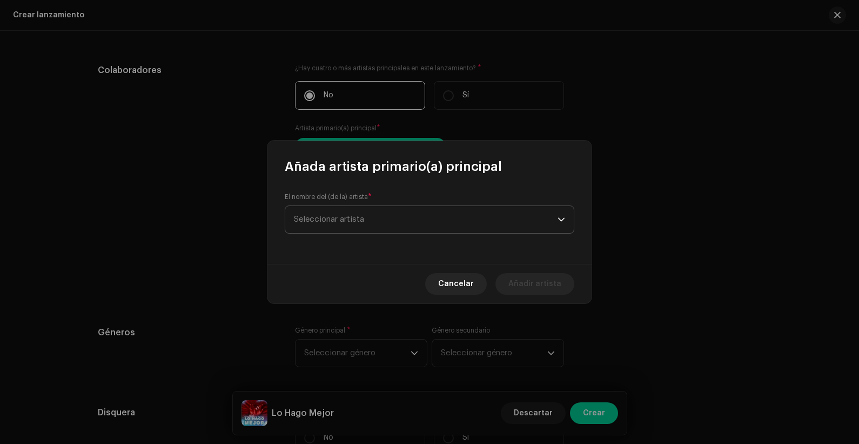
click at [361, 215] on span "Seleccionar artista" at bounding box center [329, 219] width 70 height 8
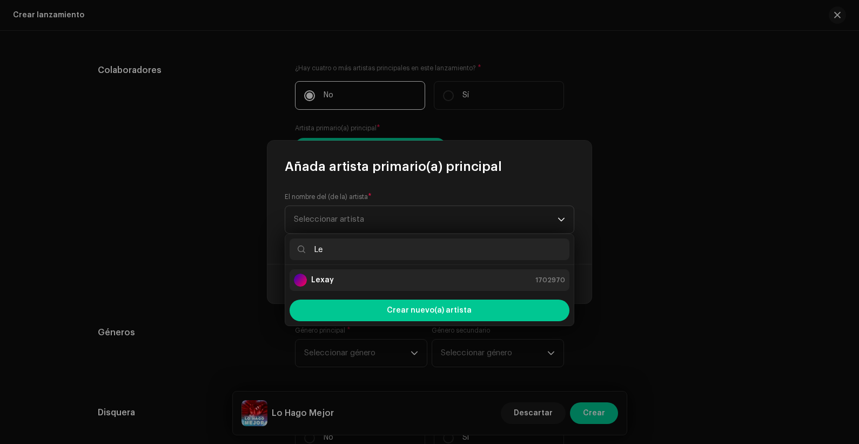
type input "Le"
click at [374, 276] on div "Lexay 1702970" at bounding box center [429, 279] width 271 height 13
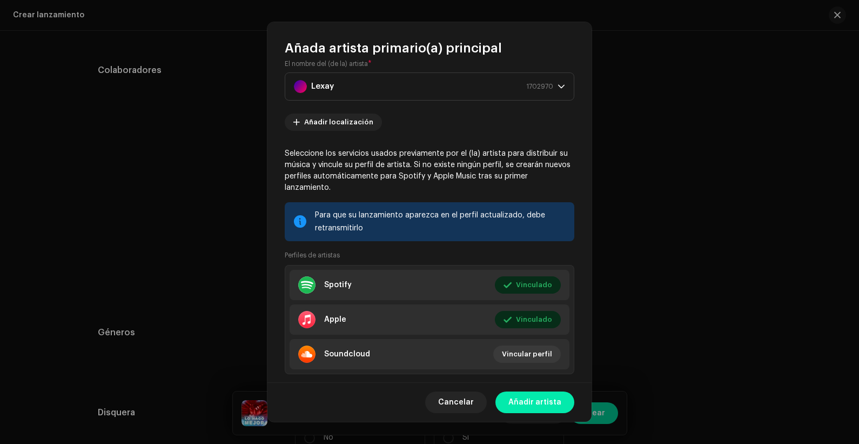
scroll to position [36, 0]
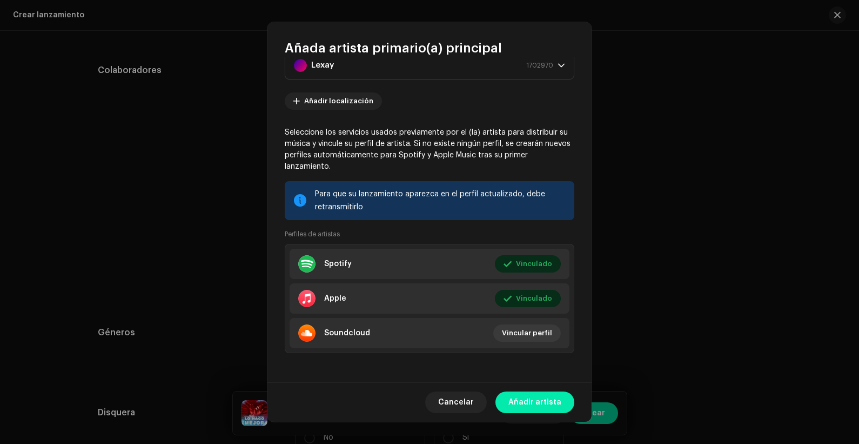
click at [534, 355] on span "Añadir artista" at bounding box center [535, 402] width 53 height 22
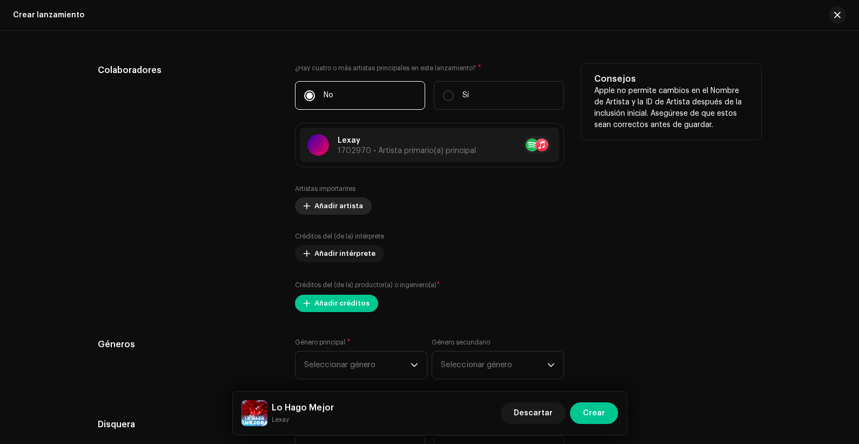
click at [357, 197] on span "Añadir artista" at bounding box center [339, 206] width 49 height 22
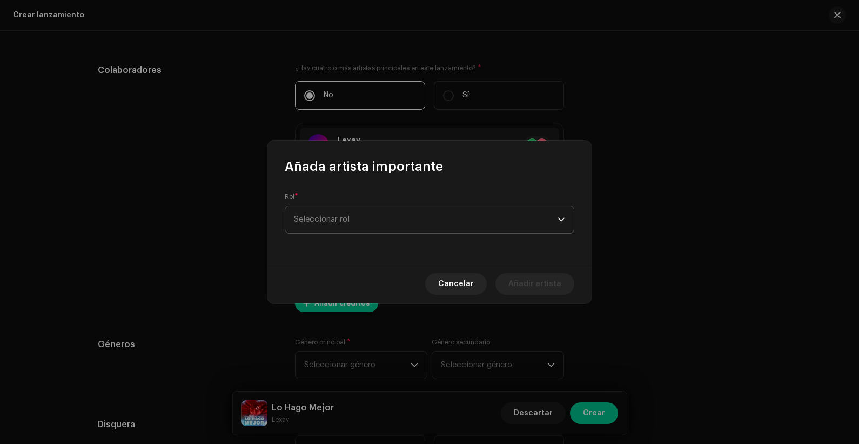
click at [368, 215] on span "Seleccionar rol" at bounding box center [426, 219] width 264 height 27
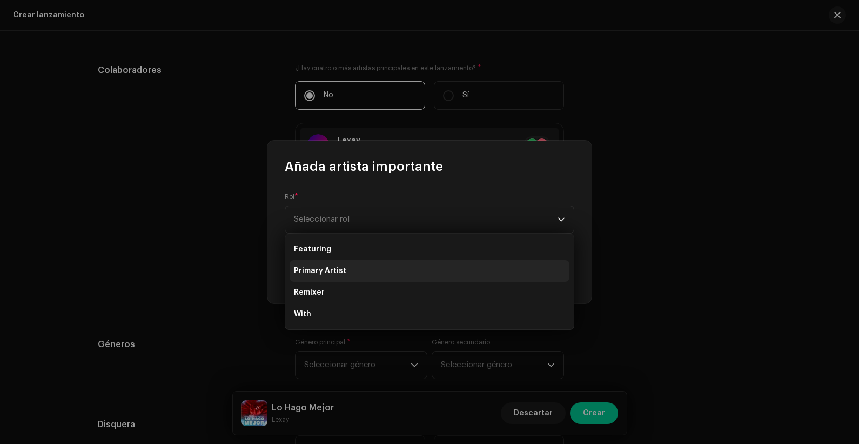
click at [352, 271] on li "Primary Artist" at bounding box center [430, 271] width 280 height 22
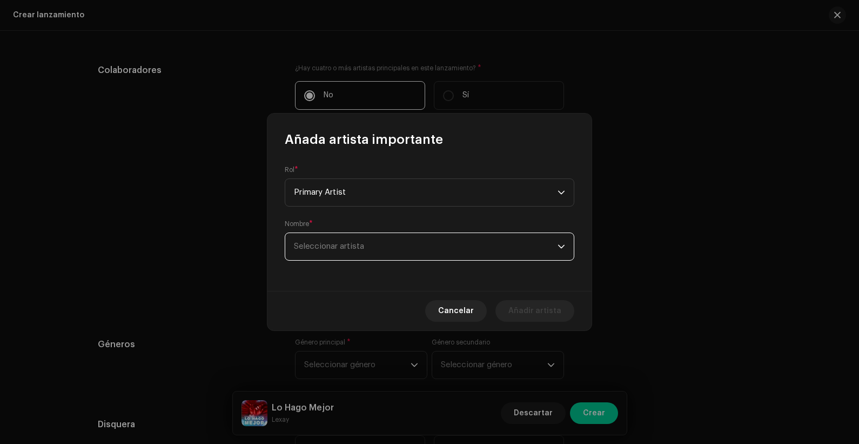
click at [382, 248] on span "Seleccionar artista" at bounding box center [426, 246] width 264 height 27
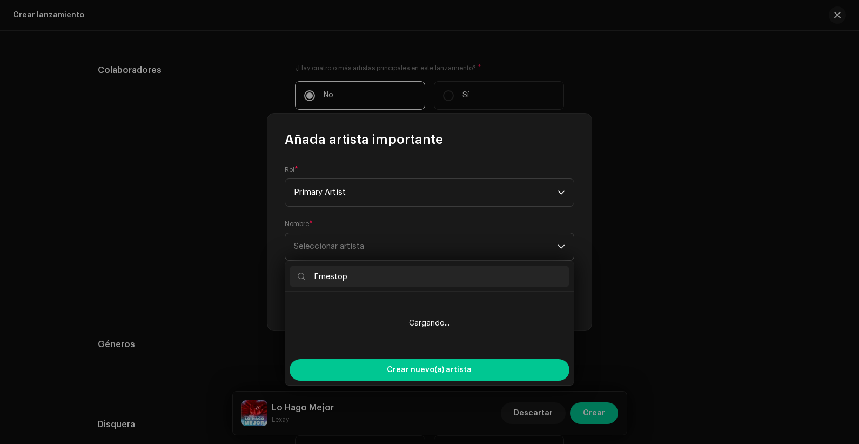
type input "[PERSON_NAME]"
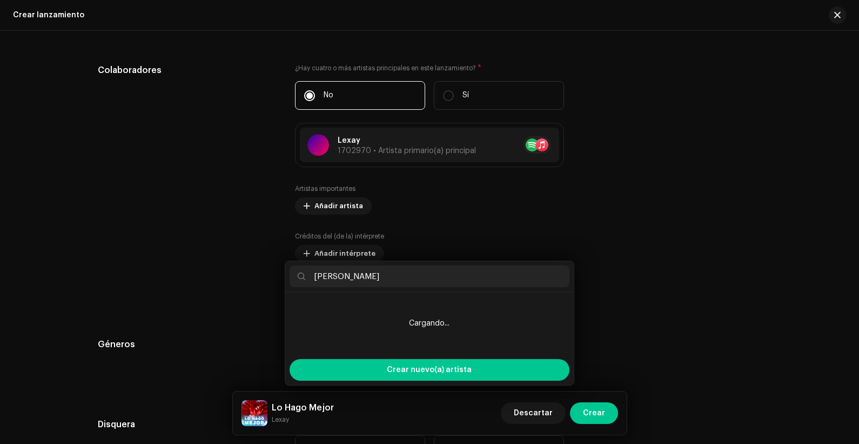
click at [657, 231] on div "Añada artista importante Rol * Primary Artist Nombre * Seleccionar artista Canc…" at bounding box center [429, 222] width 859 height 444
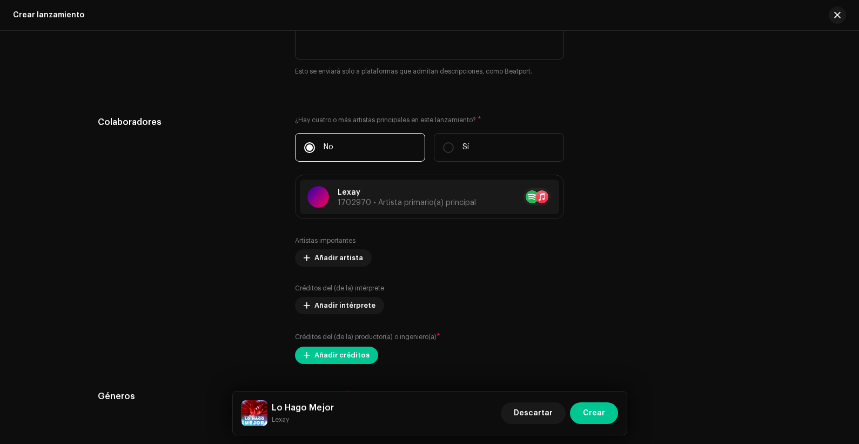
scroll to position [1377, 0]
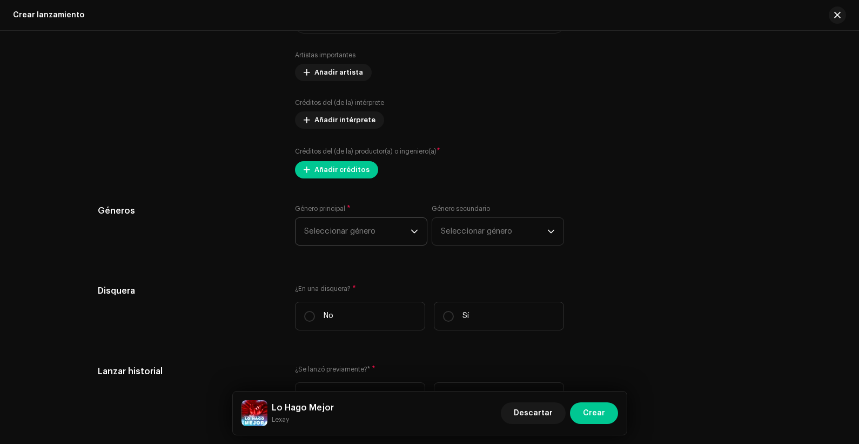
click at [371, 236] on span "Seleccionar género" at bounding box center [357, 231] width 106 height 27
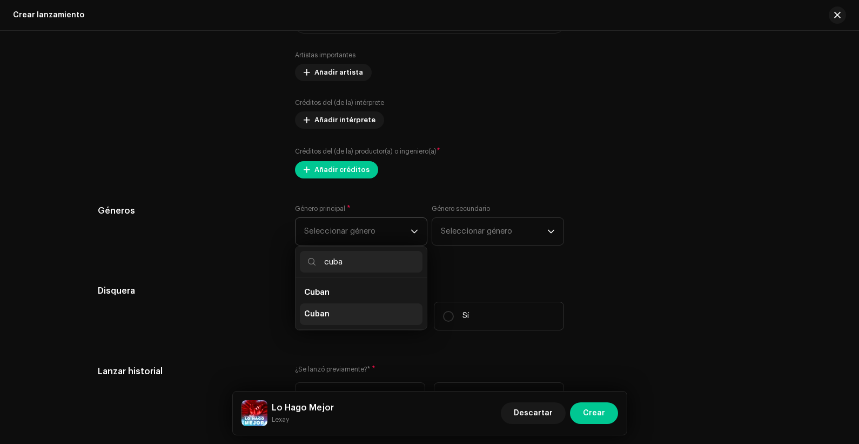
type input "cuba"
click at [328, 318] on li "Cuban" at bounding box center [361, 314] width 123 height 22
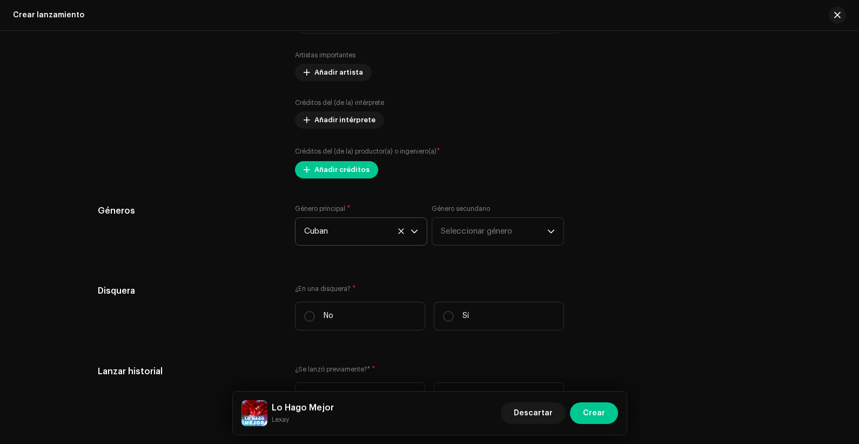
click at [471, 245] on div "Género principal * Cuban Género secundario Seleccionar género" at bounding box center [429, 231] width 269 height 54
click at [482, 225] on span "Seleccionar género" at bounding box center [494, 231] width 106 height 27
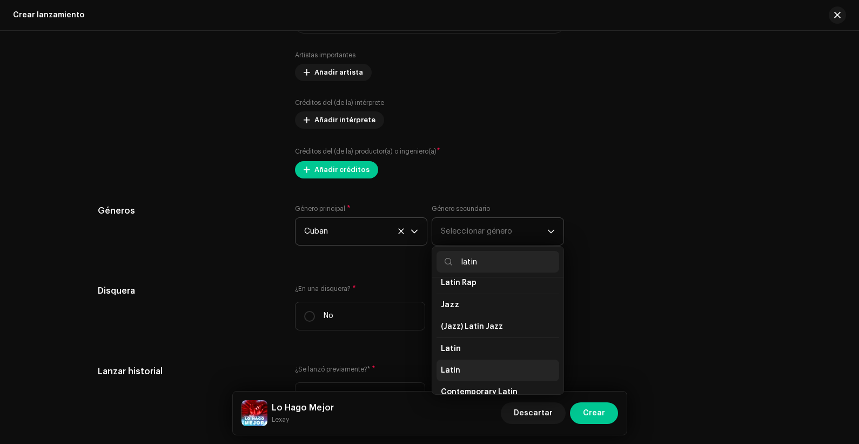
scroll to position [32, 0]
type input "latin"
click at [470, 355] on li "Latin" at bounding box center [498, 370] width 123 height 22
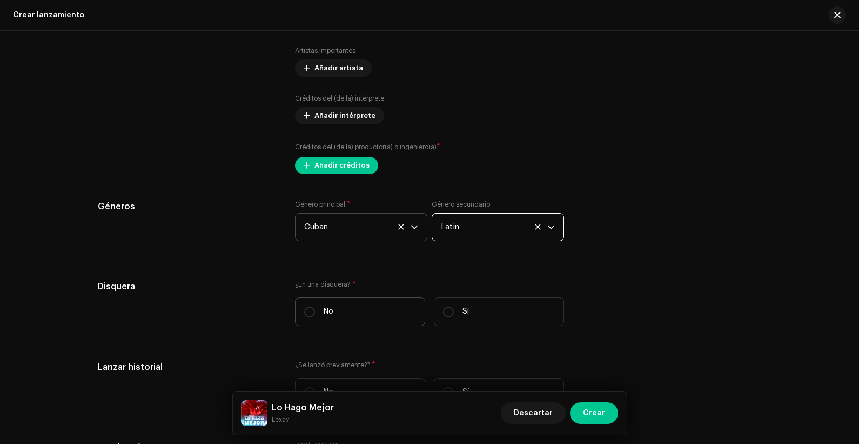
scroll to position [1382, 0]
click at [314, 314] on label "No" at bounding box center [360, 310] width 130 height 29
click at [314, 314] on input "No" at bounding box center [309, 310] width 11 height 11
radio input "true"
click at [446, 305] on input "Sí" at bounding box center [448, 310] width 11 height 11
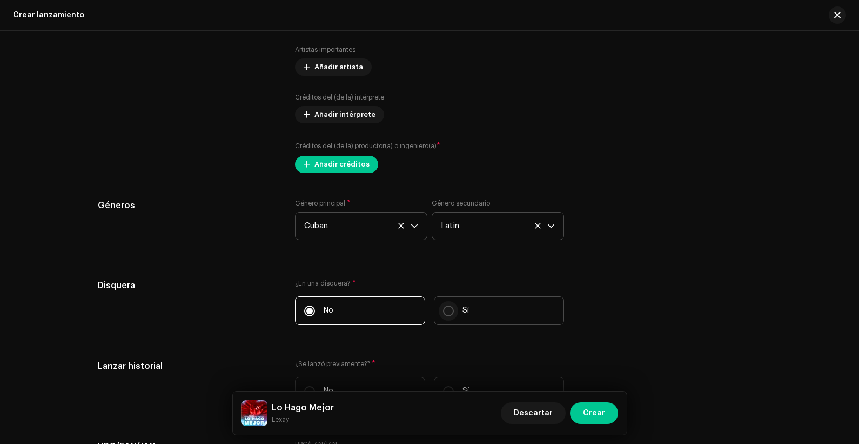
radio input "true"
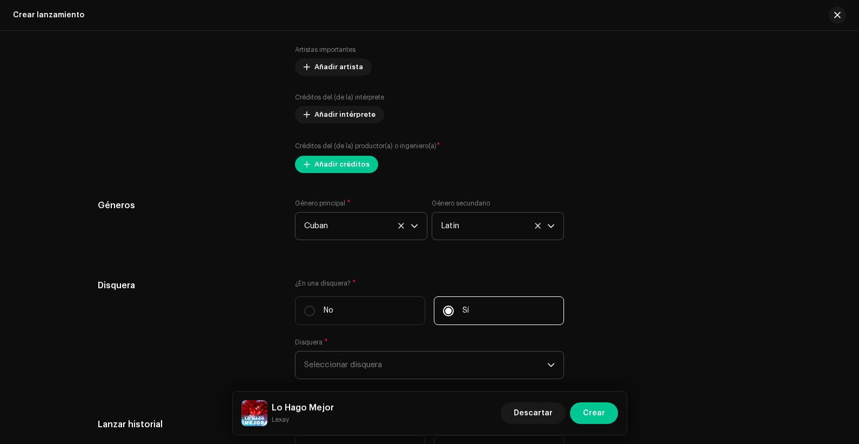
click at [414, 355] on span "Seleccionar disquera" at bounding box center [425, 364] width 243 height 27
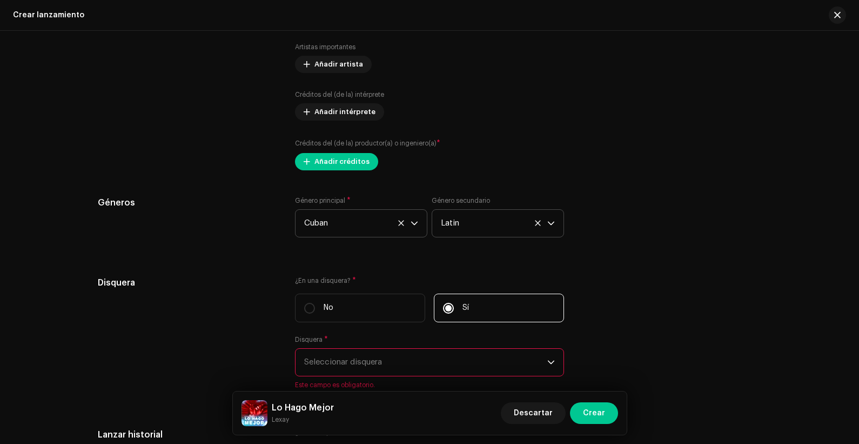
click at [400, 355] on span "Seleccionar disquera" at bounding box center [425, 362] width 243 height 27
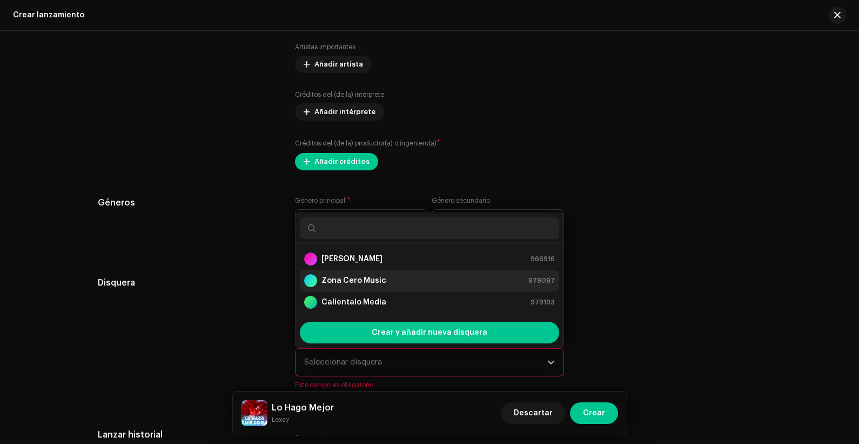
click at [390, 277] on div "[PERSON_NAME] Music 979097" at bounding box center [429, 280] width 251 height 13
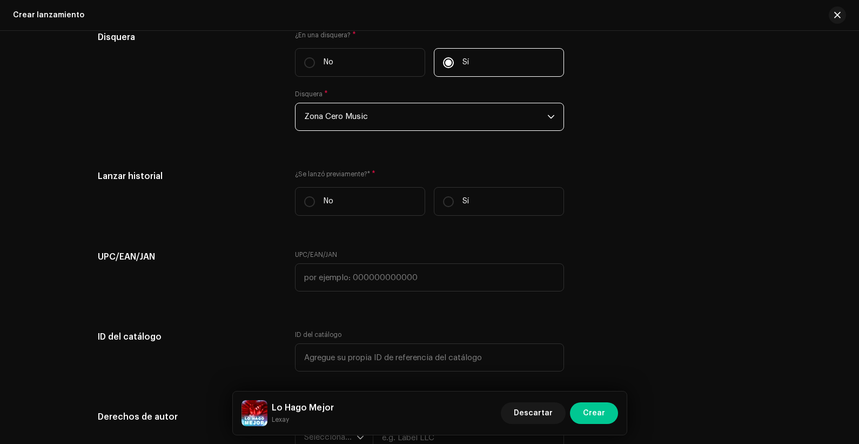
scroll to position [1631, 0]
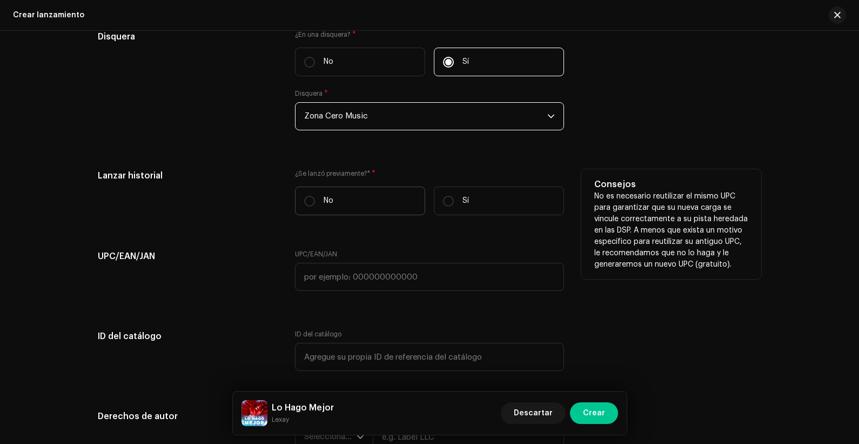
click at [320, 204] on label "No" at bounding box center [360, 200] width 130 height 29
click at [315, 204] on input "No" at bounding box center [309, 201] width 11 height 11
radio input "true"
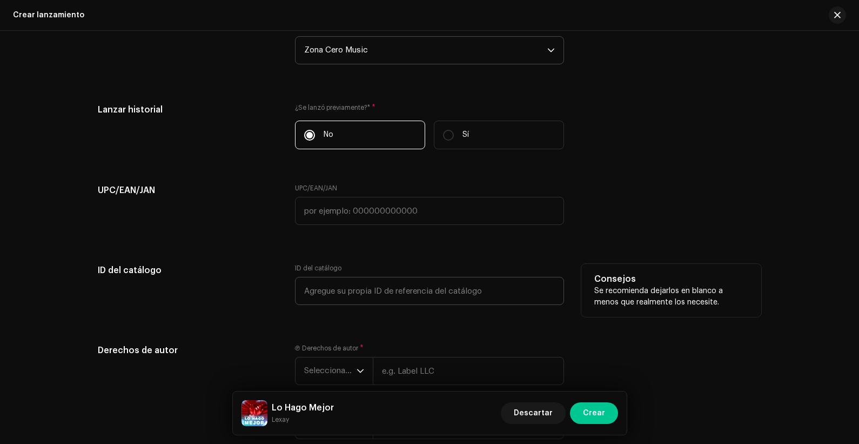
scroll to position [1805, 0]
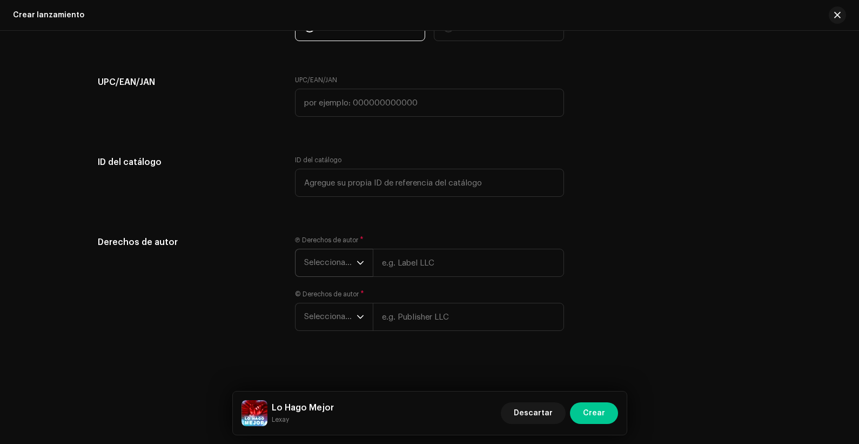
click at [357, 259] on icon "dropdown trigger" at bounding box center [361, 263] width 8 height 8
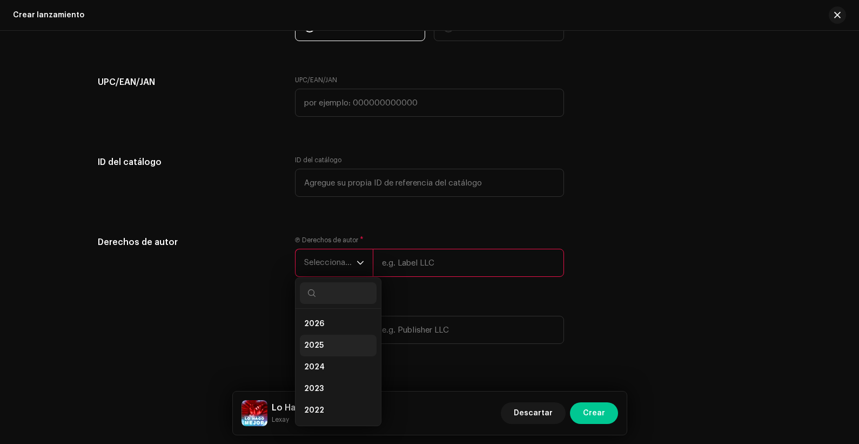
click at [329, 338] on li "2025" at bounding box center [338, 346] width 77 height 22
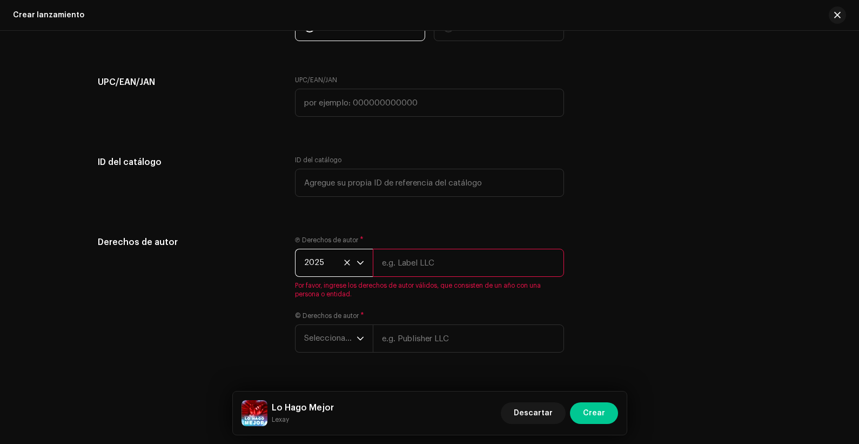
click at [396, 261] on input "text" at bounding box center [468, 263] width 191 height 28
type input "2"
type input "Zona Cero Music // KrakTV"
click at [393, 330] on div "Ⓟ Derechos de autor * 2025 [PERSON_NAME] Music // KrakTV Por favor, ingrese los…" at bounding box center [429, 301] width 269 height 130
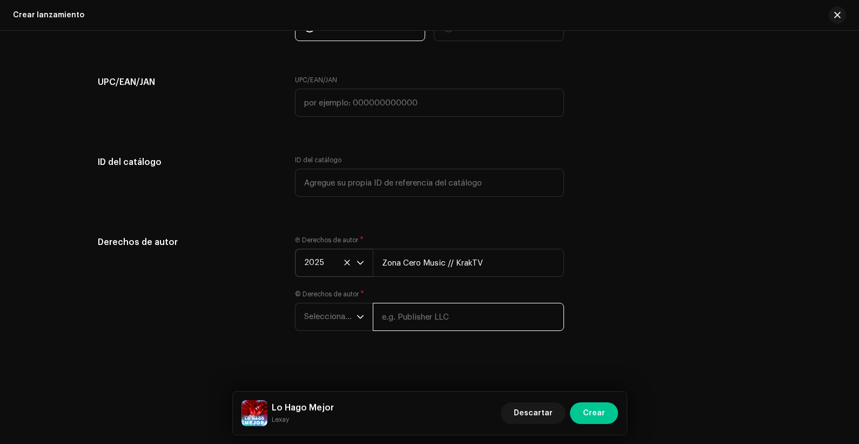
paste input "Zona Cero Music // KrakTV"
type input "Zona Cero Music // KrakTV"
click at [322, 312] on span "Seleccionar año" at bounding box center [330, 316] width 52 height 27
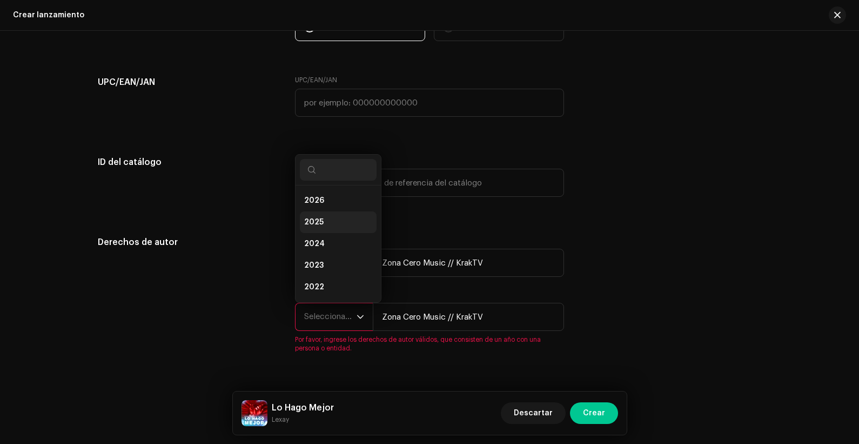
click at [335, 212] on li "2025" at bounding box center [338, 222] width 77 height 22
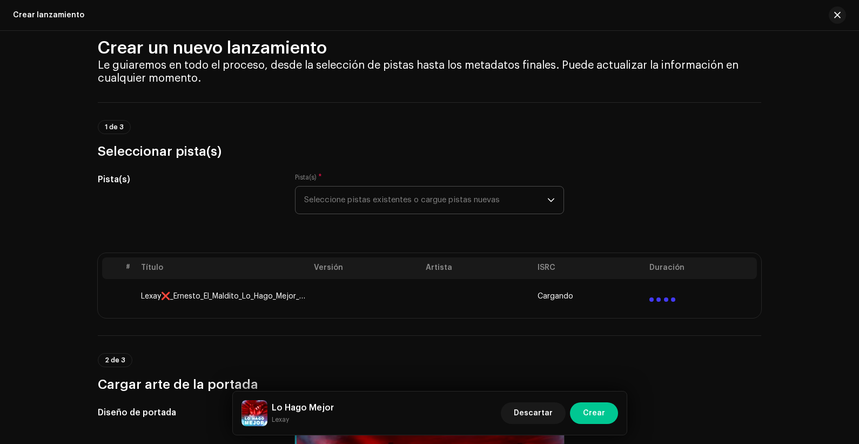
scroll to position [0, 0]
